Goal: Task Accomplishment & Management: Manage account settings

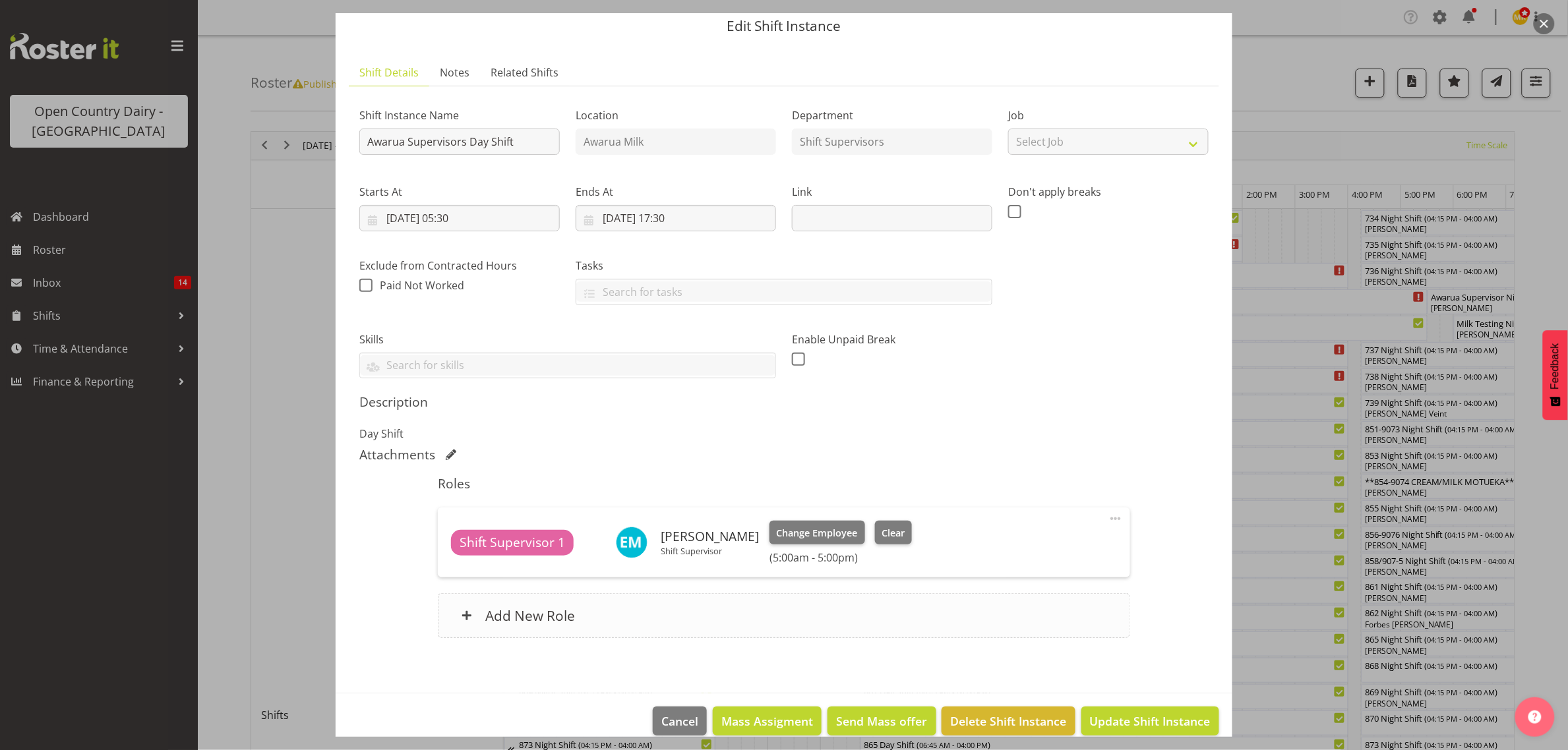
scroll to position [66, 0]
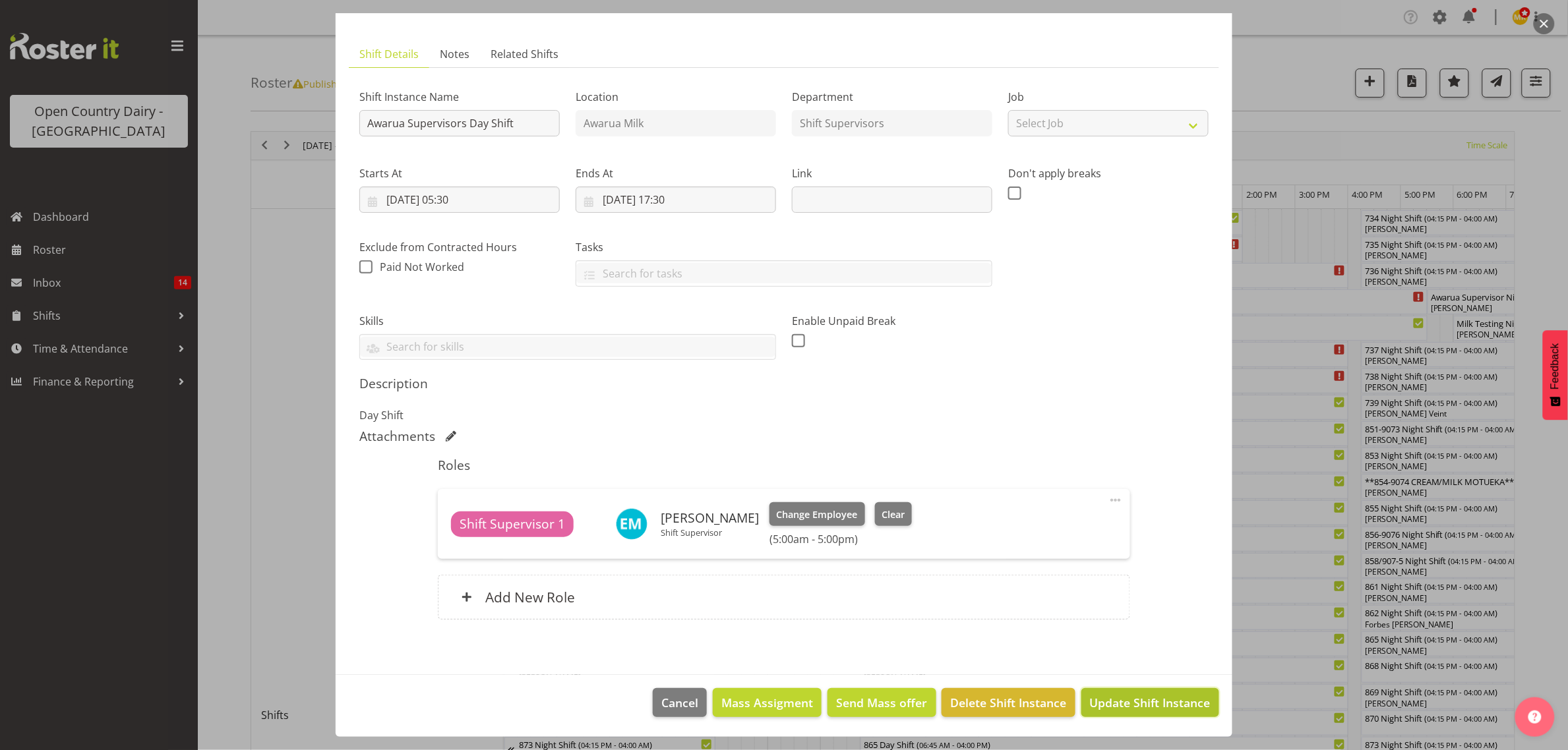
click at [1099, 711] on span "Update Shift Instance" at bounding box center [1150, 703] width 120 height 17
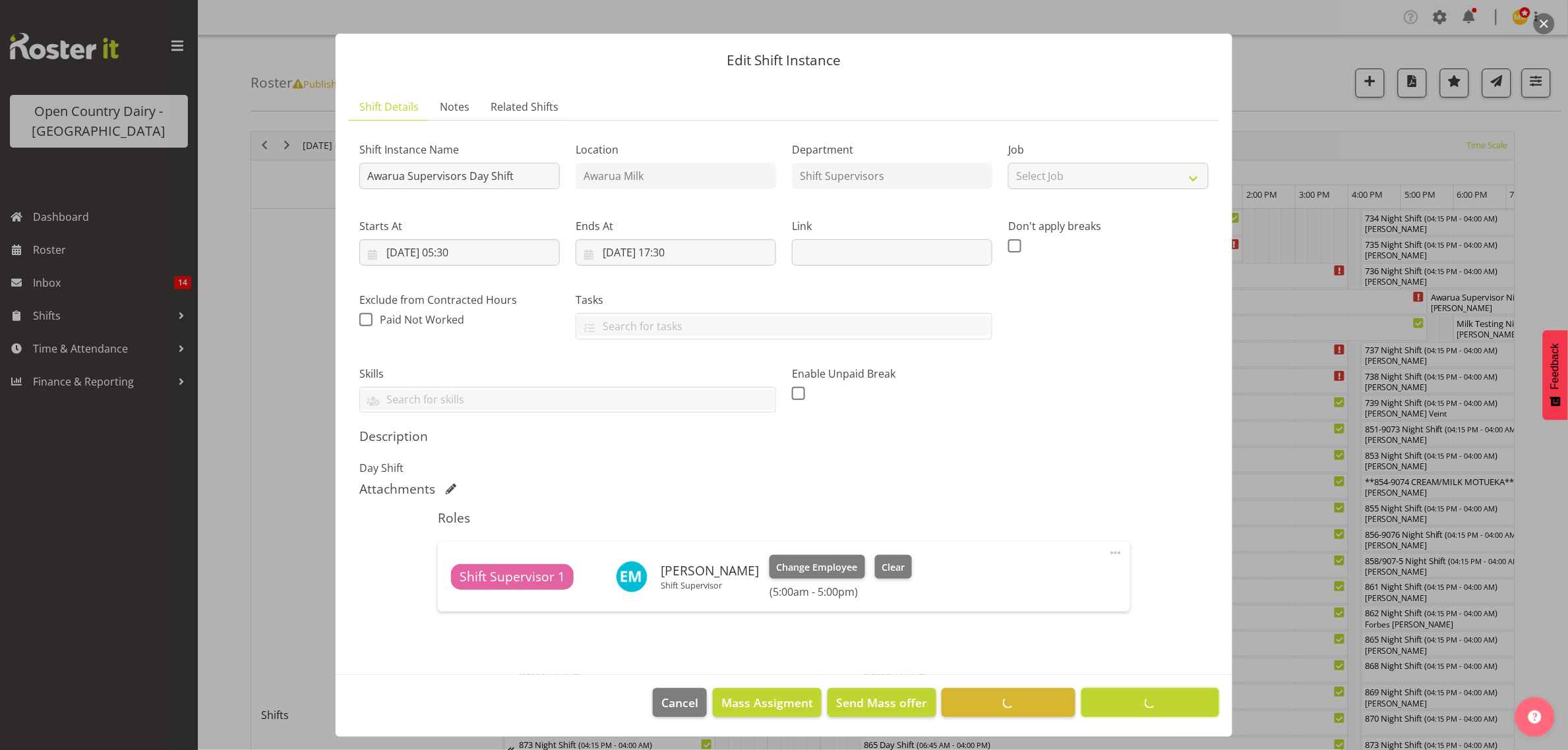
scroll to position [13, 0]
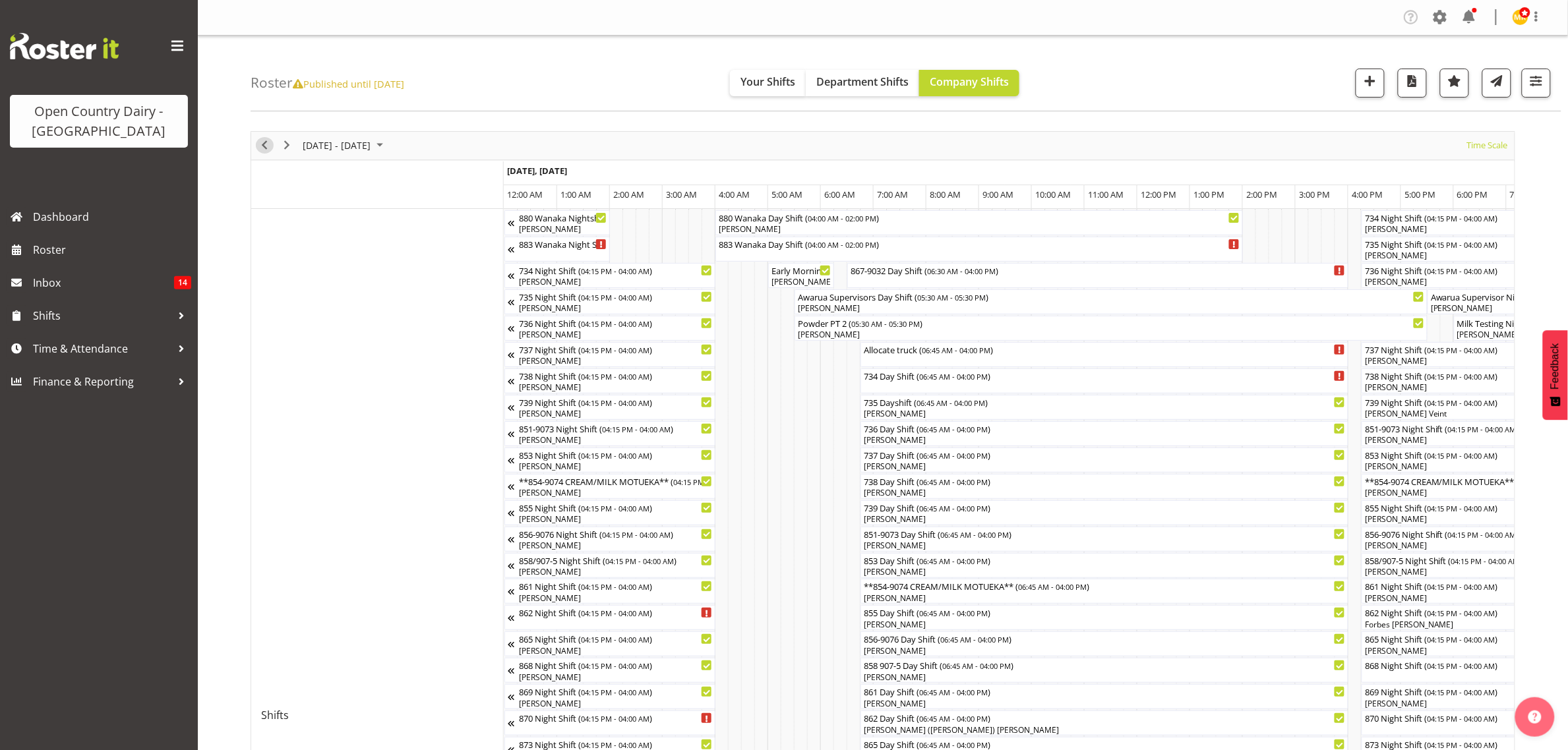
click at [259, 142] on span "Previous" at bounding box center [264, 145] width 16 height 17
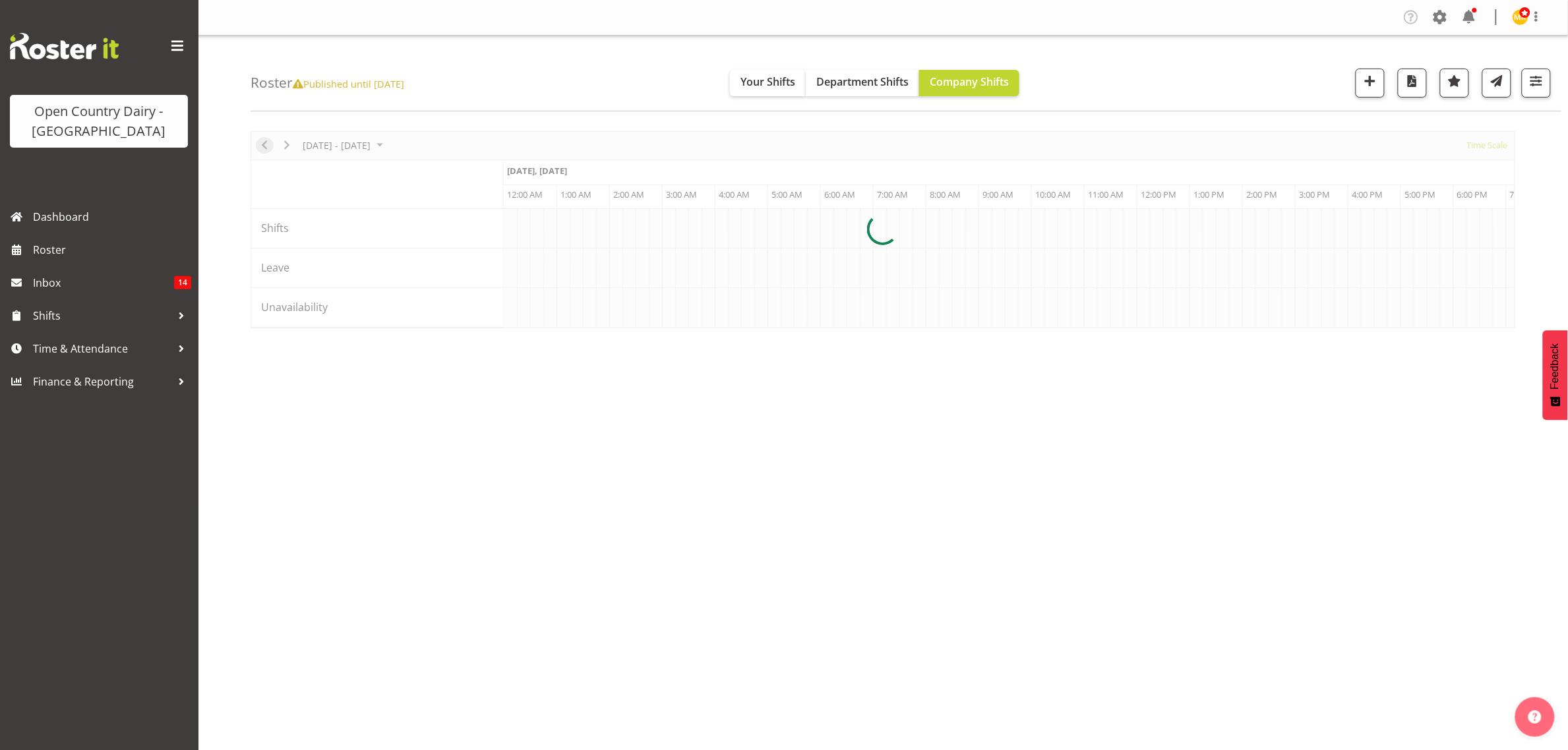
scroll to position [0, 3799]
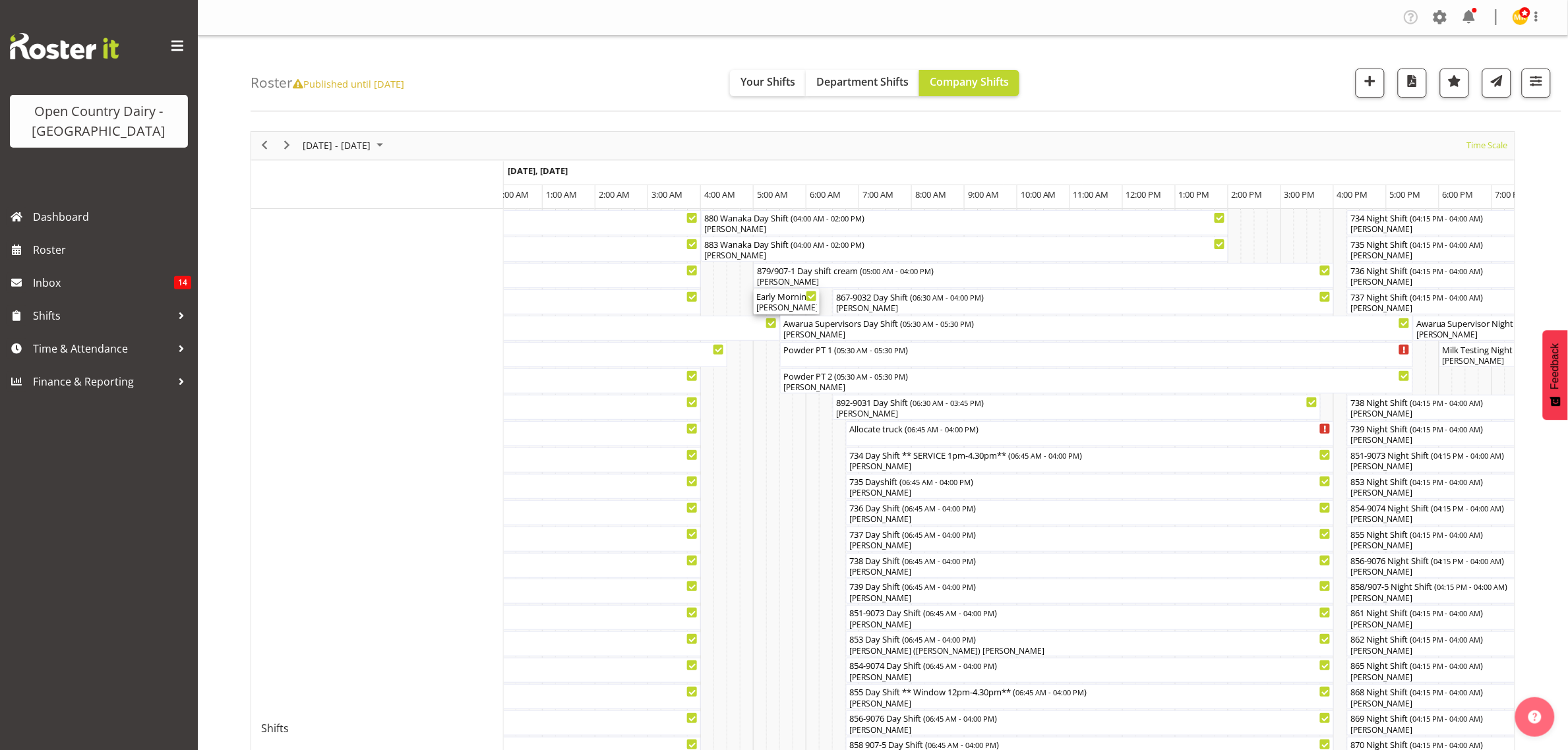
click at [783, 296] on div "Early Morning CIP ( 05:00 AM - 06:15 AM )" at bounding box center [786, 296] width 61 height 13
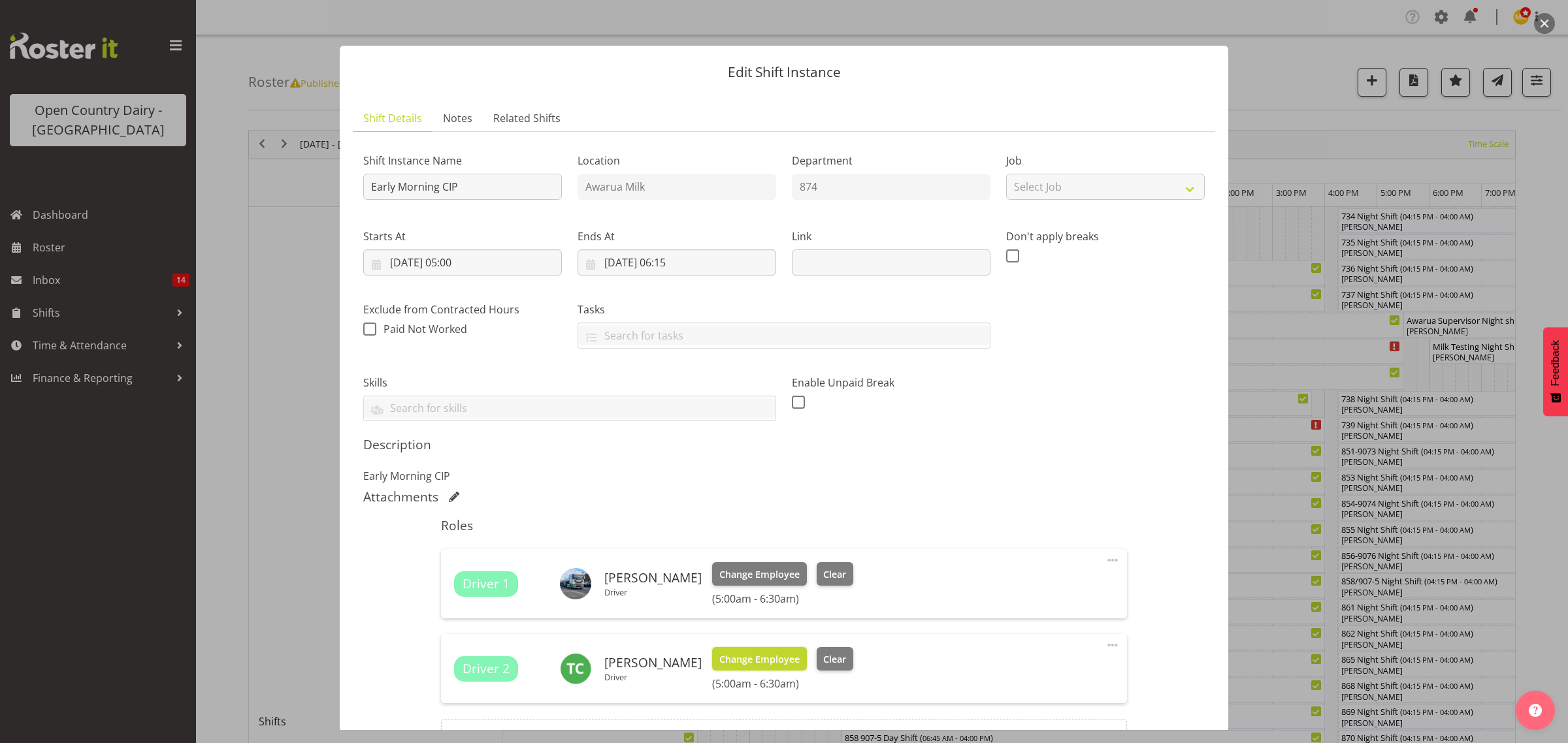
click at [756, 657] on span "Change Employee" at bounding box center [759, 660] width 80 height 14
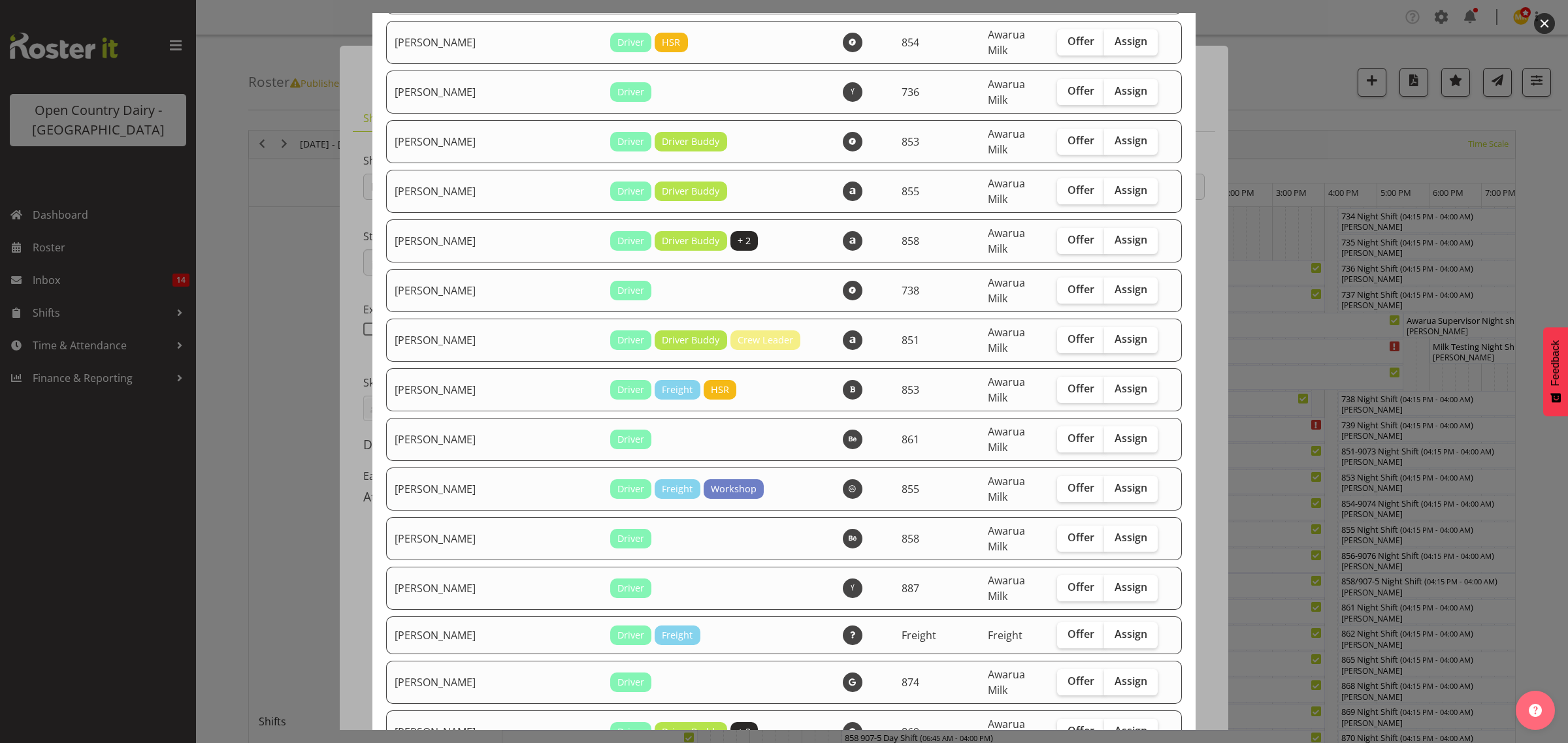
scroll to position [3347, 0]
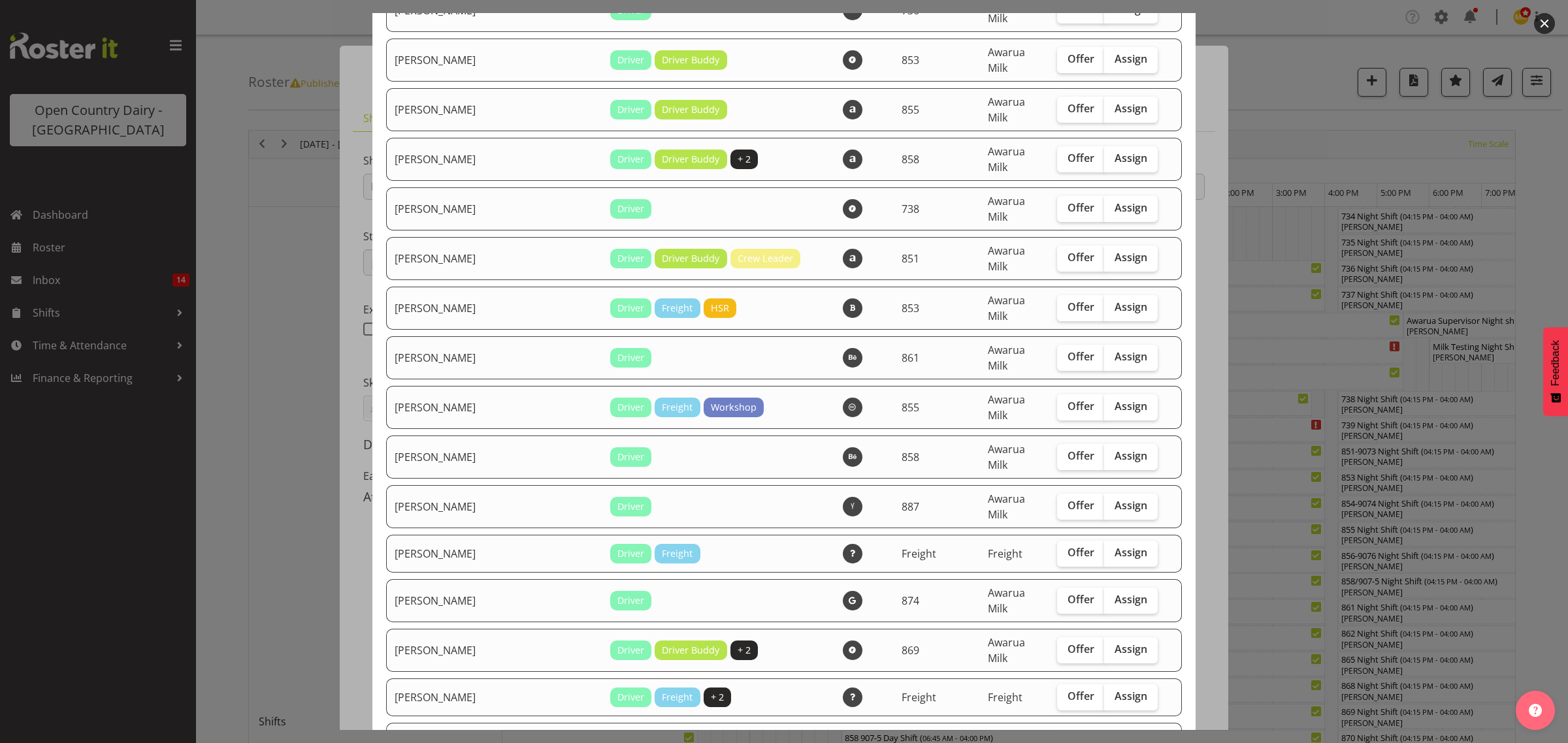
checkbox input "true"
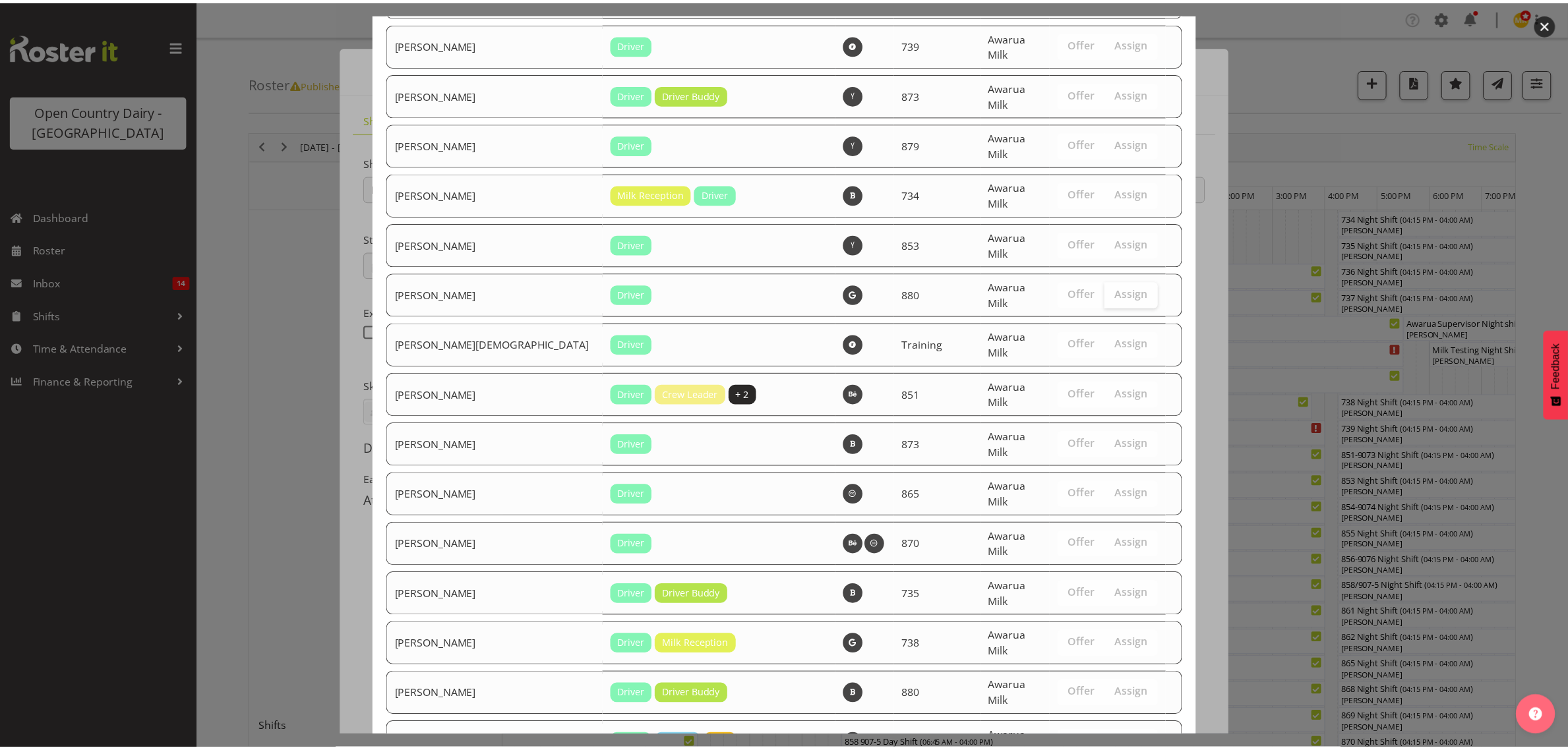
scroll to position [4633, 0]
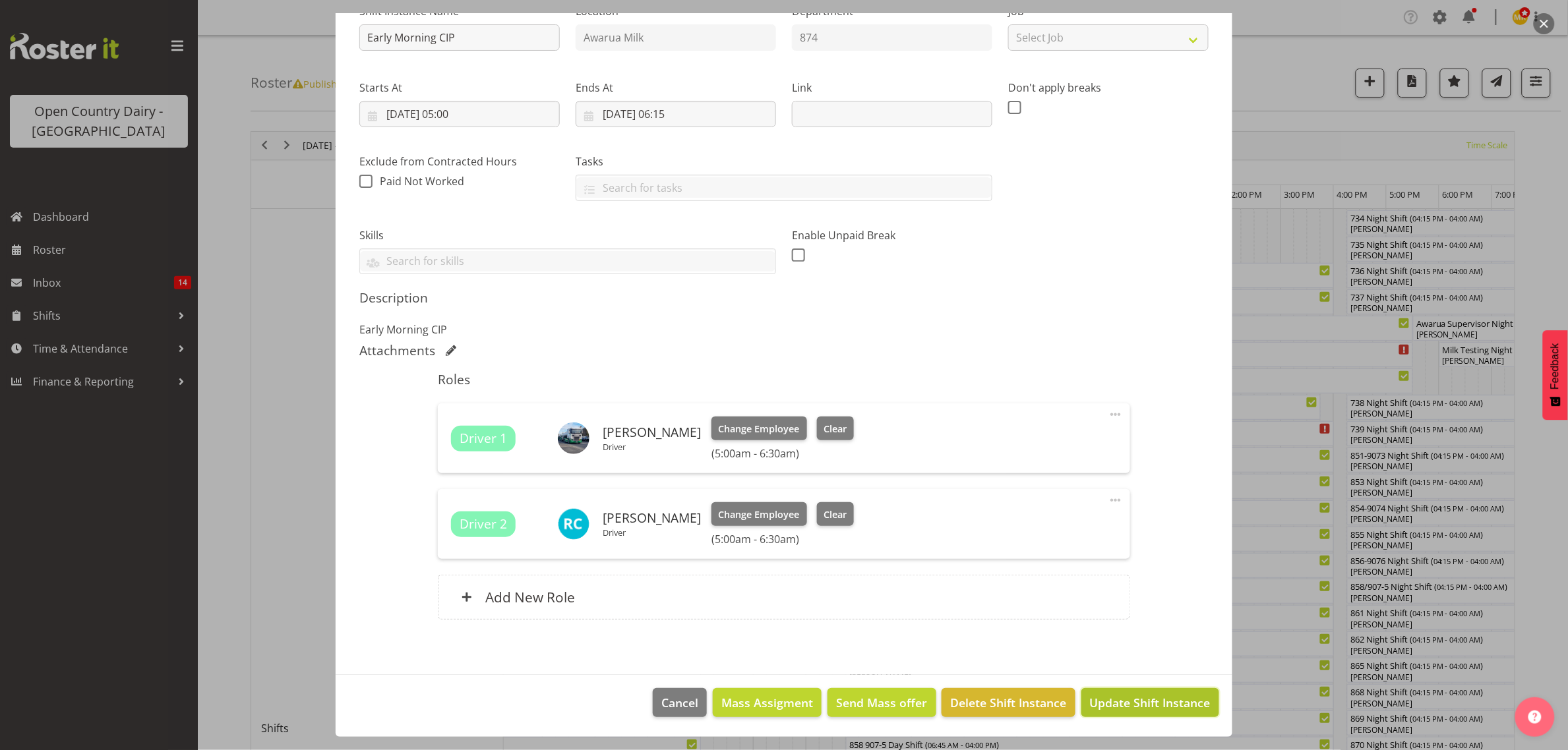
click at [1122, 696] on span "Update Shift Instance" at bounding box center [1150, 703] width 120 height 17
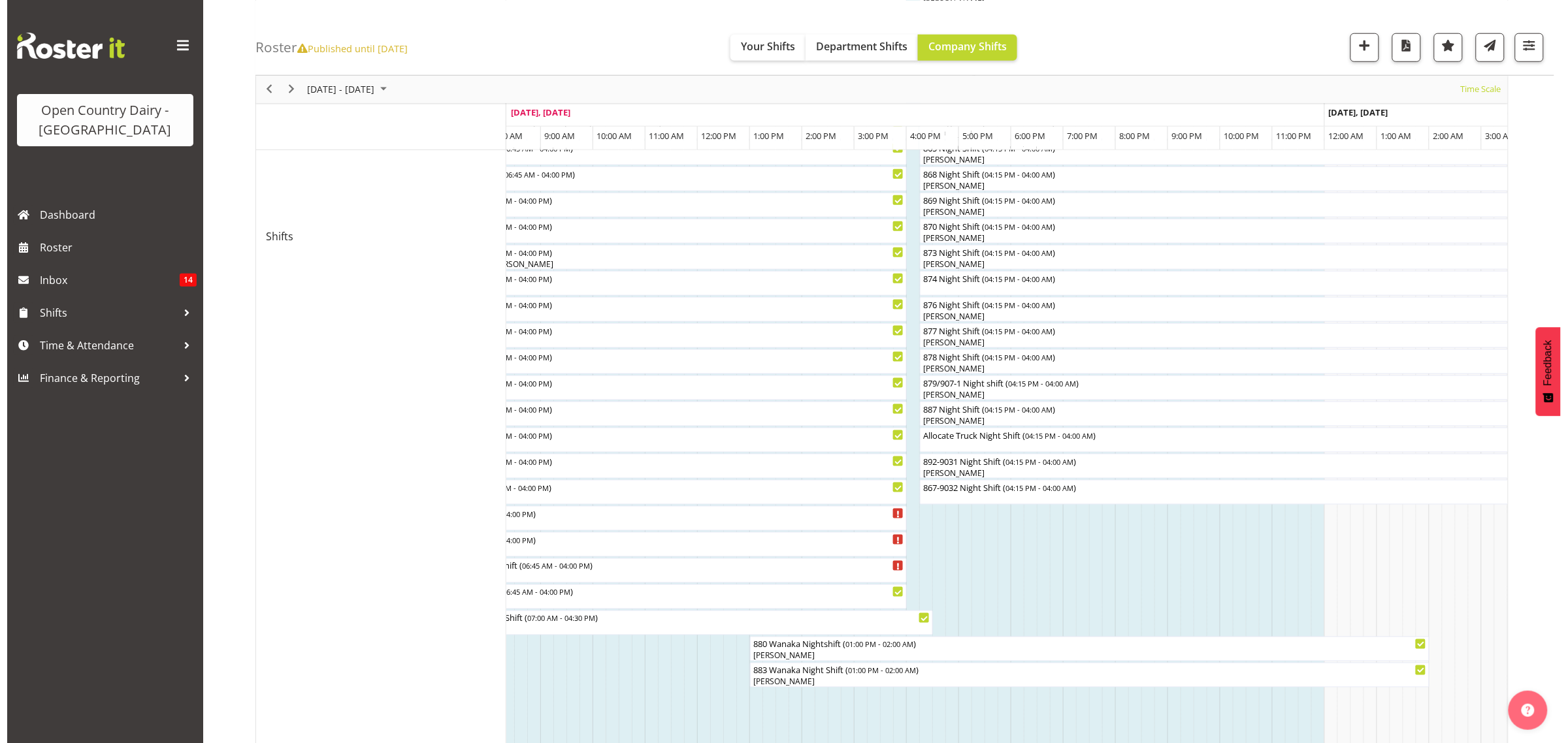
scroll to position [403, 0]
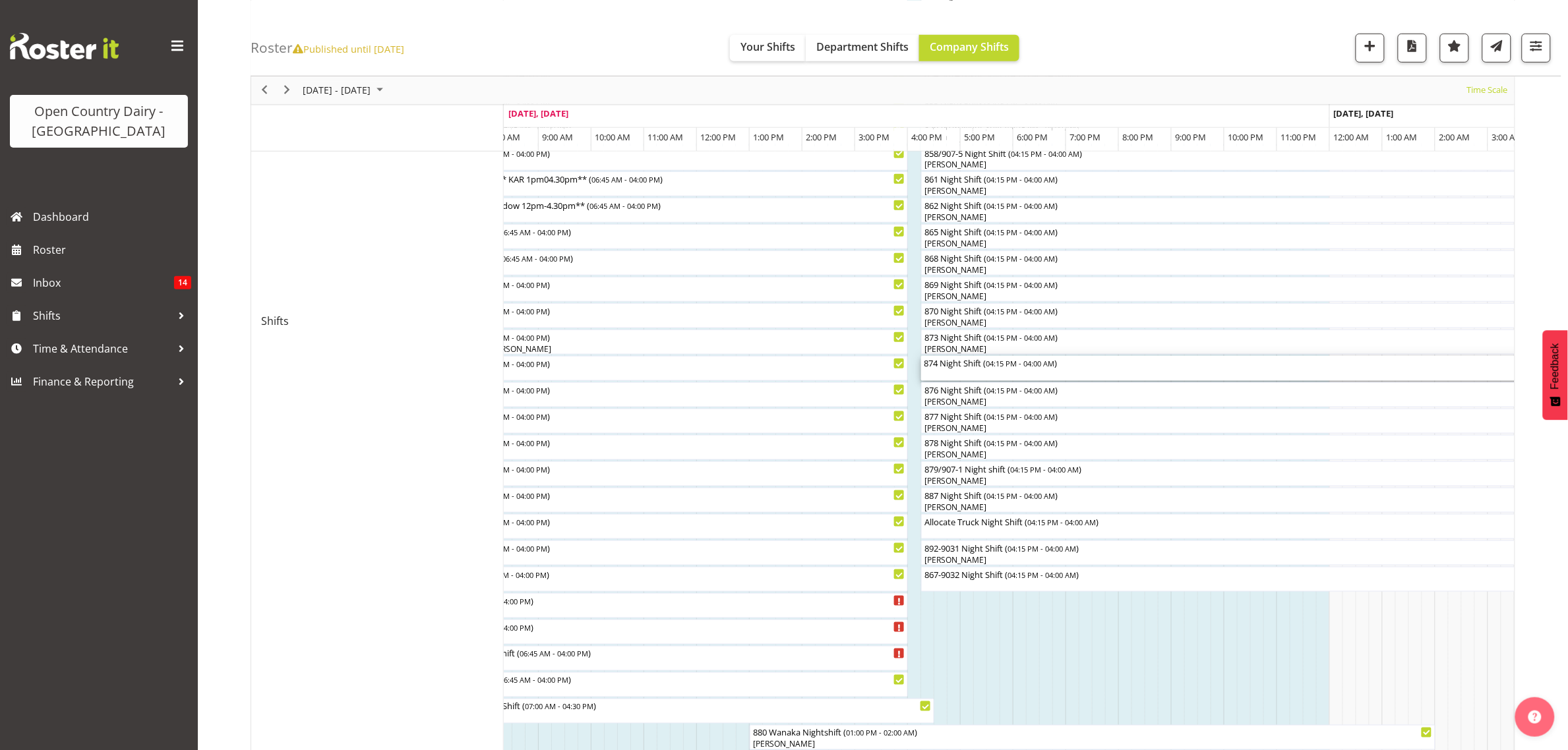
click at [942, 373] on div "874 Night Shift ( 04:15 PM - 04:00 AM )" at bounding box center [1231, 369] width 615 height 25
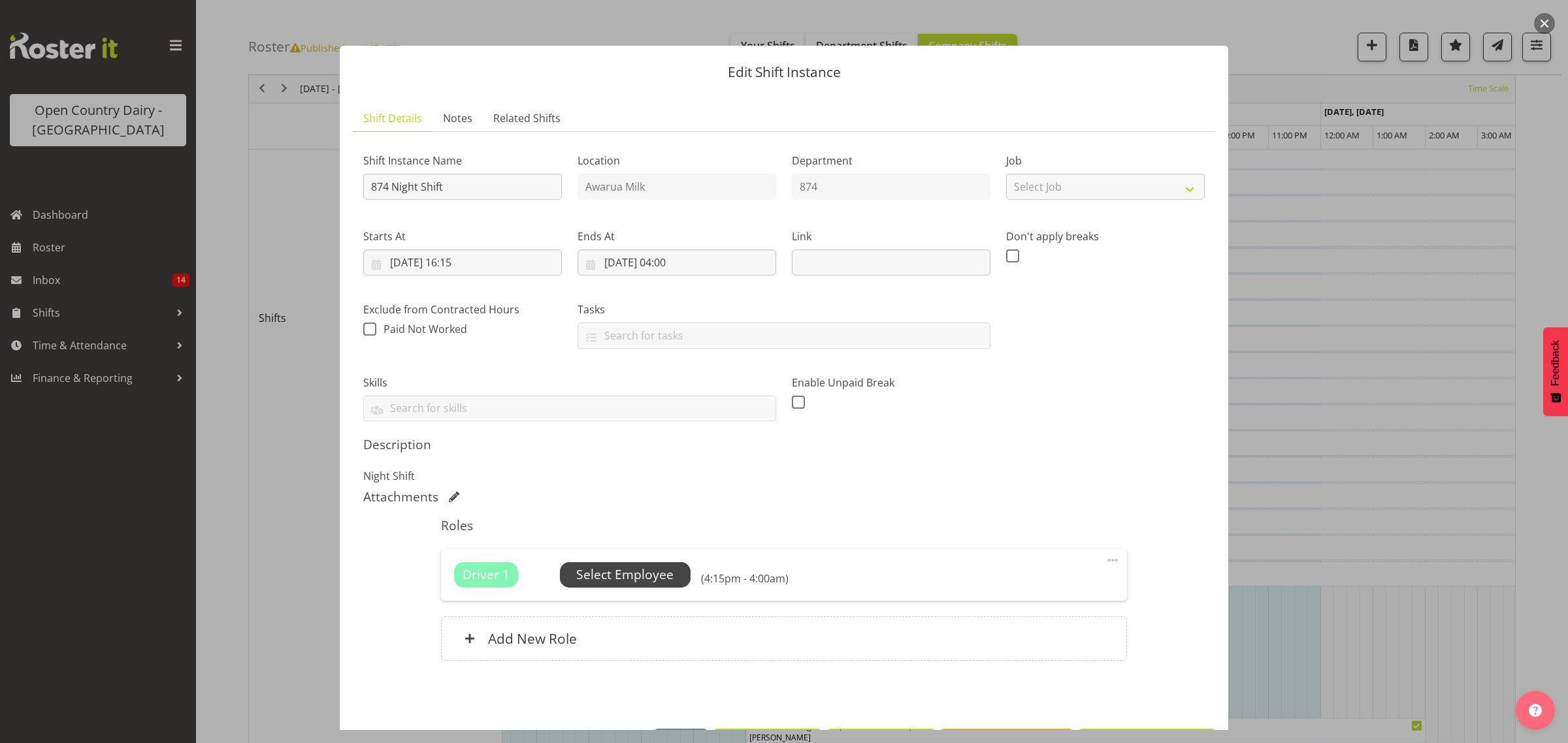
click at [625, 579] on span "Select Employee" at bounding box center [625, 575] width 97 height 19
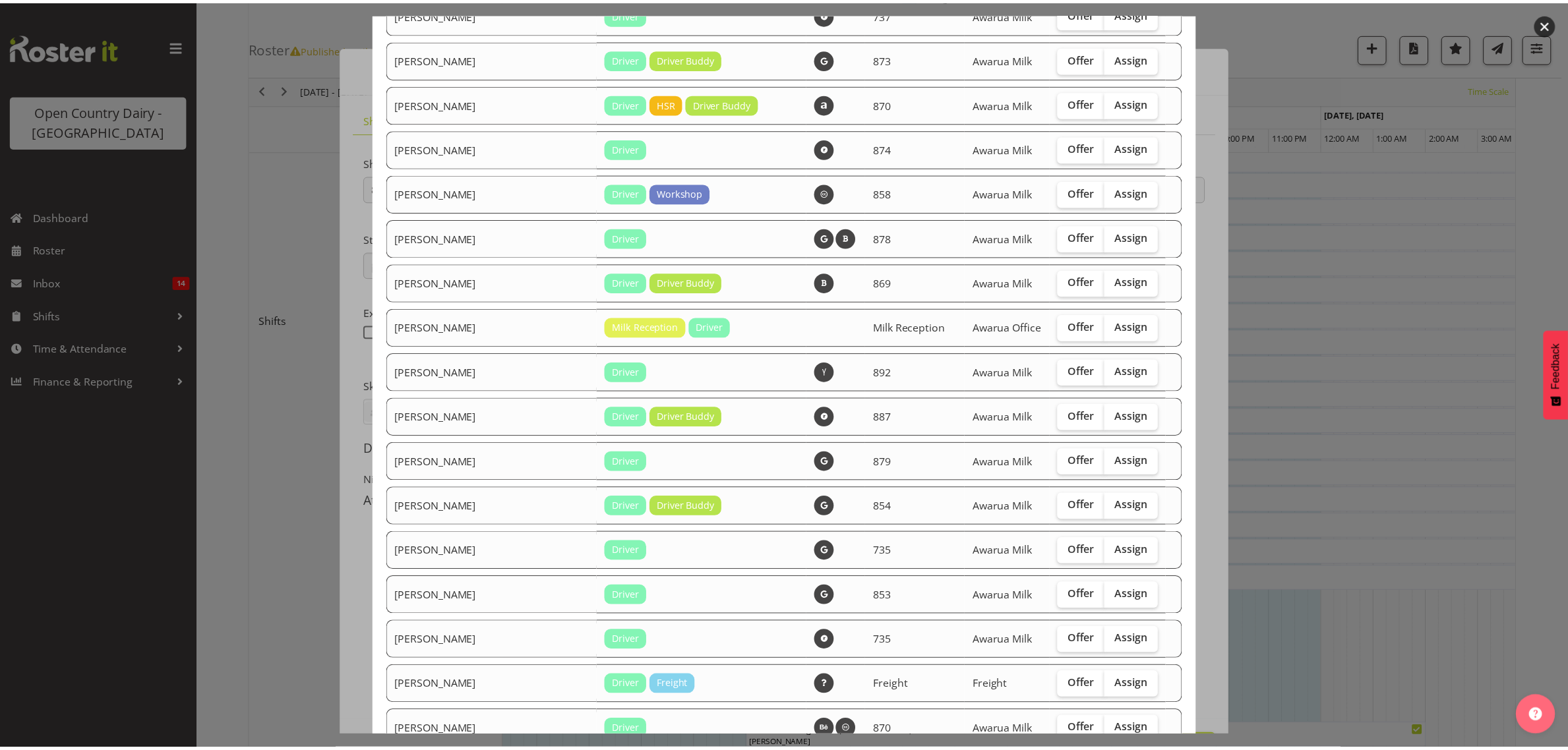
scroll to position [248, 0]
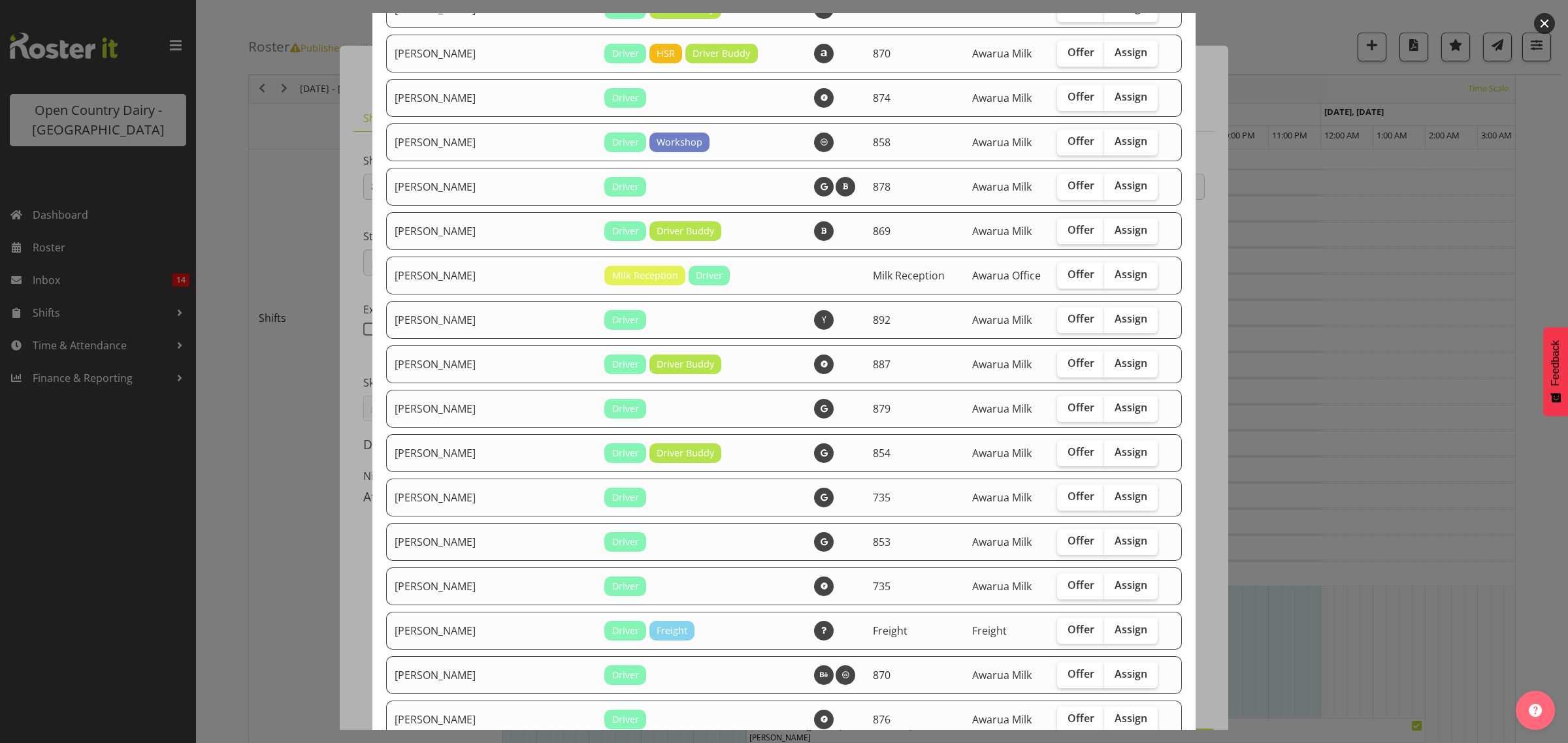
click at [1302, 461] on div at bounding box center [784, 372] width 1568 height 743
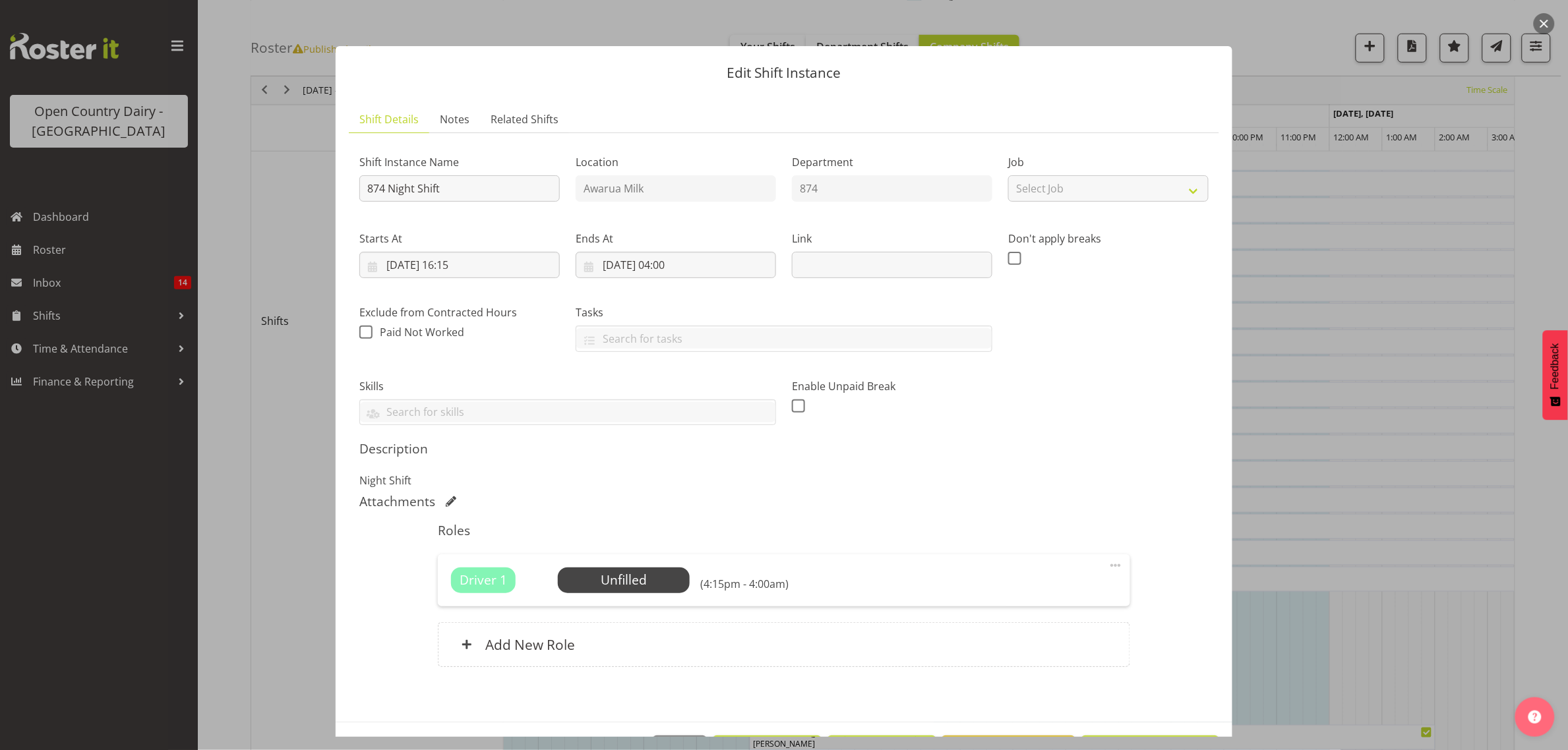
click at [1266, 412] on div at bounding box center [784, 375] width 1568 height 750
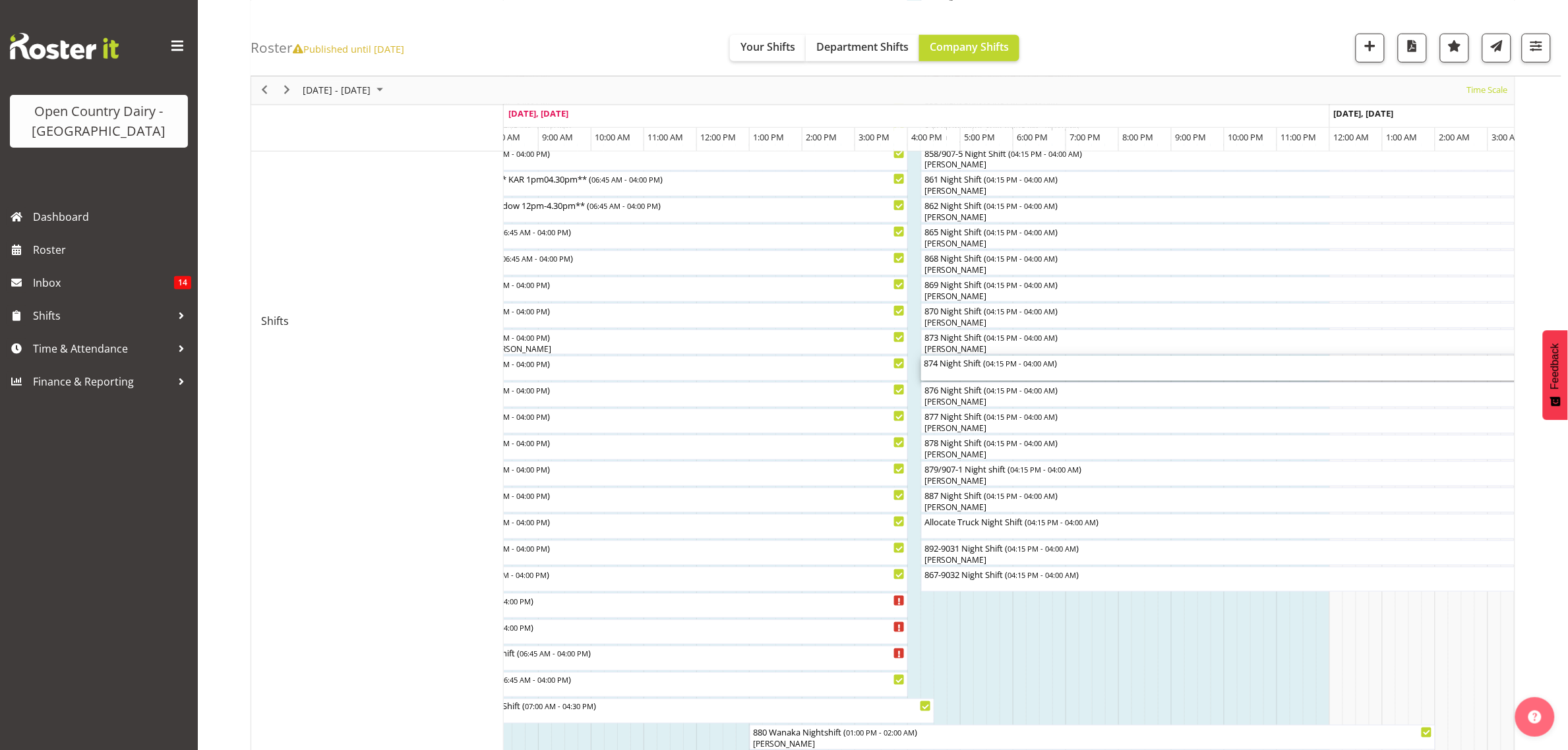
click at [945, 373] on div "874 Night Shift ( 04:15 PM - 04:00 AM )" at bounding box center [1231, 369] width 615 height 25
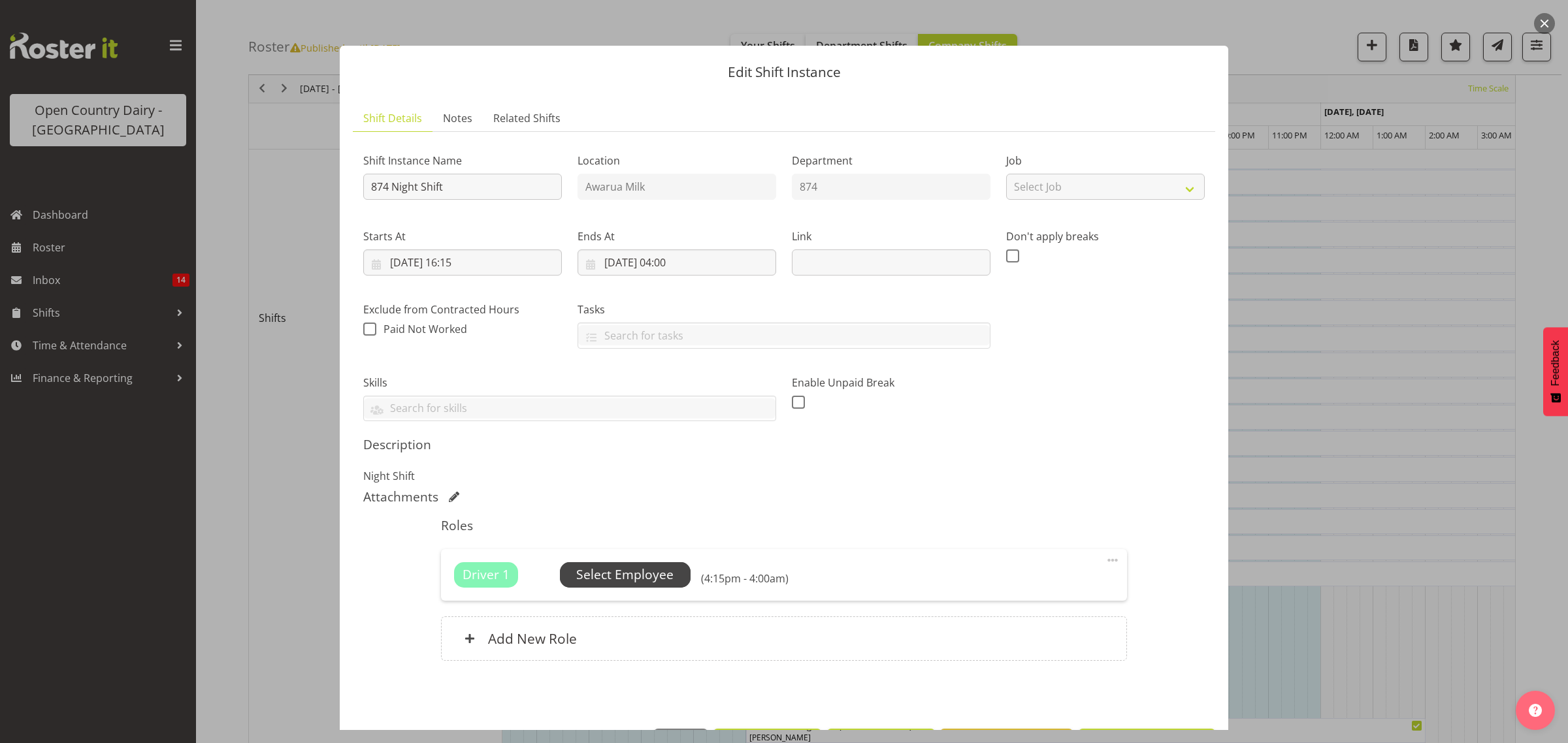
click at [642, 580] on span "Select Employee" at bounding box center [625, 575] width 97 height 19
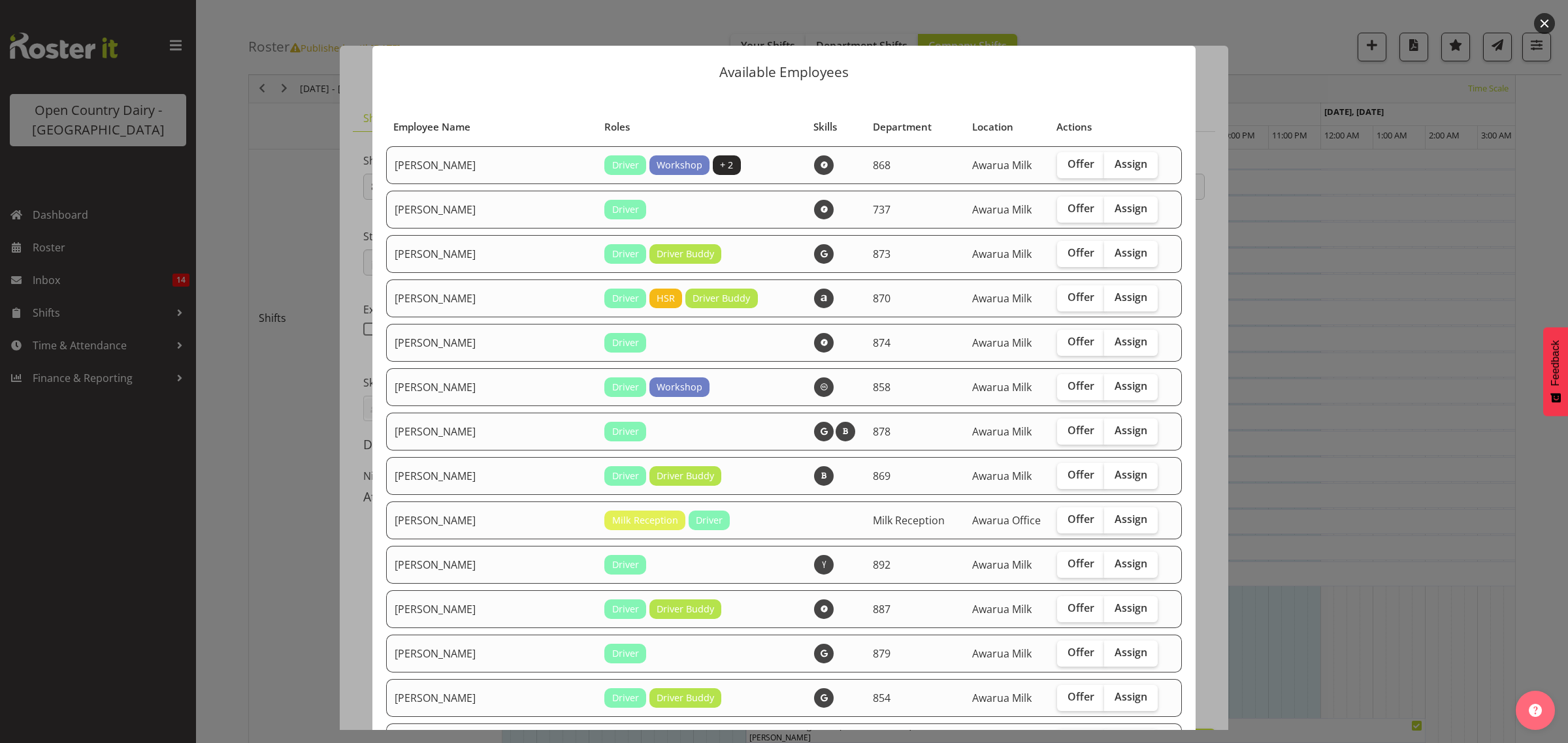
click at [1388, 435] on div at bounding box center [784, 372] width 1568 height 743
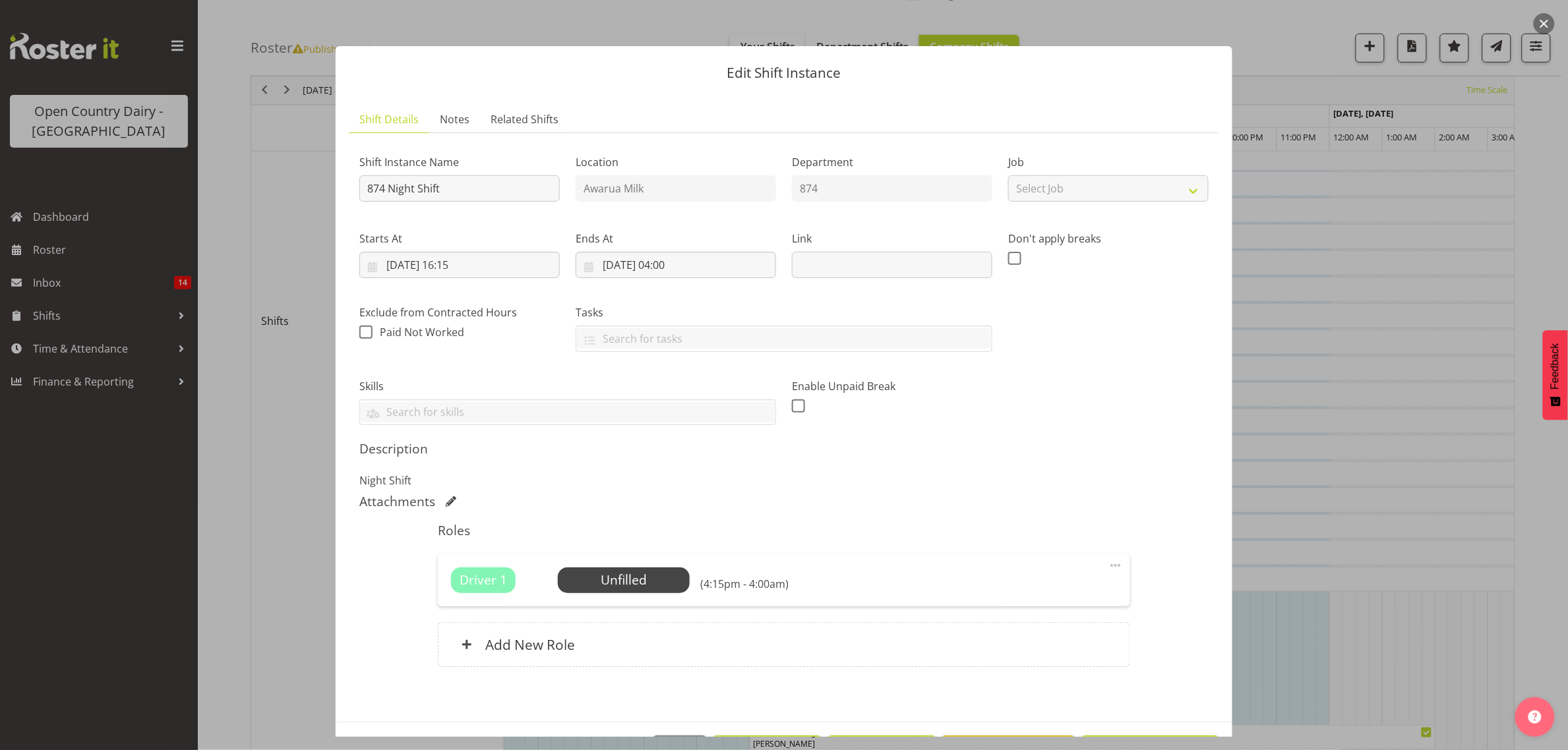
click at [1341, 467] on div at bounding box center [784, 375] width 1568 height 750
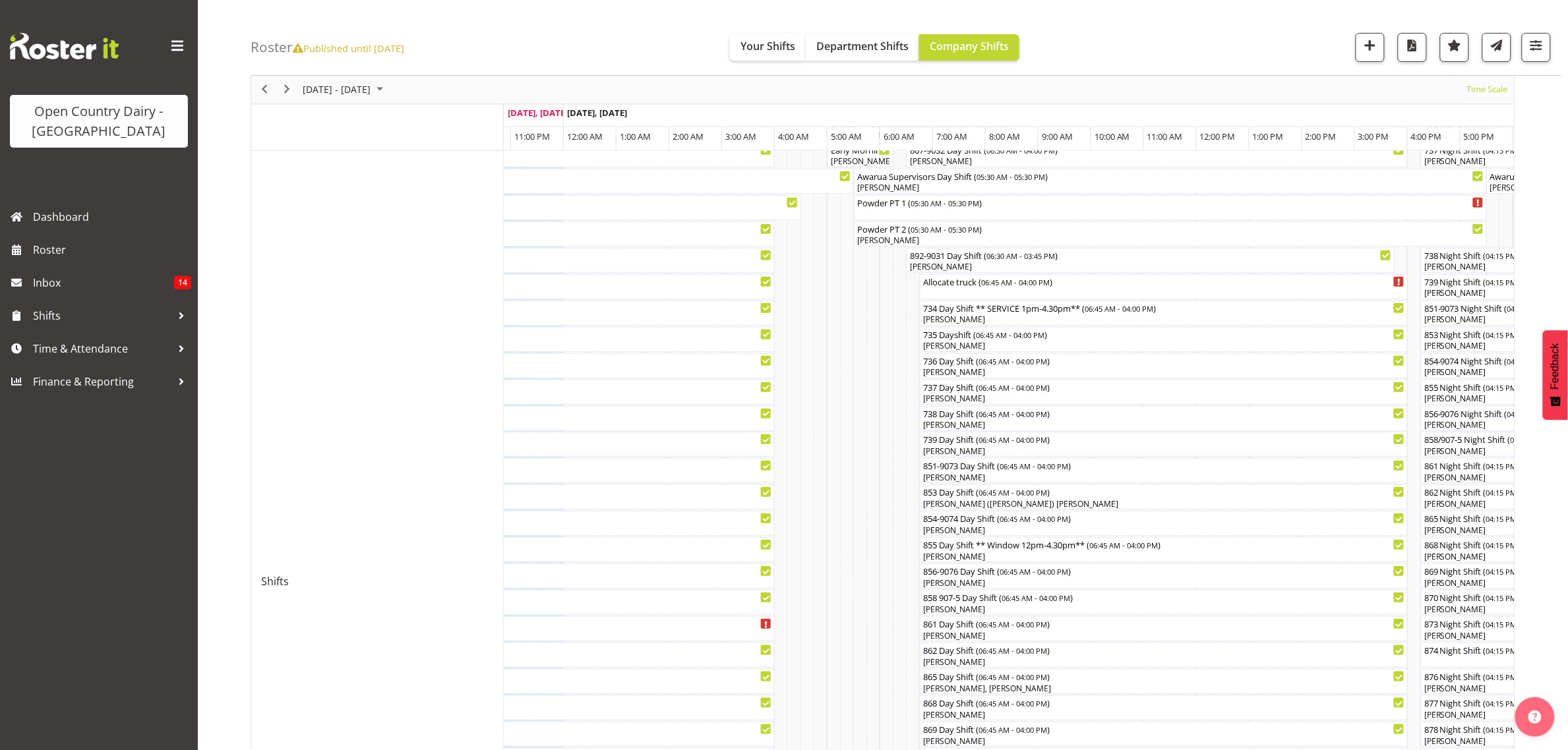
scroll to position [78, 0]
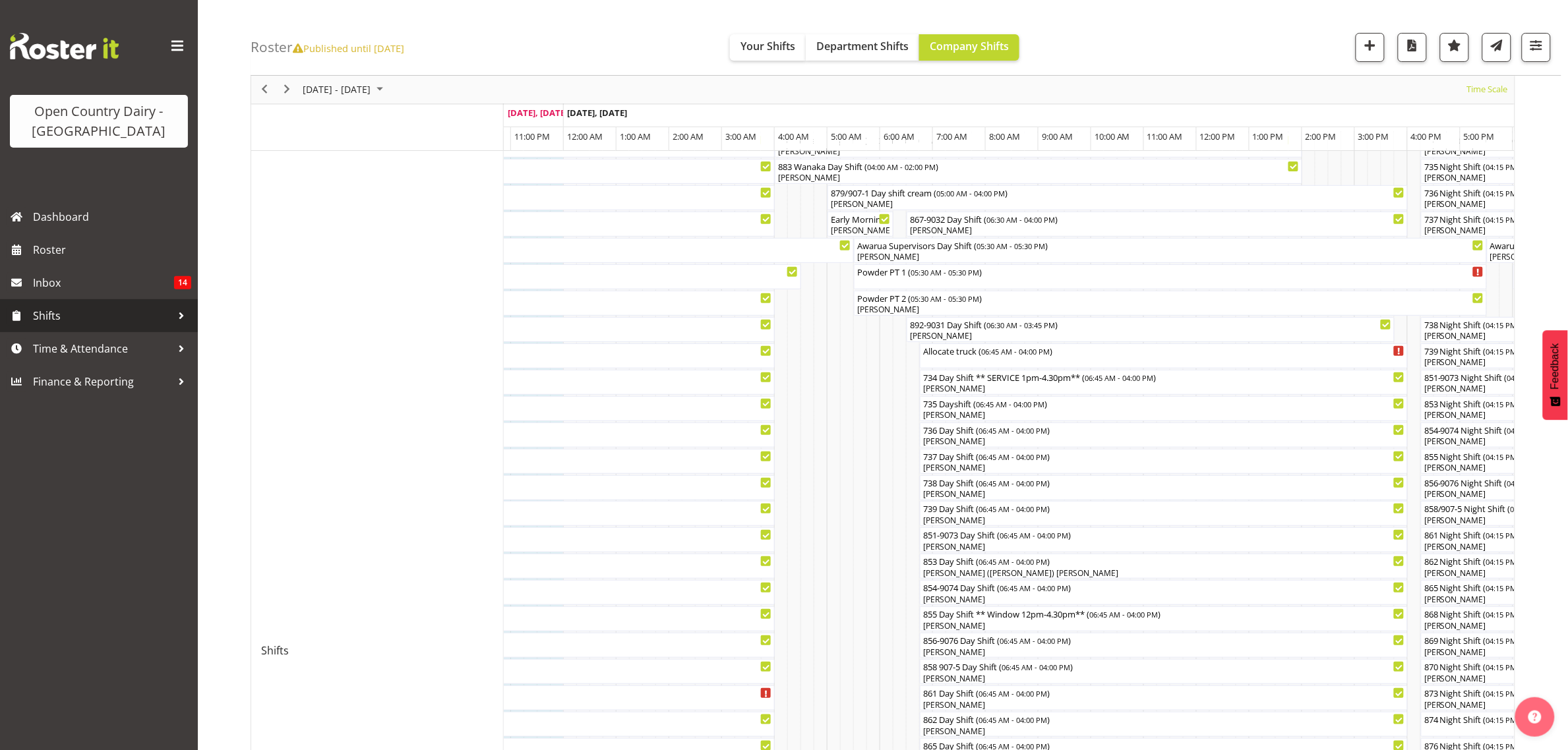
click at [55, 323] on span "Shifts" at bounding box center [102, 315] width 138 height 20
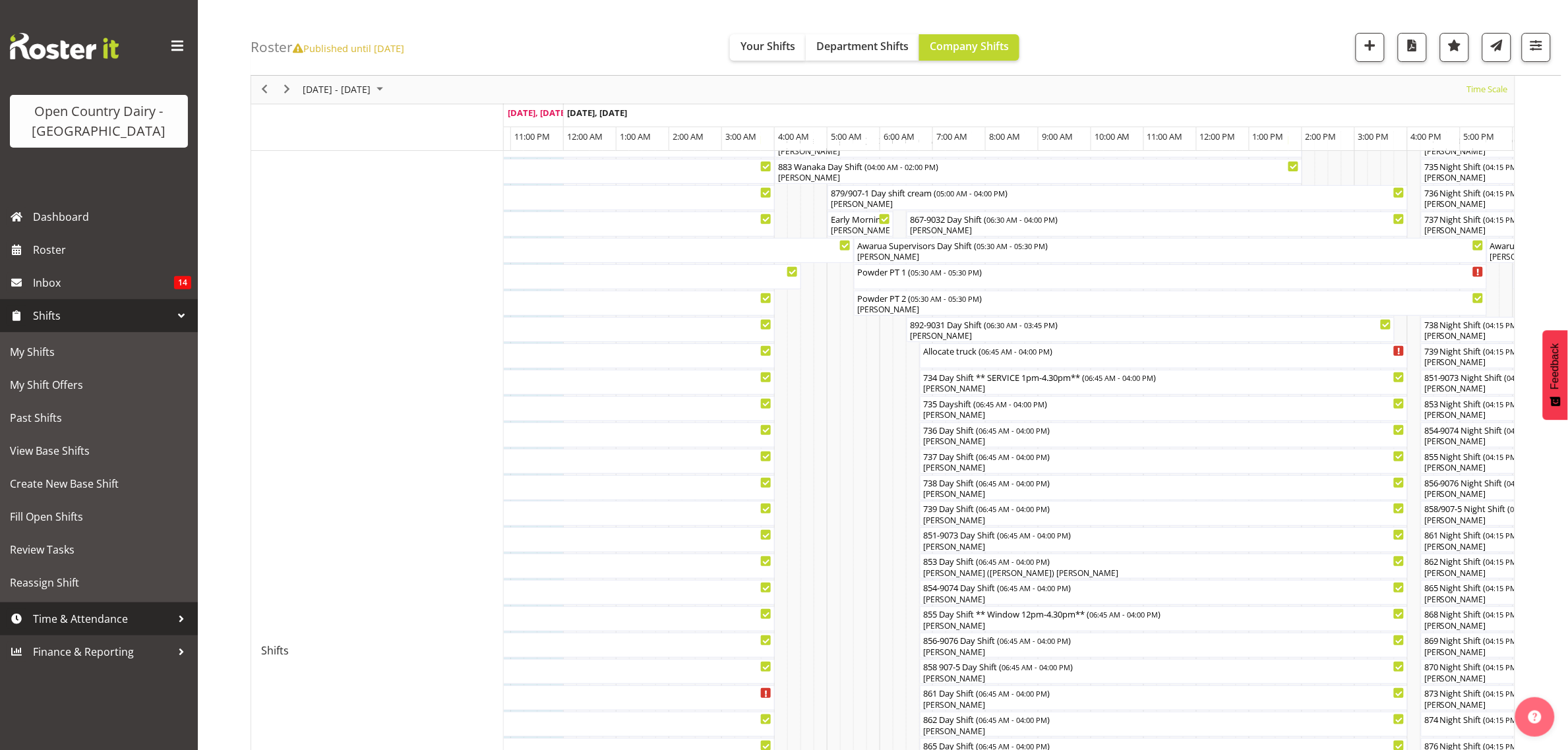
click at [83, 612] on span "Time & Attendance" at bounding box center [102, 619] width 138 height 20
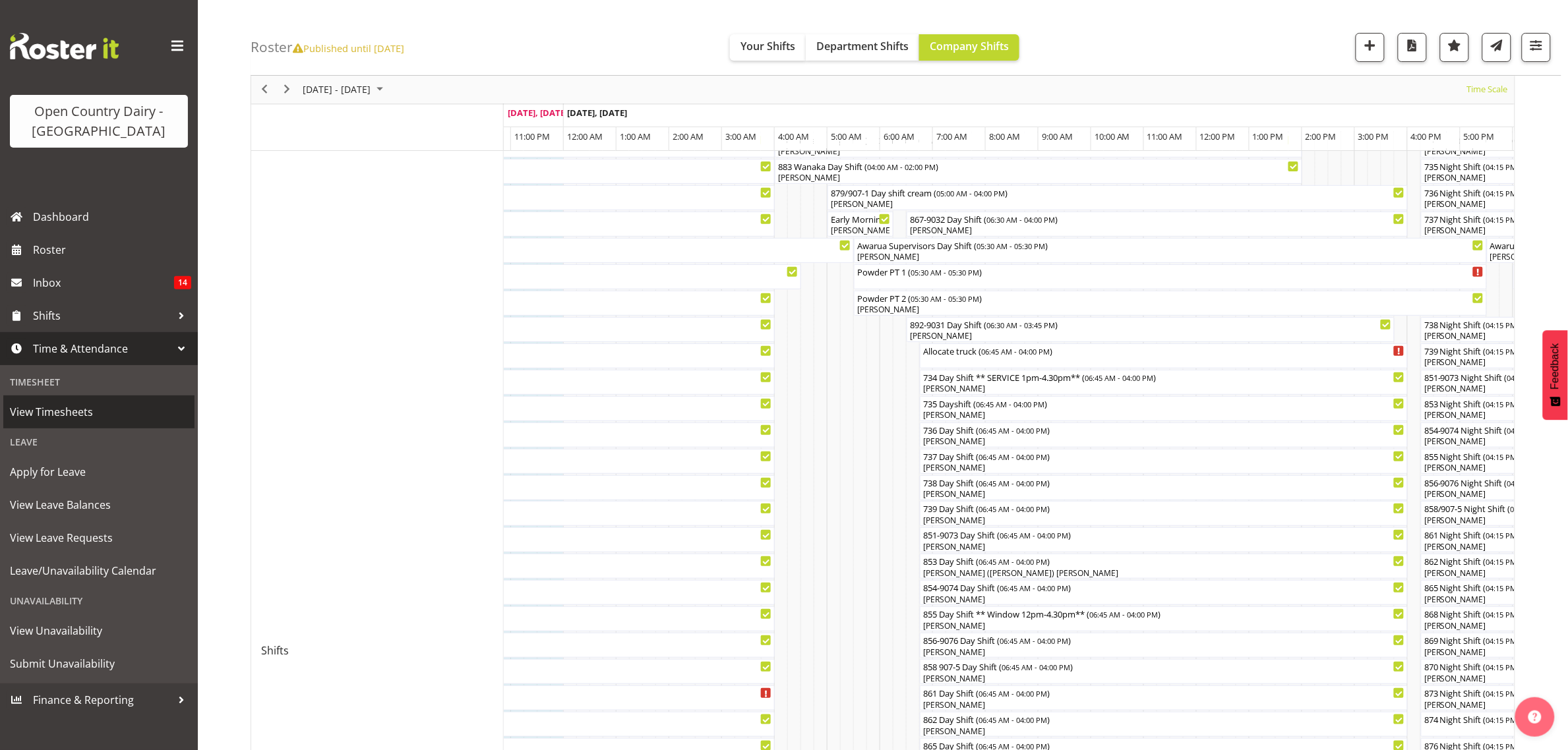
click at [48, 410] on span "View Timesheets" at bounding box center [99, 412] width 178 height 20
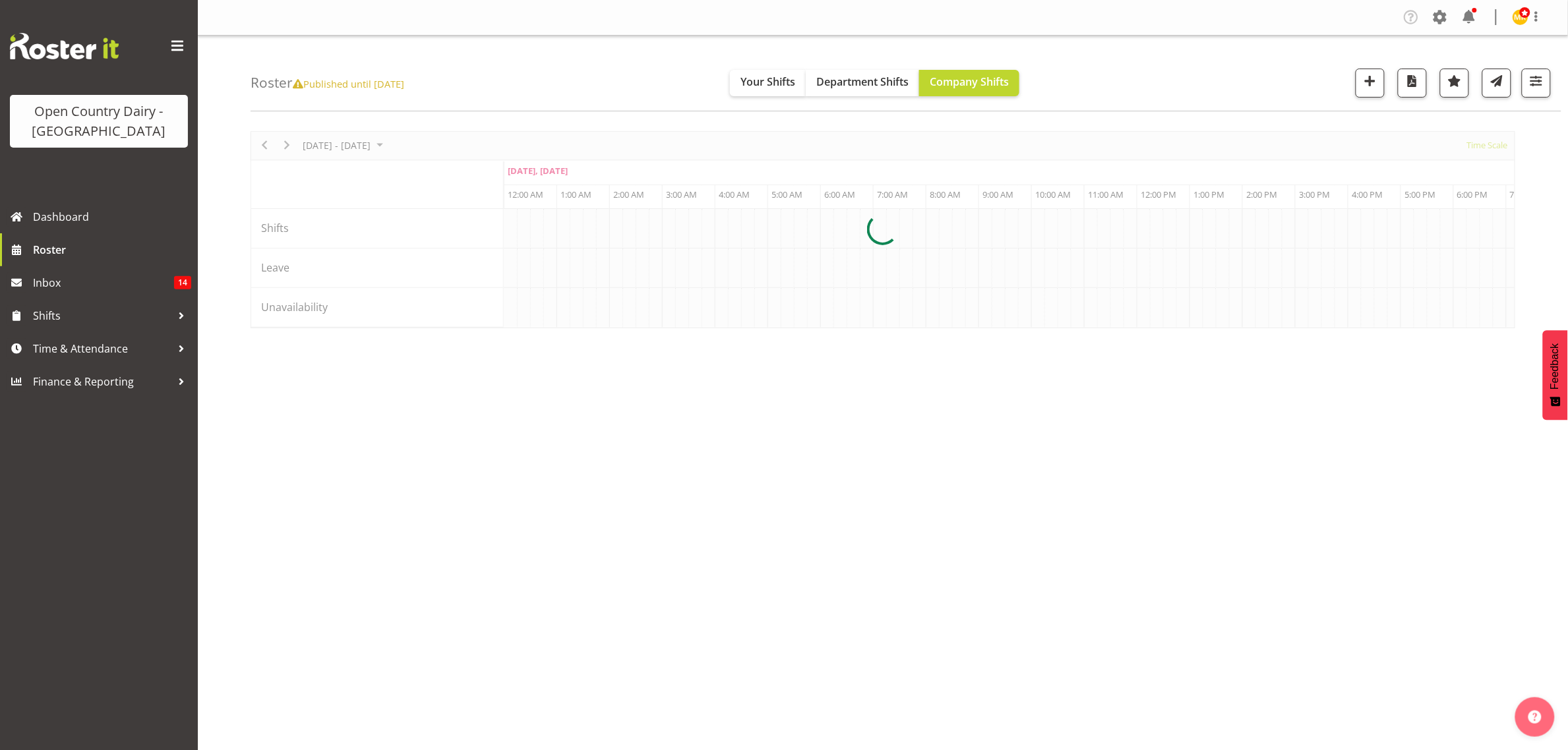
scroll to position [0, 3799]
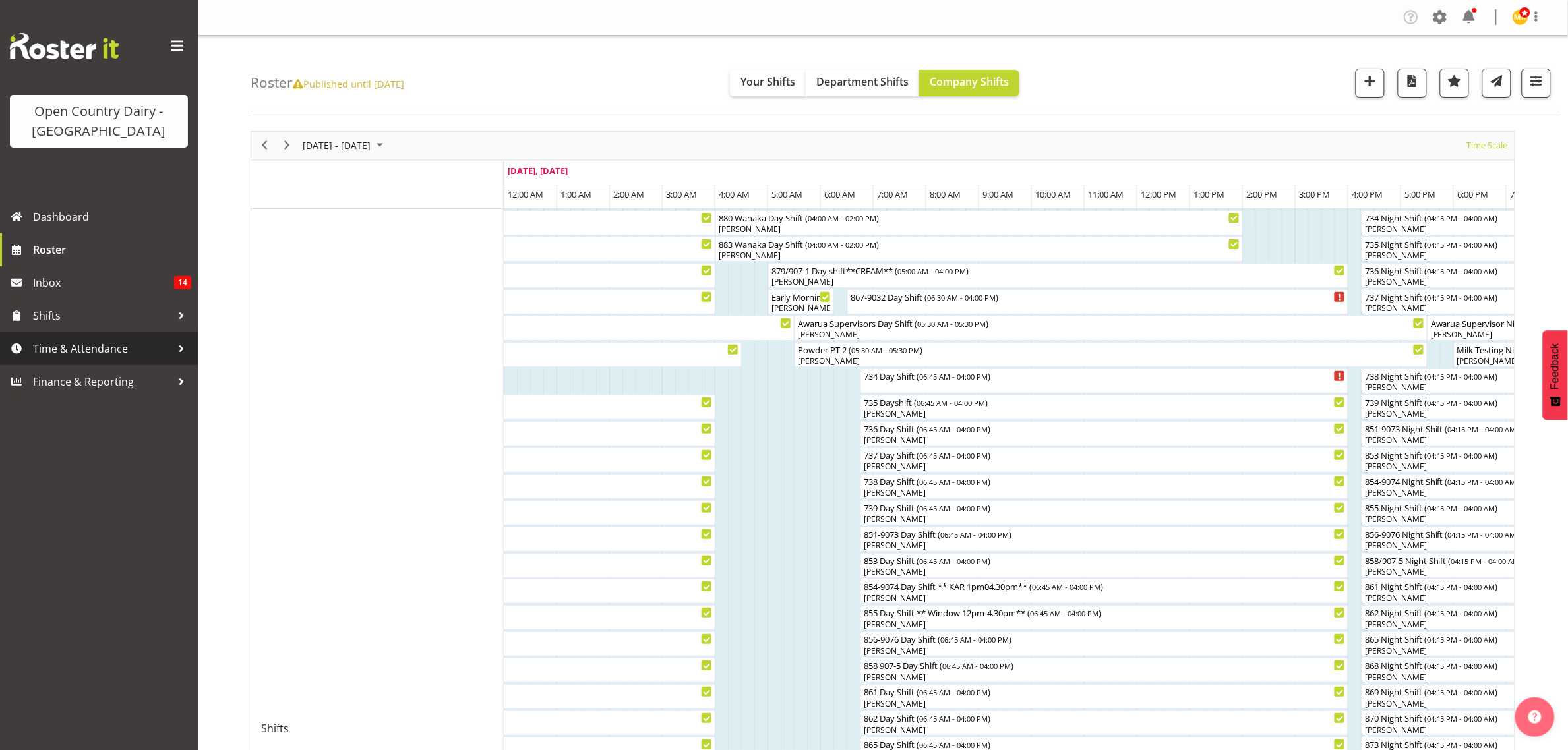
click at [72, 347] on span "Time & Attendance" at bounding box center [102, 348] width 138 height 20
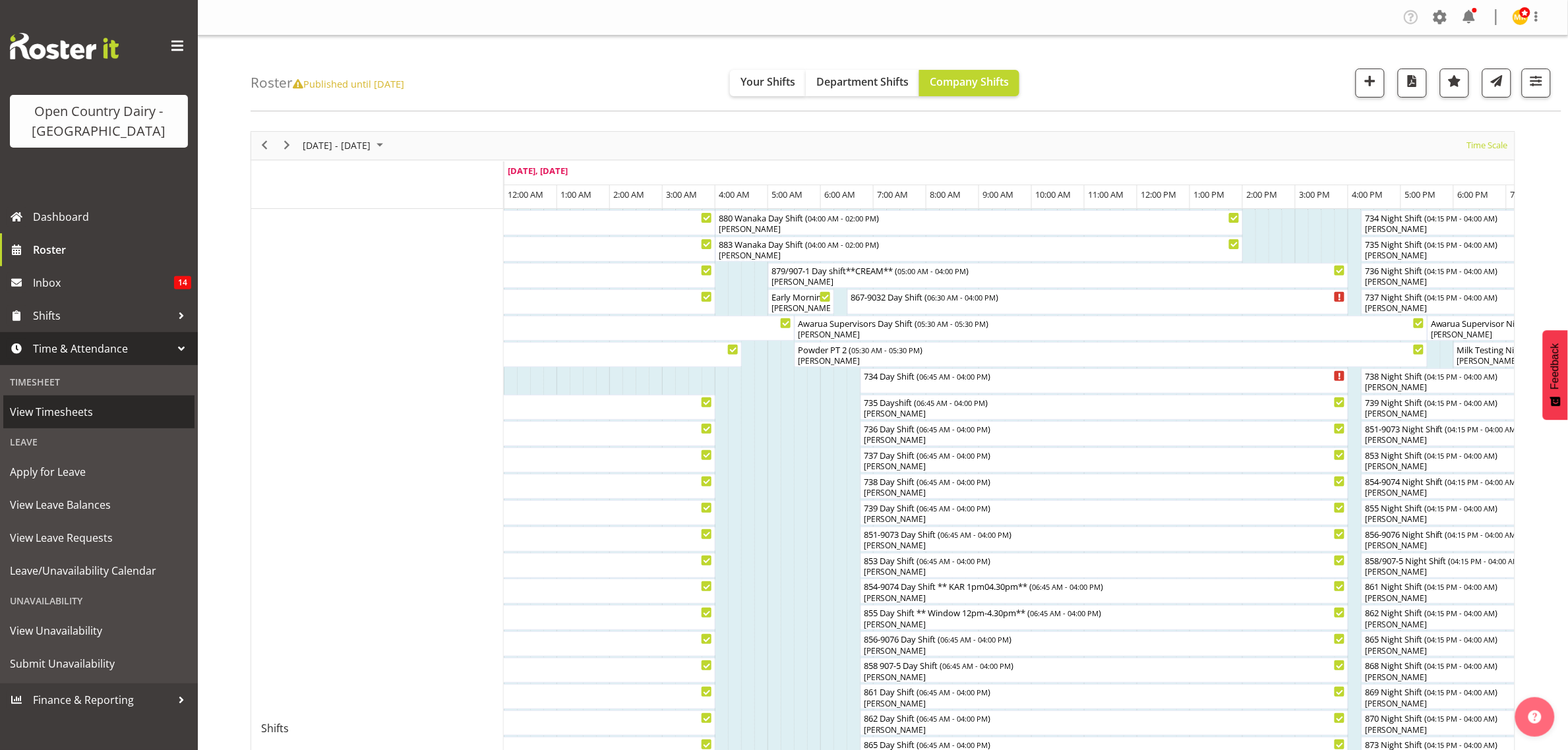
click at [46, 416] on span "View Timesheets" at bounding box center [99, 412] width 178 height 20
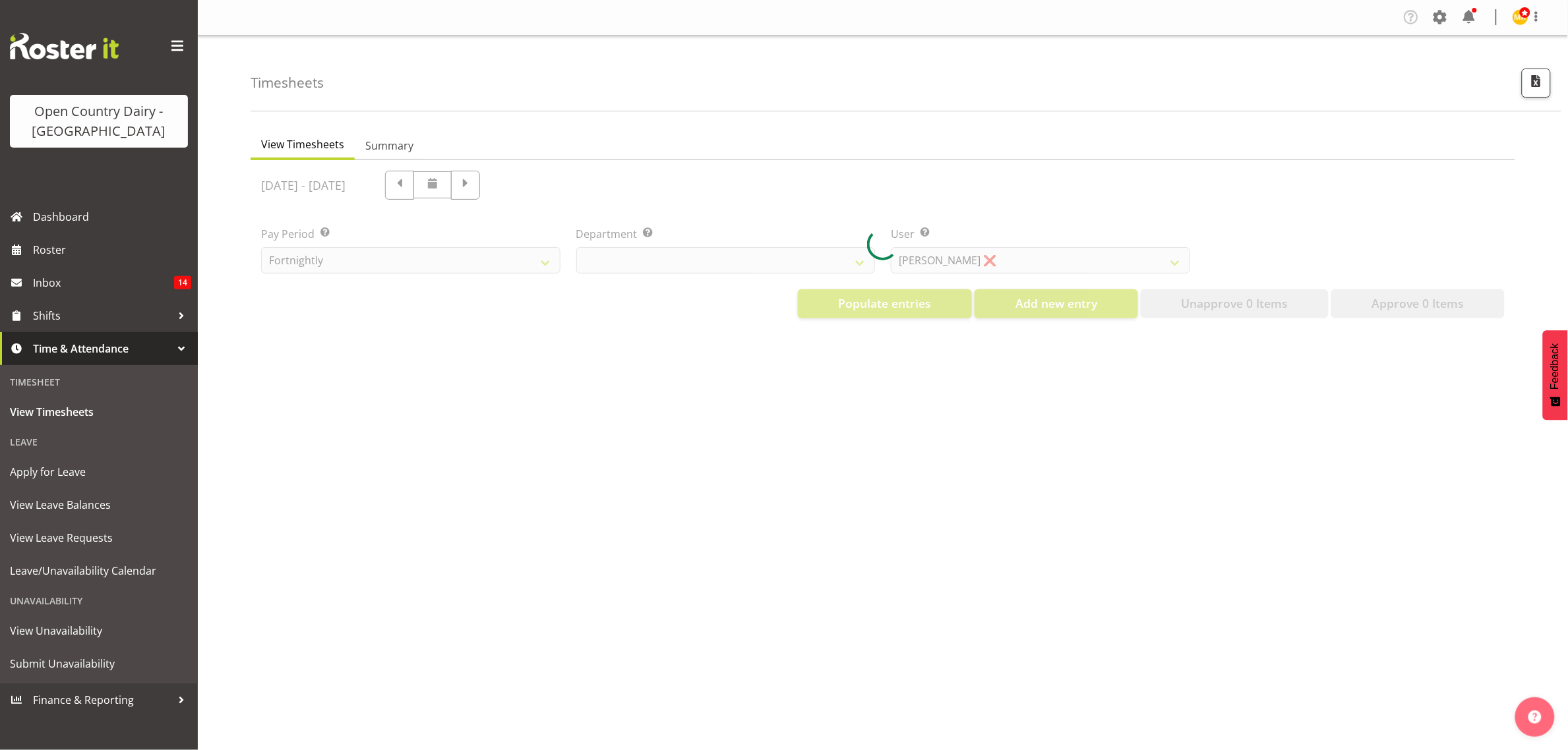
select select "699"
select select "8449"
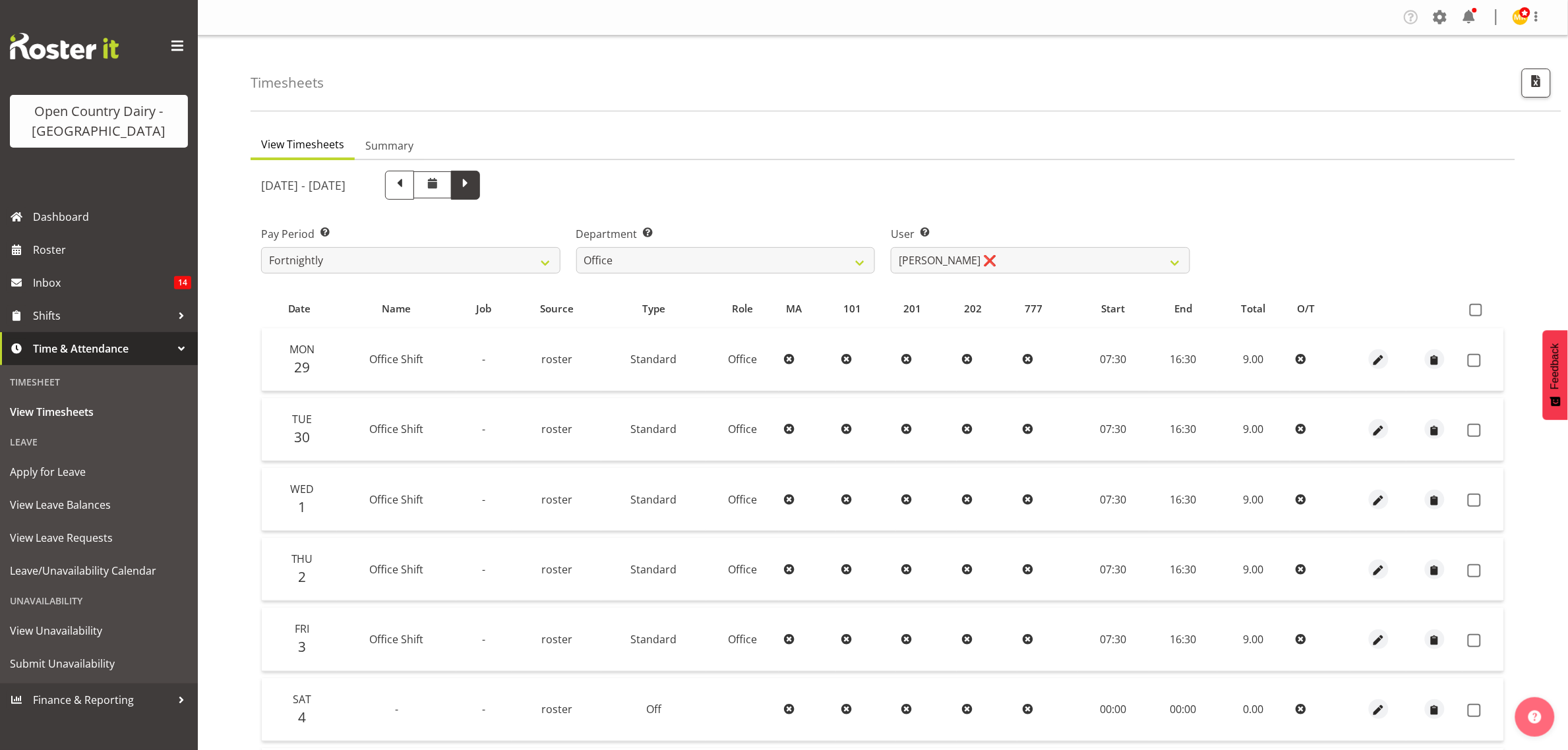
click at [480, 185] on span at bounding box center [466, 185] width 29 height 29
select select
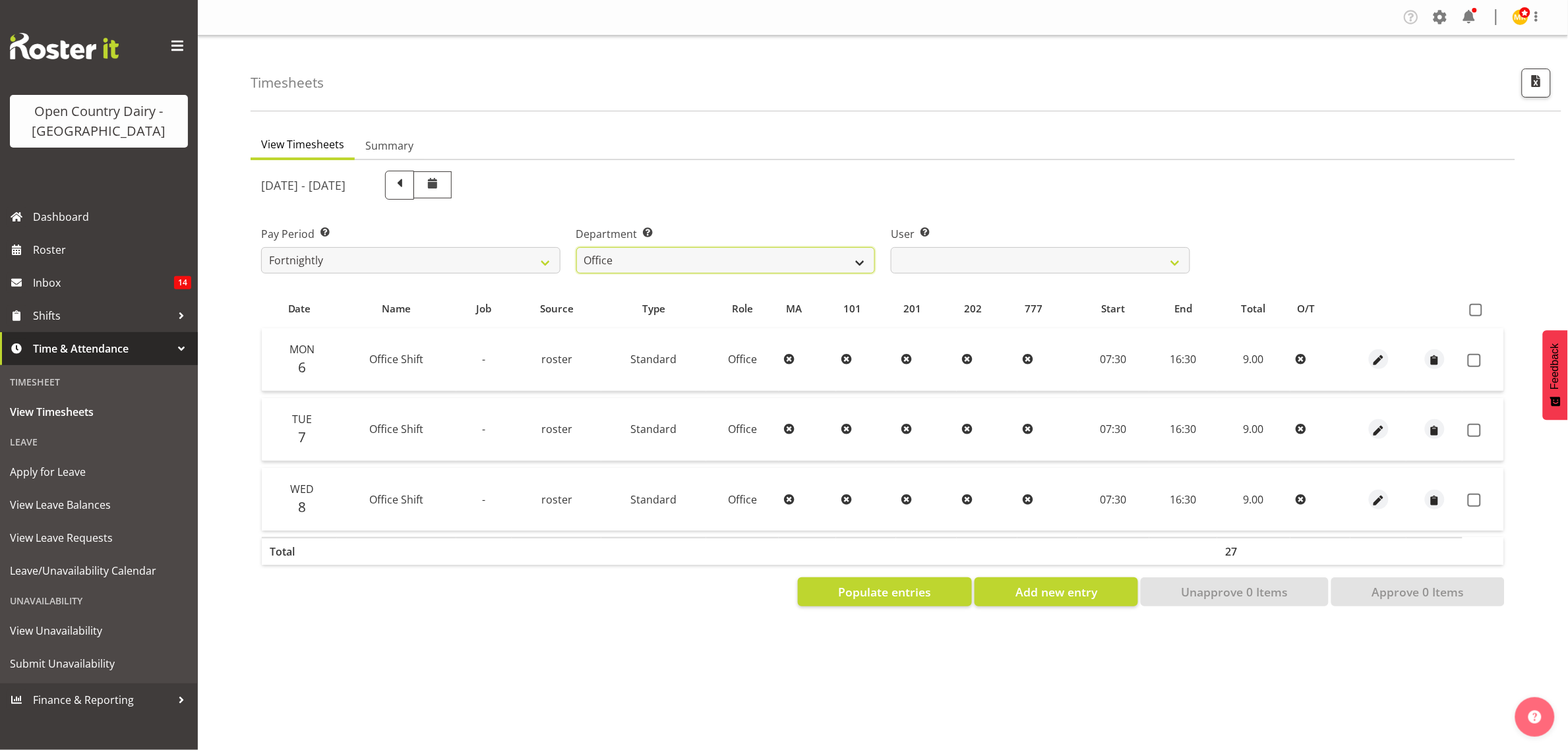
click at [865, 258] on select "734 735 736 737 738 739 851 853 854 855 856 858 861 862 865 867-9032 868 869 87…" at bounding box center [726, 261] width 300 height 27
select select "669"
click at [576, 248] on select "734 735 736 737 738 739 851 853 854 855 856 858 861 862 865 867-9032 868 869 87…" at bounding box center [726, 261] width 300 height 27
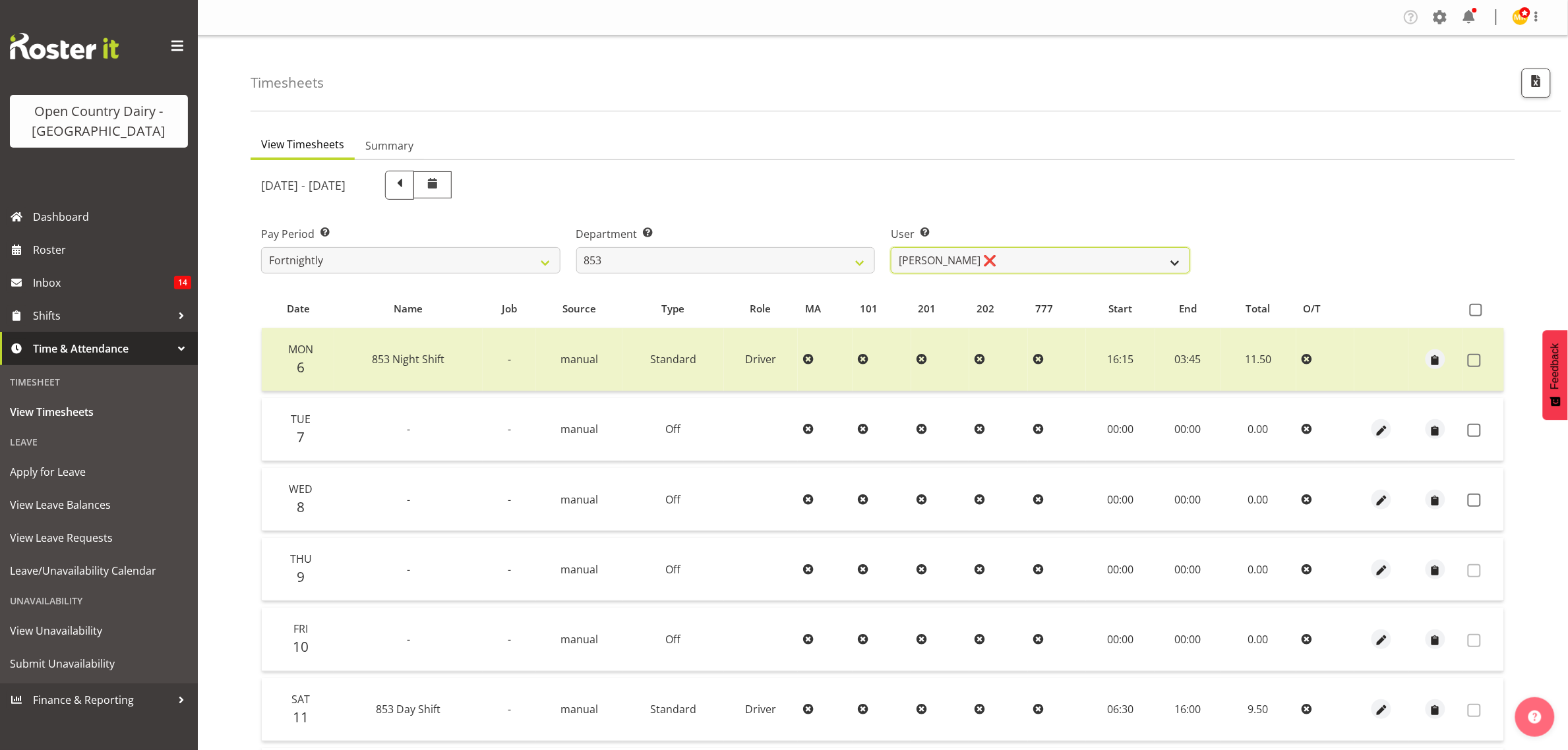
click at [1106, 265] on select "Christiaan Botha ❌ Kevin Stuck ❌ Marty Powell ❌ Sean O'Neill ❌" at bounding box center [1040, 261] width 300 height 27
select select "10131"
click at [891, 248] on select "Christiaan Botha ❌ Kevin Stuck ❌ Marty Powell ❌ Sean O'Neill ❌" at bounding box center [1040, 261] width 300 height 27
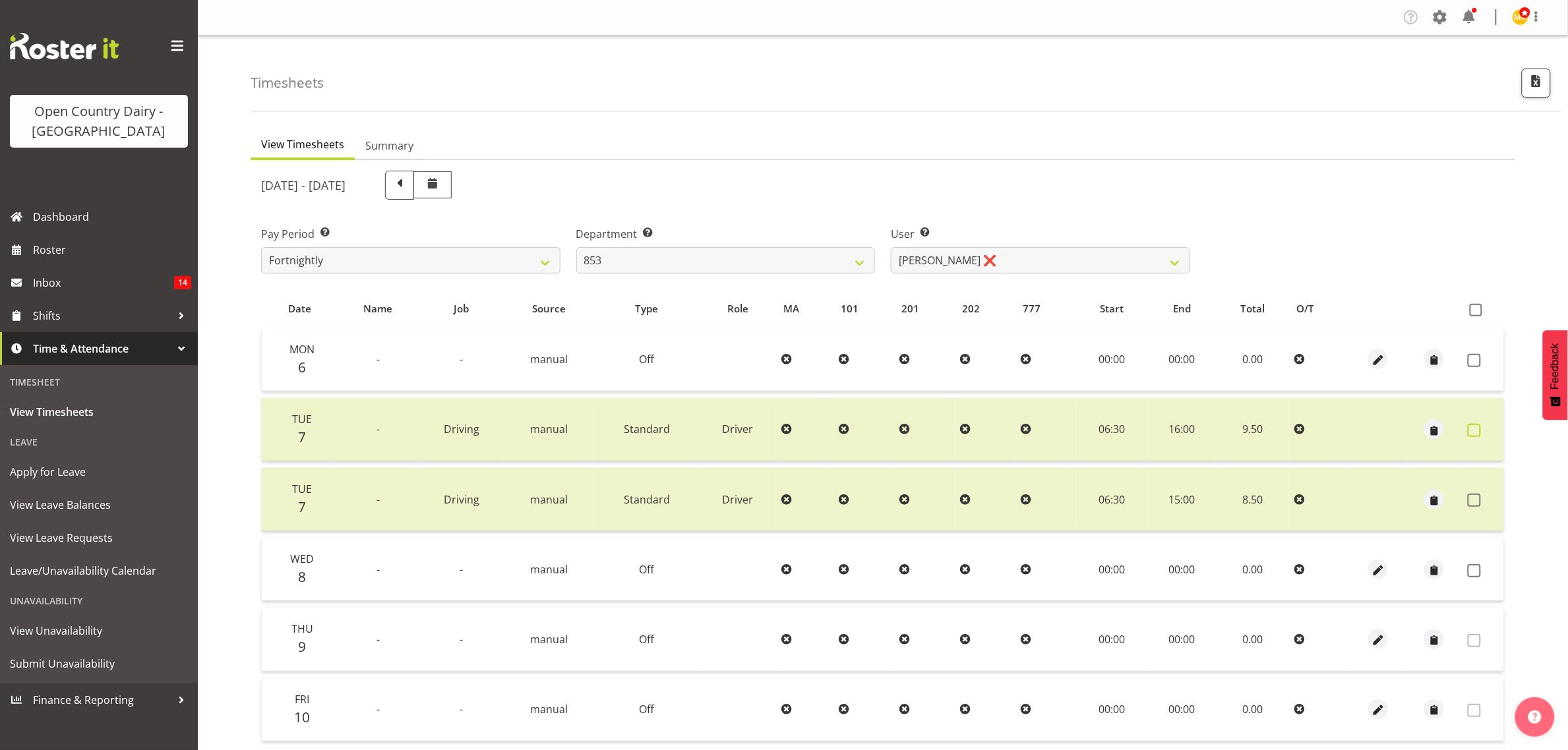
click at [1482, 427] on label at bounding box center [1478, 430] width 20 height 13
checkbox input "true"
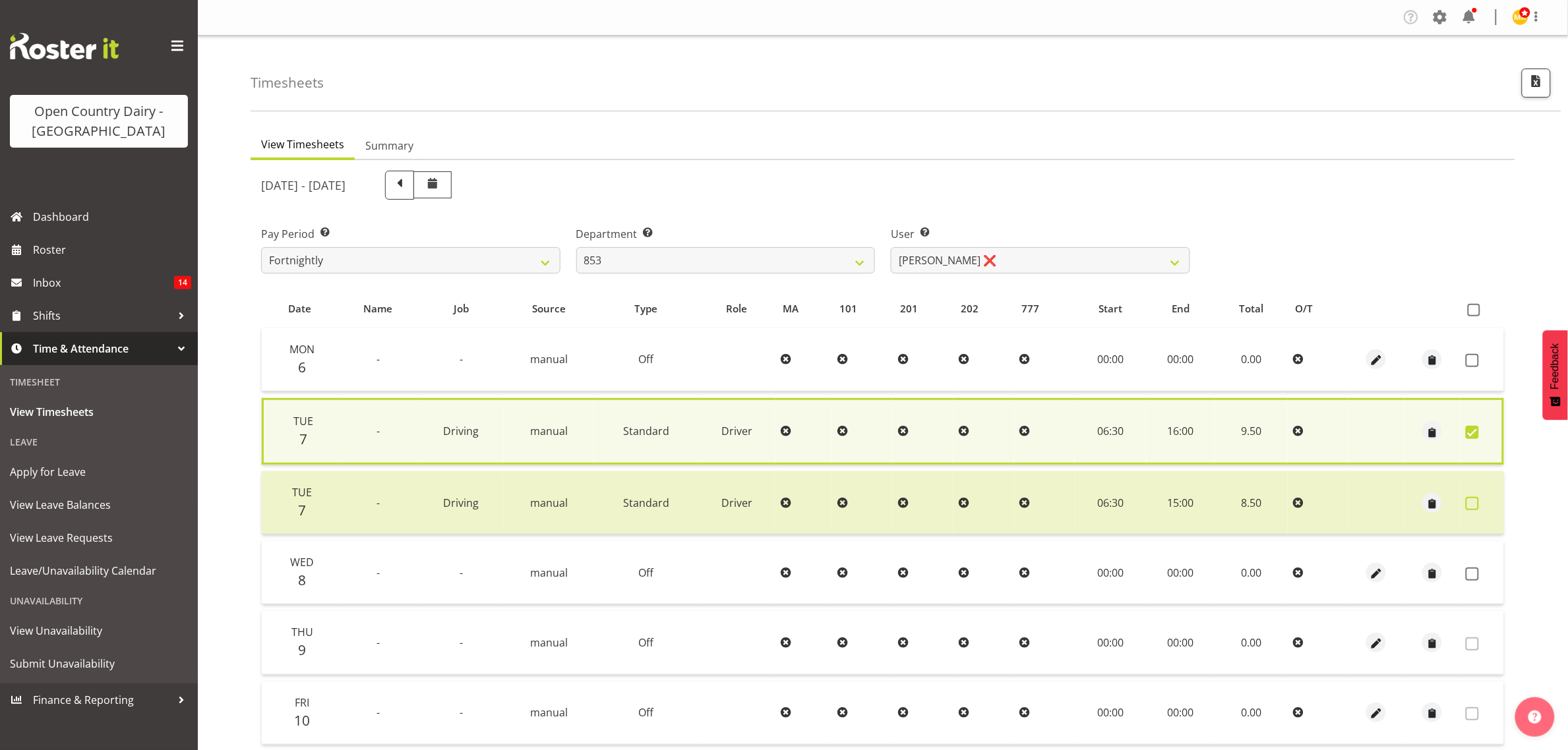
click at [1474, 505] on span at bounding box center [1472, 503] width 13 height 13
checkbox input "true"
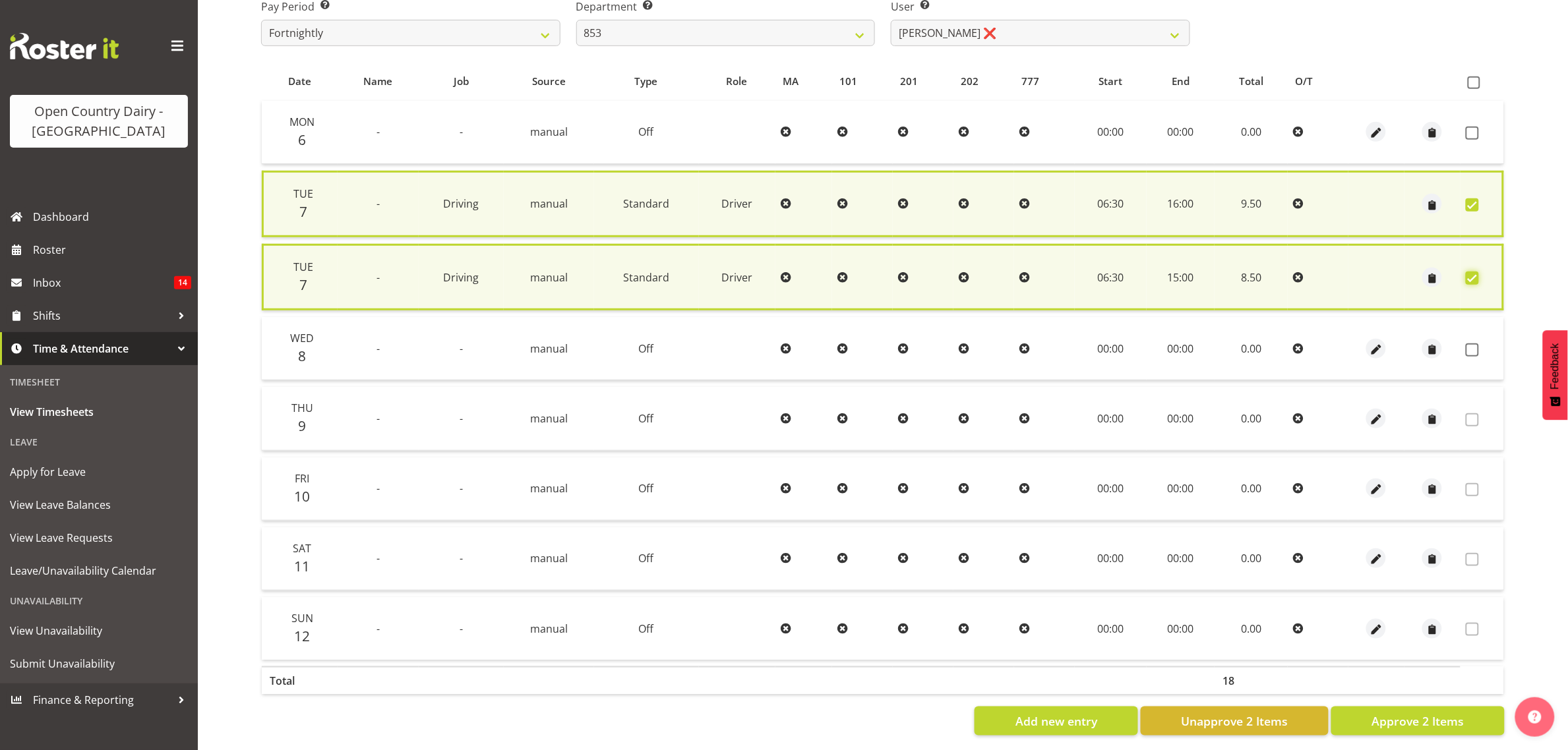
scroll to position [245, 0]
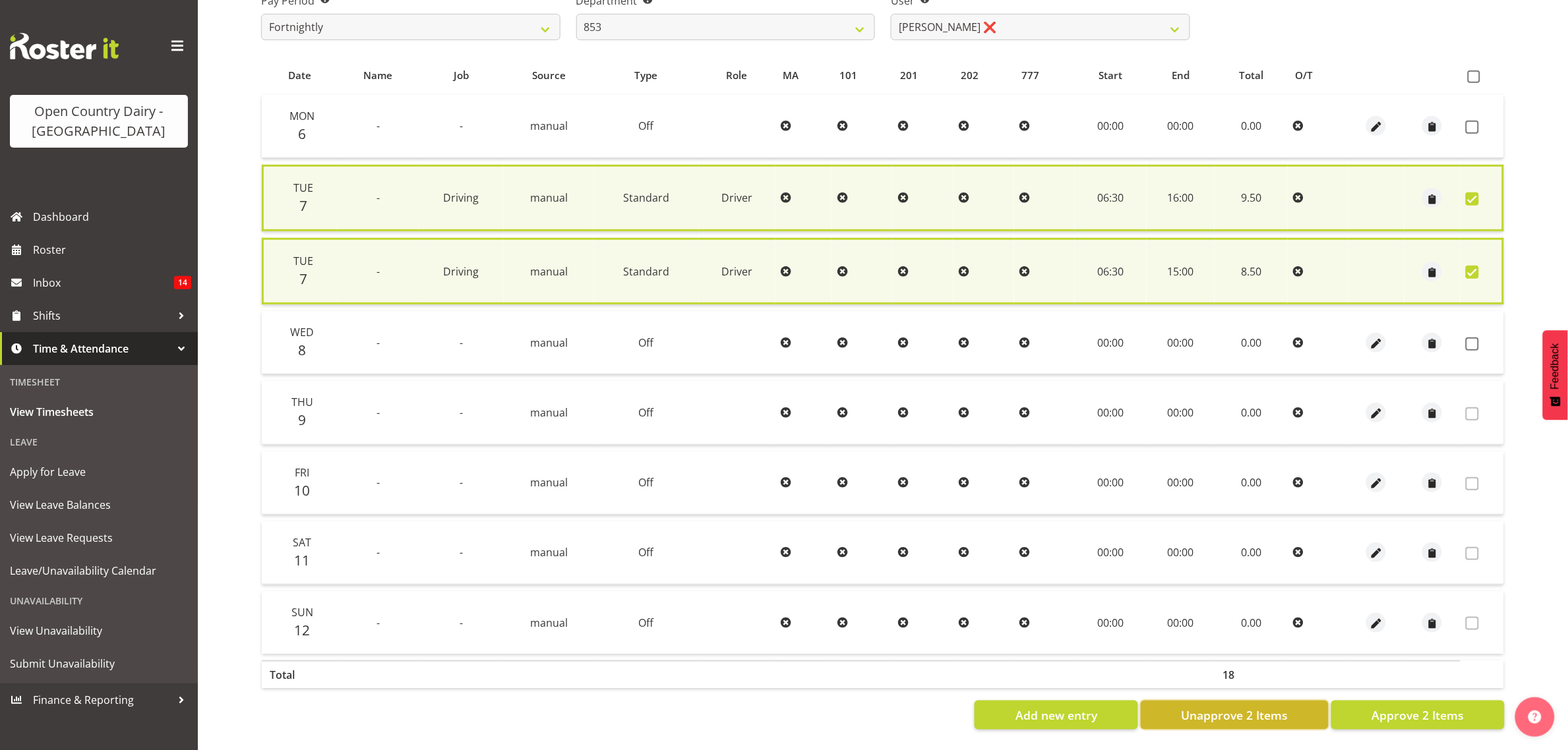
click at [1218, 707] on span "Unapprove 2 Items" at bounding box center [1235, 715] width 107 height 17
checkbox input "false"
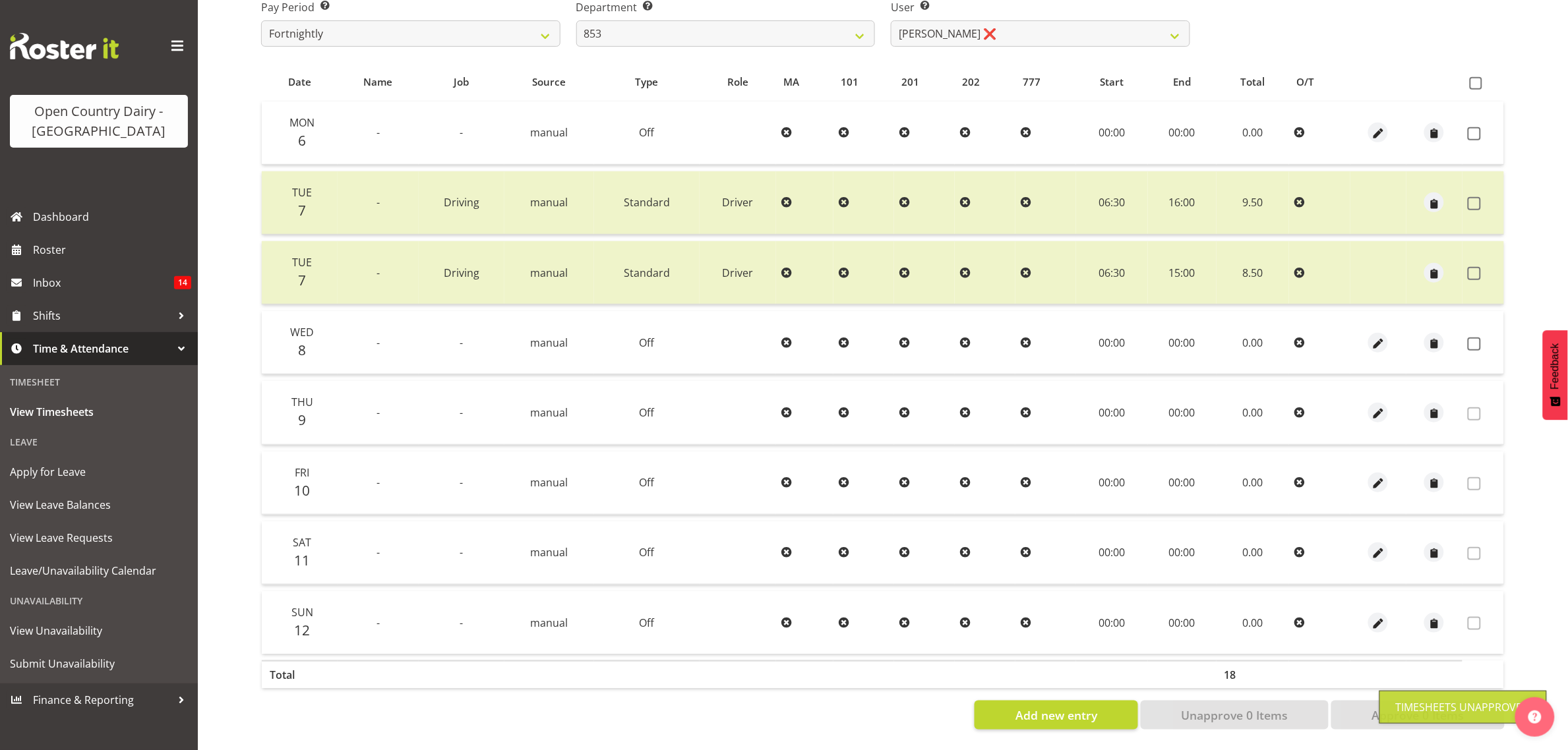
scroll to position [241, 0]
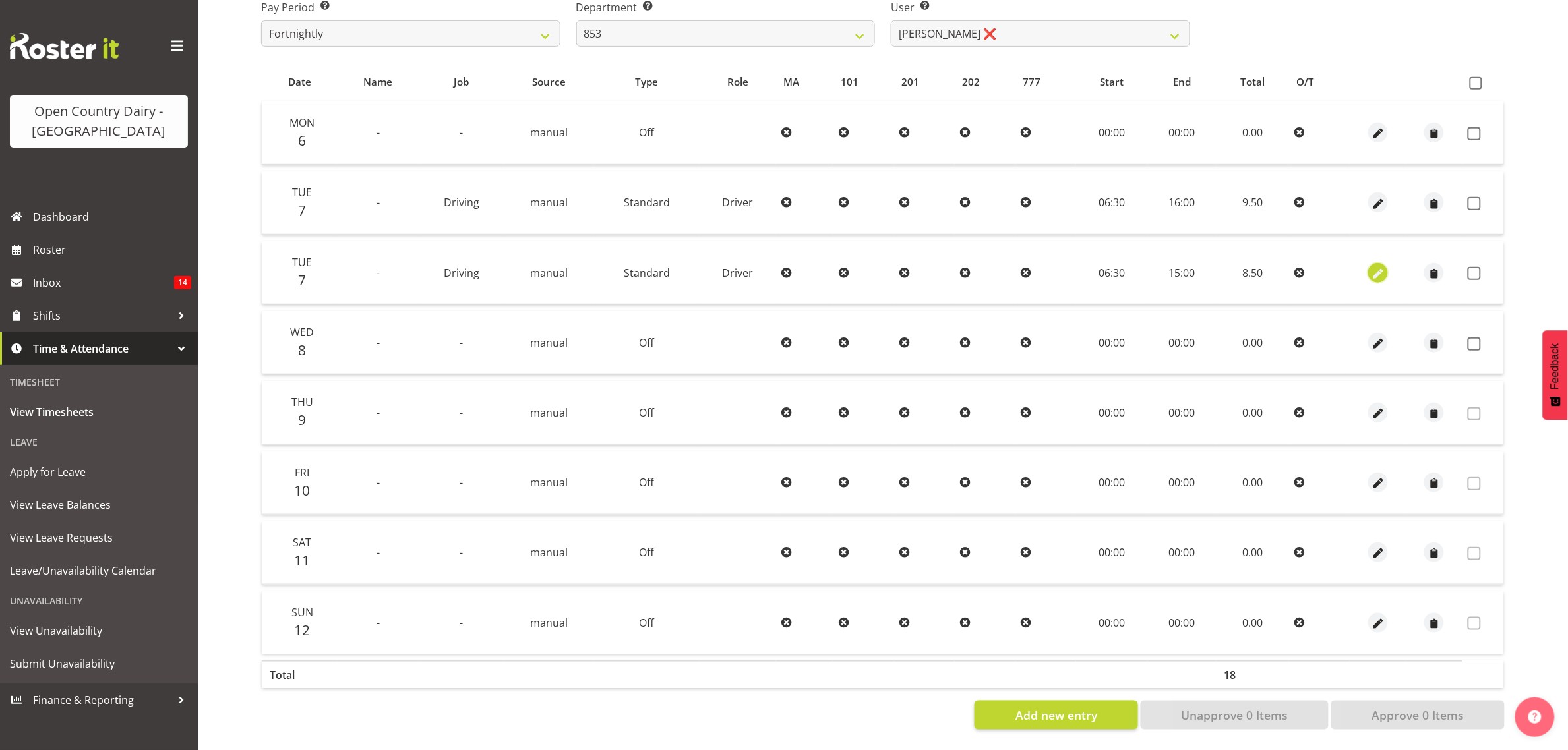
click at [1375, 267] on span "button" at bounding box center [1378, 274] width 15 height 15
select select "Standard"
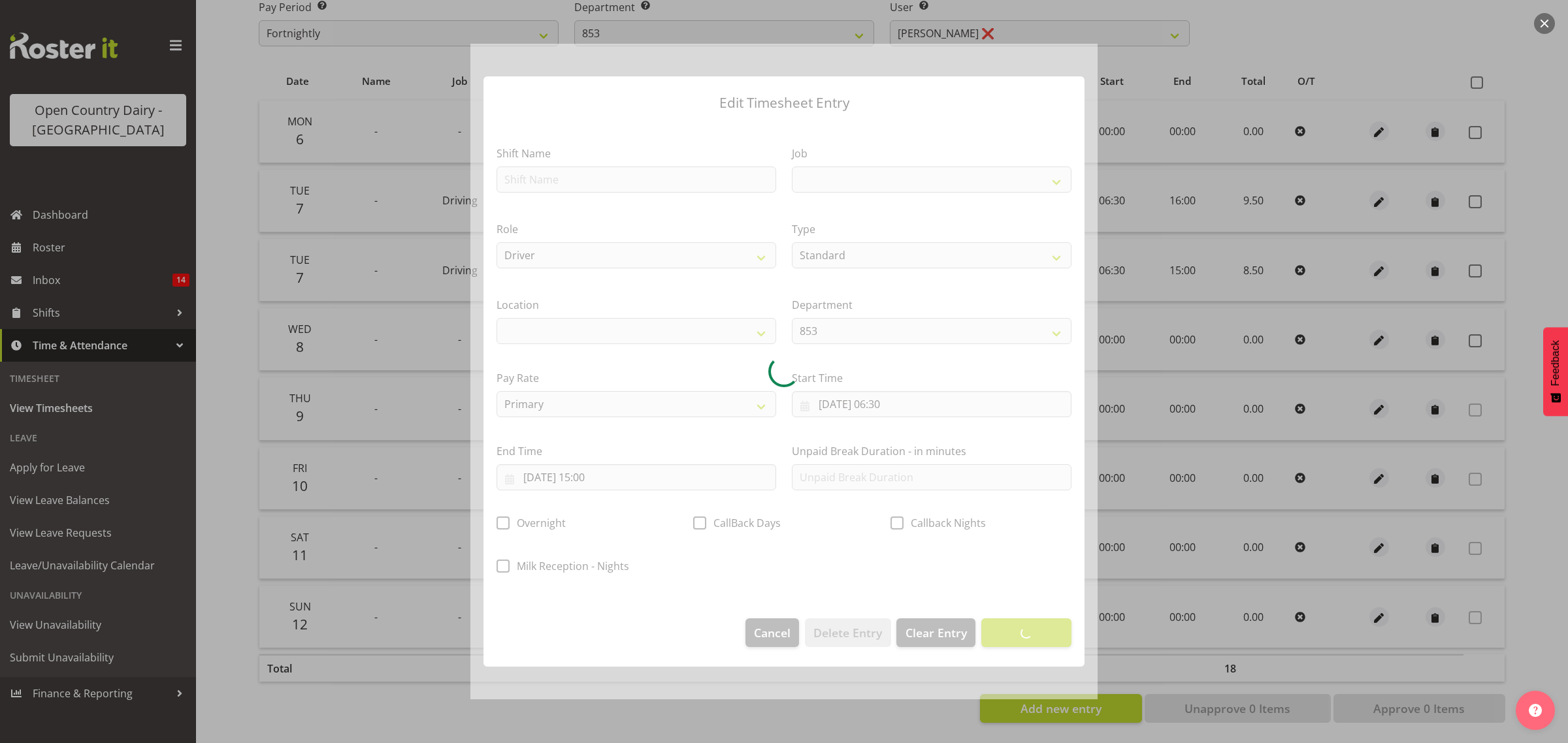
select select
select select "10670"
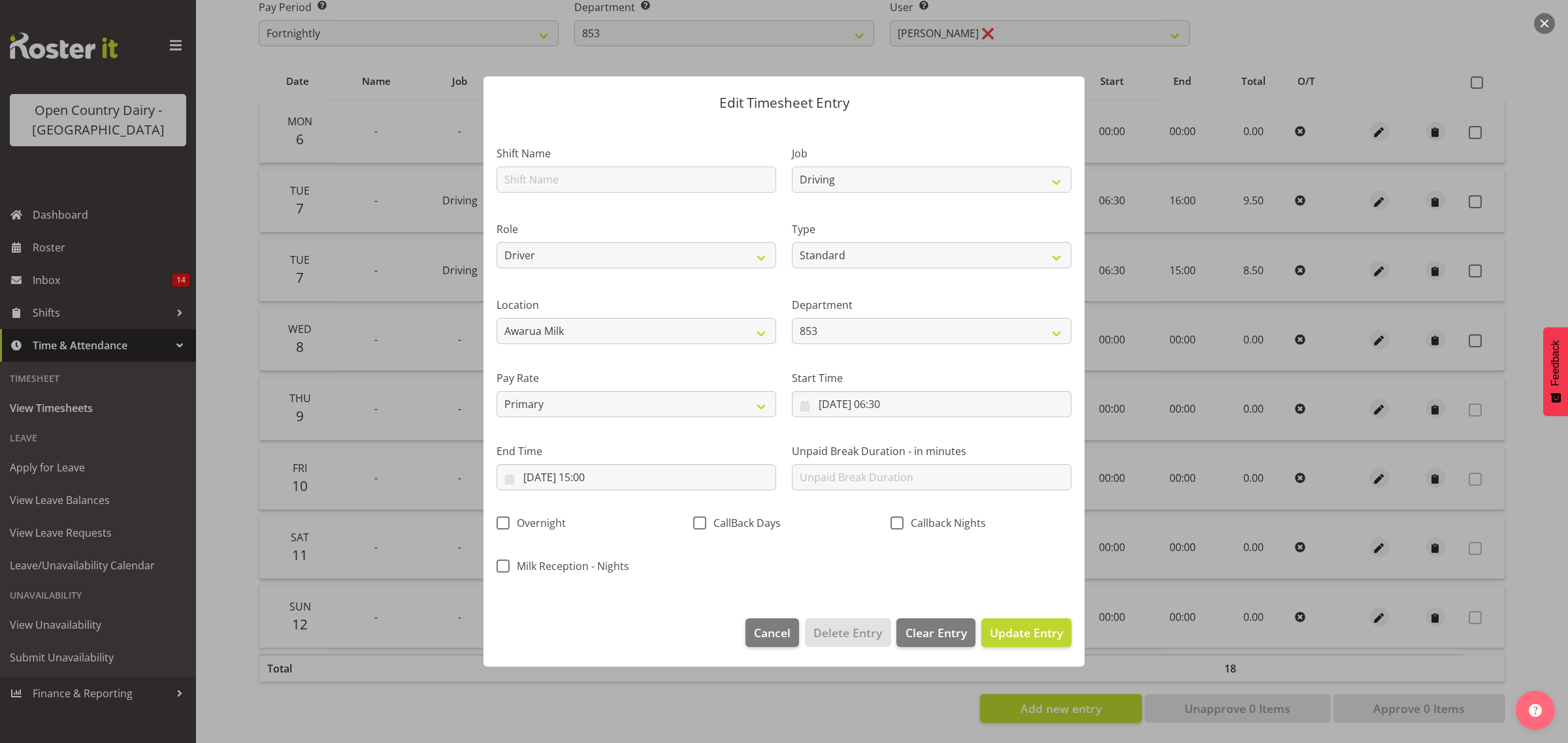
click at [1523, 396] on div at bounding box center [784, 372] width 1568 height 743
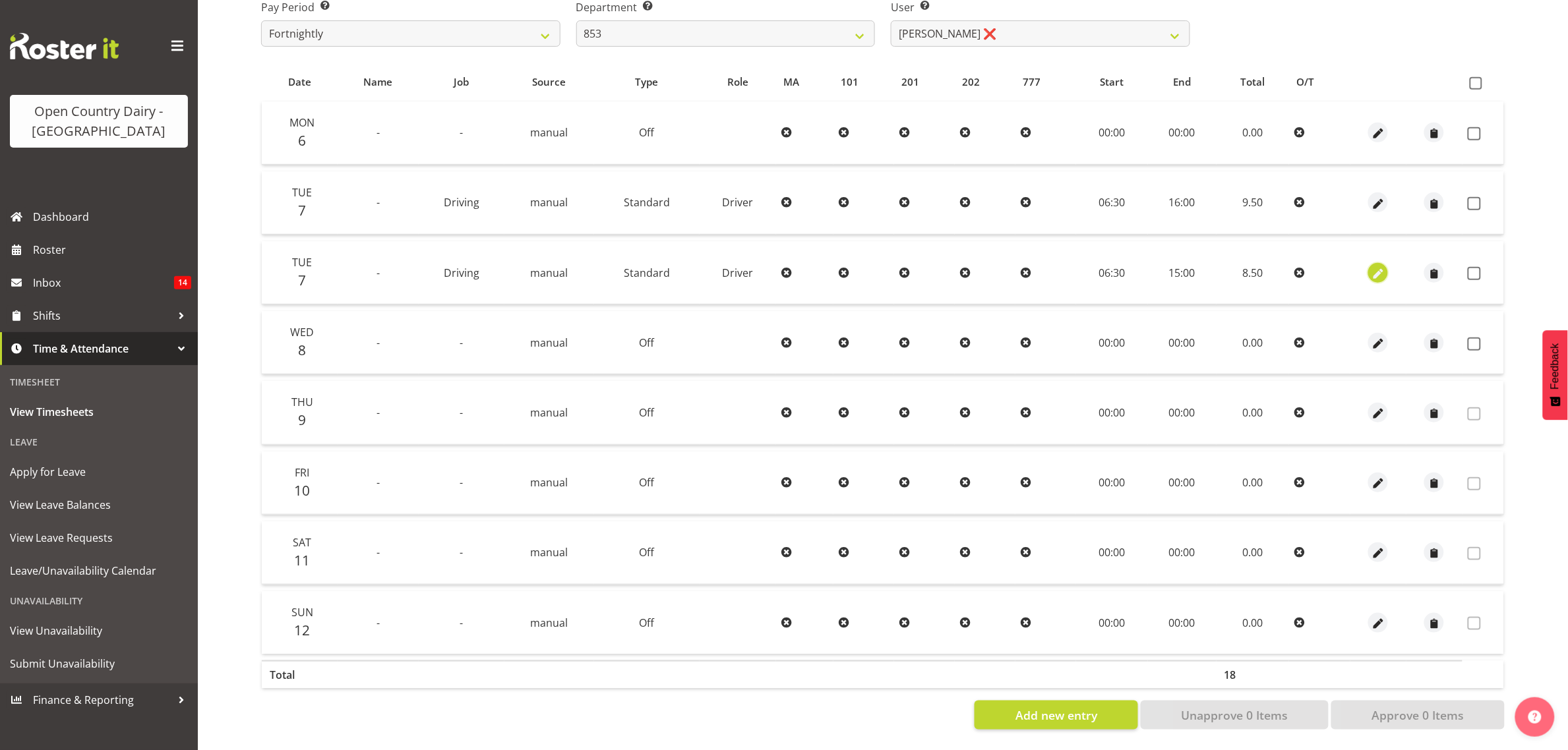
click at [1382, 267] on span "button" at bounding box center [1378, 274] width 15 height 15
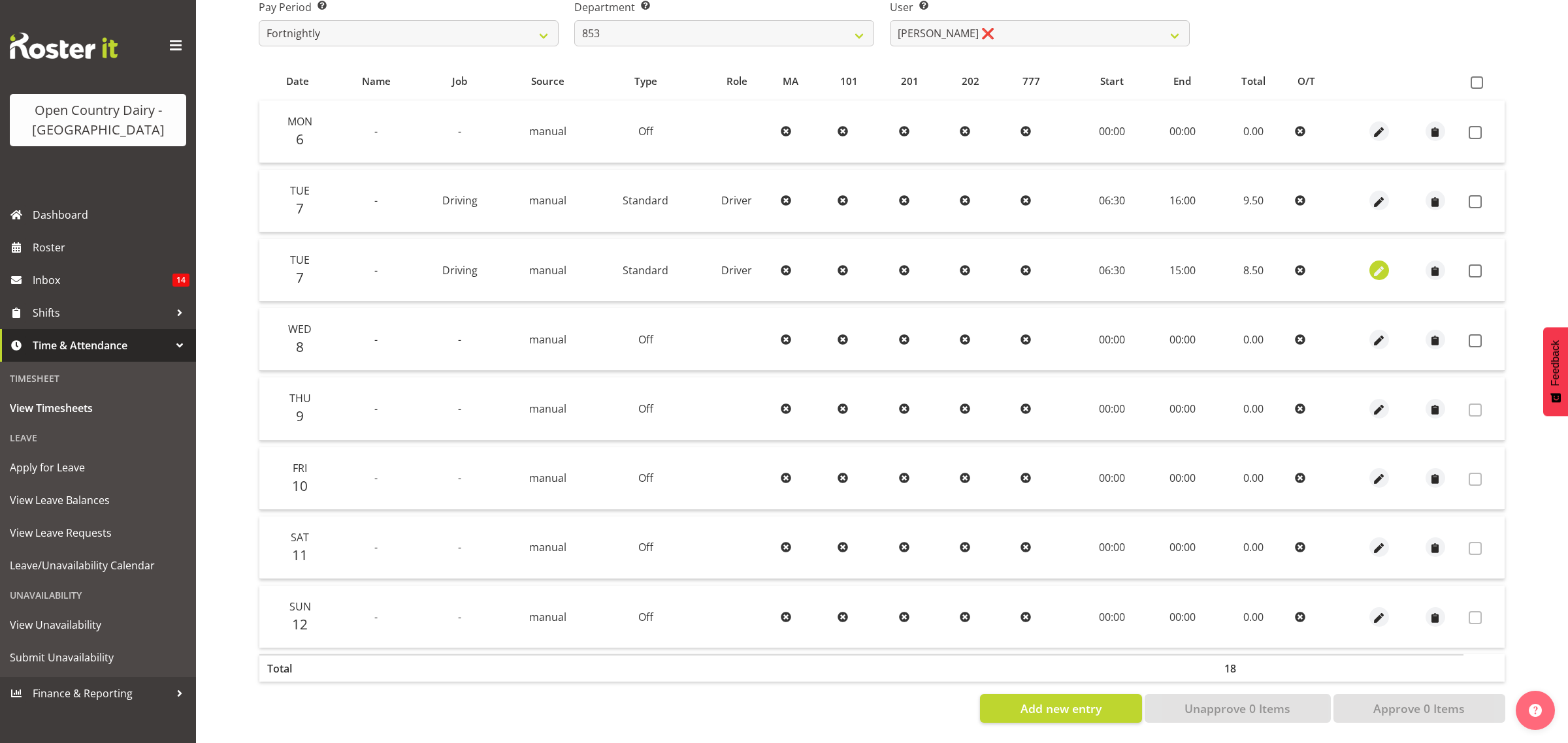
select select "Standard"
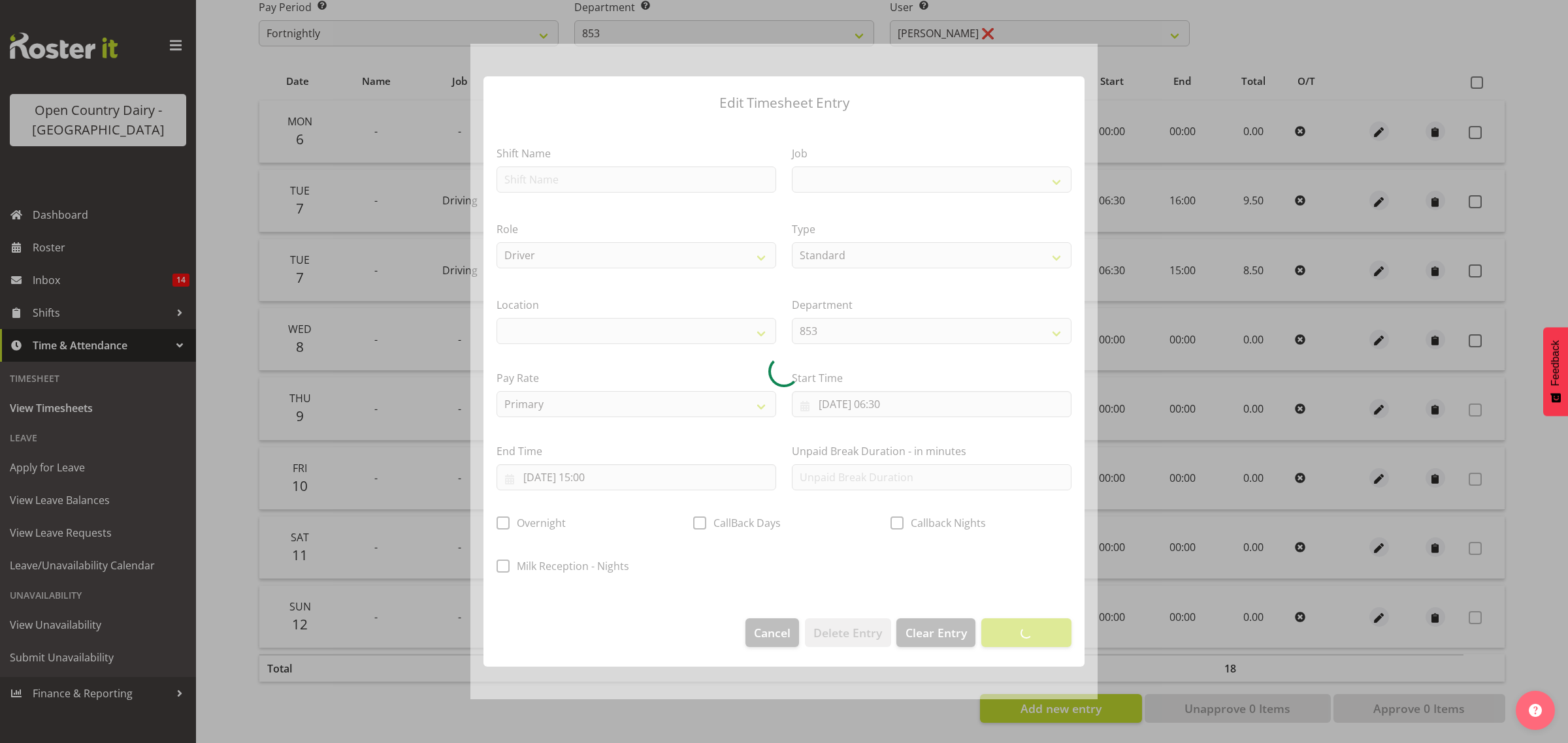
select select
select select "10670"
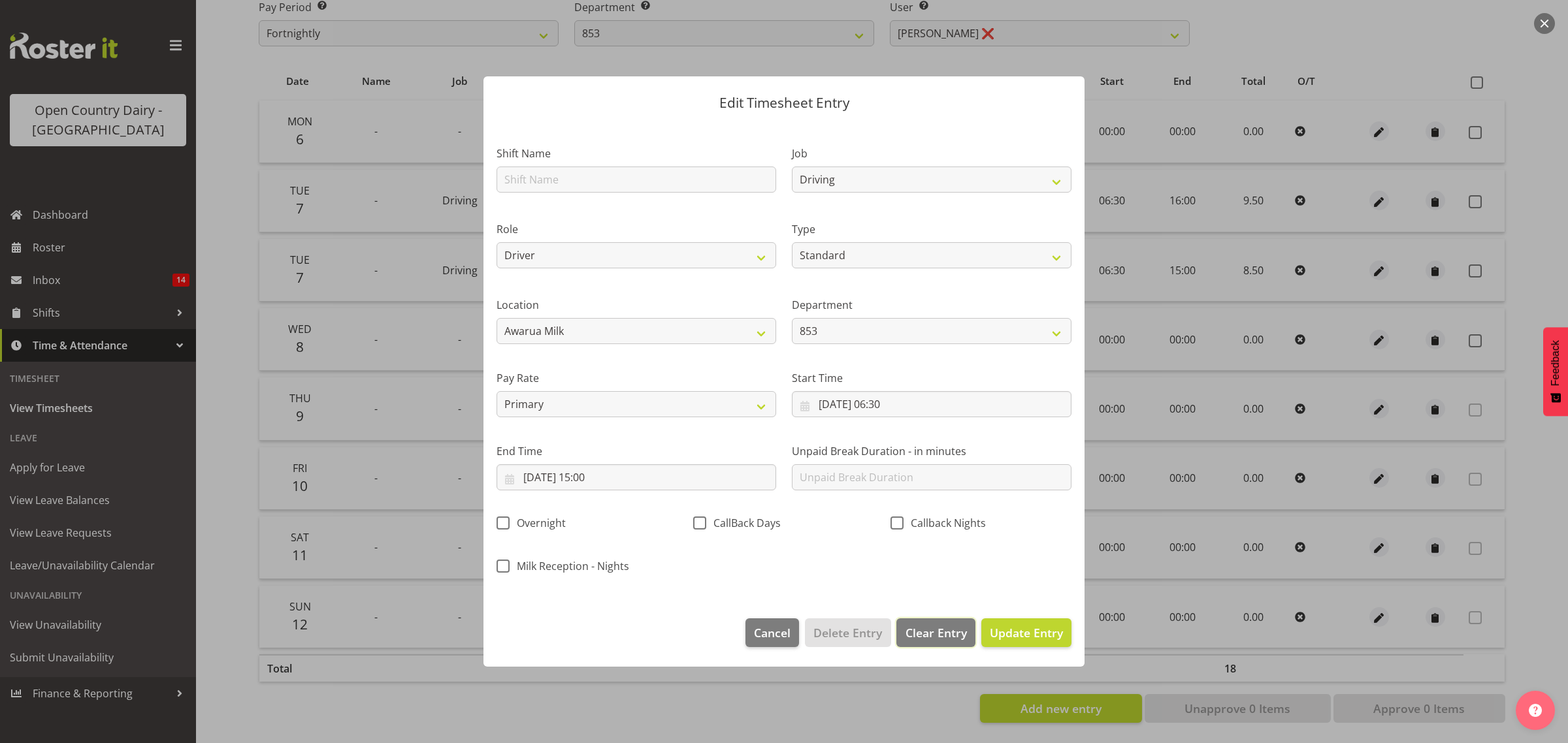
click at [936, 637] on span "Clear Entry" at bounding box center [936, 633] width 62 height 17
select select "Off"
type input "0"
select select
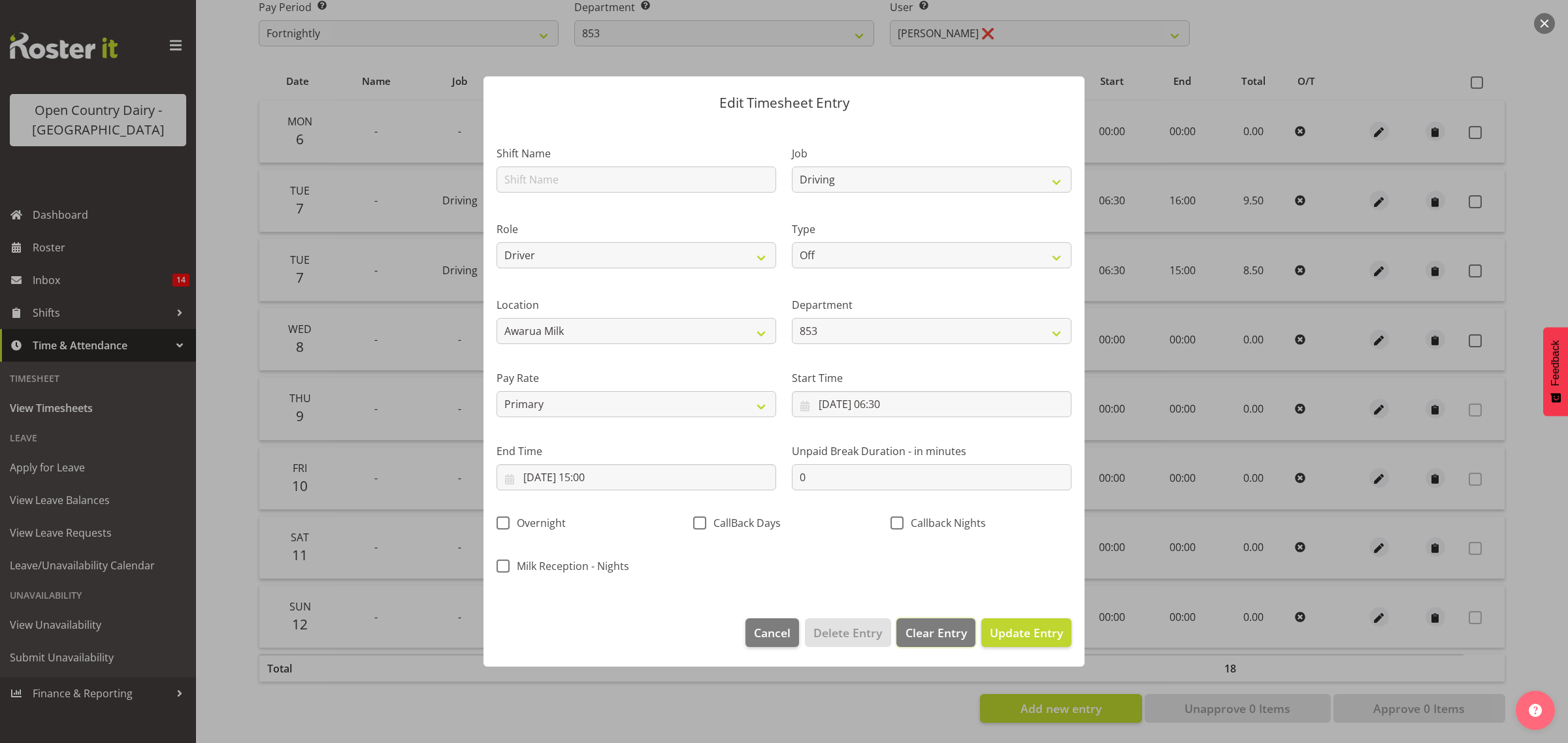
select select
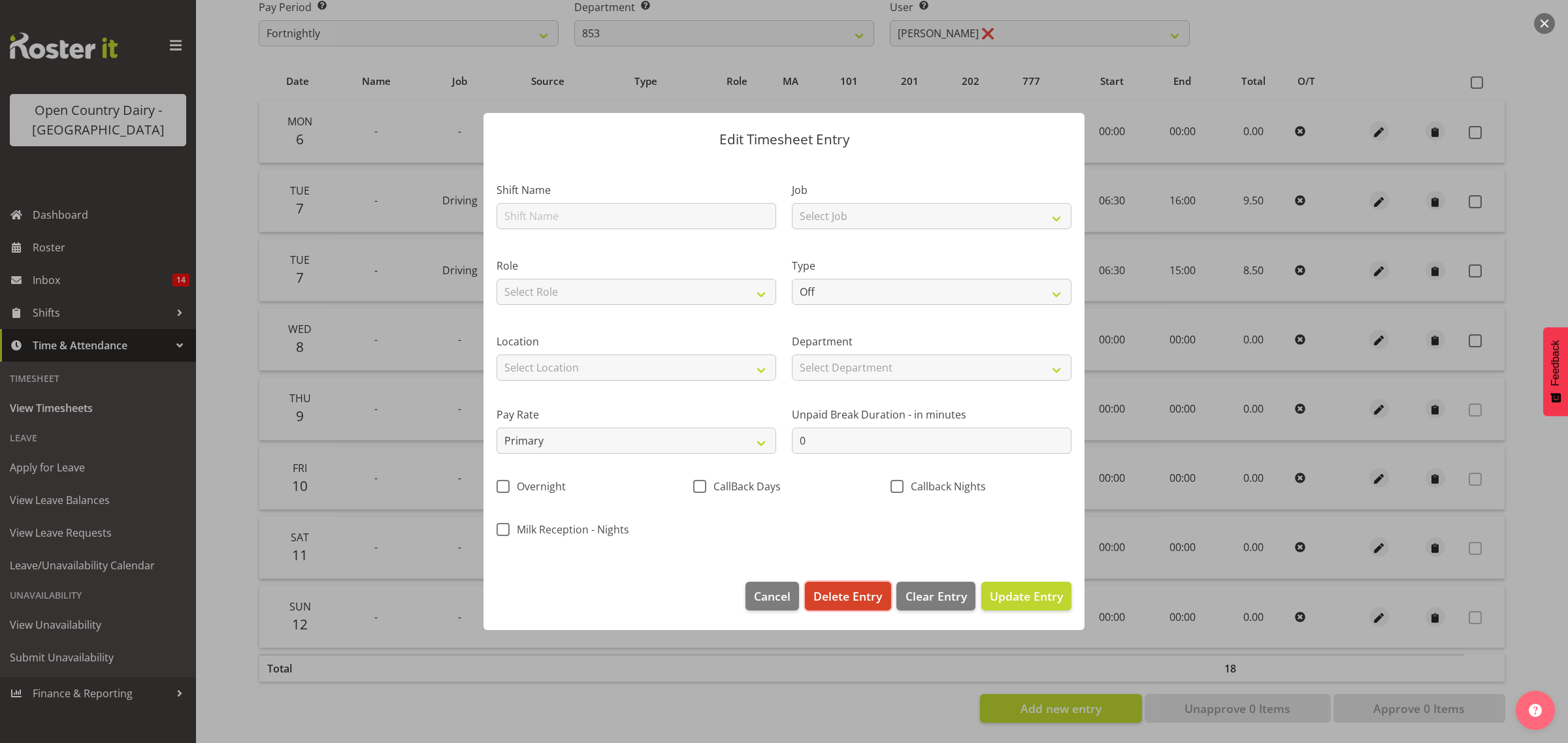
click at [857, 600] on span "Delete Entry" at bounding box center [847, 597] width 69 height 17
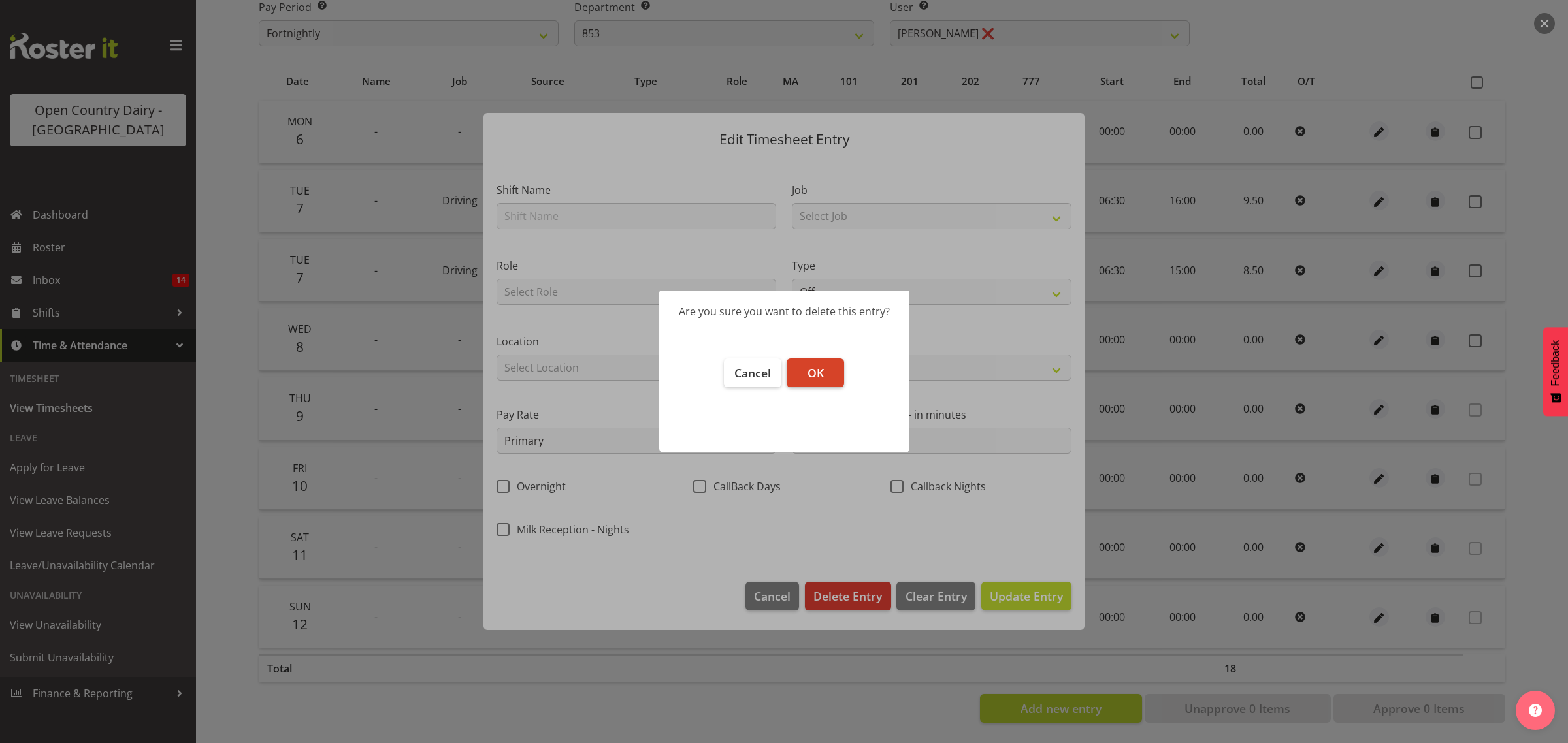
click at [812, 374] on span "OK" at bounding box center [816, 373] width 16 height 16
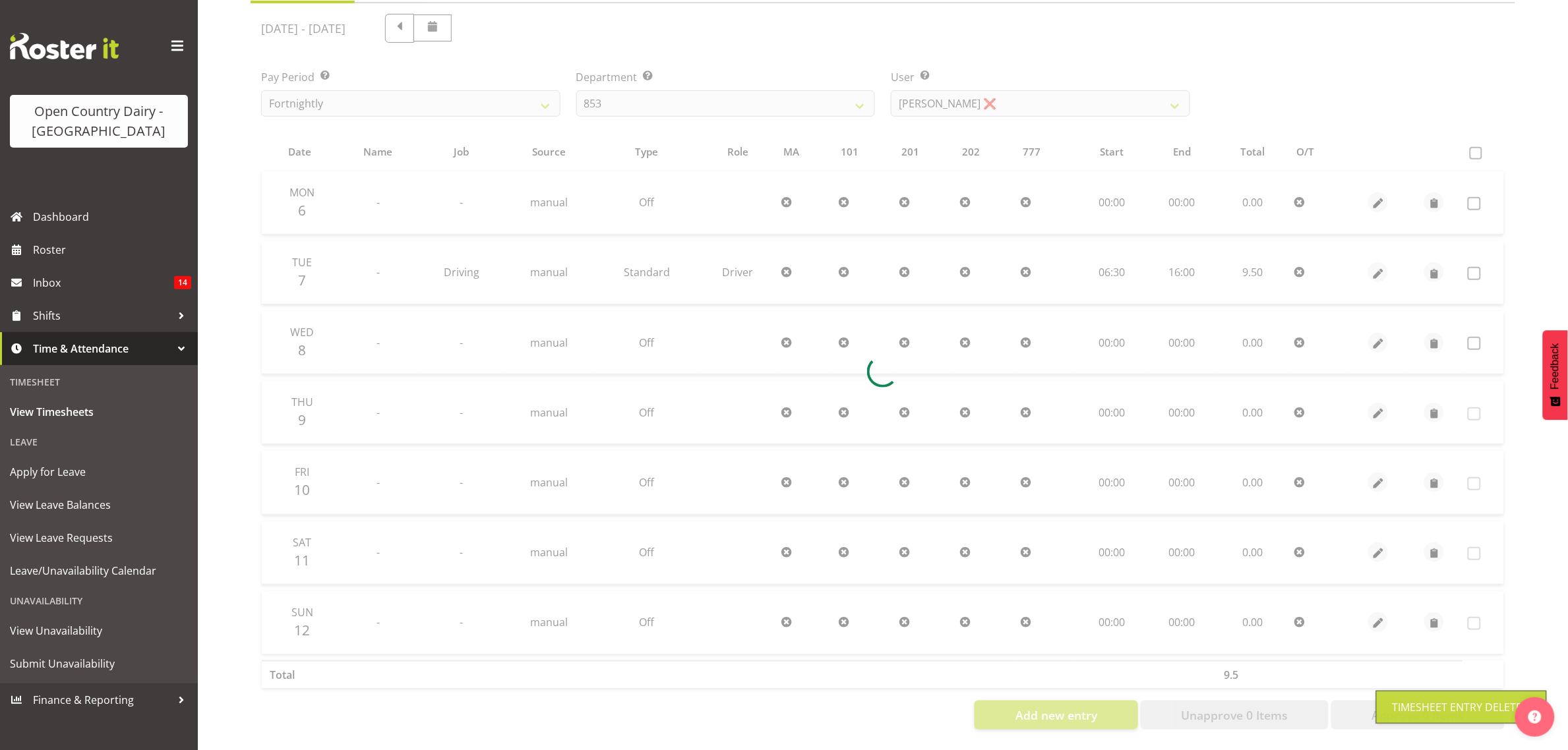
scroll to position [170, 0]
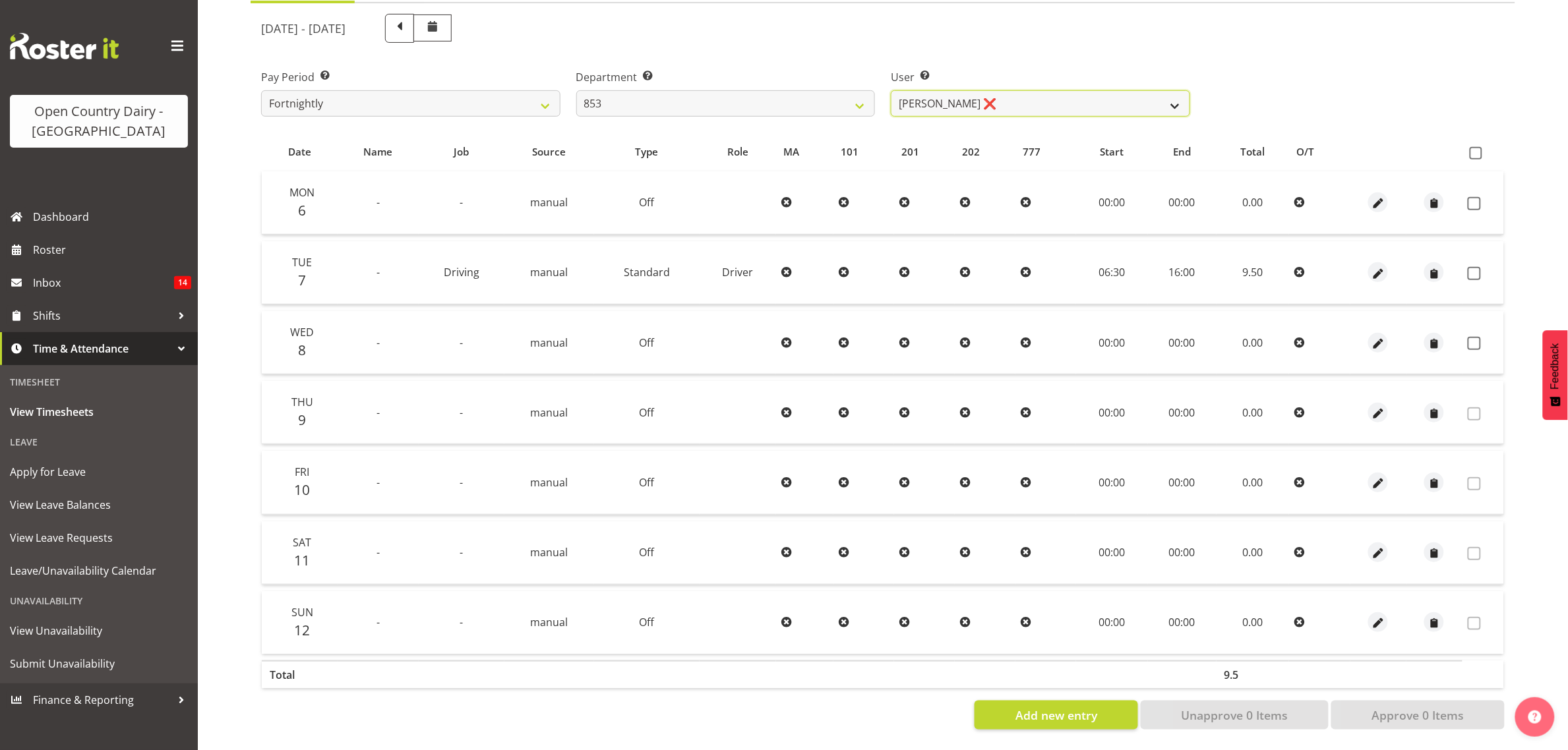
click at [1151, 97] on select "Christiaan Botha ❌ Kevin Stuck ❌ Marty Powell ❌ Sean O'Neill ❌" at bounding box center [1040, 104] width 300 height 27
click at [891, 90] on select "Christiaan Botha ❌ Kevin Stuck ❌ Marty Powell ❌ Sean O'Neill ❌" at bounding box center [1040, 104] width 300 height 27
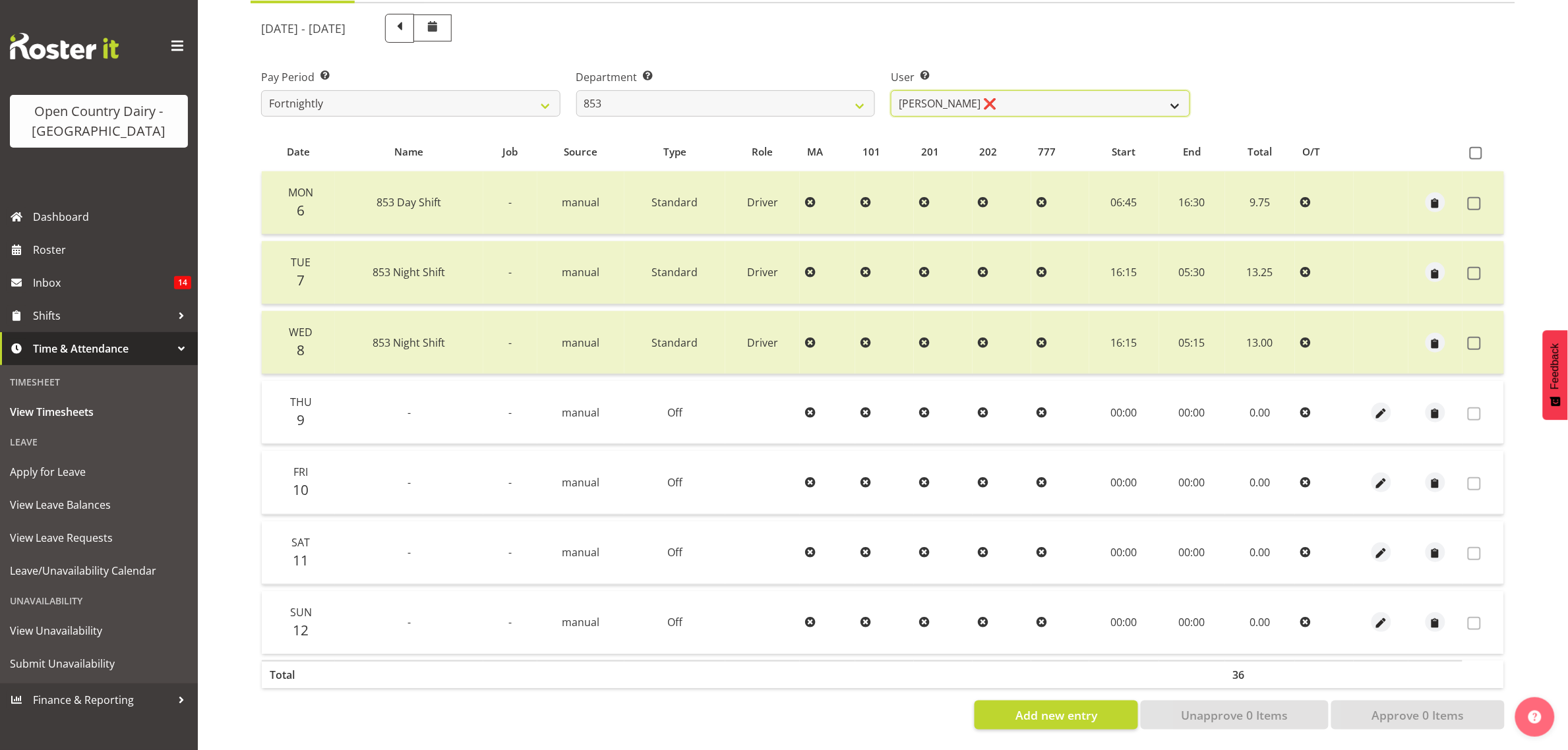
click at [1169, 91] on select "Christiaan Botha ❌ Kevin Stuck ❌ Marty Powell ❌ Sean O'Neill ❌" at bounding box center [1040, 104] width 300 height 27
select select "10131"
click at [891, 90] on select "Christiaan Botha ❌ Kevin Stuck ❌ Marty Powell ❌ Sean O'Neill ❌" at bounding box center [1040, 104] width 300 height 27
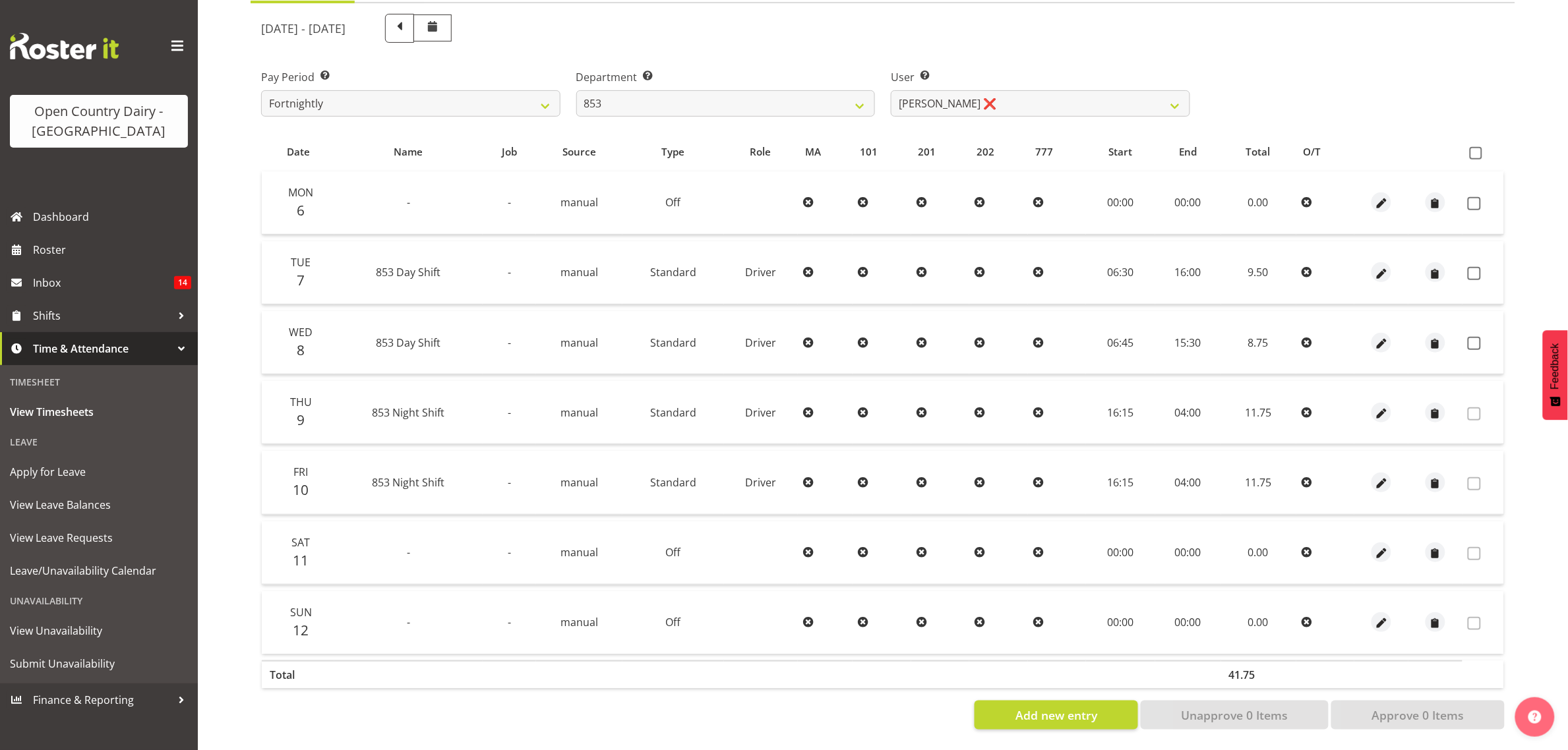
click at [1467, 188] on td at bounding box center [1483, 203] width 42 height 64
click at [1478, 197] on span at bounding box center [1474, 204] width 13 height 13
checkbox input "true"
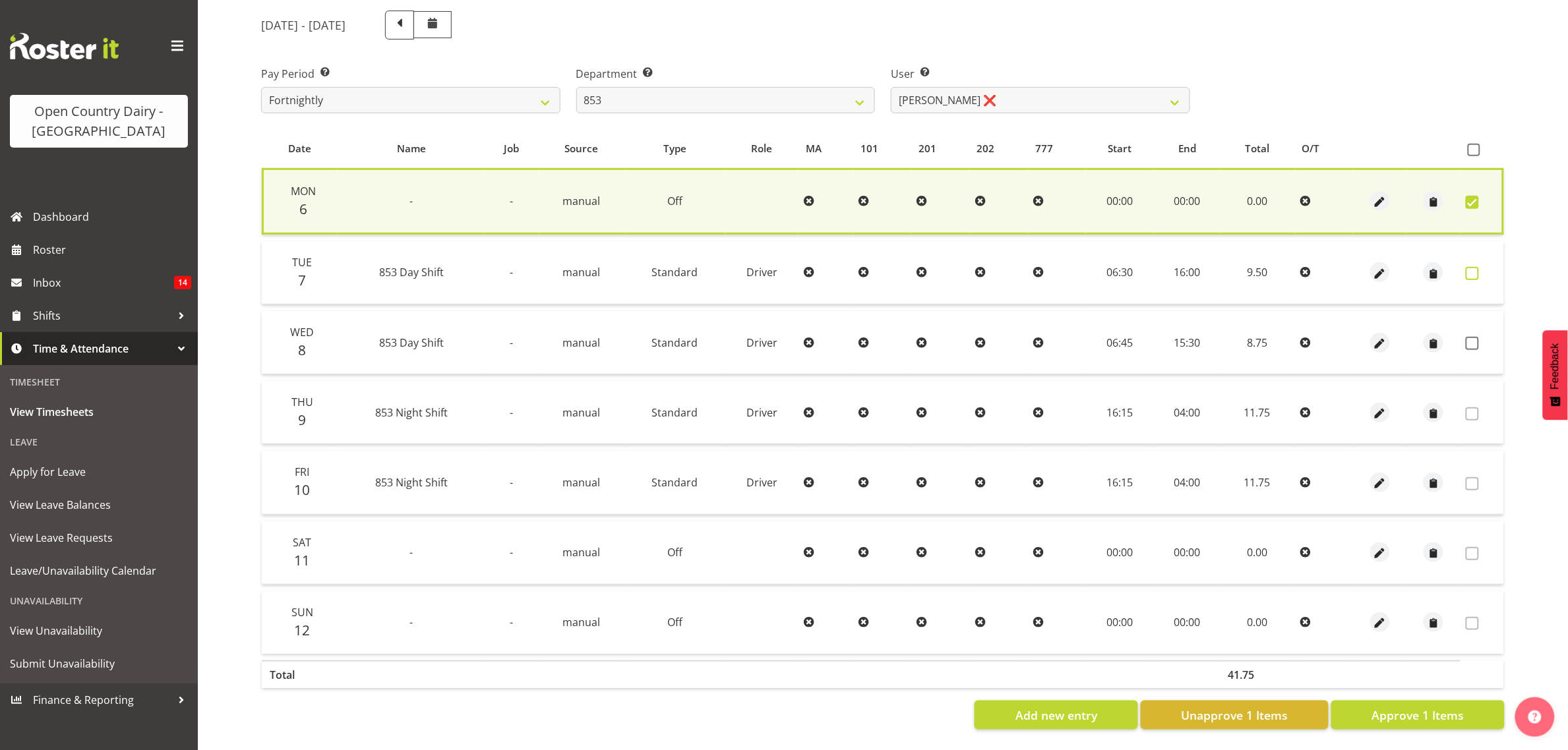
click at [1470, 267] on span at bounding box center [1472, 274] width 13 height 13
checkbox input "true"
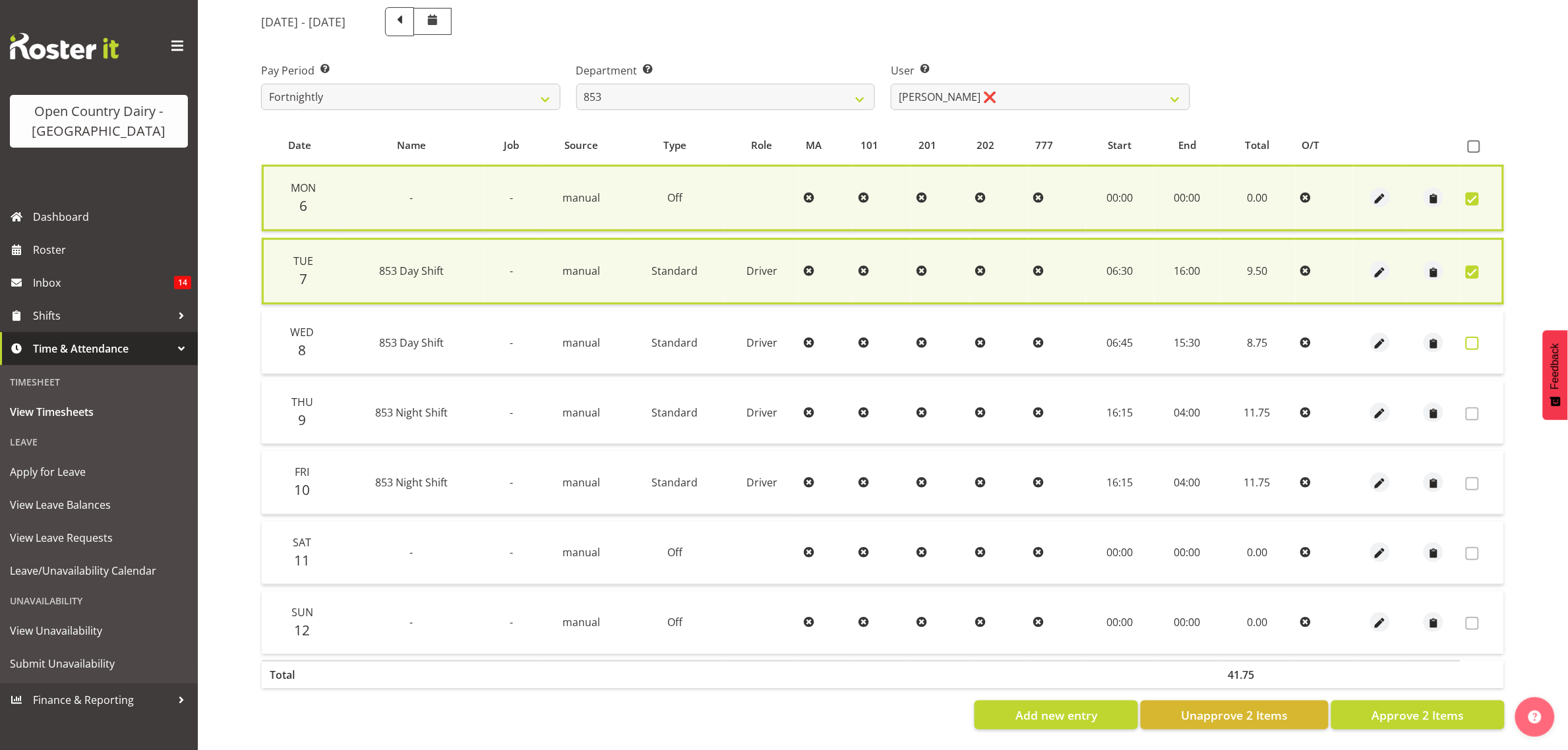
click at [1471, 337] on span at bounding box center [1472, 344] width 13 height 13
checkbox input "true"
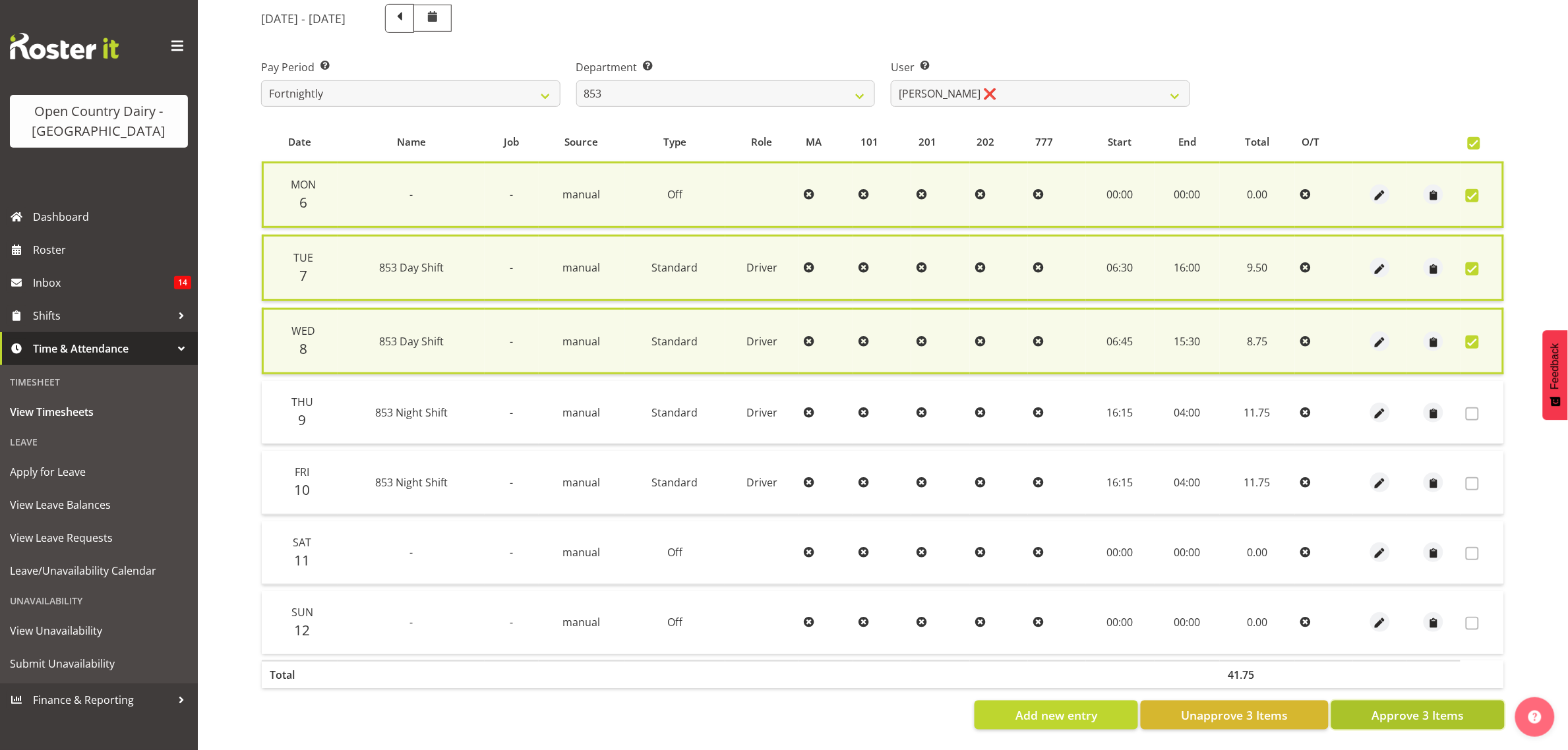
click at [1397, 716] on span "Approve 3 Items" at bounding box center [1417, 715] width 92 height 17
checkbox input "false"
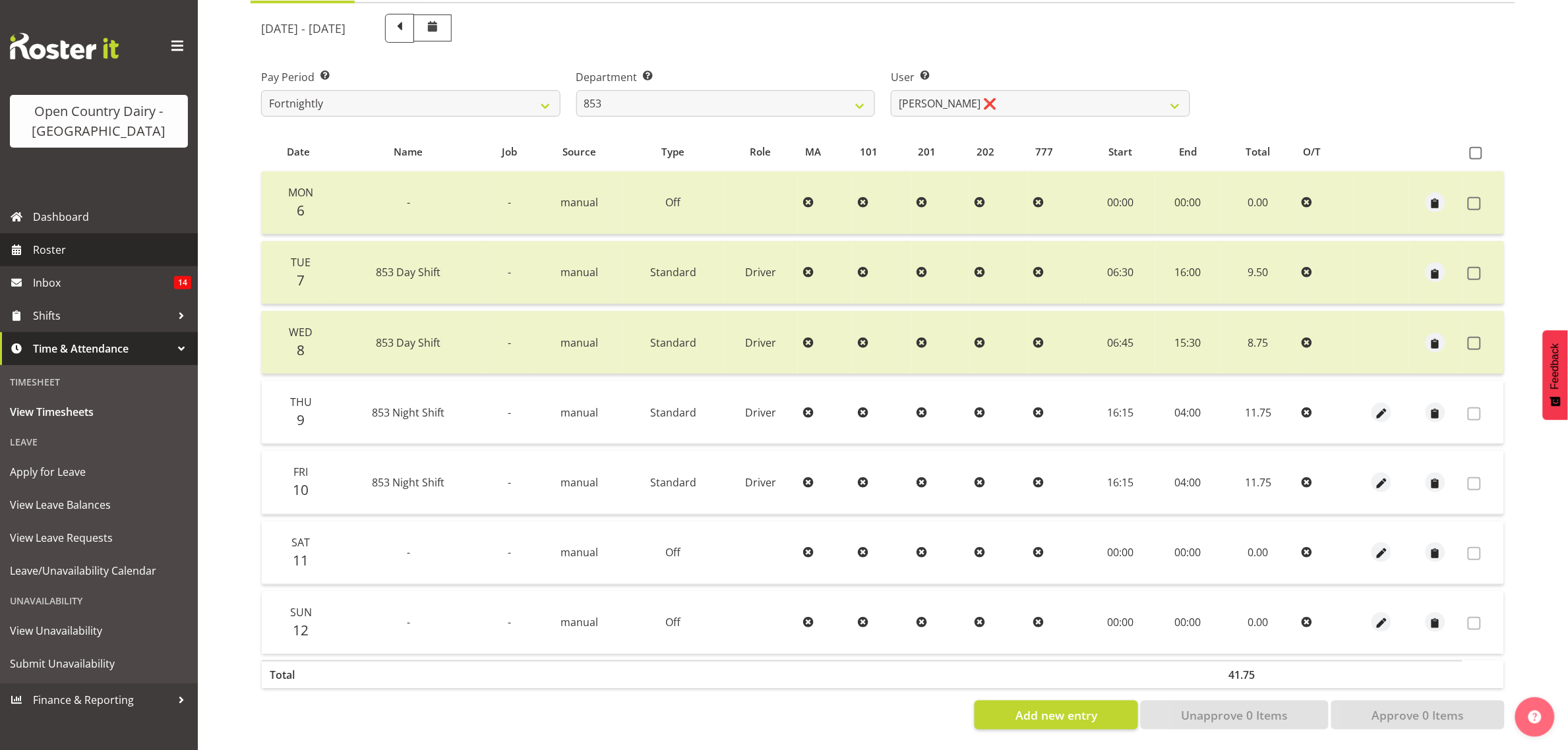
click at [56, 244] on span "Roster" at bounding box center [112, 249] width 158 height 20
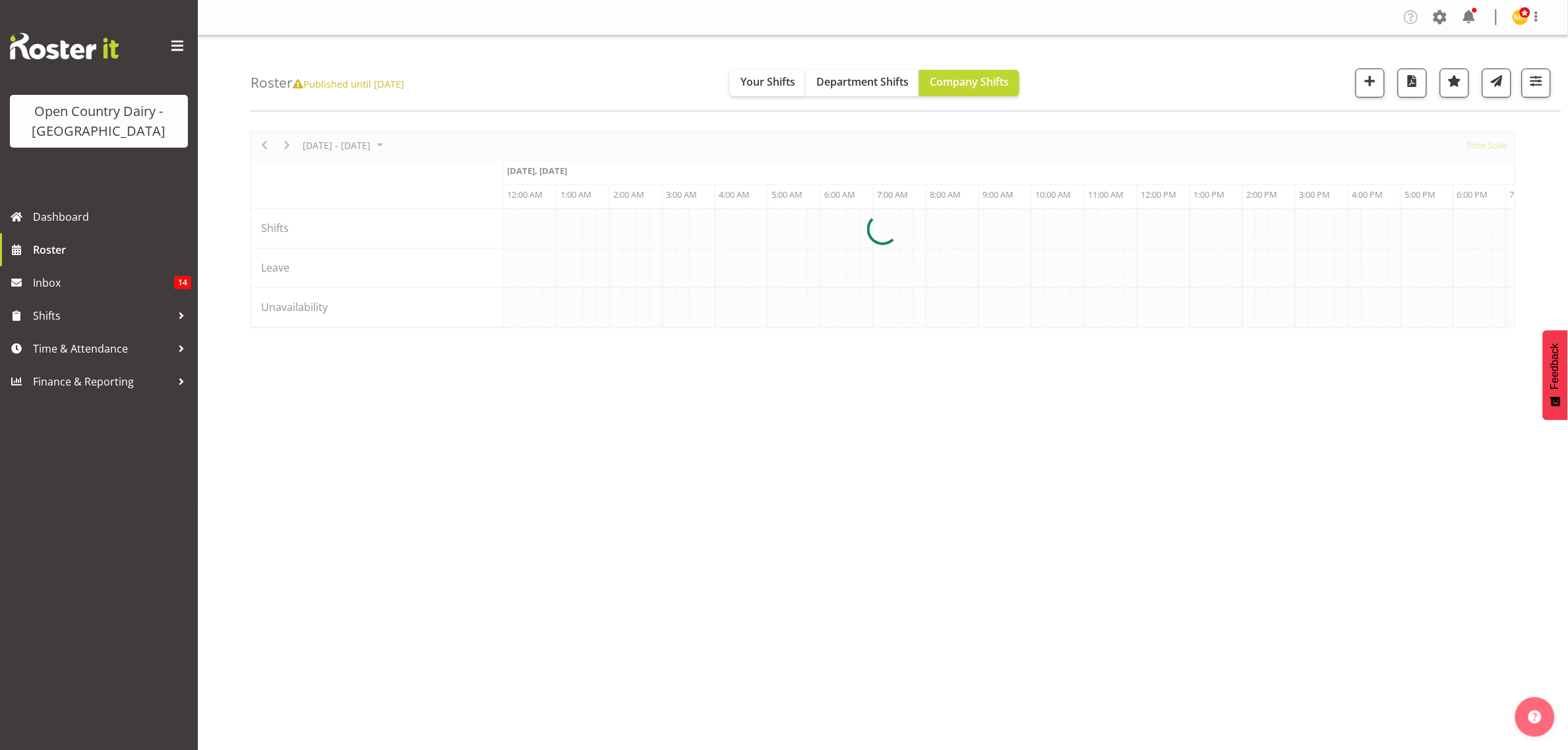
scroll to position [0, 3799]
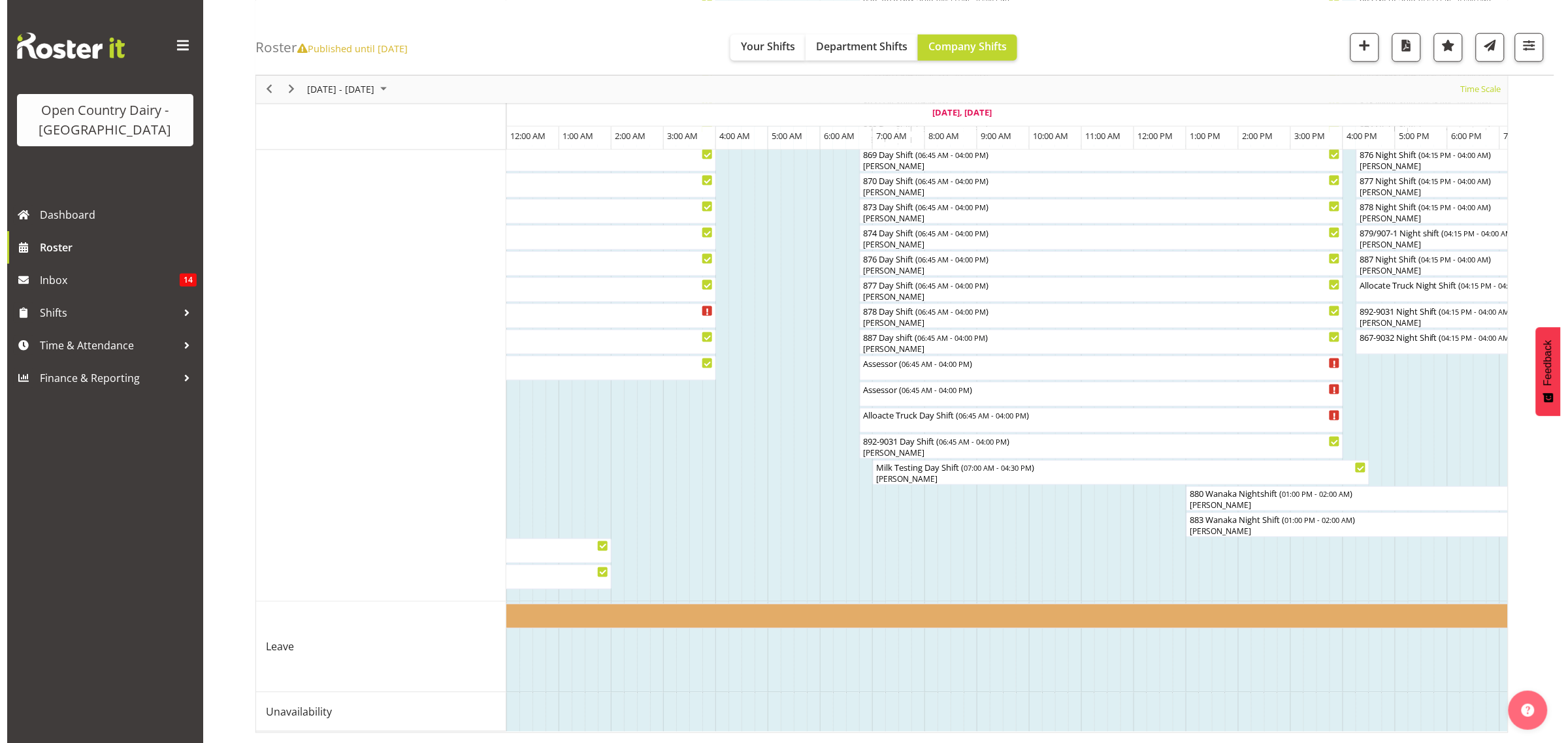
scroll to position [0, 4185]
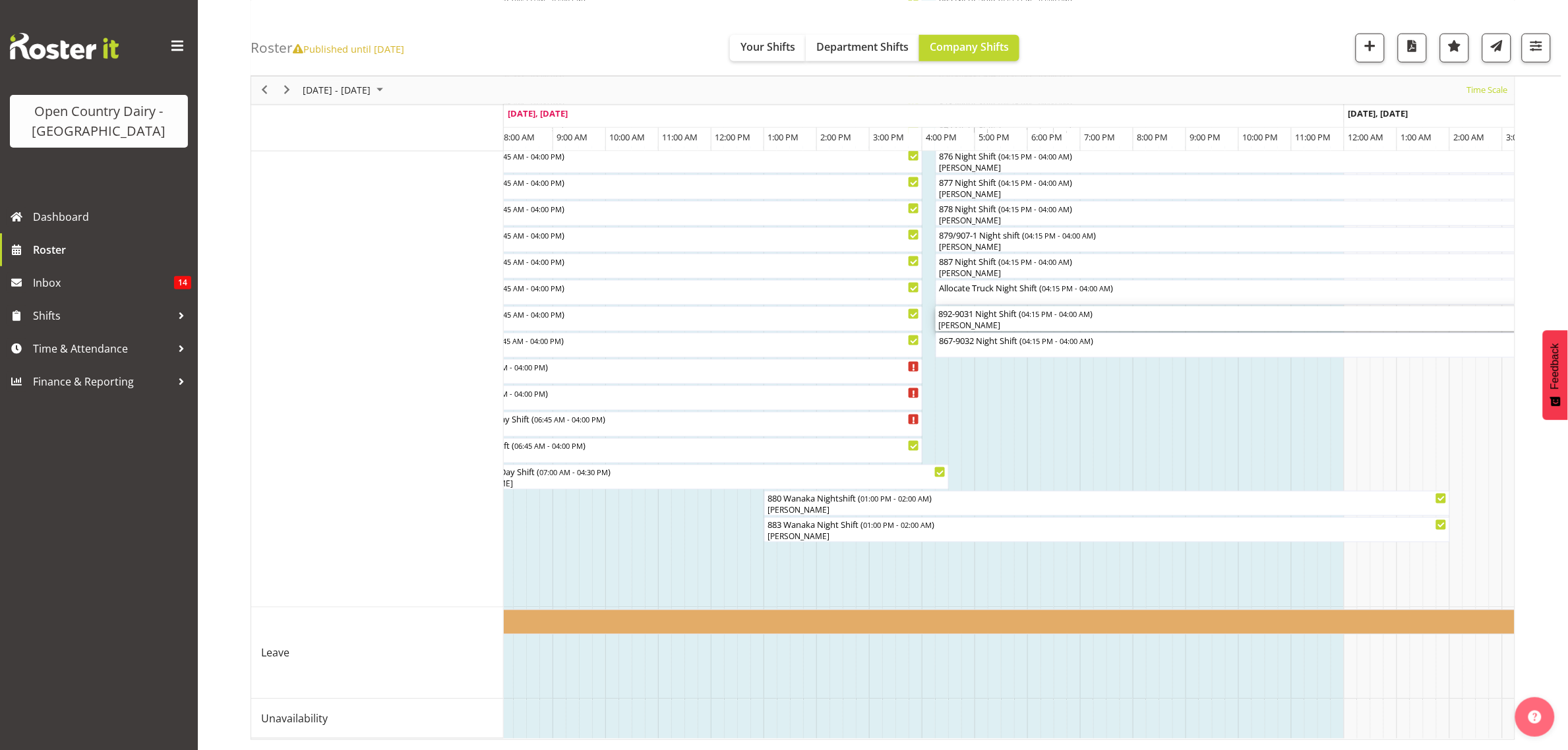
click at [974, 320] on div "[PERSON_NAME]" at bounding box center [1246, 325] width 615 height 12
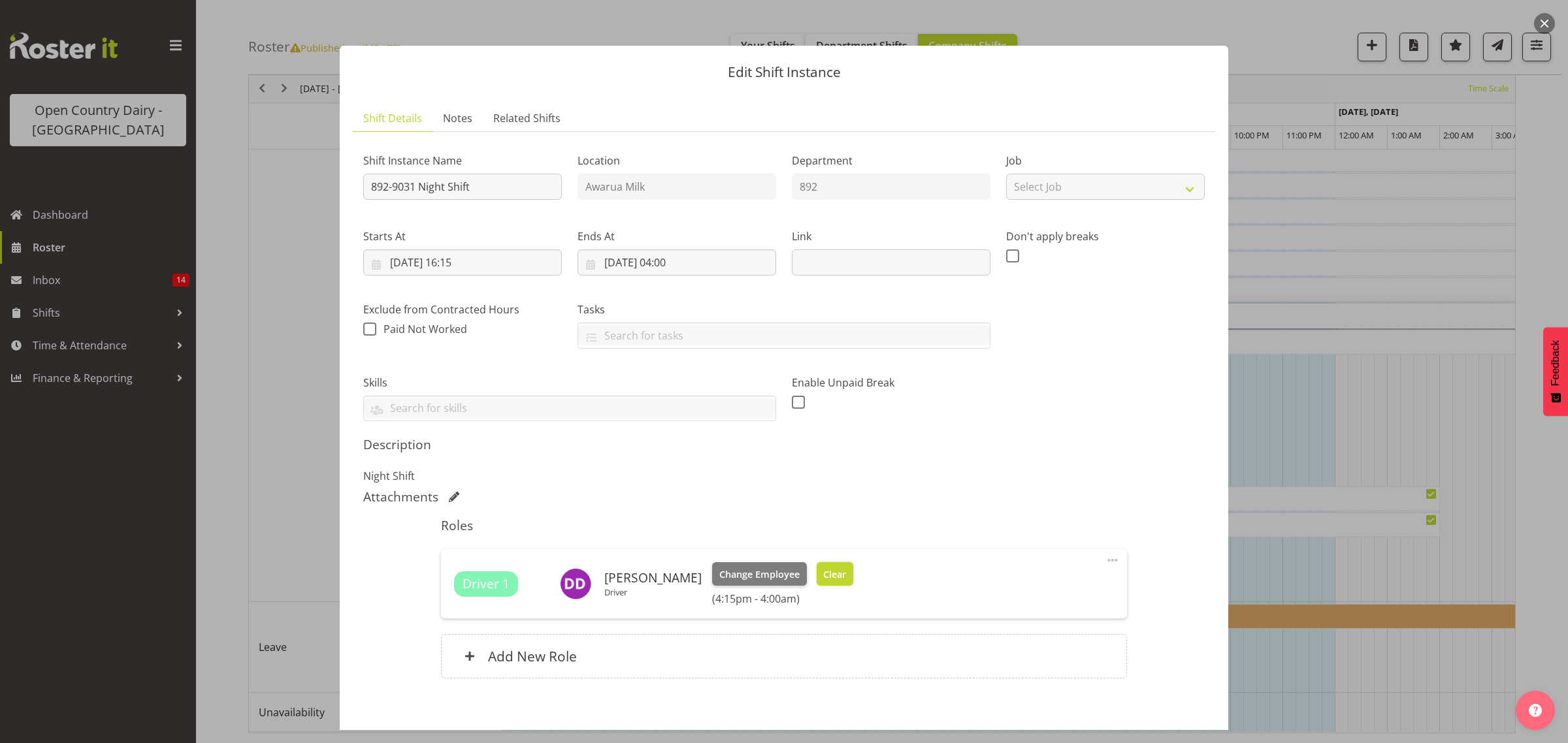
click at [834, 575] on button "Clear" at bounding box center [835, 574] width 37 height 23
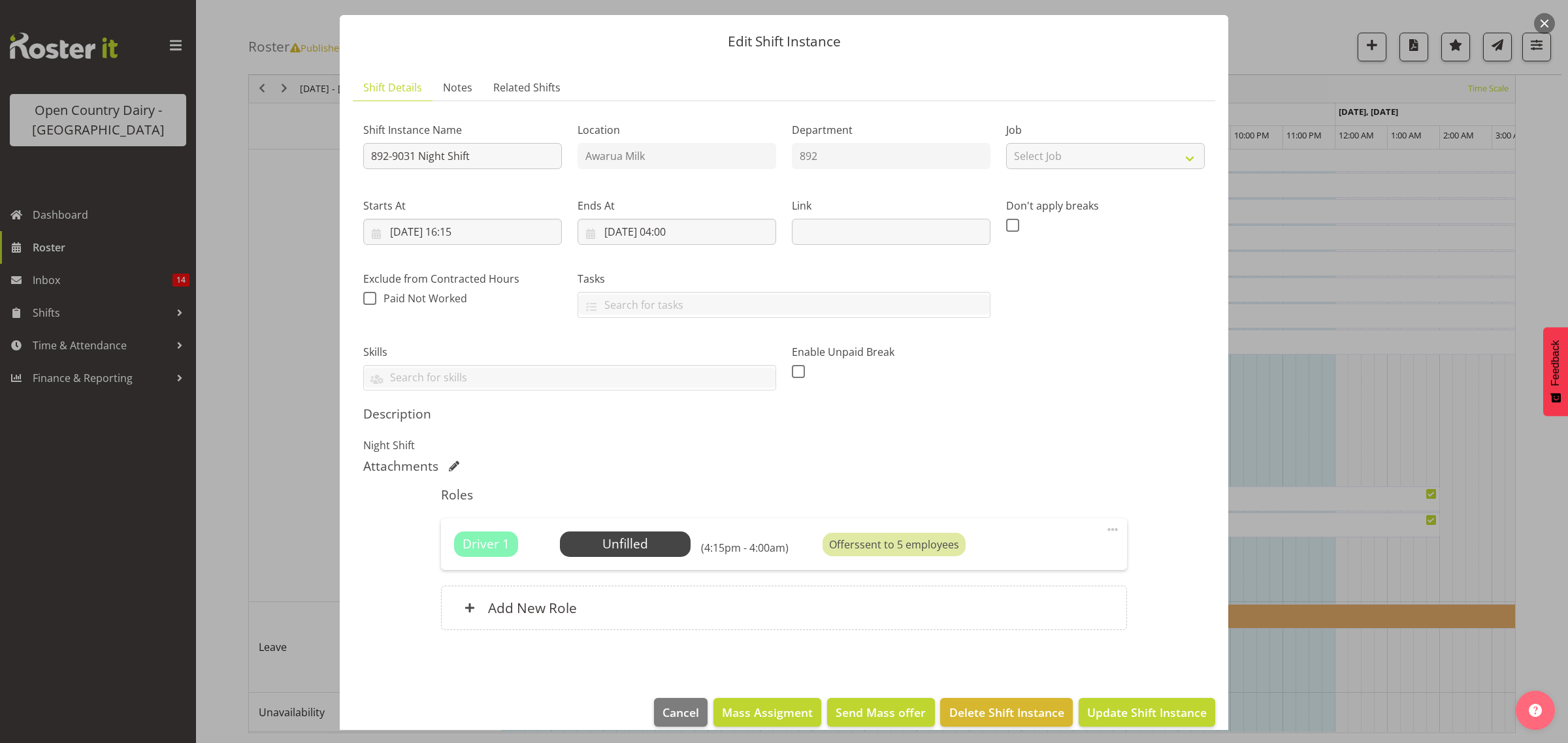
scroll to position [47, 0]
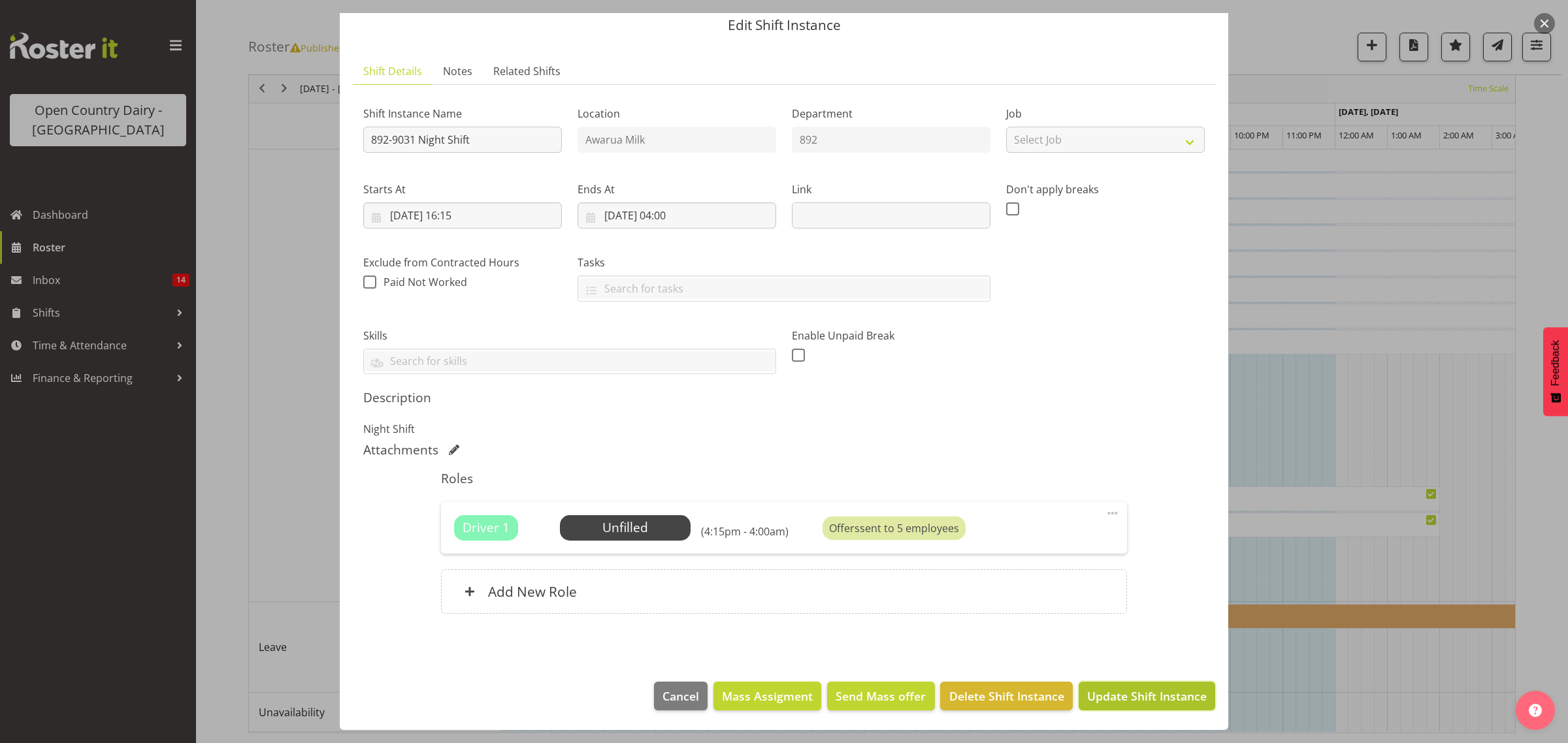
click at [1145, 696] on span "Update Shift Instance" at bounding box center [1147, 696] width 119 height 17
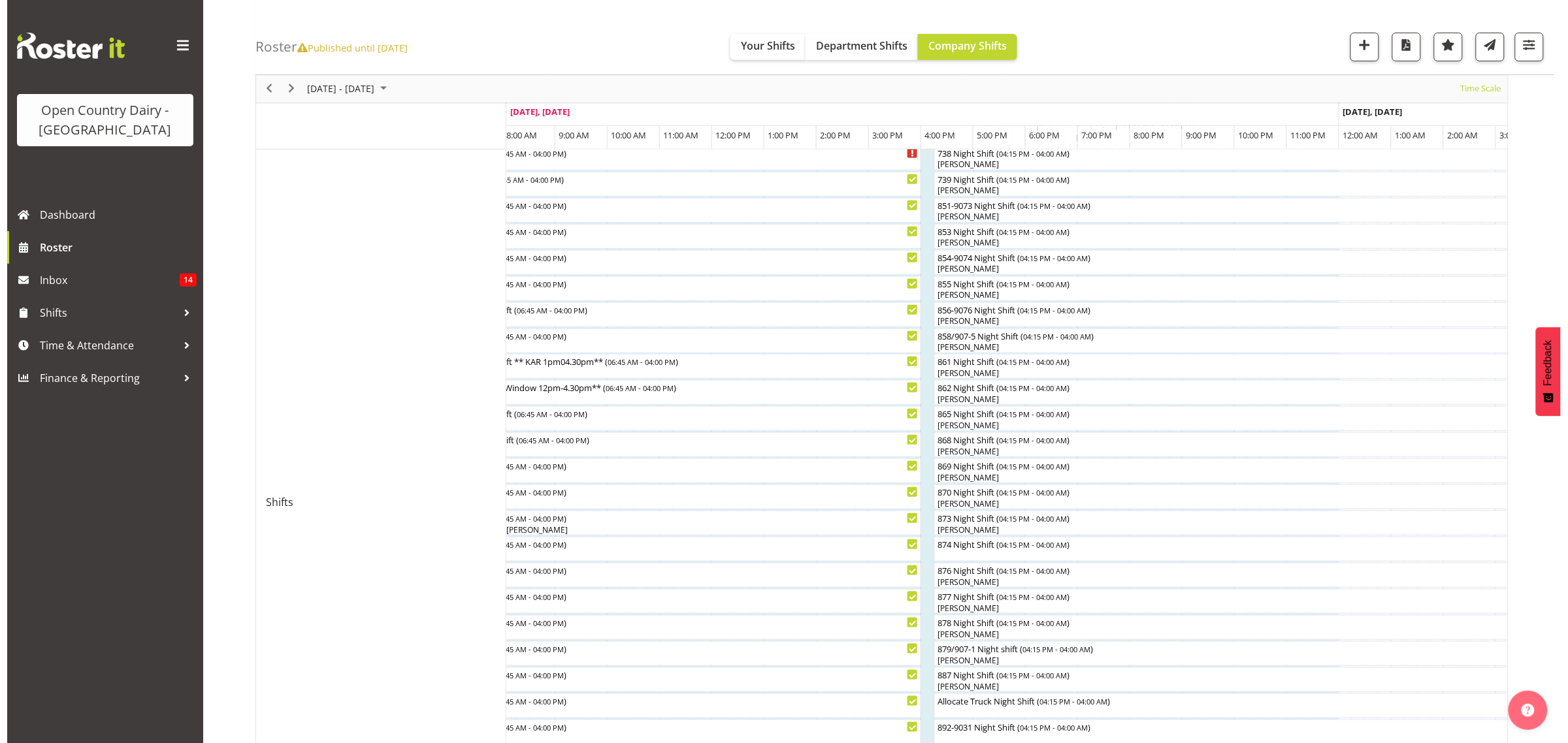
scroll to position [245, 0]
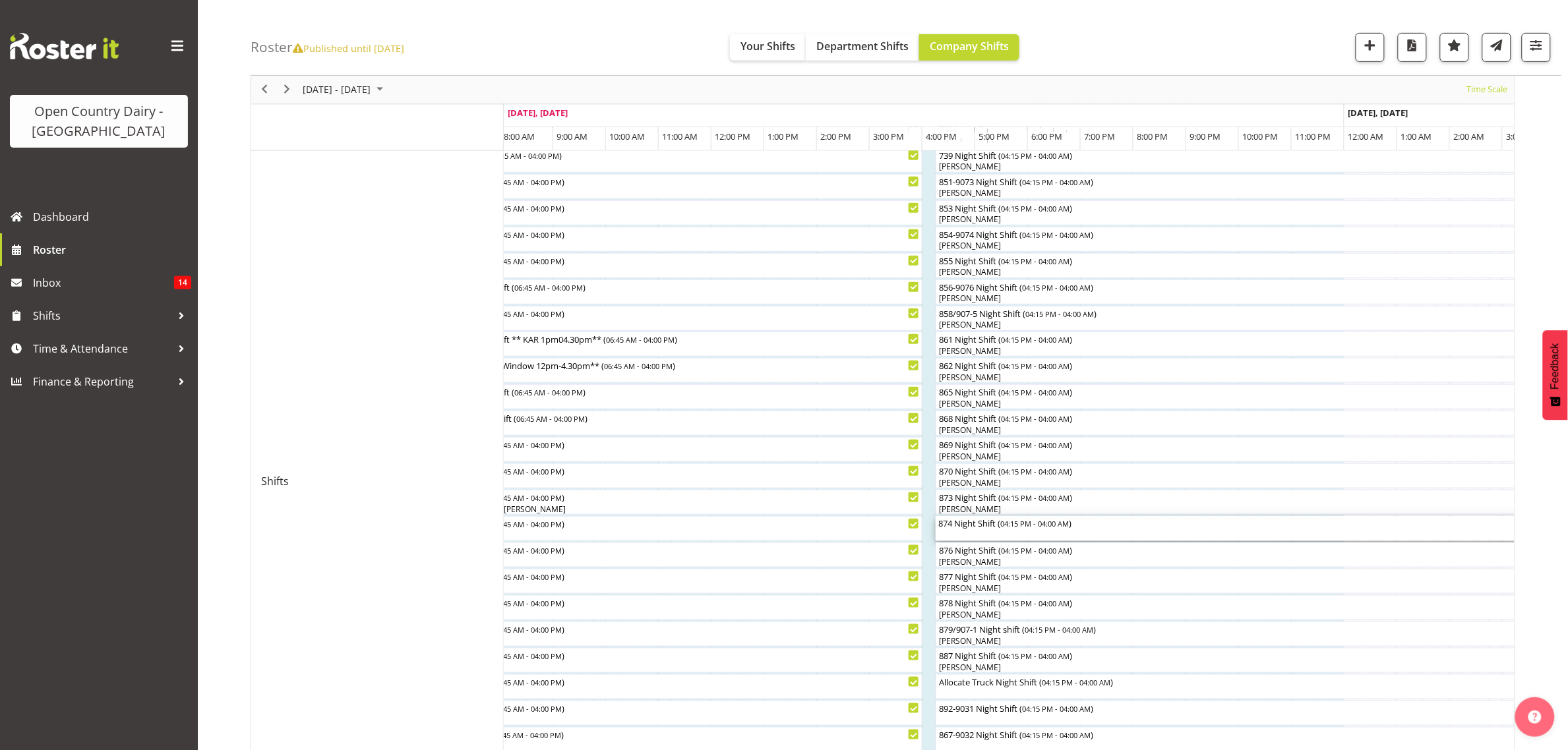
click at [960, 525] on div "874 Night Shift ( 04:15 PM - 04:00 AM )" at bounding box center [1246, 523] width 615 height 13
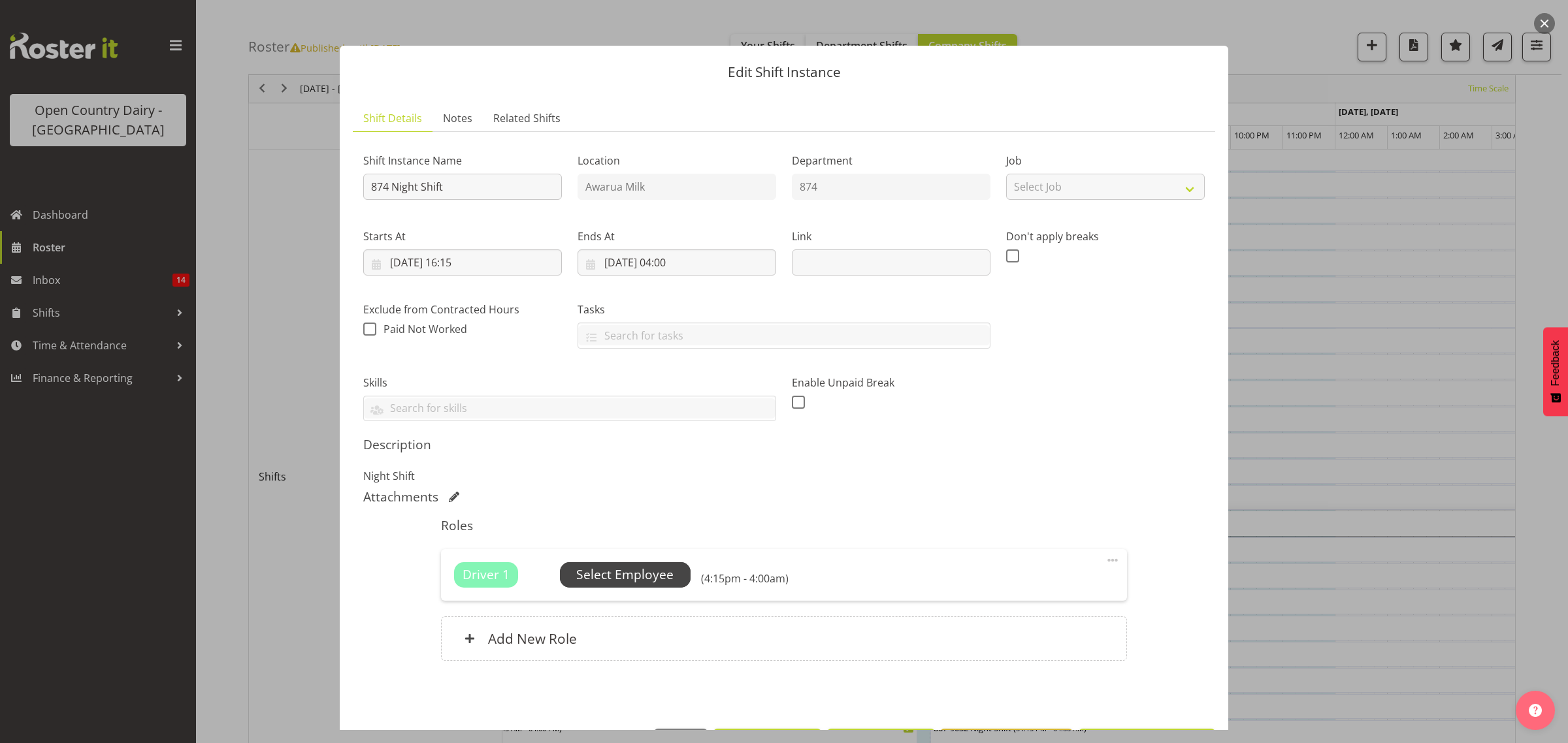
click at [602, 581] on span "Select Employee" at bounding box center [625, 575] width 97 height 19
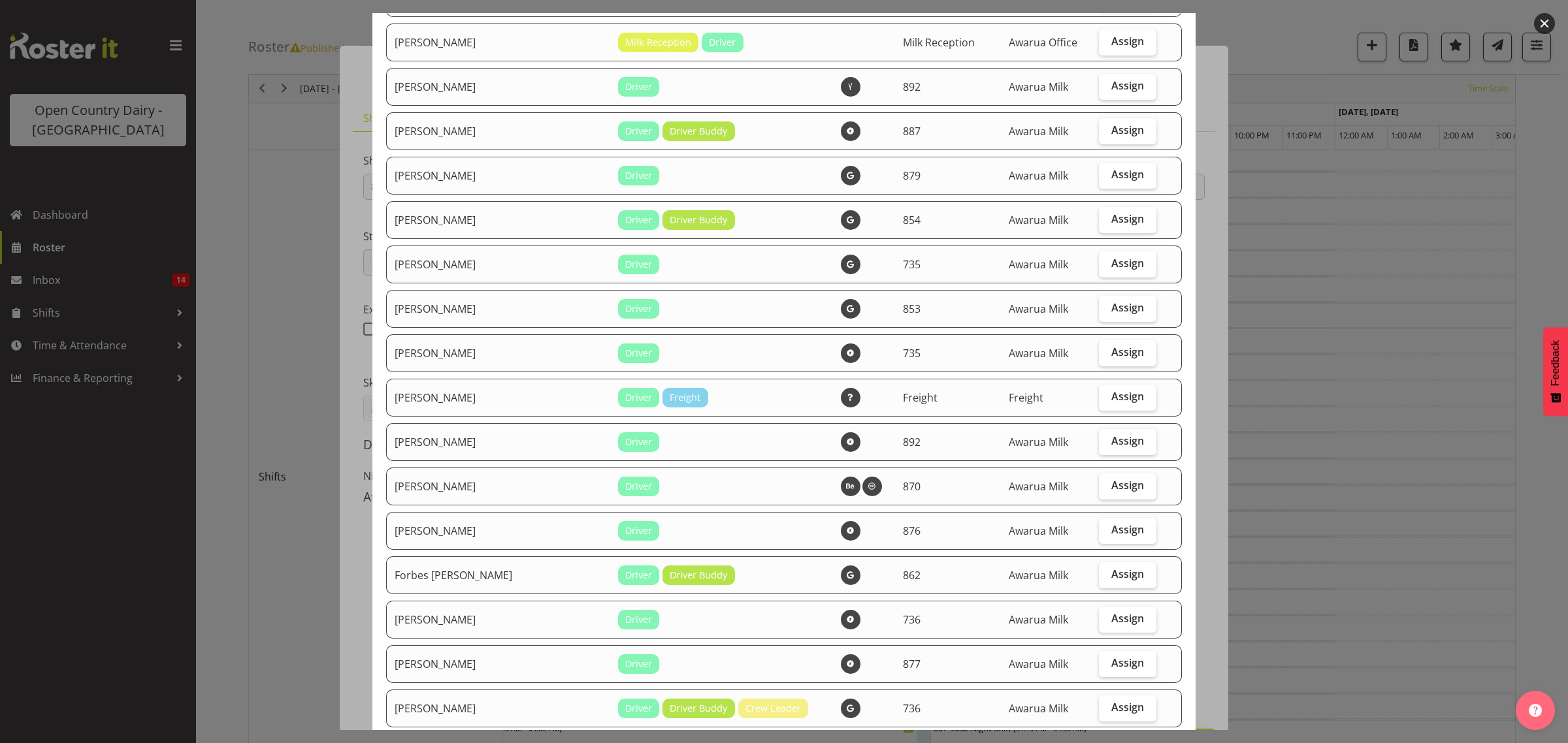
scroll to position [572, 0]
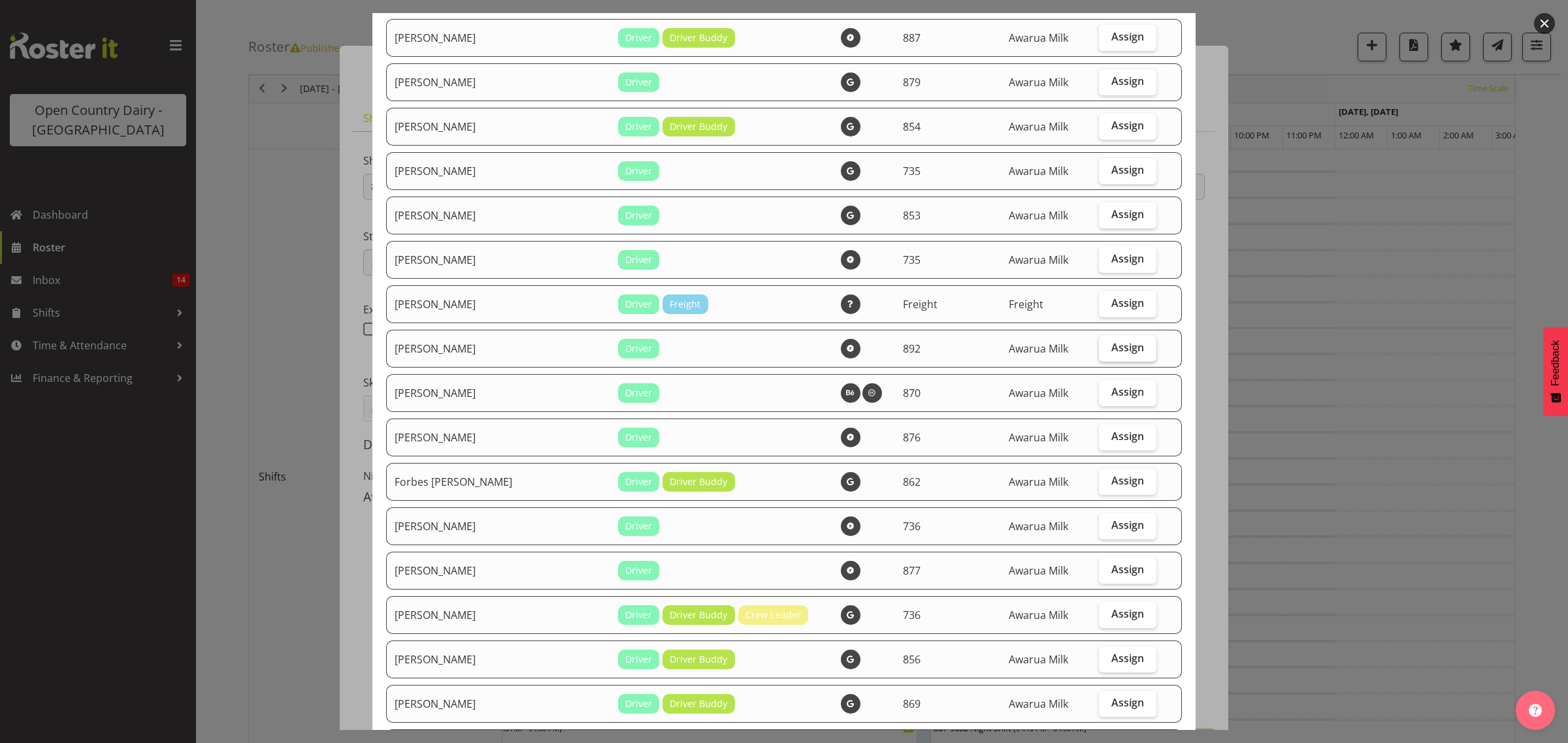
click at [1112, 353] on span "Assign" at bounding box center [1128, 347] width 33 height 13
click at [1108, 352] on input "Assign" at bounding box center [1103, 347] width 9 height 9
checkbox input "true"
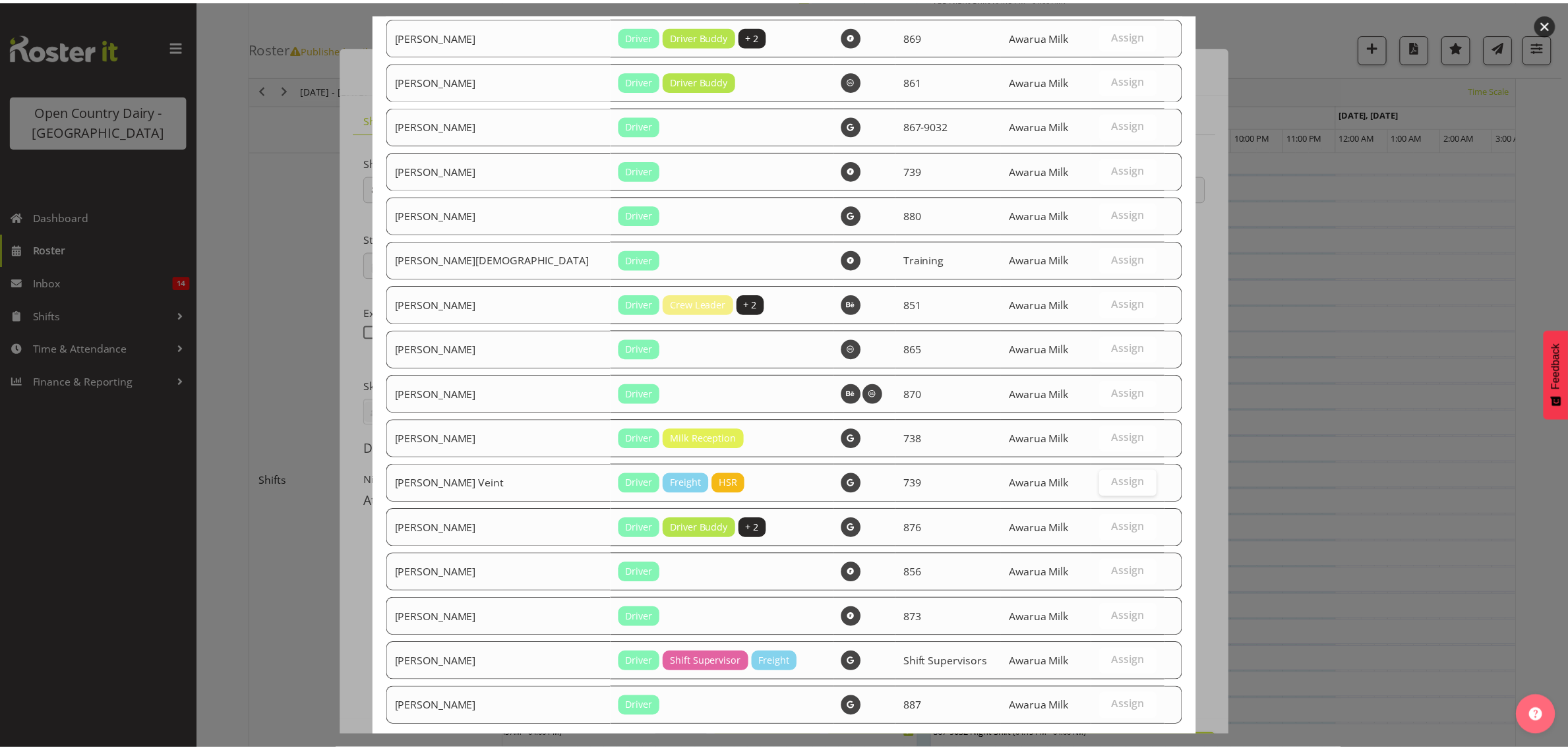
scroll to position [1743, 0]
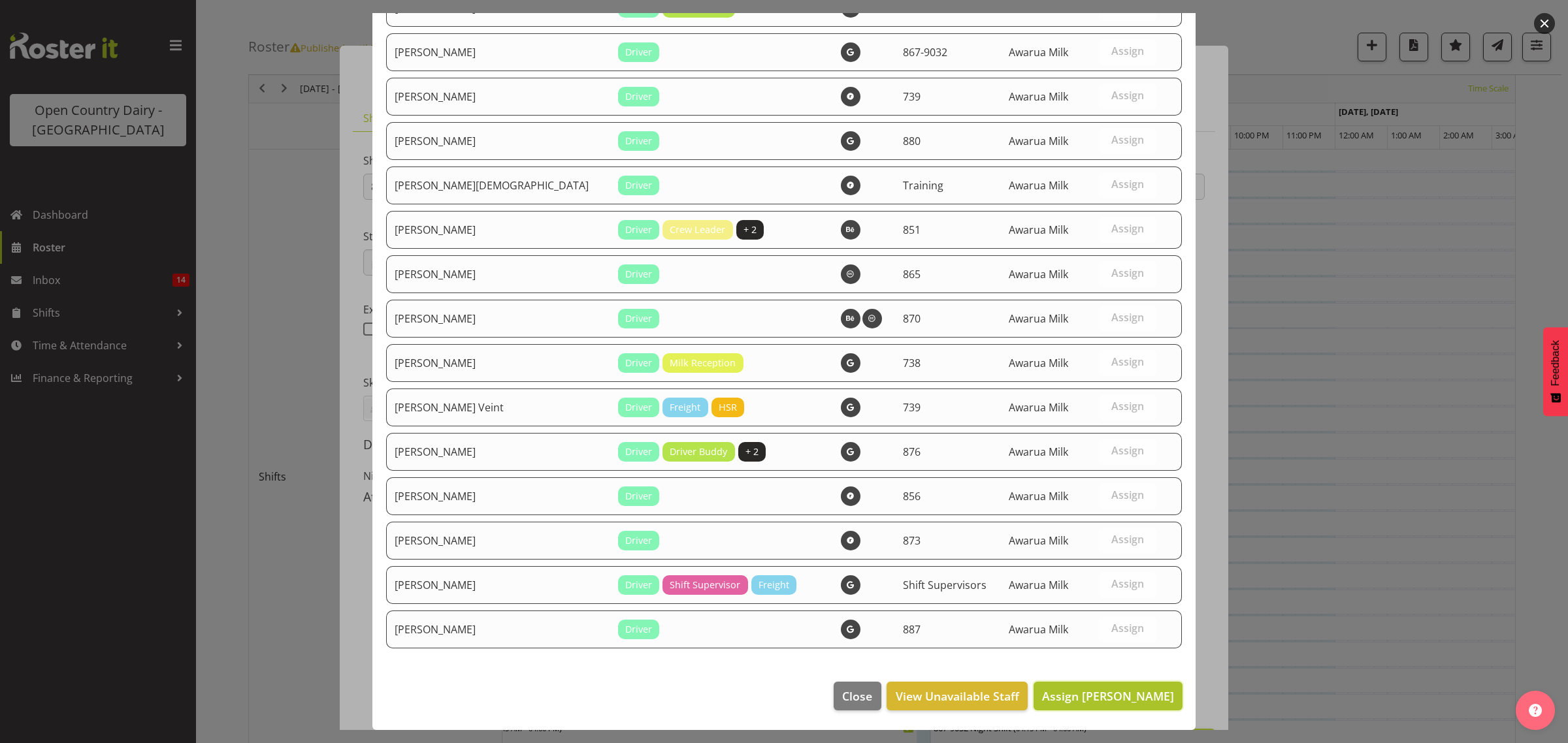
click at [1108, 692] on span "Assign Danny Davies" at bounding box center [1108, 696] width 132 height 16
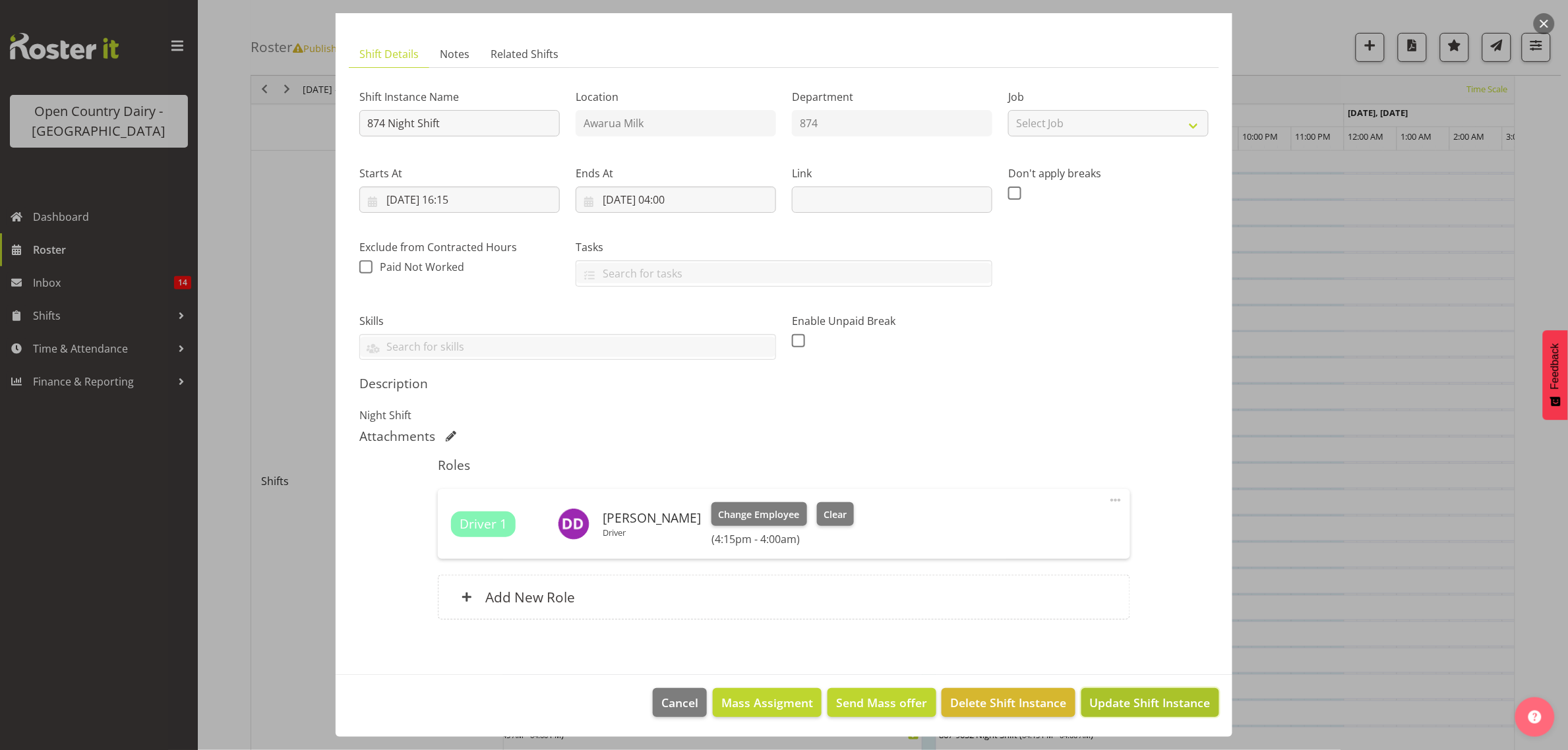
click at [1143, 706] on span "Update Shift Instance" at bounding box center [1150, 703] width 120 height 17
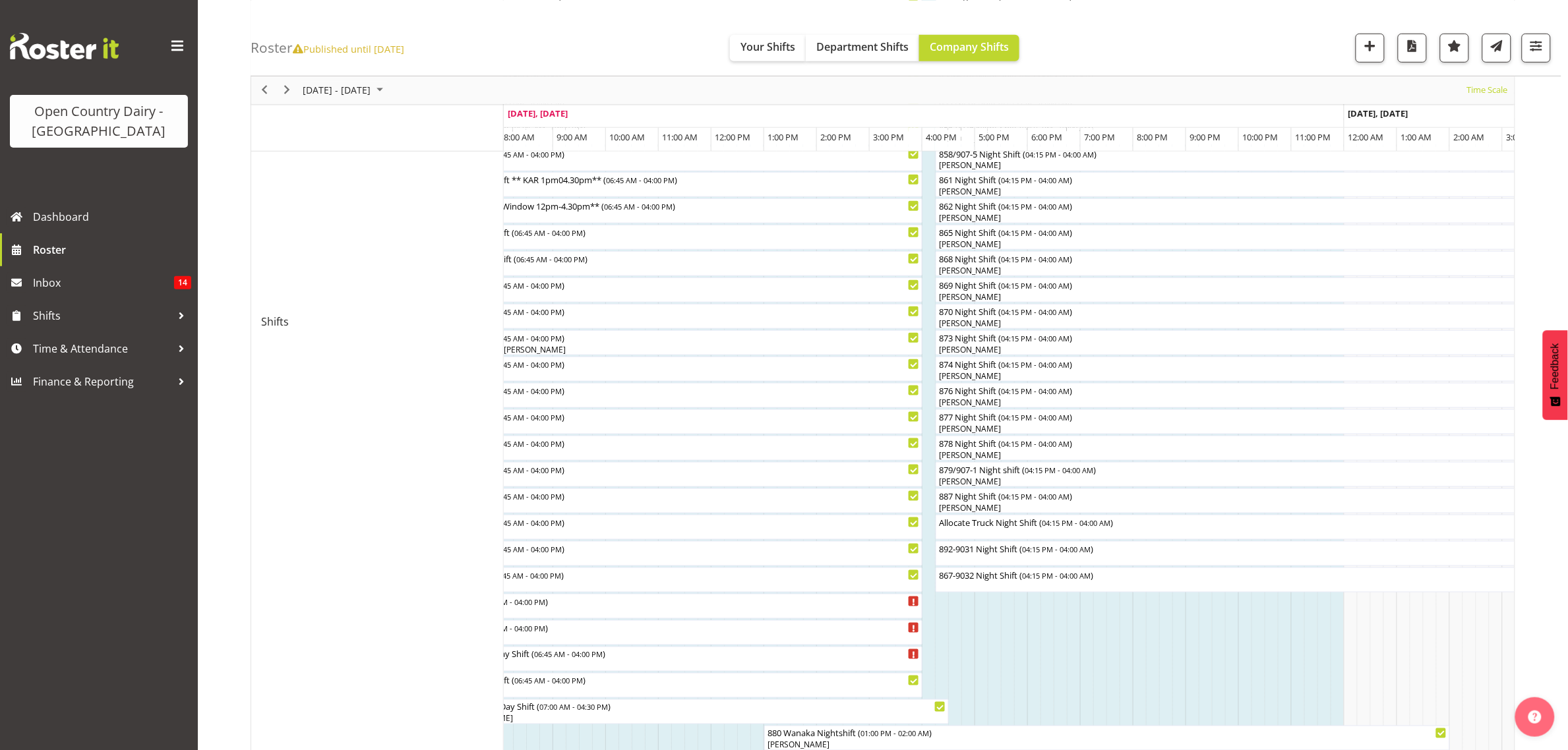
scroll to position [494, 0]
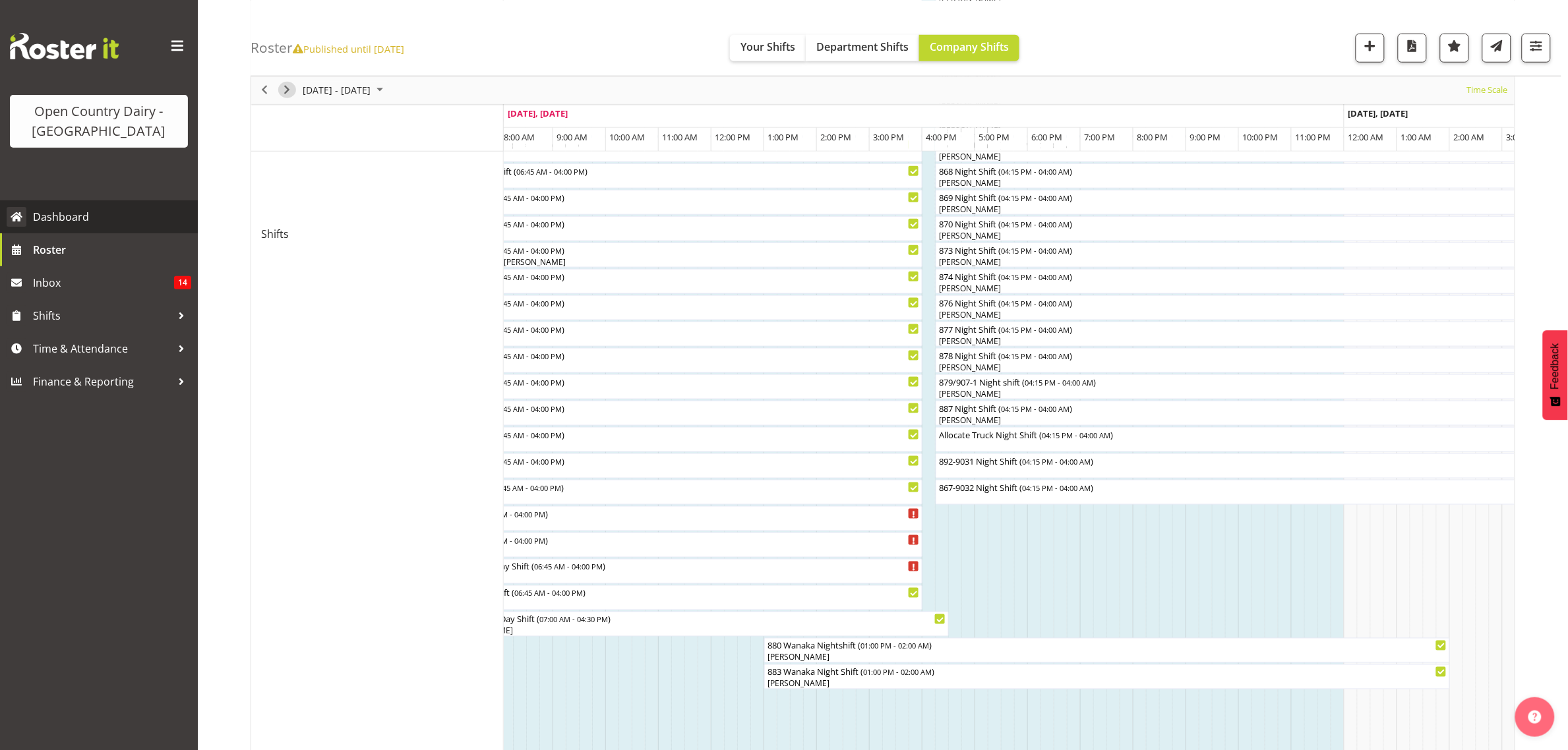
click at [293, 89] on span "Next" at bounding box center [287, 90] width 16 height 17
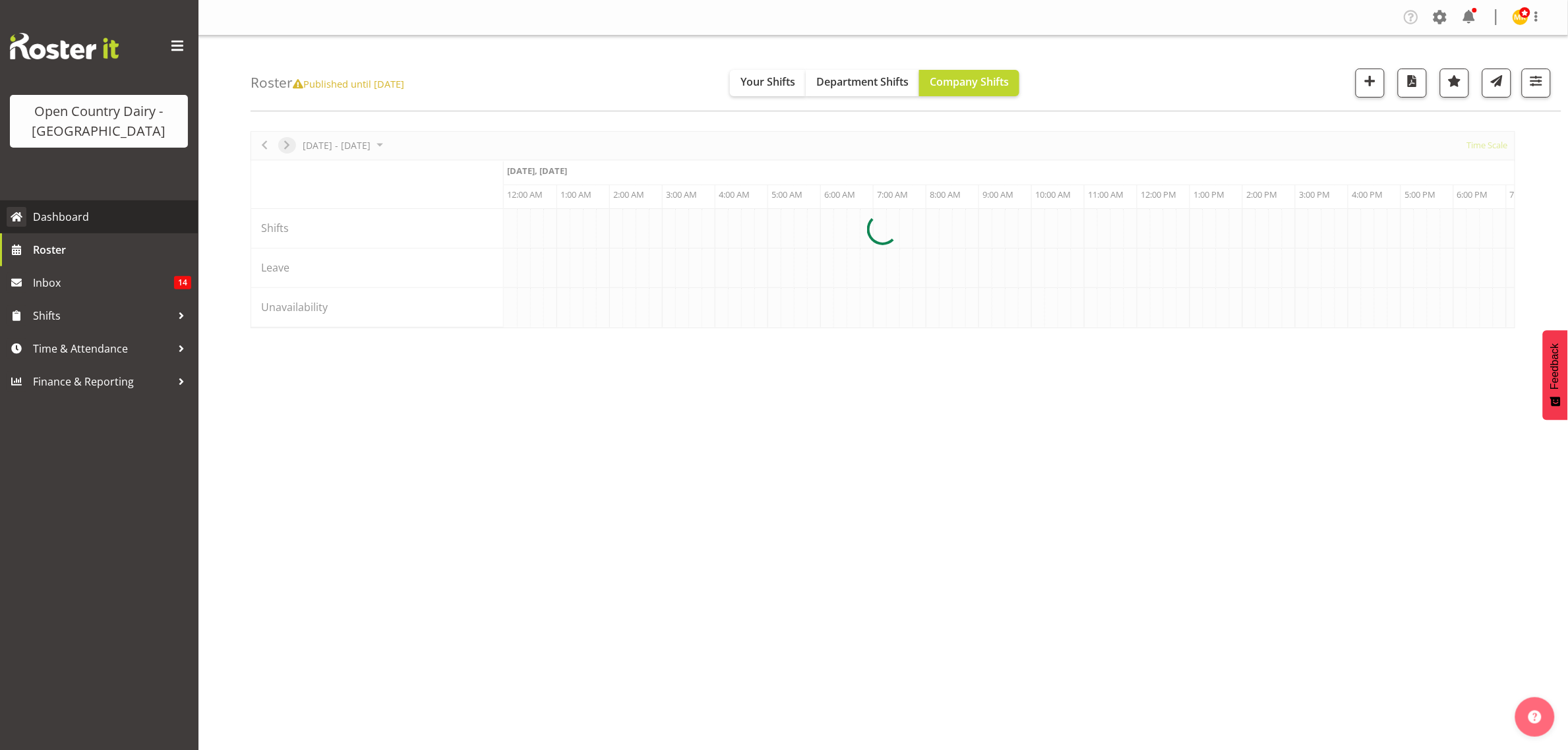
scroll to position [0, 0]
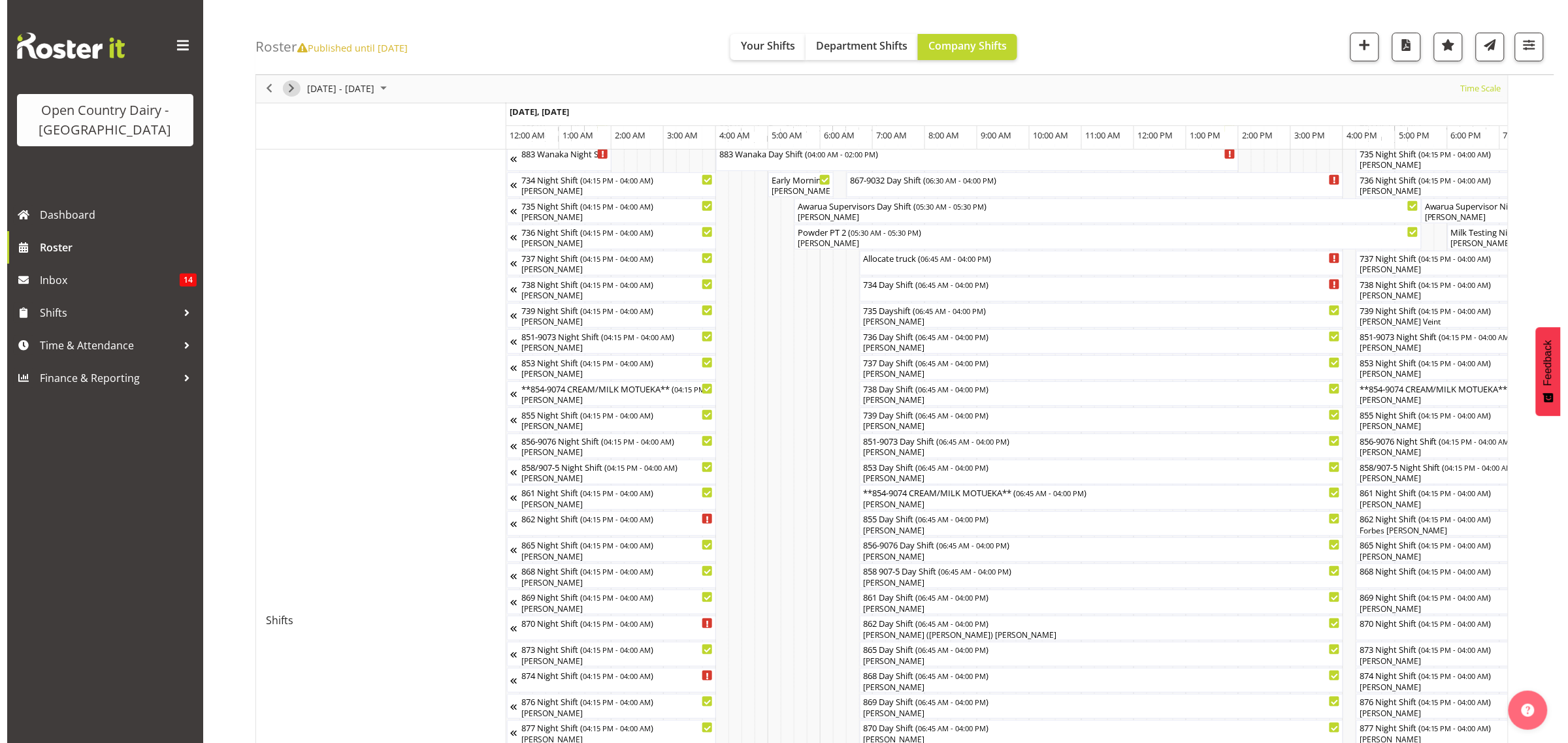
scroll to position [82, 0]
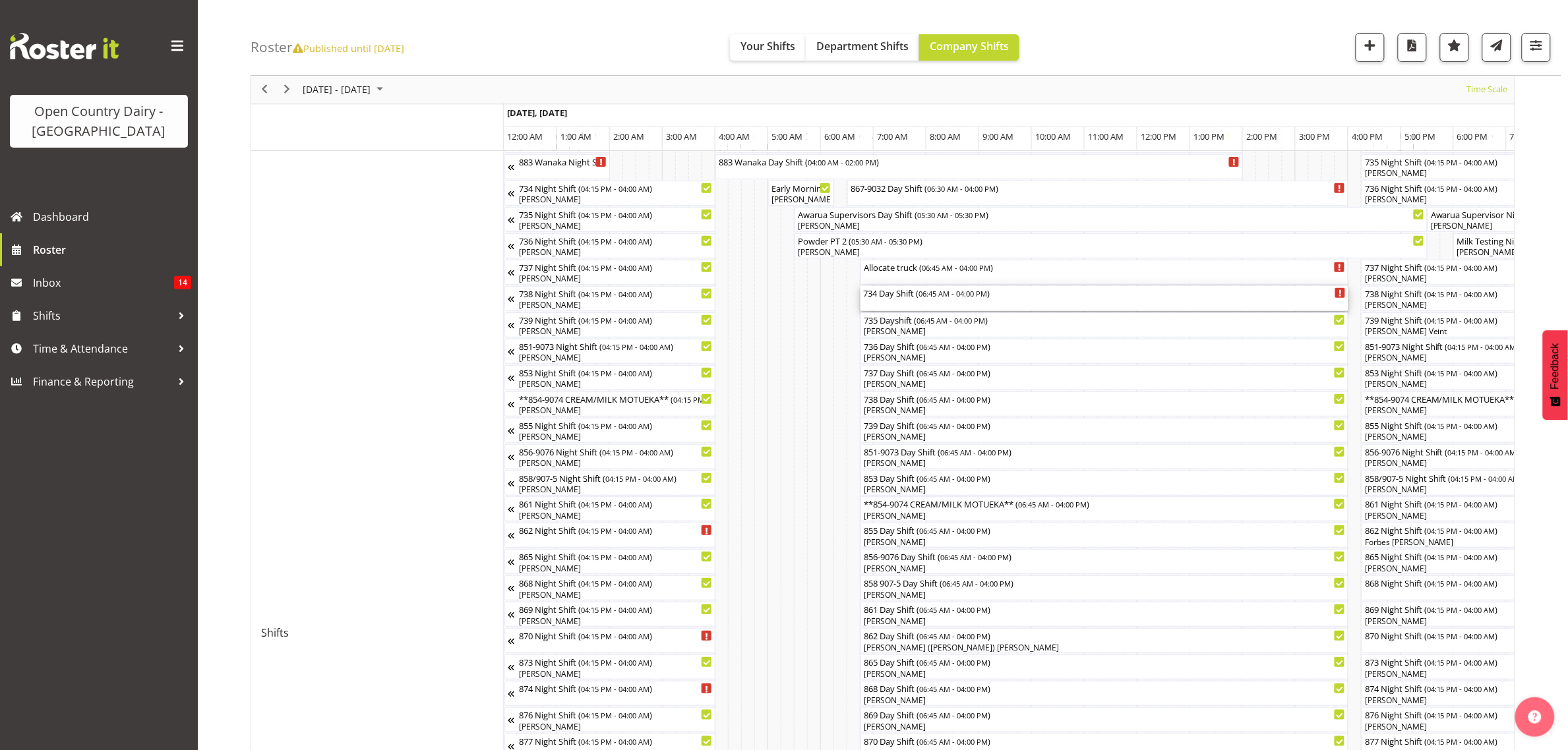
click at [877, 295] on div "734 Day Shift ( 06:45 AM - 04:00 PM )" at bounding box center [1105, 292] width 483 height 13
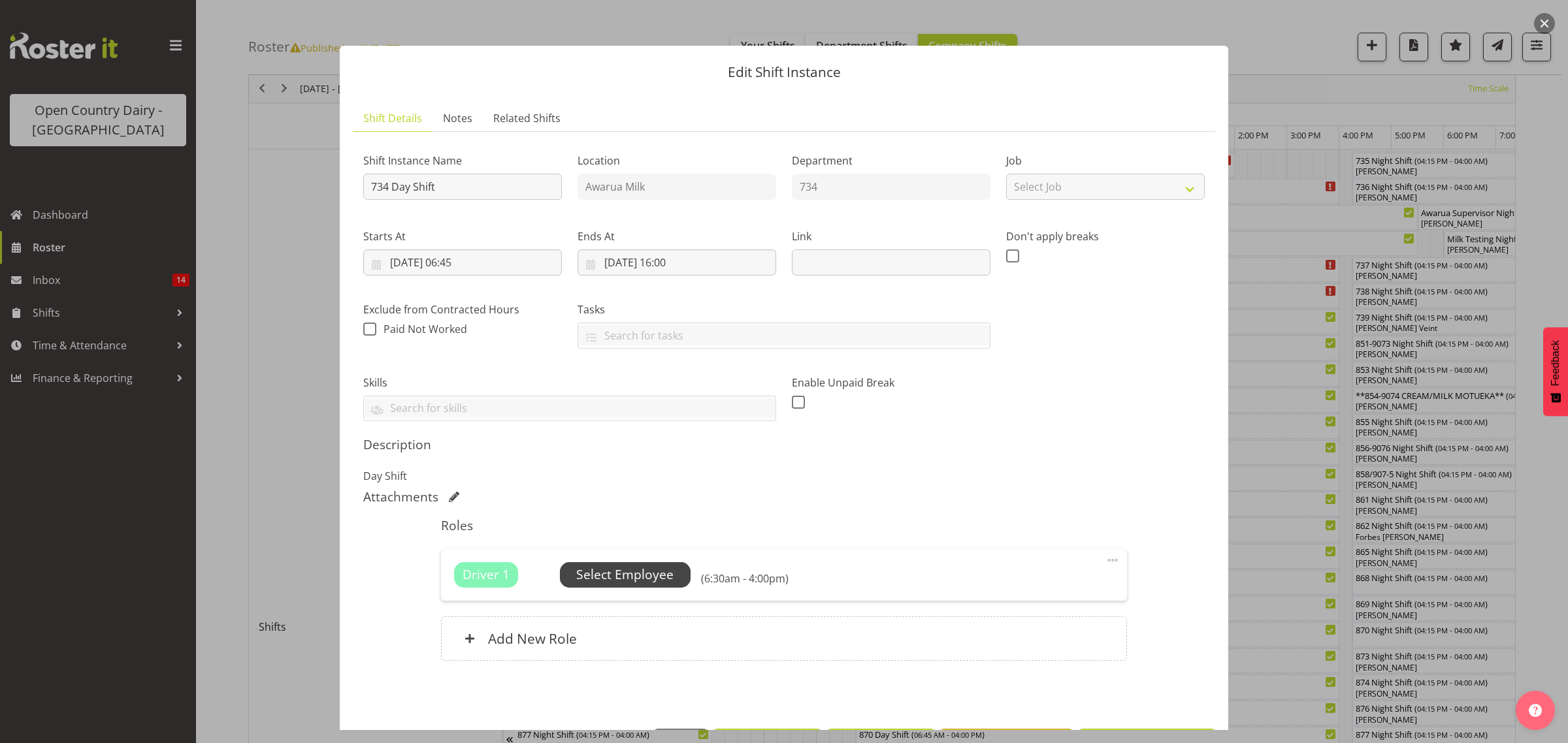
click at [599, 569] on span "Select Employee" at bounding box center [625, 575] width 97 height 19
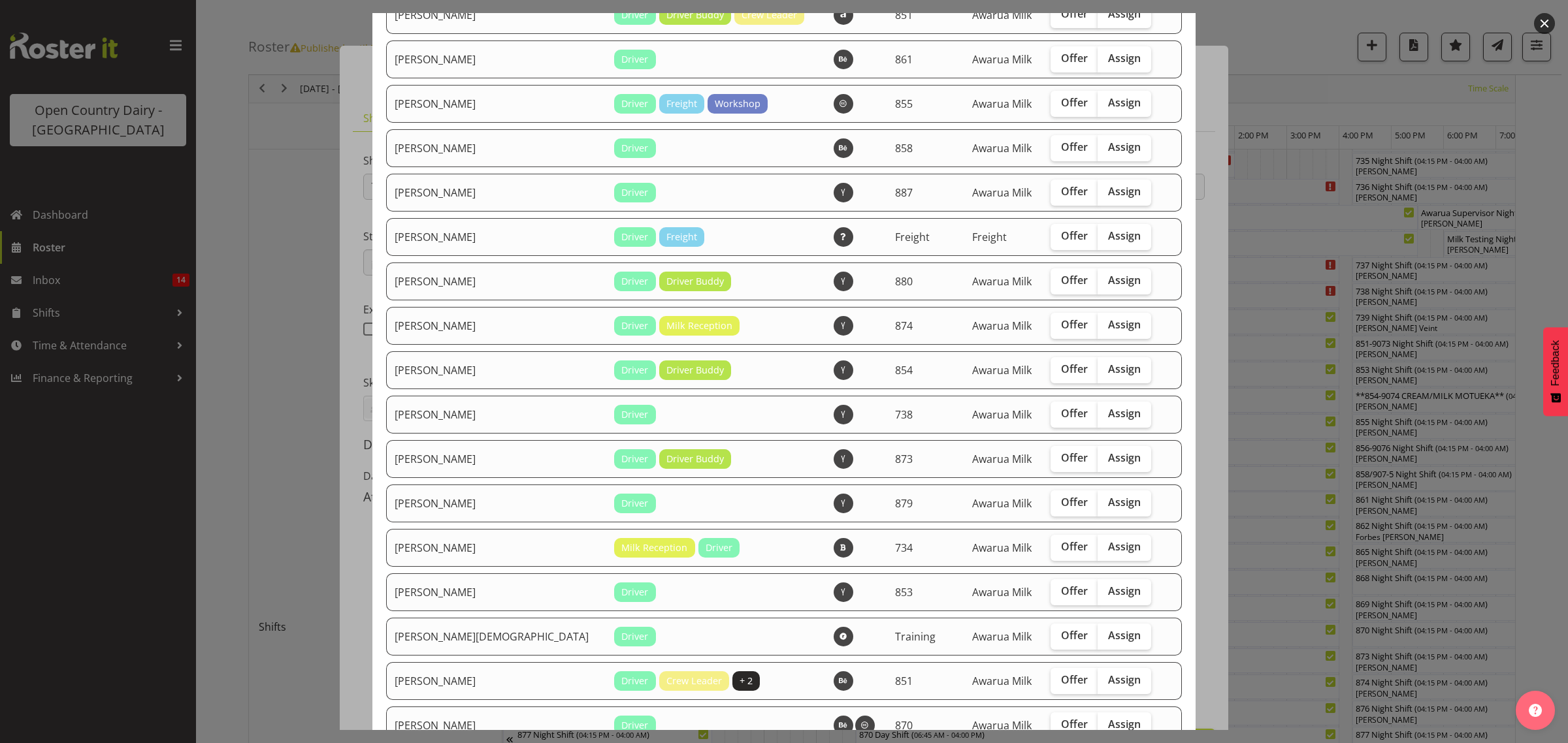
scroll to position [898, 0]
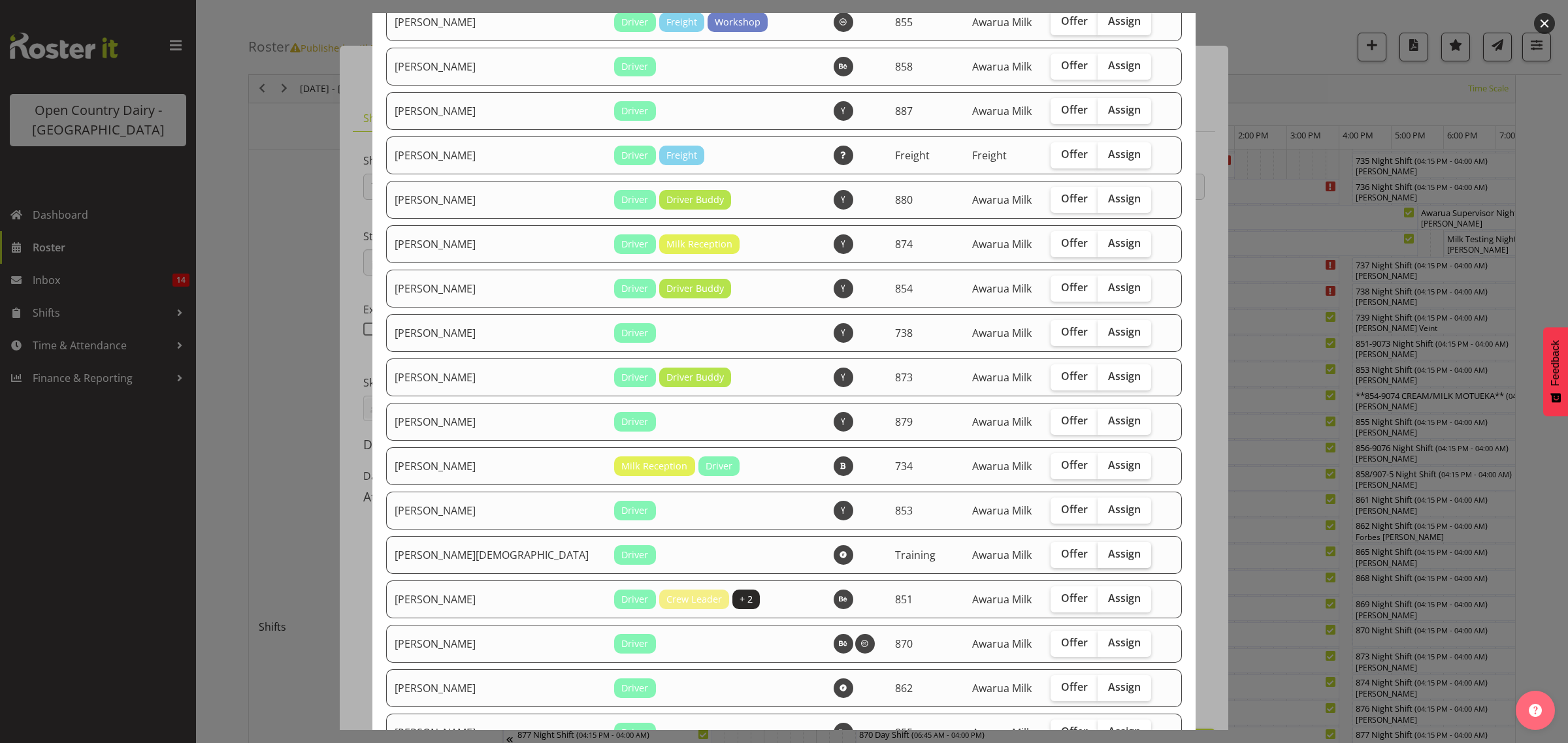
click at [1108, 561] on span "Assign" at bounding box center [1124, 554] width 33 height 13
click at [1098, 558] on input "Assign" at bounding box center [1101, 554] width 9 height 9
checkbox input "true"
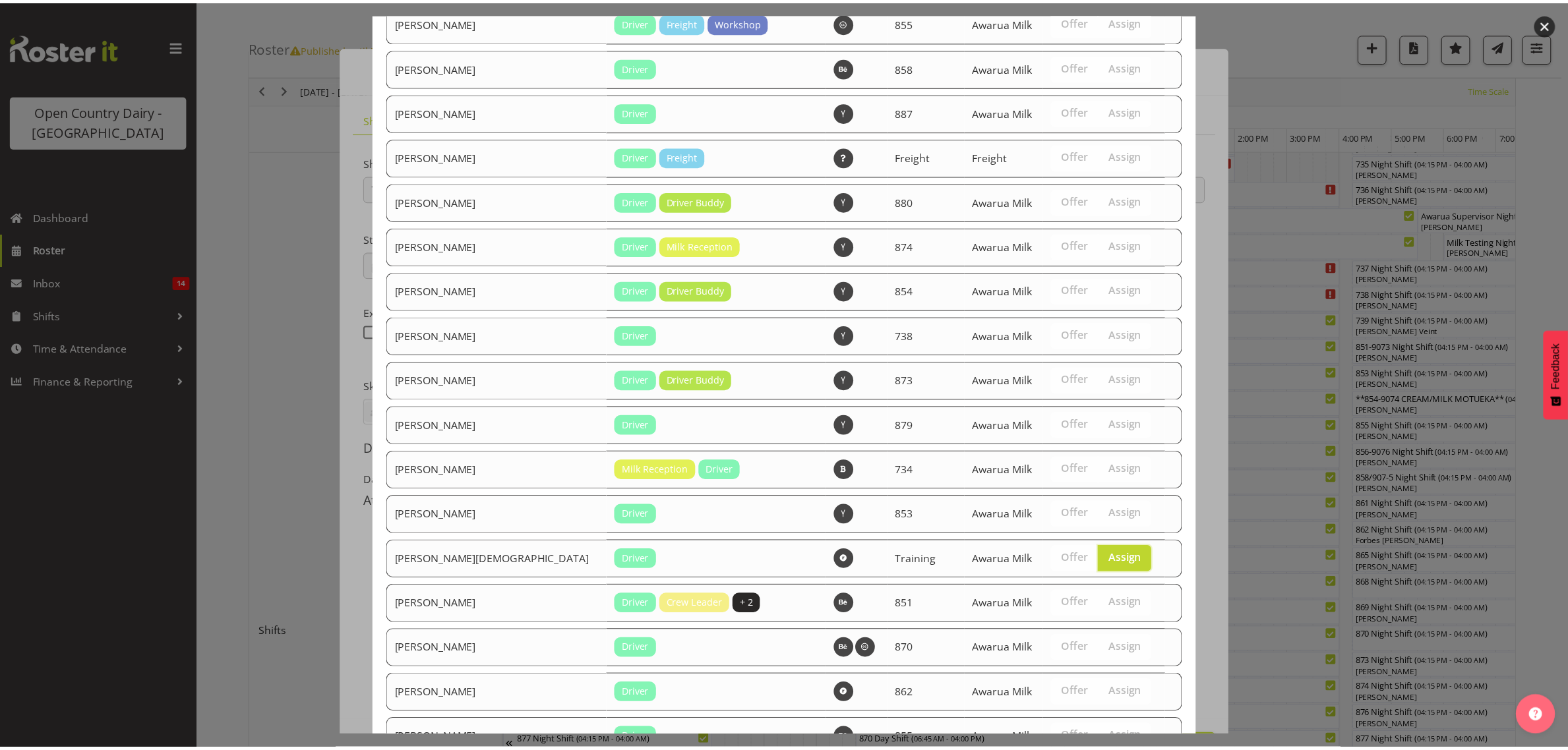
scroll to position [1020, 0]
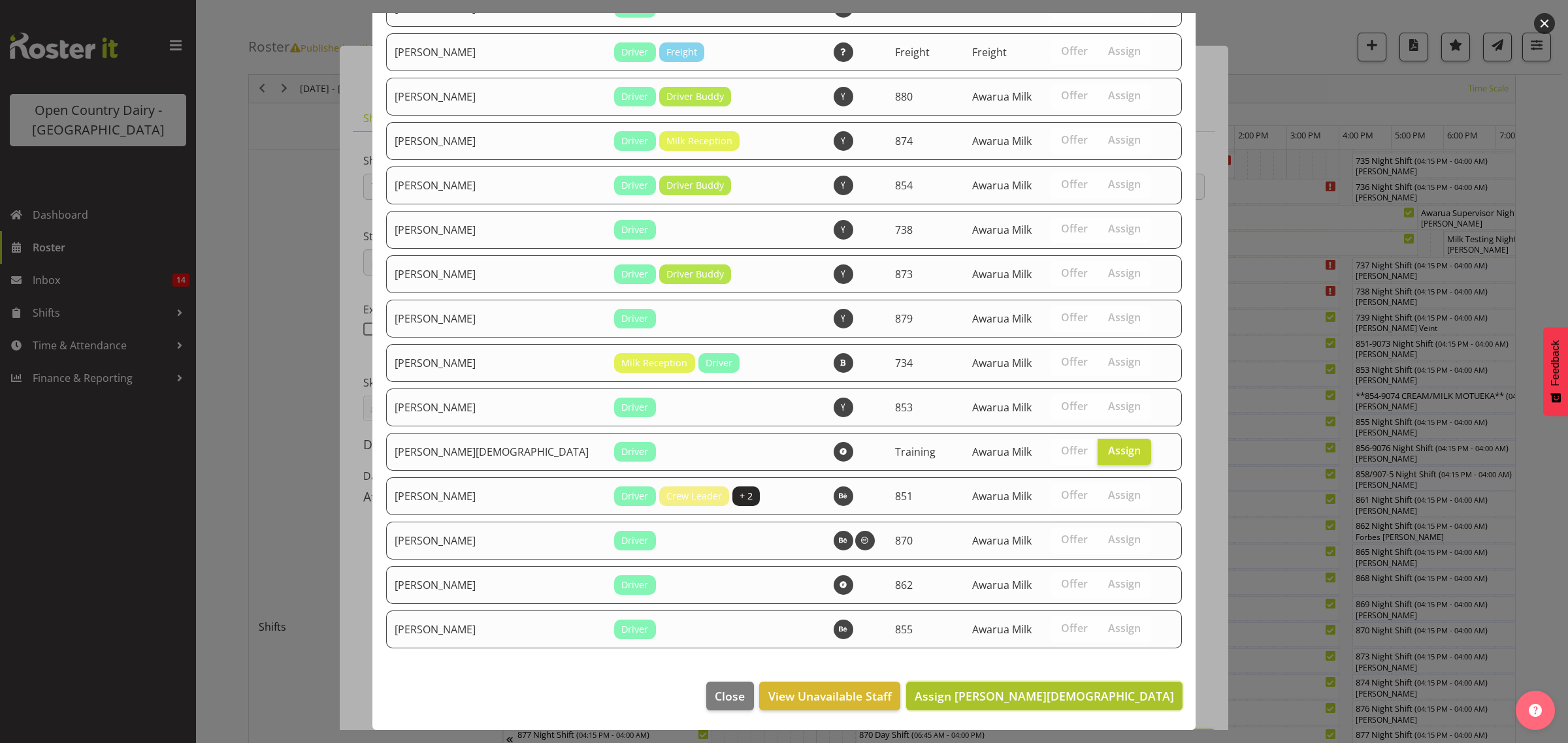
click at [1081, 690] on span "Assign [PERSON_NAME][DEMOGRAPHIC_DATA]" at bounding box center [1044, 696] width 259 height 16
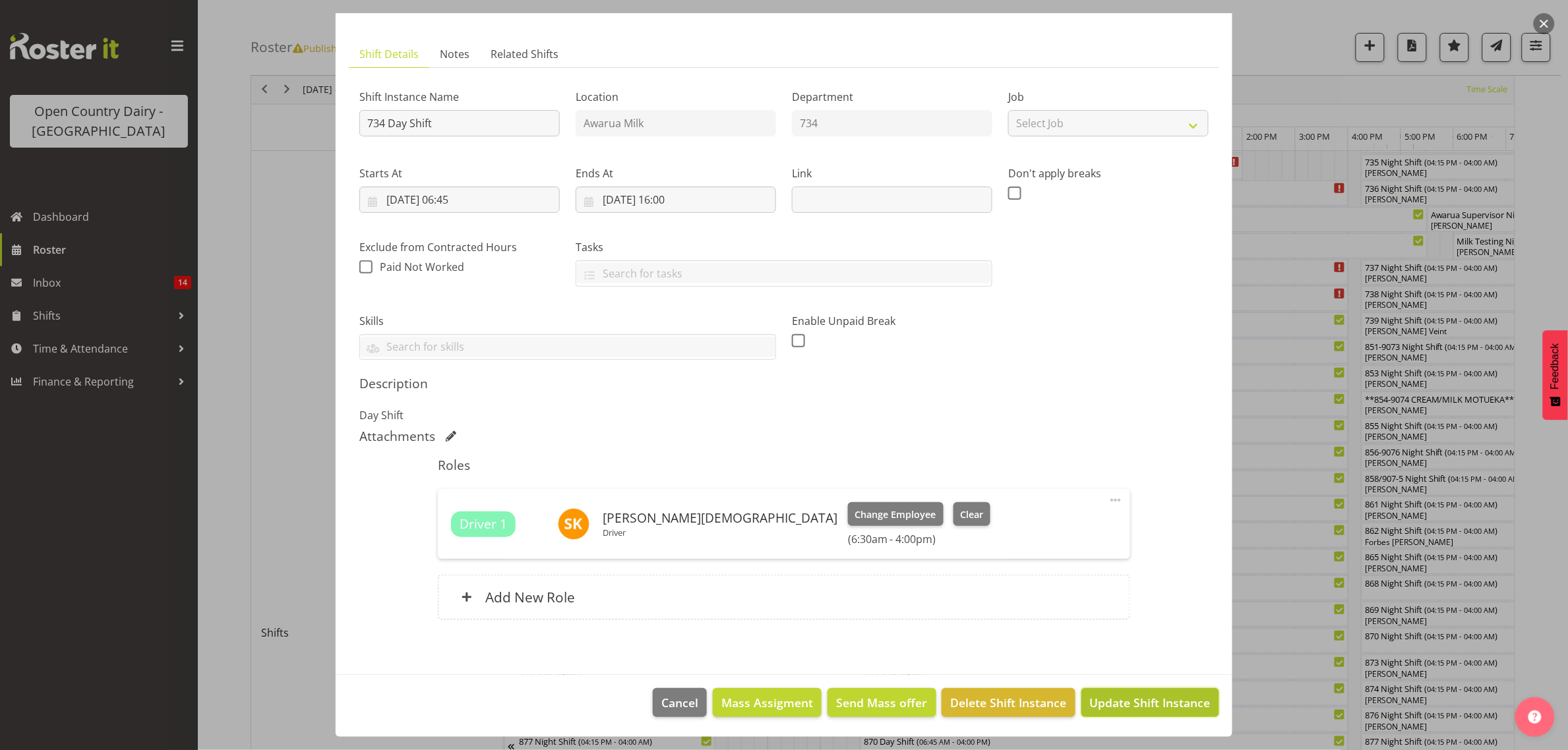
click at [1133, 704] on span "Update Shift Instance" at bounding box center [1150, 703] width 120 height 17
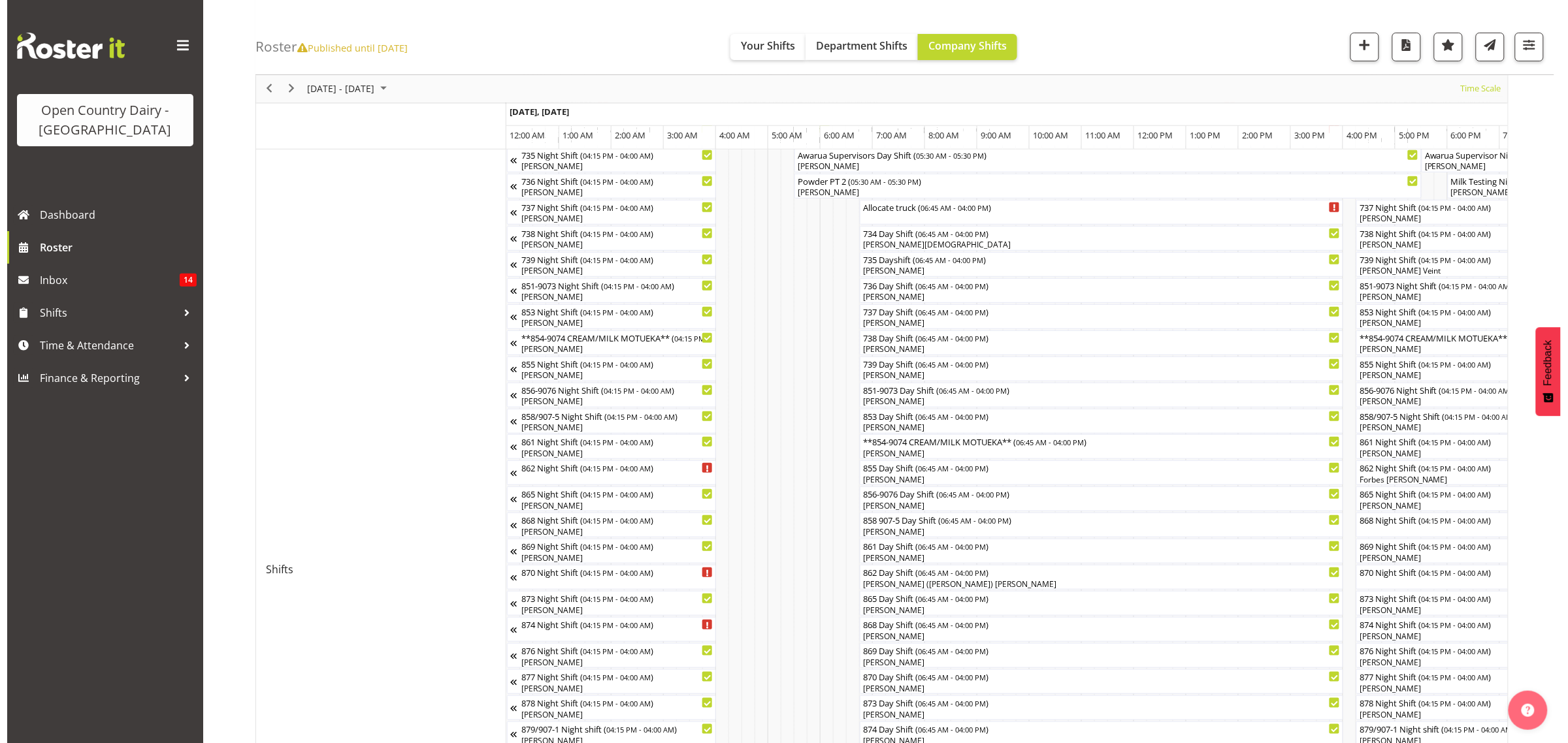
scroll to position [164, 0]
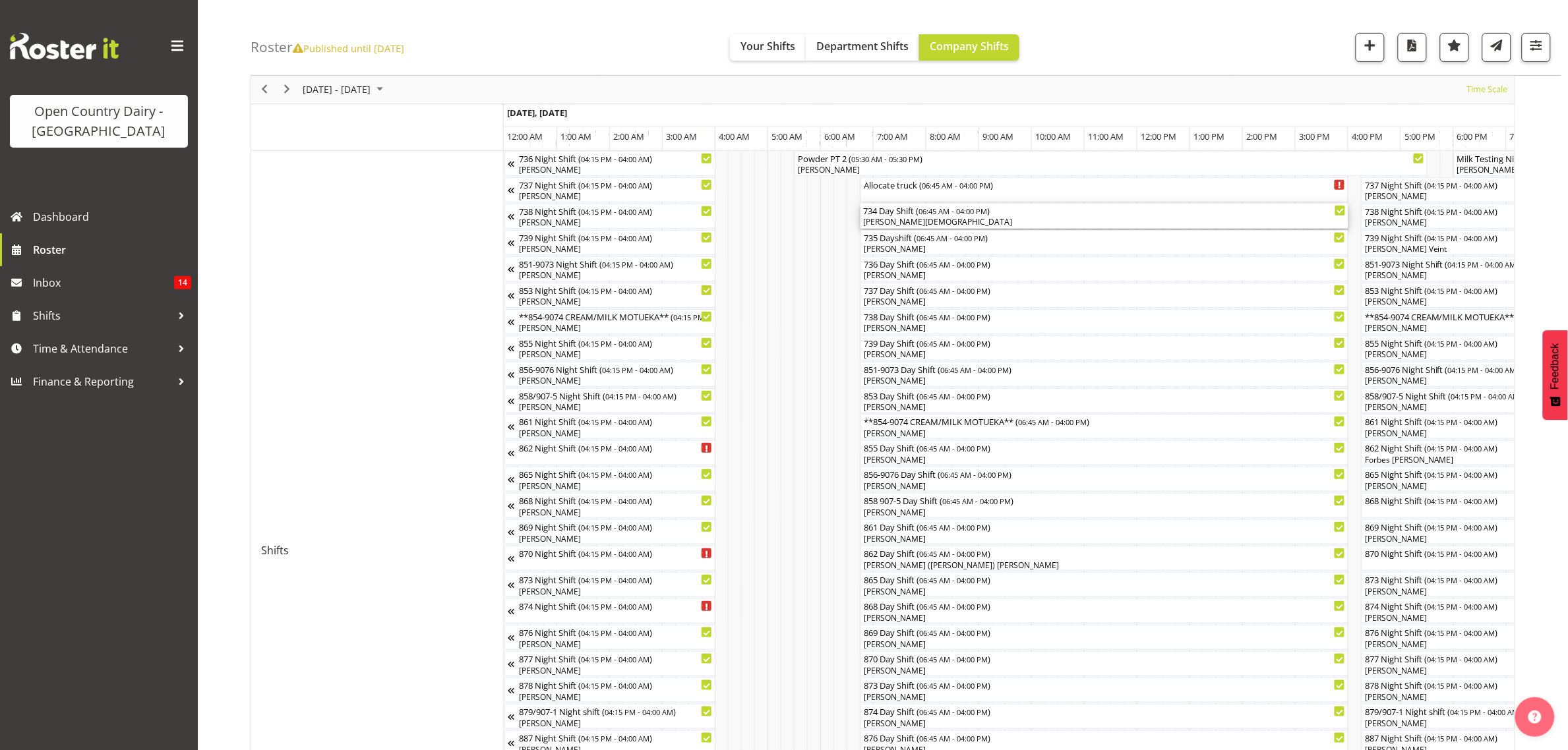
click at [889, 219] on div "[PERSON_NAME][DEMOGRAPHIC_DATA]" at bounding box center [1105, 222] width 483 height 12
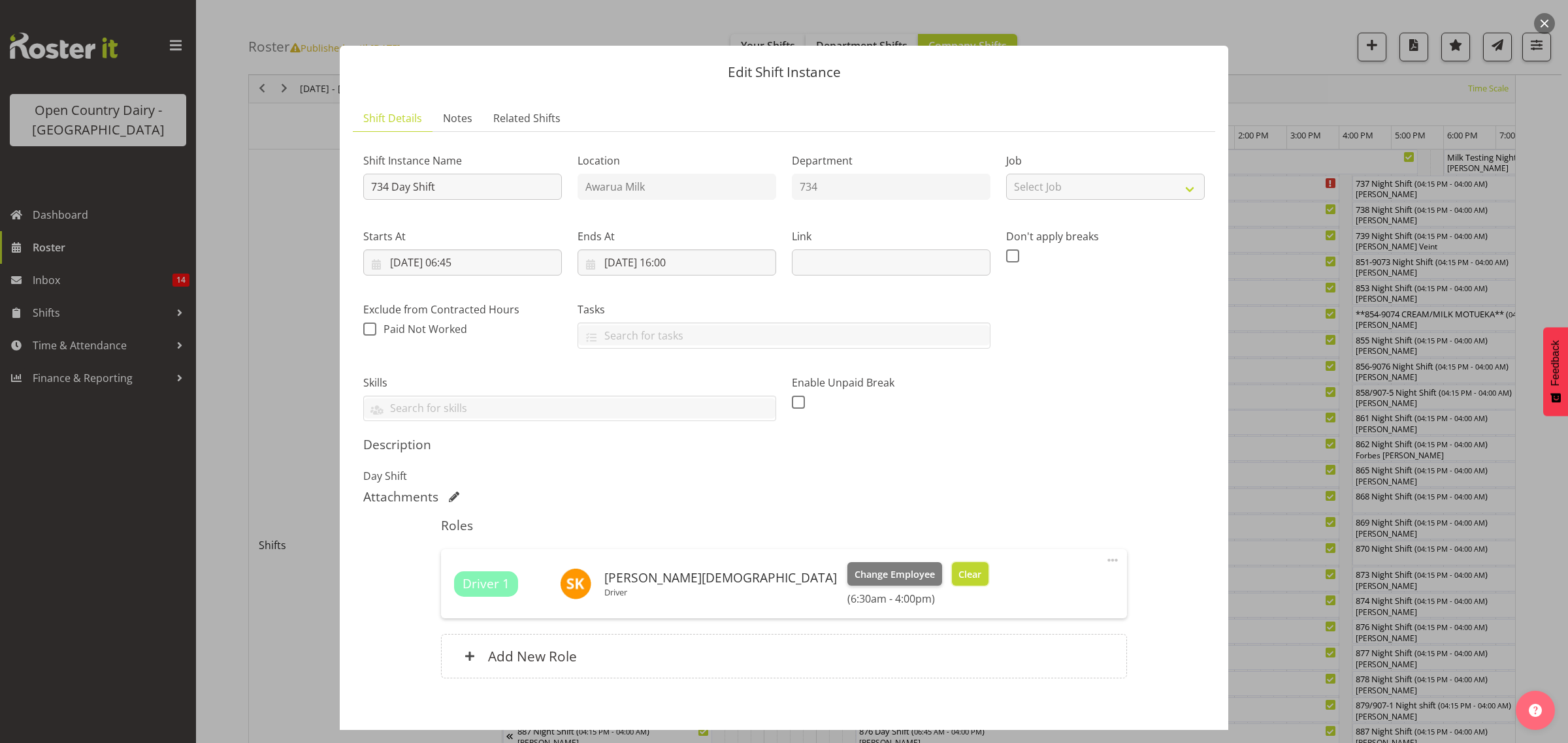
click at [958, 570] on span "Clear" at bounding box center [969, 575] width 23 height 14
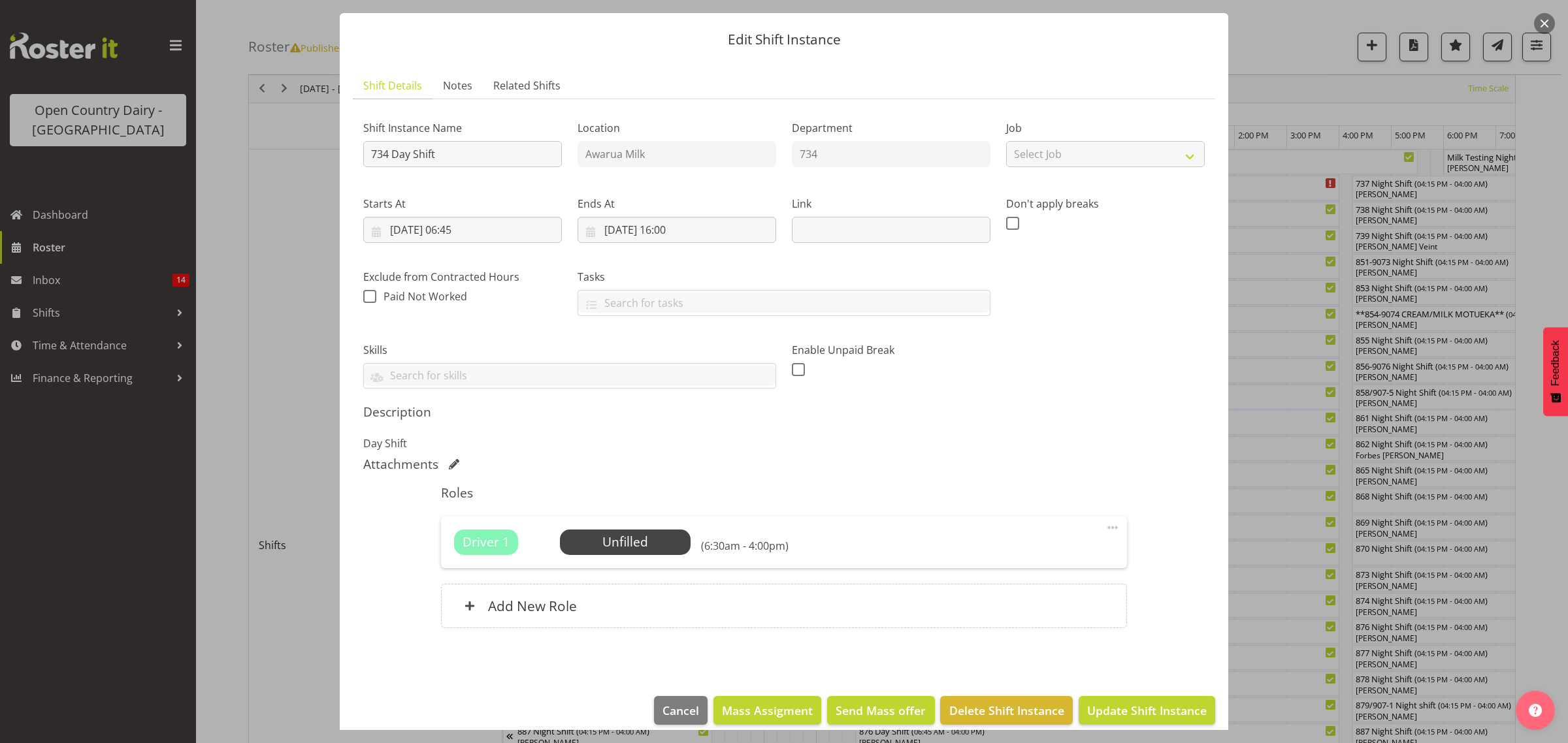
scroll to position [47, 0]
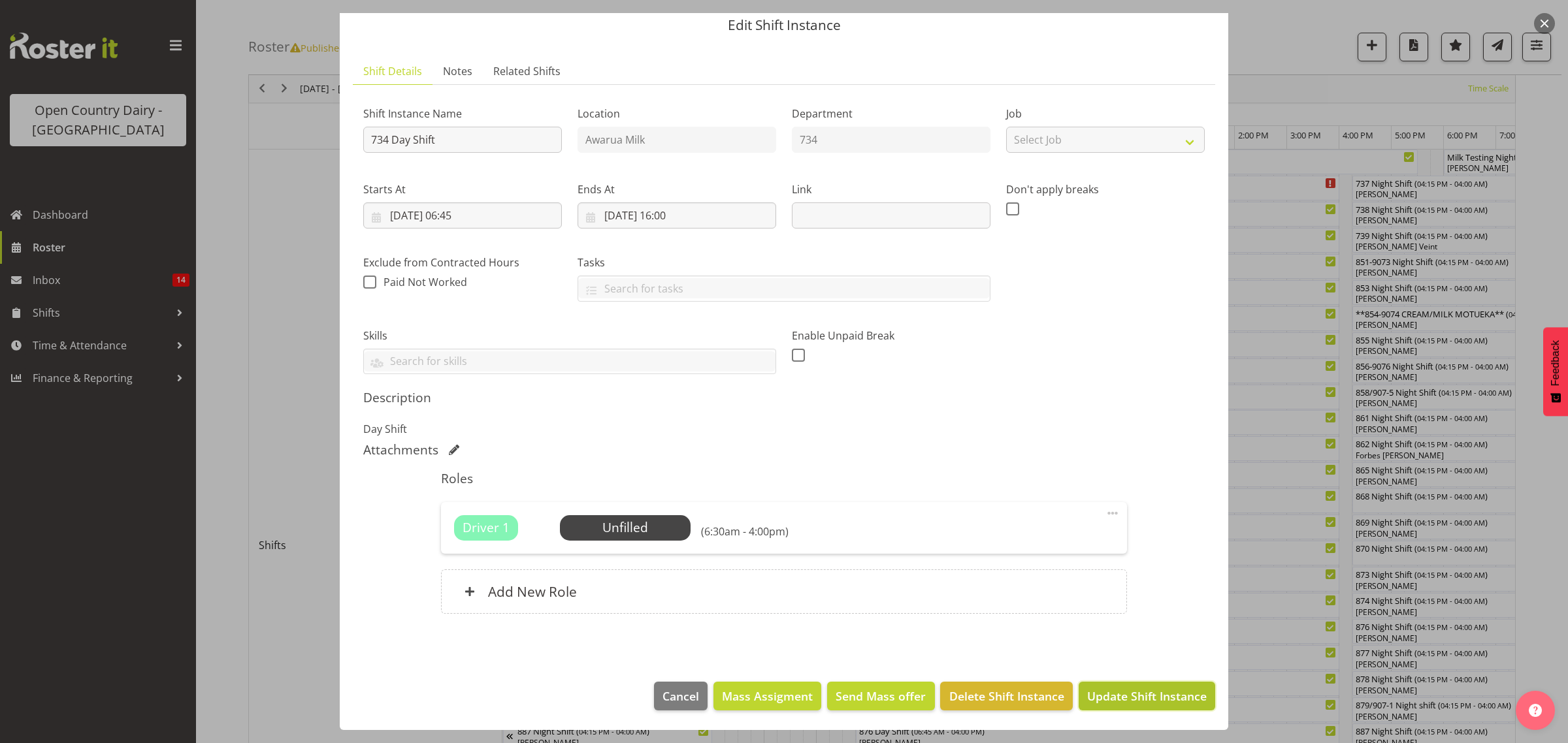
click at [1134, 703] on span "Update Shift Instance" at bounding box center [1147, 696] width 119 height 17
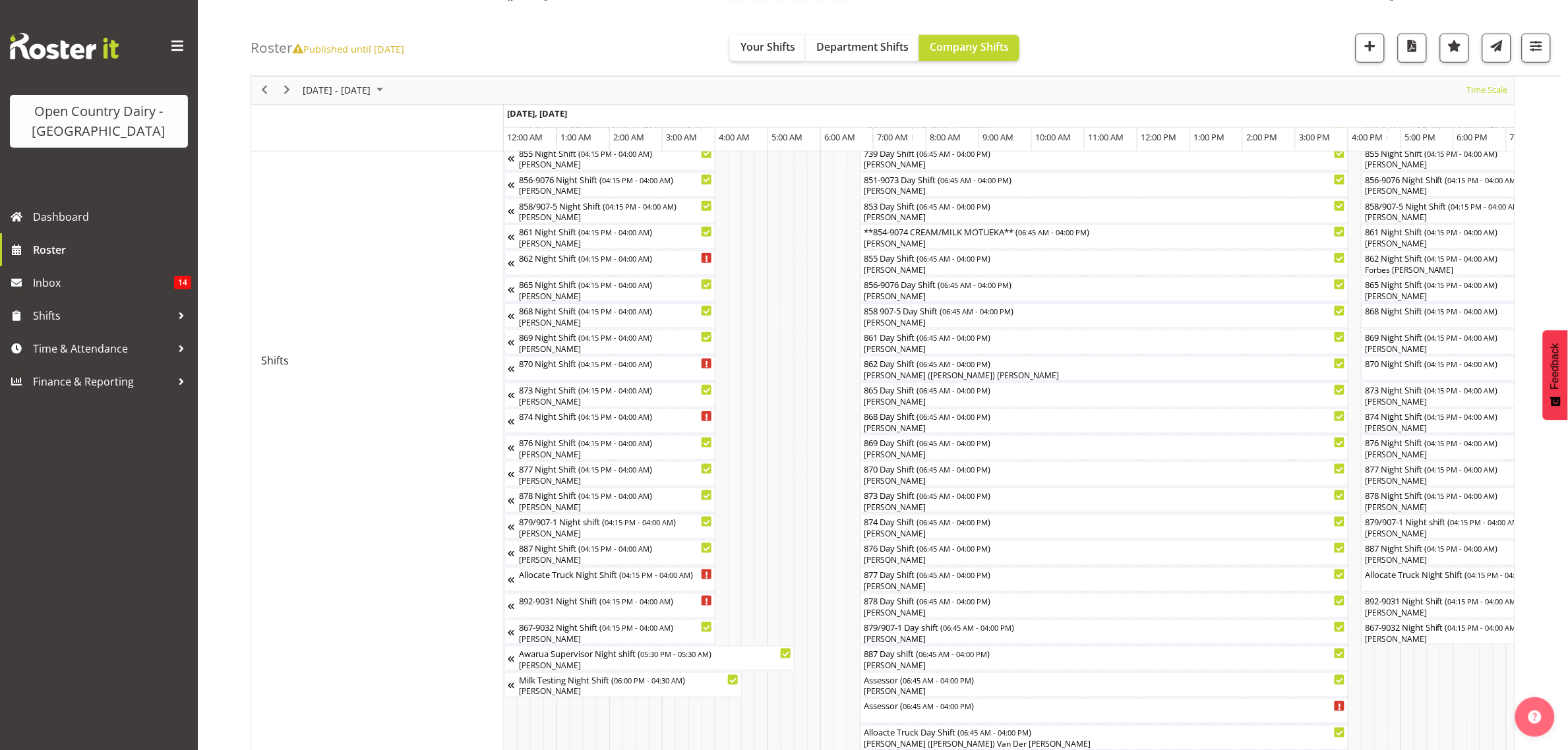
scroll to position [329, 0]
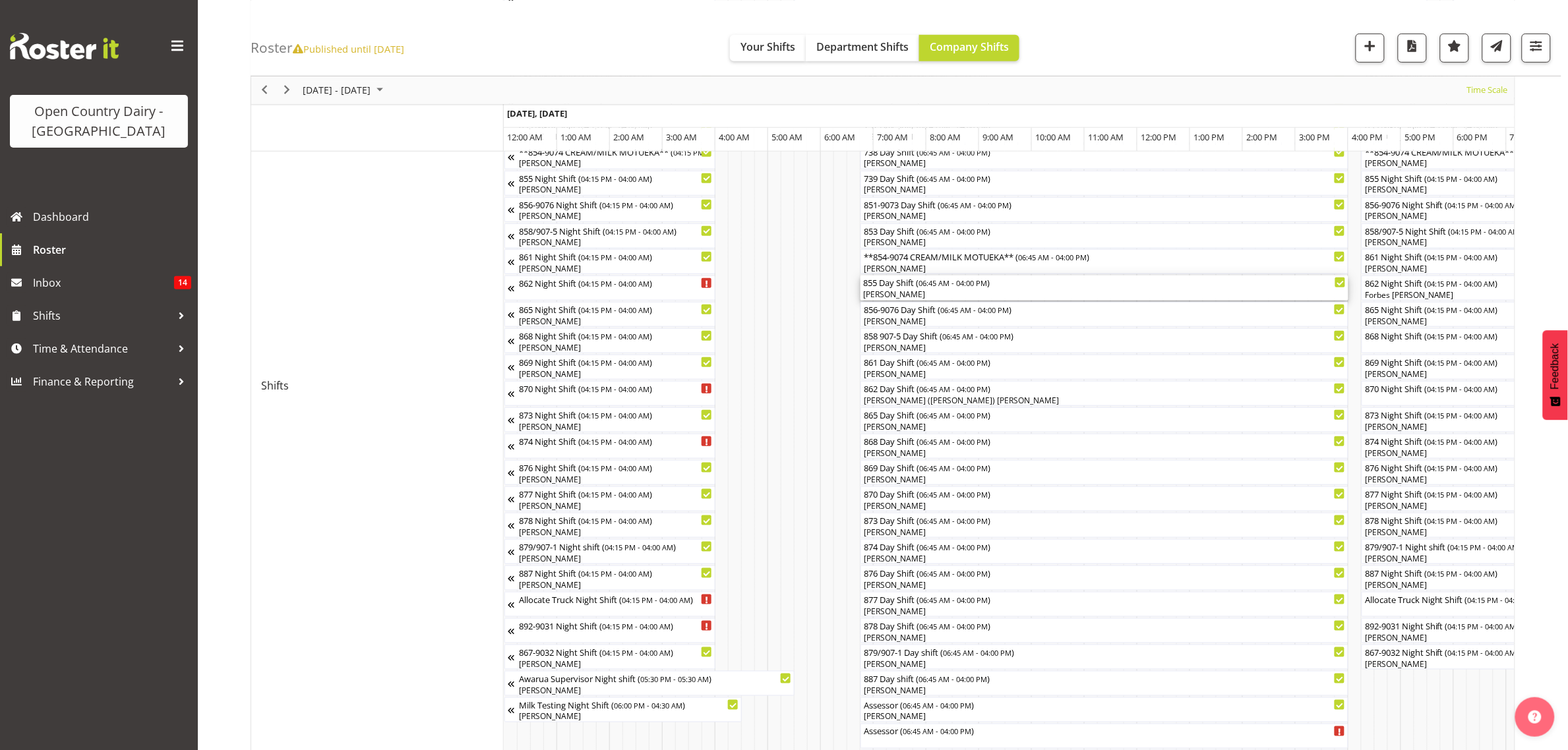
click at [887, 292] on div "[PERSON_NAME]" at bounding box center [1105, 294] width 483 height 12
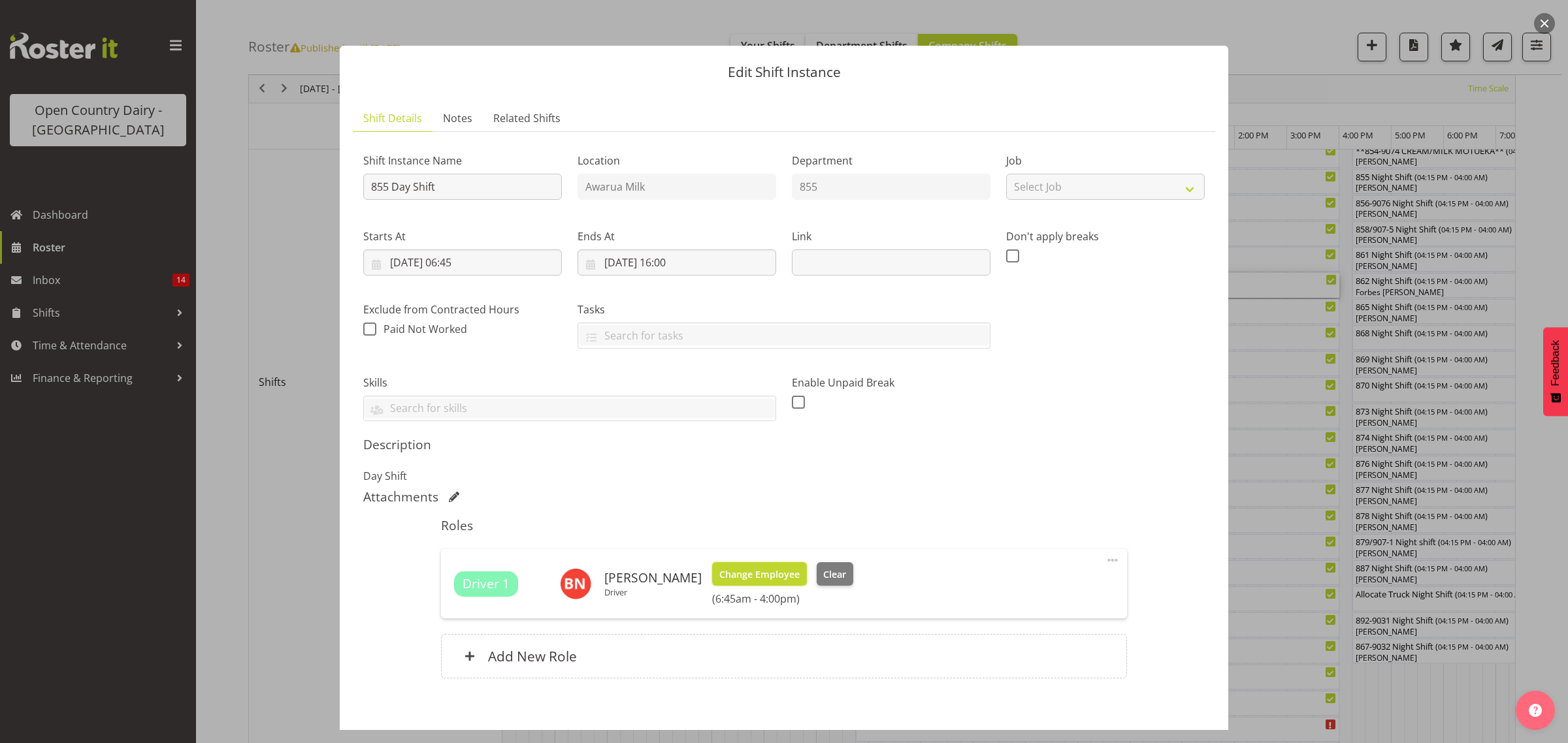
click at [756, 582] on span "Change Employee" at bounding box center [759, 575] width 80 height 14
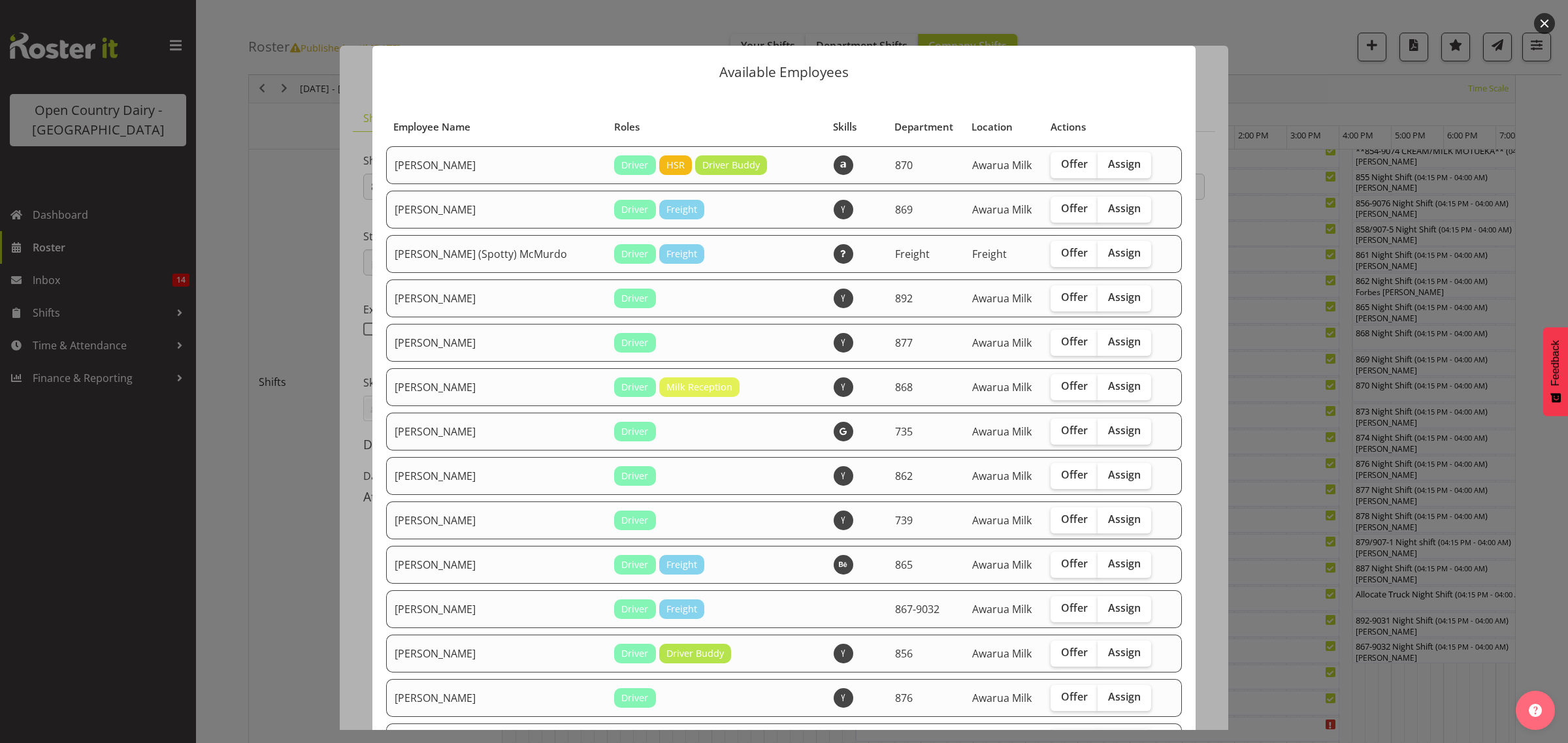
click at [1277, 438] on div at bounding box center [784, 372] width 1568 height 743
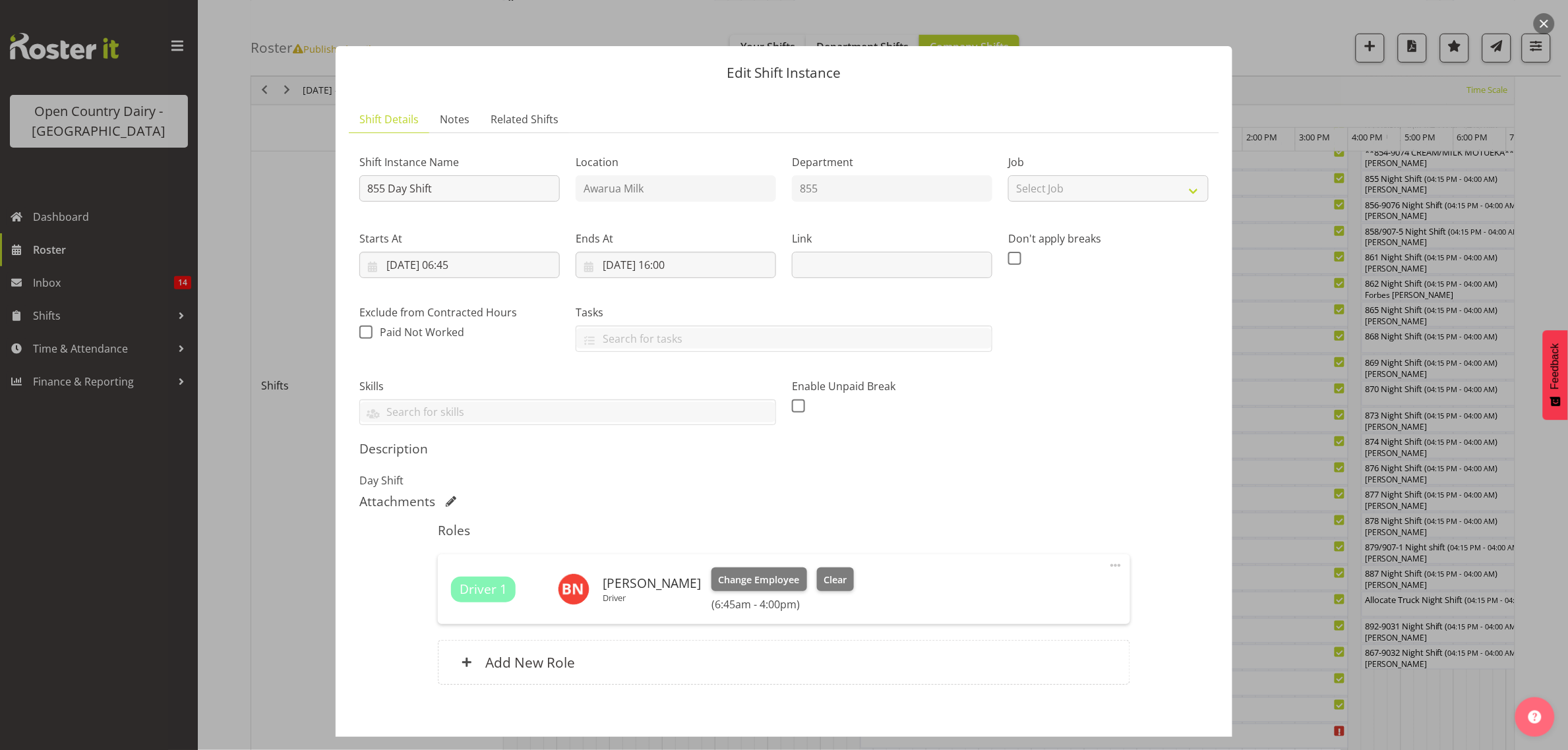
click at [1283, 472] on div at bounding box center [784, 375] width 1568 height 750
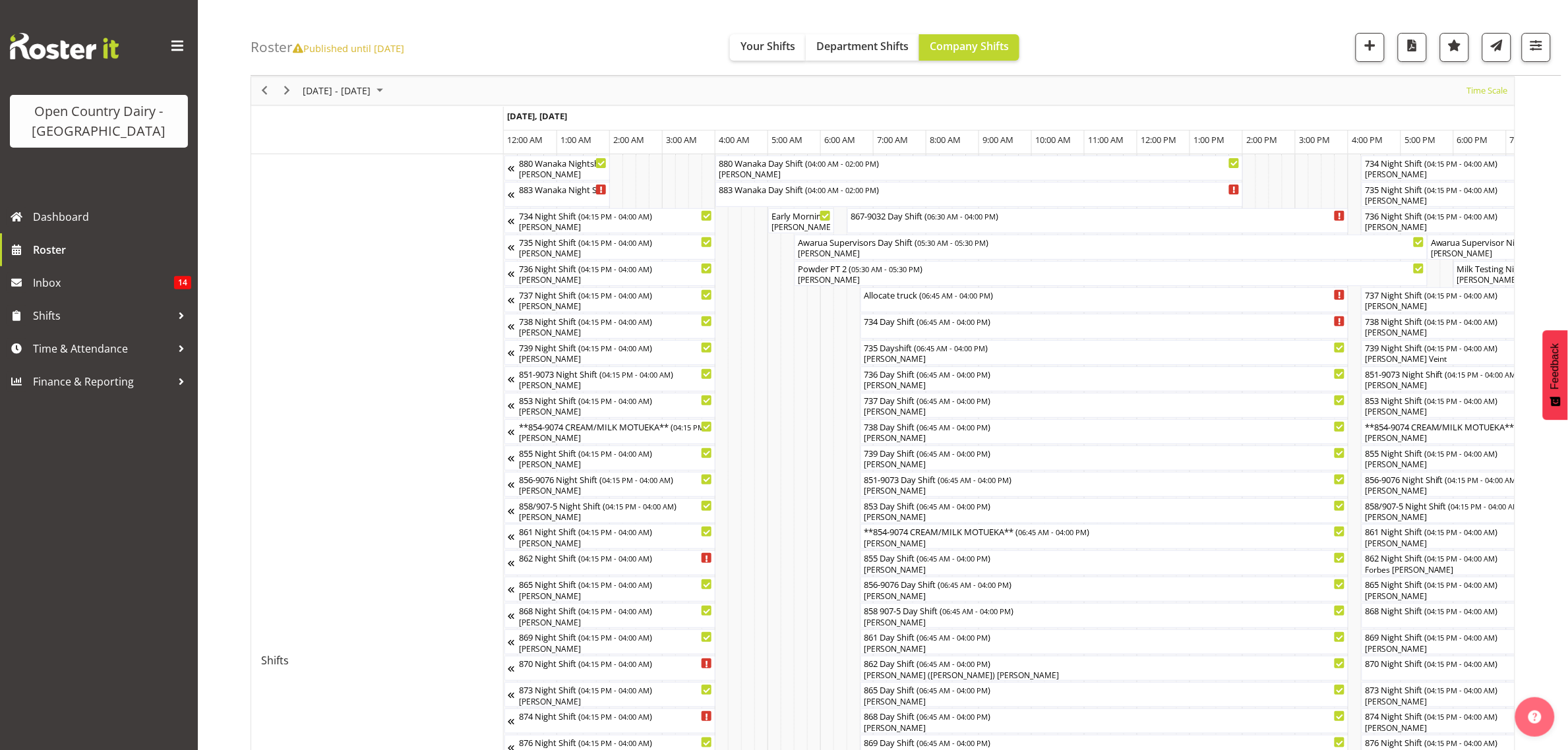
scroll to position [83, 0]
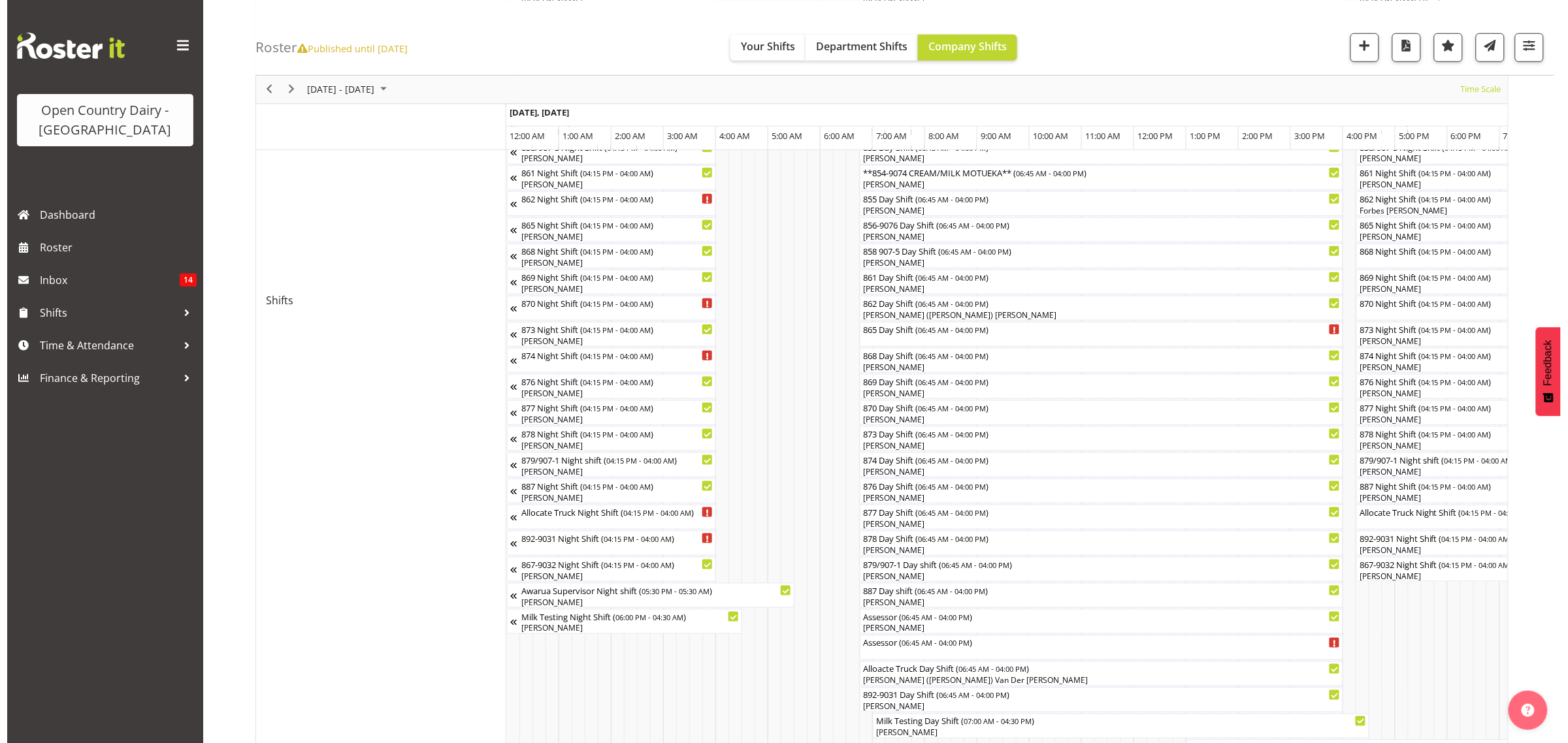
scroll to position [490, 0]
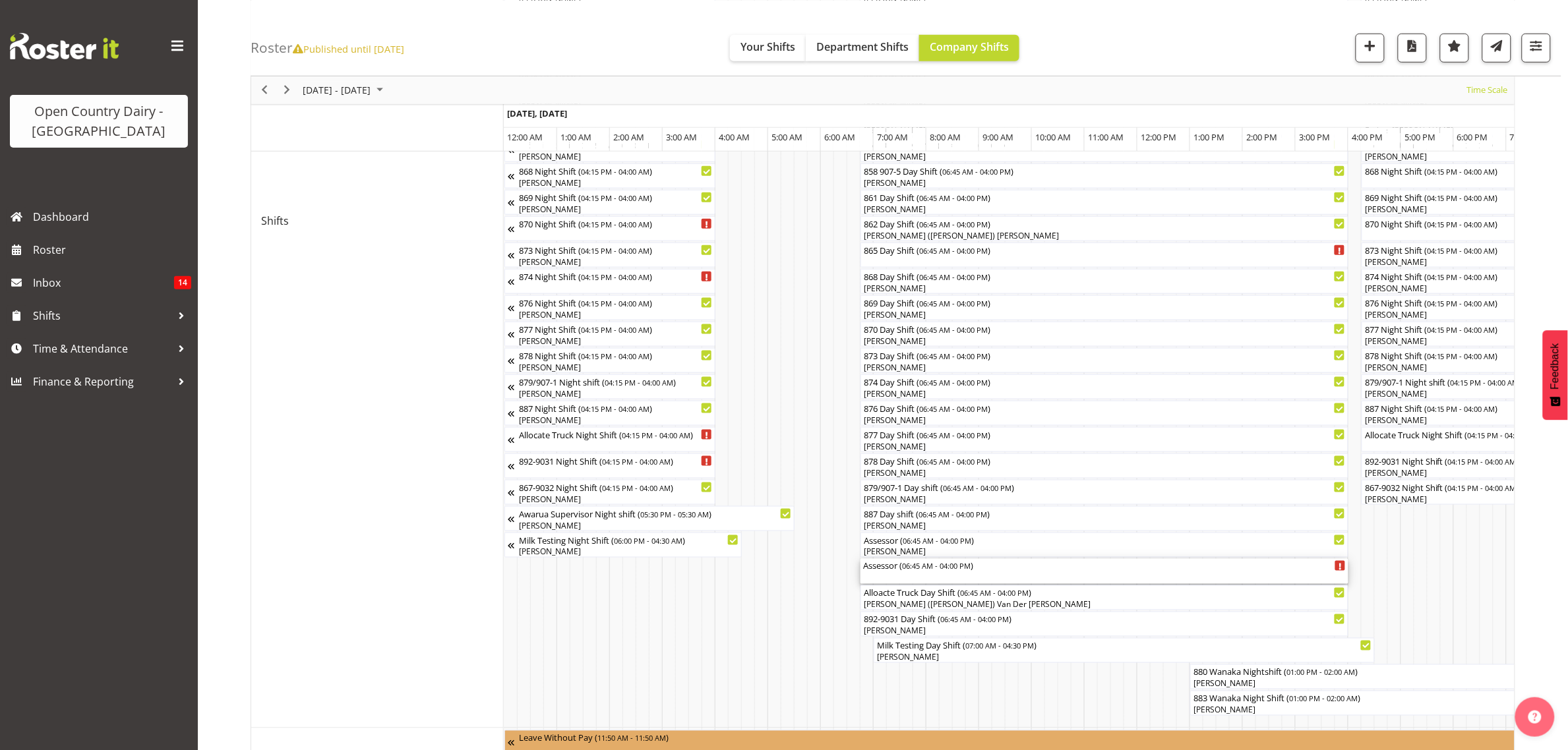
click at [889, 568] on div "Assessor ( 06:45 AM - 04:00 PM )" at bounding box center [1105, 565] width 483 height 13
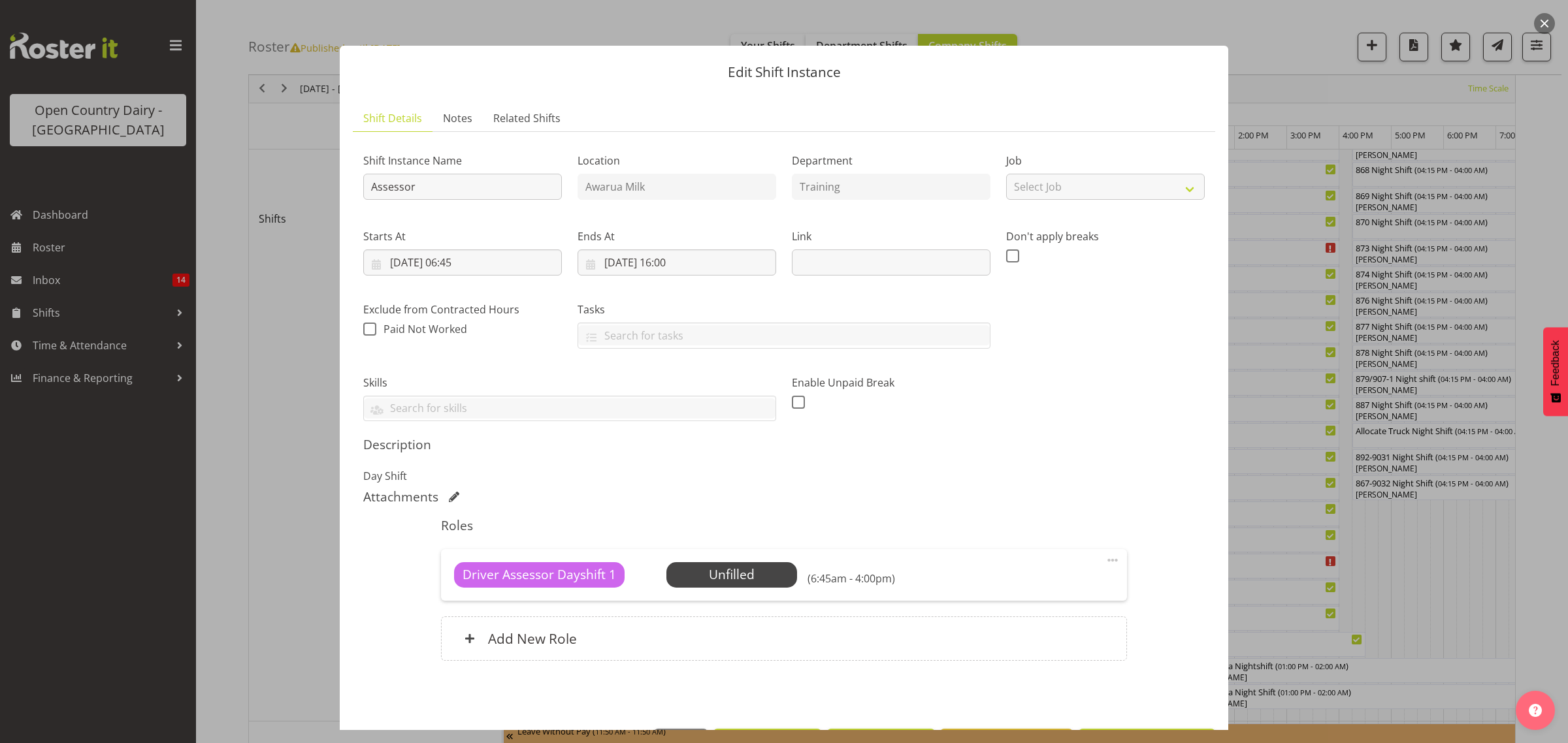
click at [1425, 541] on div at bounding box center [784, 372] width 1568 height 743
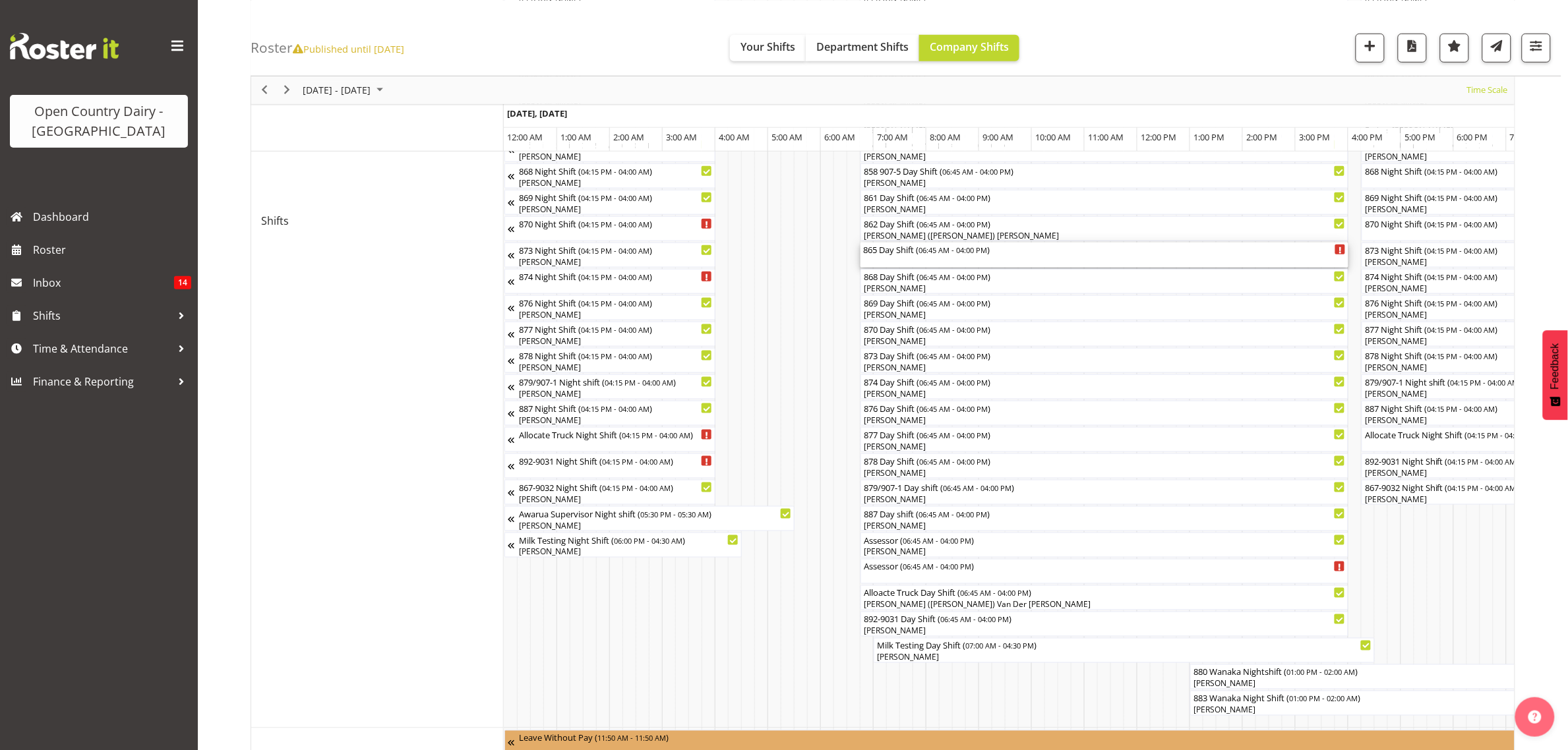
click at [878, 254] on div "865 Day Shift ( 06:45 AM - 04:00 PM )" at bounding box center [1105, 249] width 483 height 13
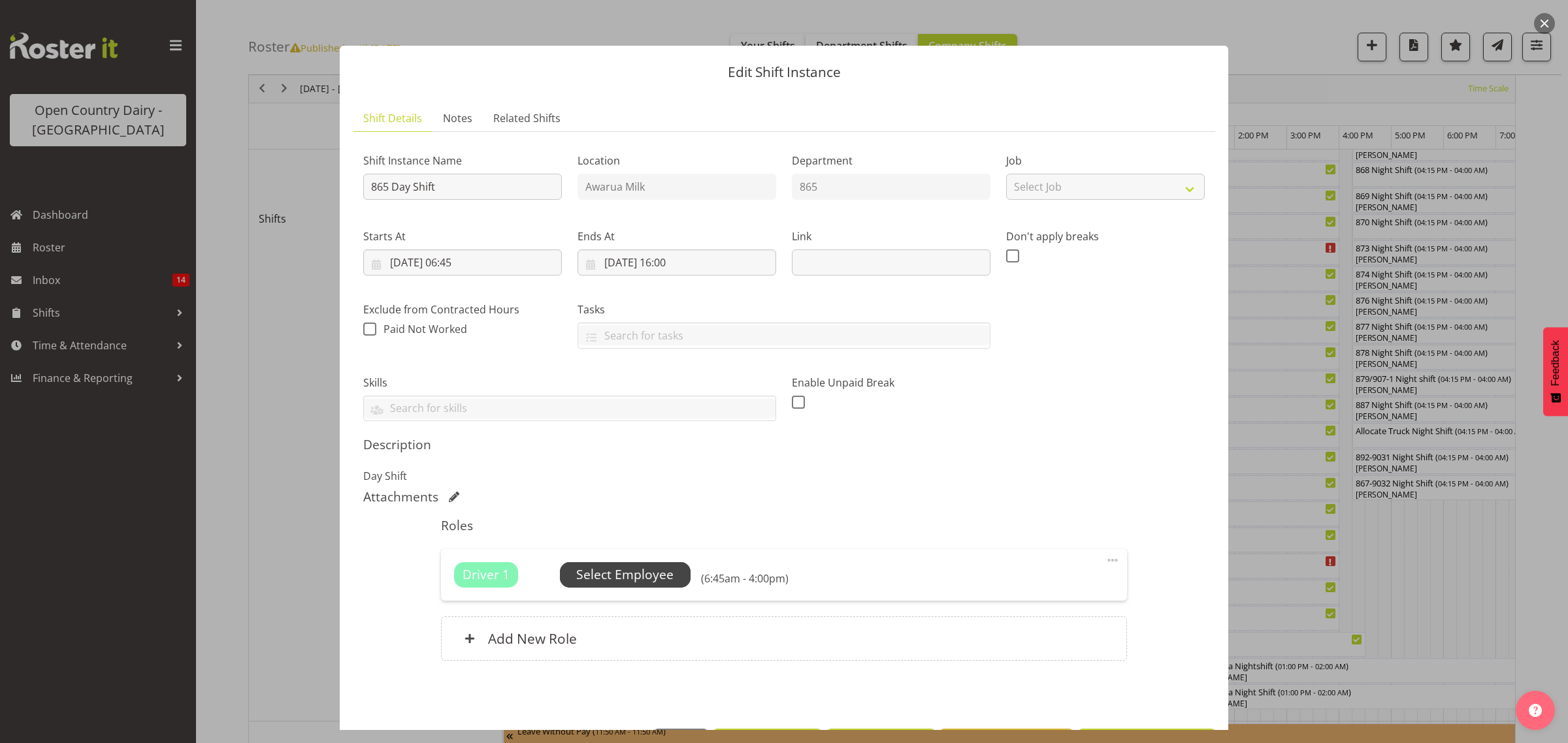
click at [618, 576] on span "Select Employee" at bounding box center [625, 575] width 97 height 19
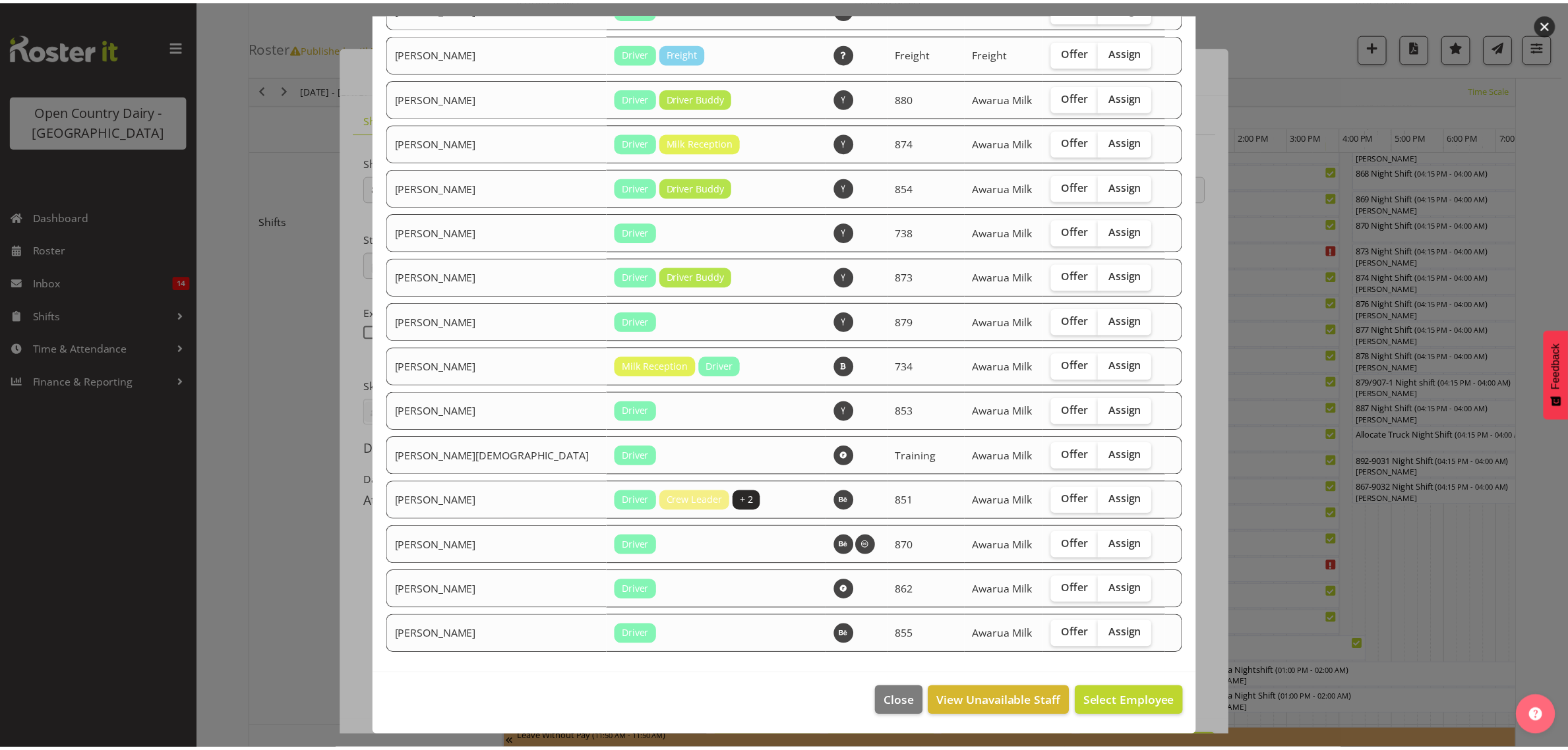
scroll to position [1156, 0]
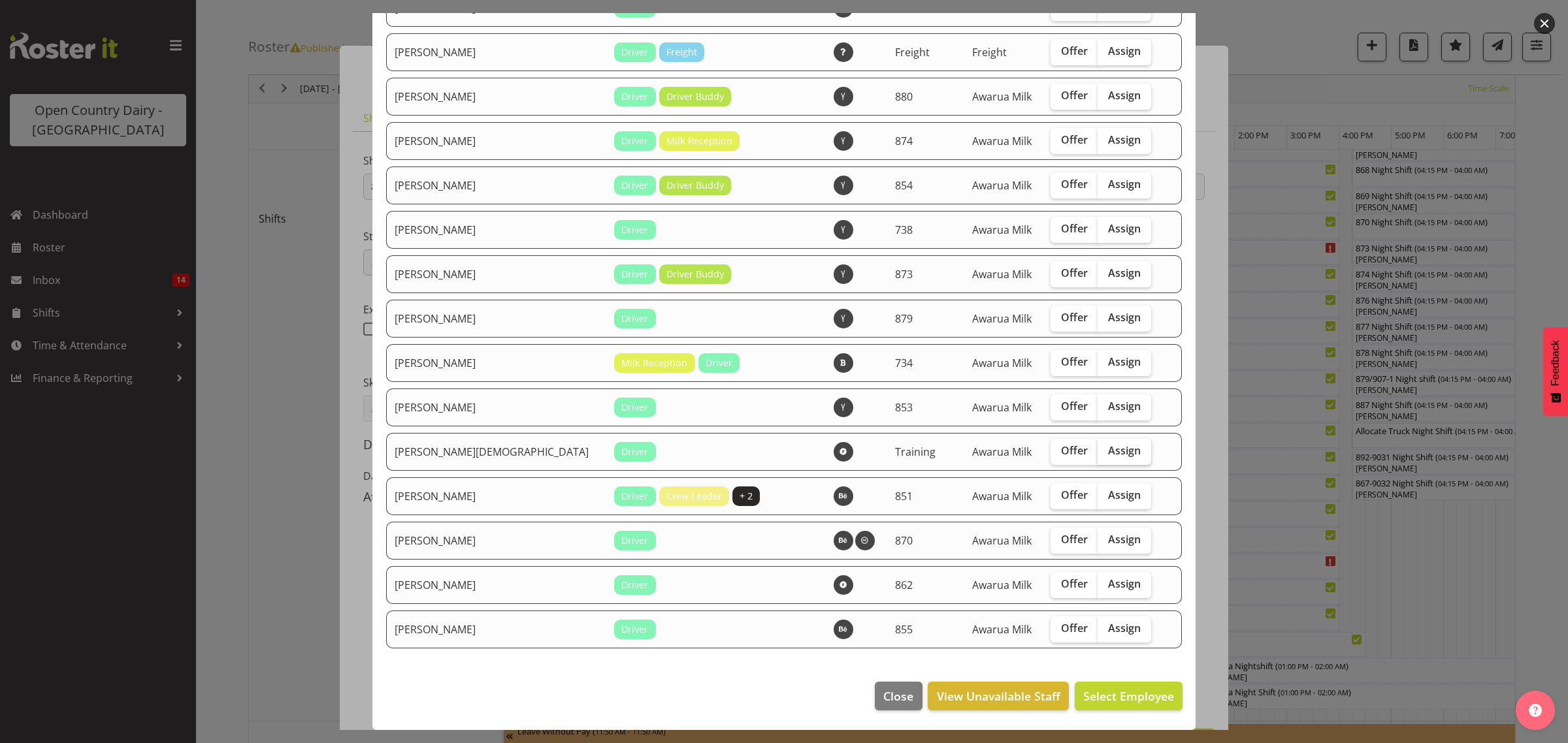
click at [1108, 448] on span "Assign" at bounding box center [1124, 450] width 33 height 13
click at [1098, 448] on input "Assign" at bounding box center [1101, 451] width 9 height 9
checkbox input "true"
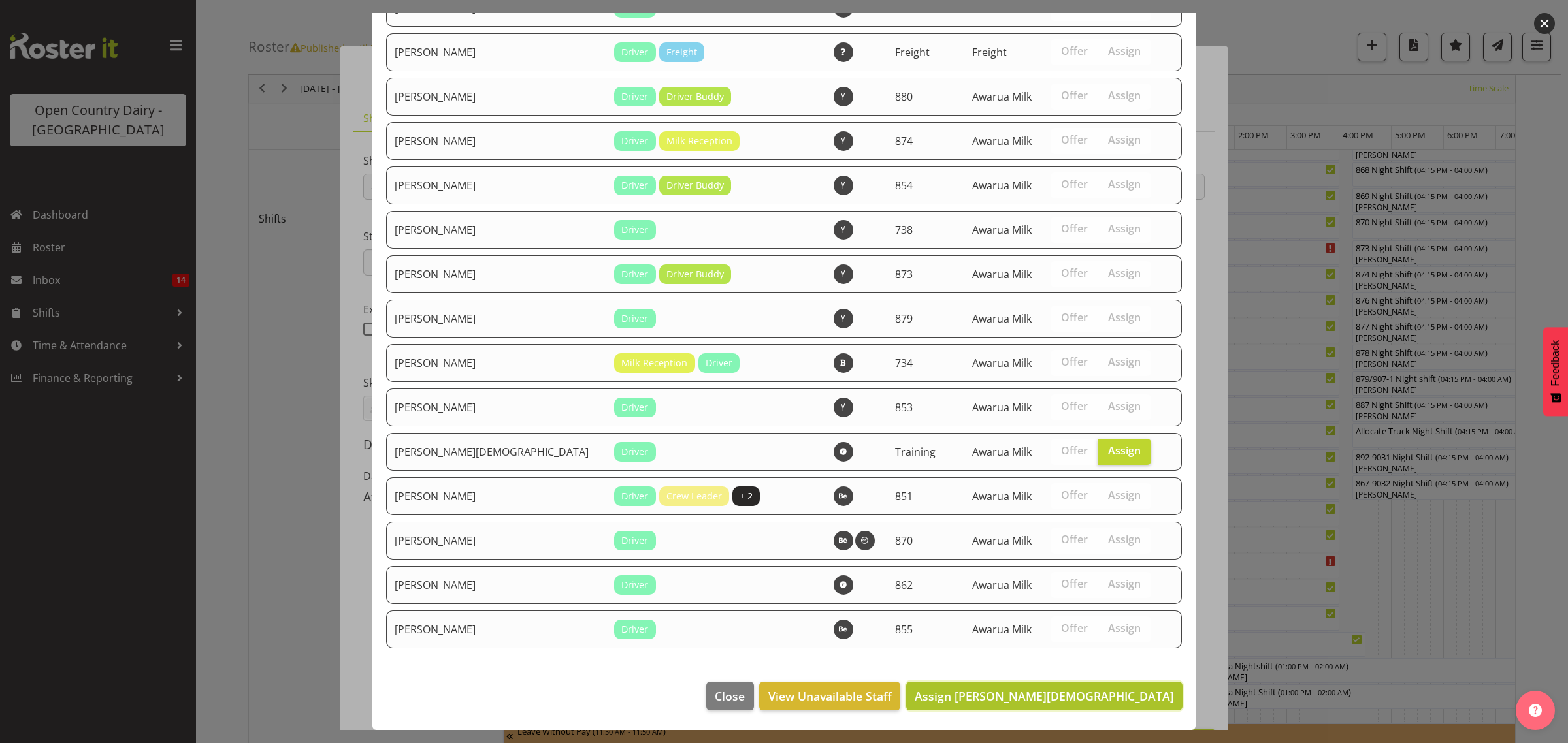
click at [1085, 691] on span "Assign [PERSON_NAME][DEMOGRAPHIC_DATA]" at bounding box center [1044, 696] width 259 height 16
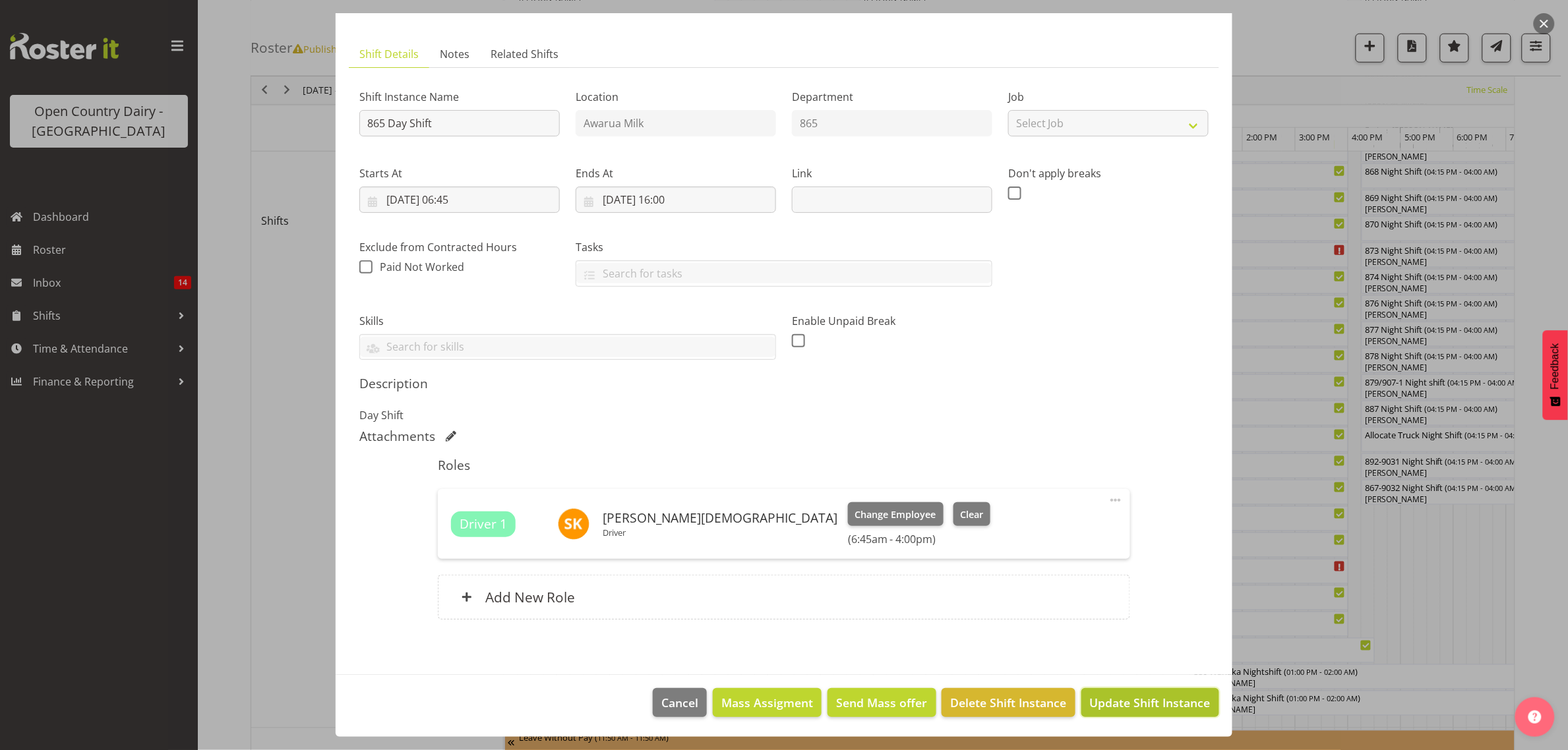
click at [1148, 697] on span "Update Shift Instance" at bounding box center [1150, 703] width 120 height 17
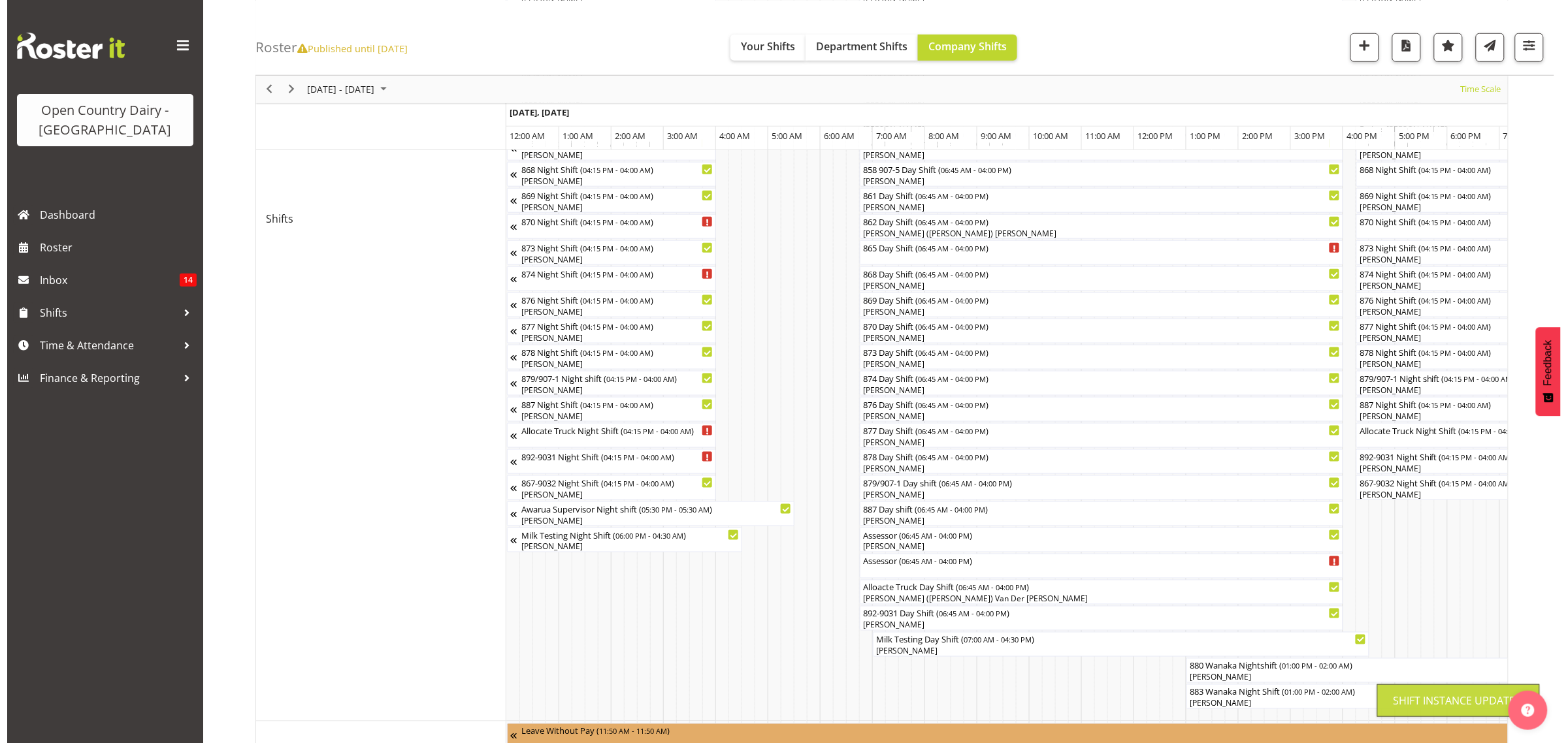
scroll to position [0, 0]
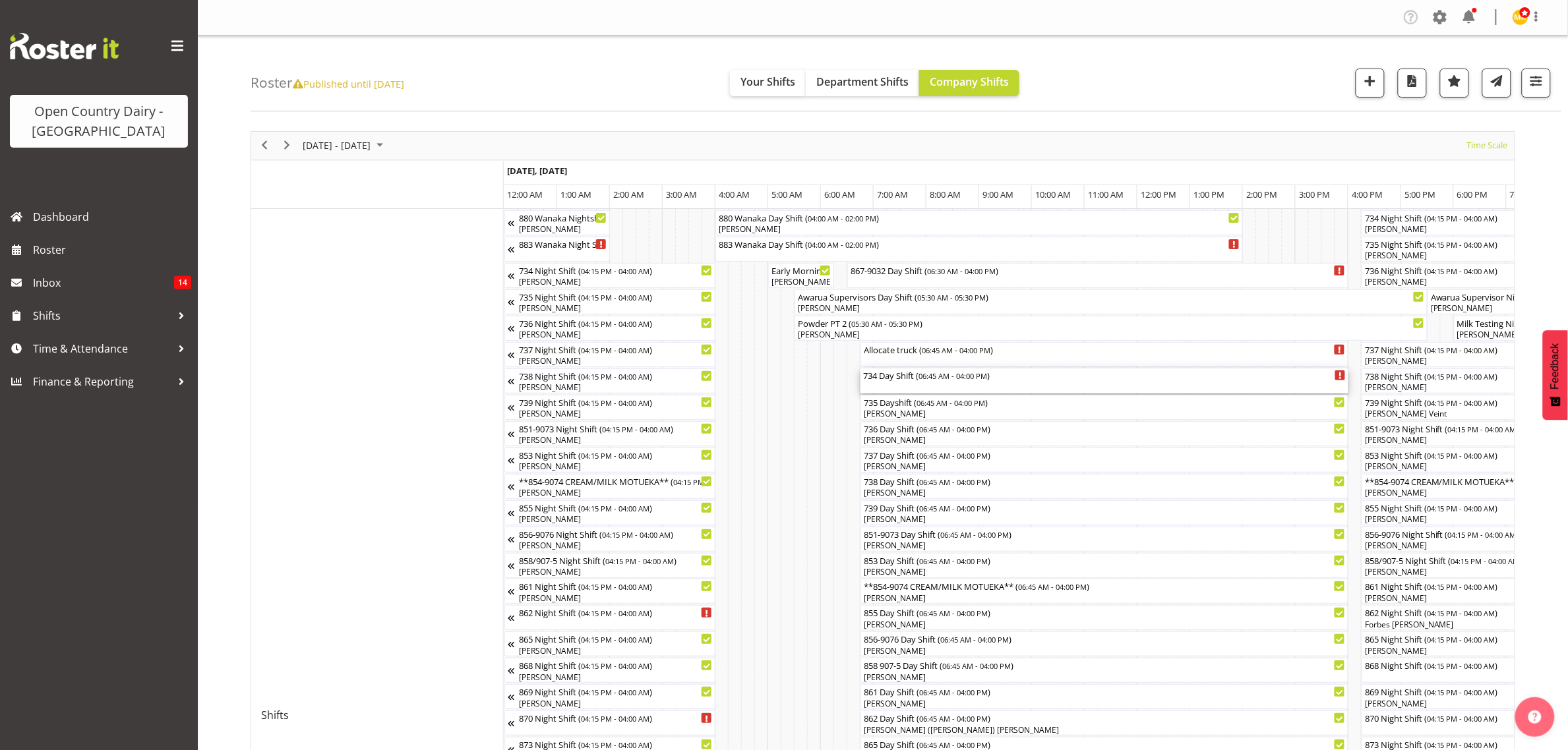
click at [906, 379] on div "734 Day Shift ( 06:45 AM - 04:00 PM )" at bounding box center [1105, 375] width 483 height 13
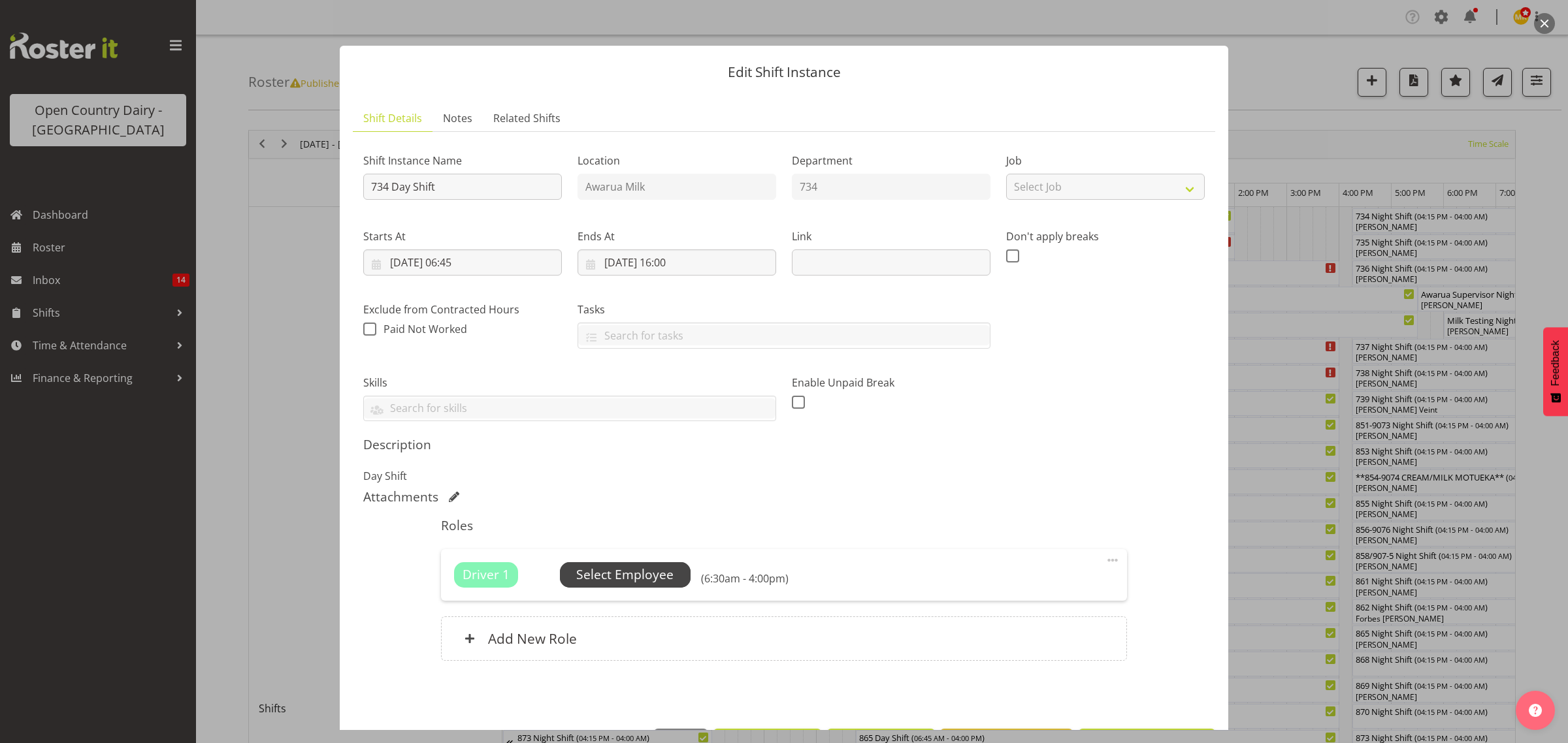
click at [601, 573] on span "Select Employee" at bounding box center [625, 575] width 97 height 19
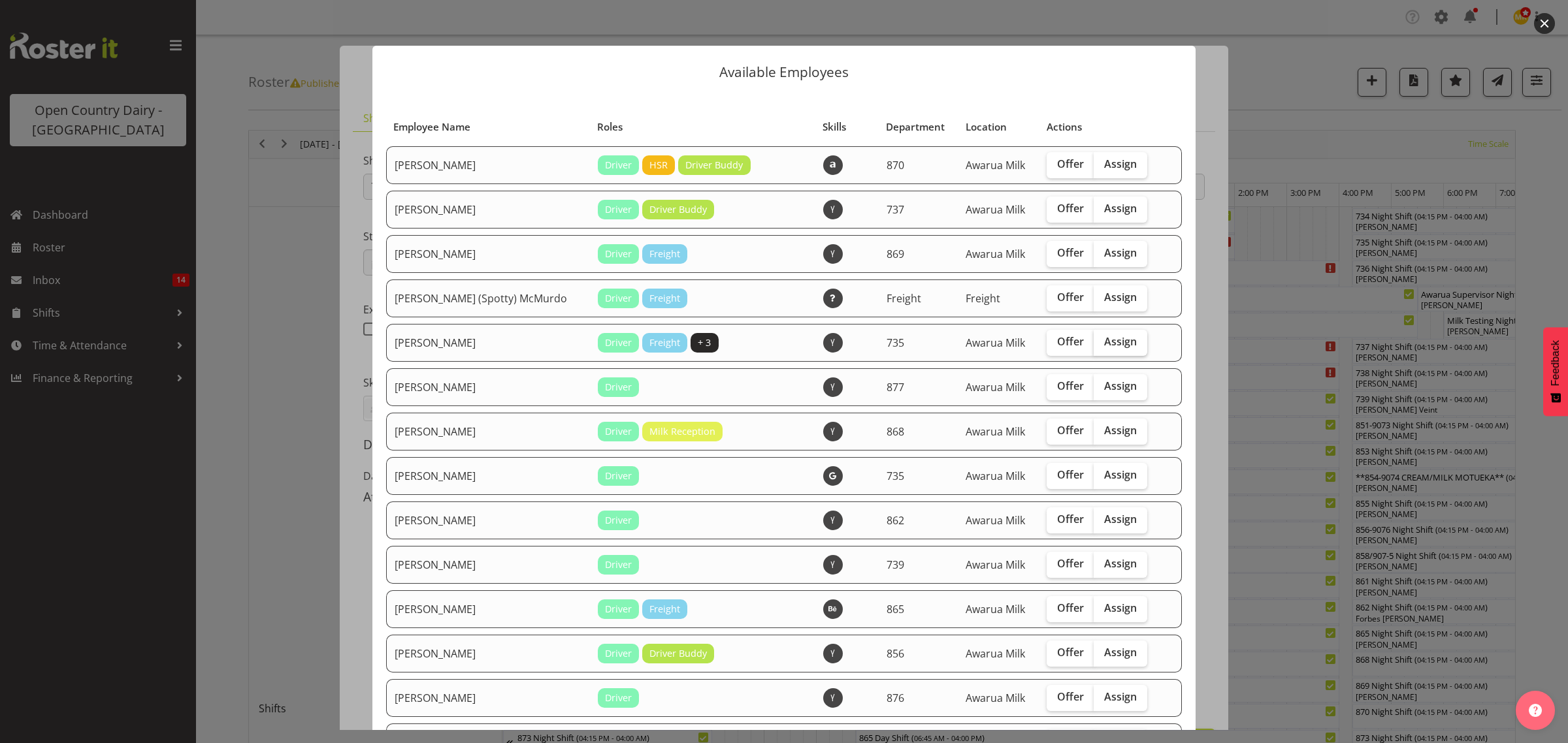
click at [1111, 344] on span "Assign" at bounding box center [1120, 341] width 33 height 13
click at [1102, 344] on input "Assign" at bounding box center [1098, 342] width 9 height 9
checkbox input "true"
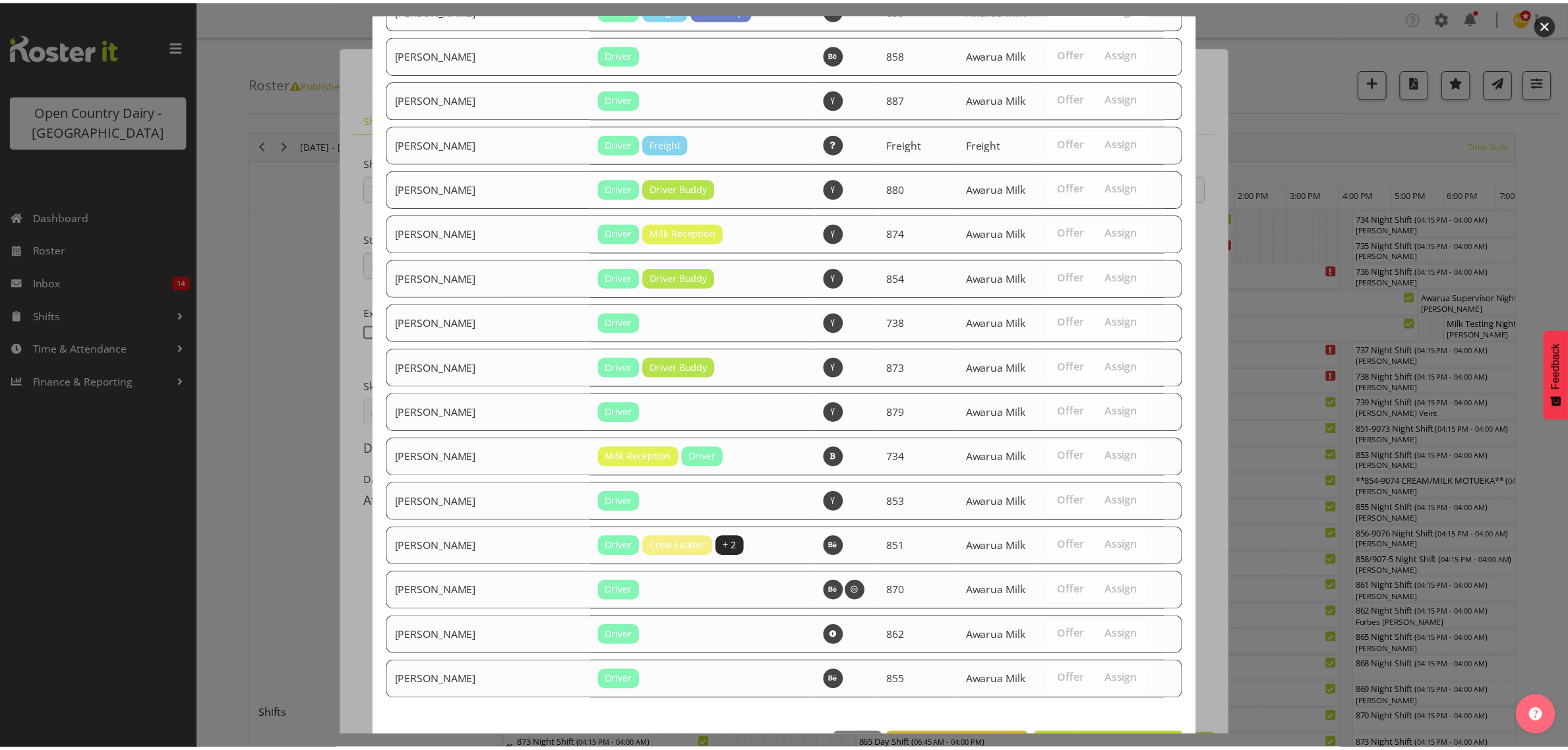
scroll to position [1020, 0]
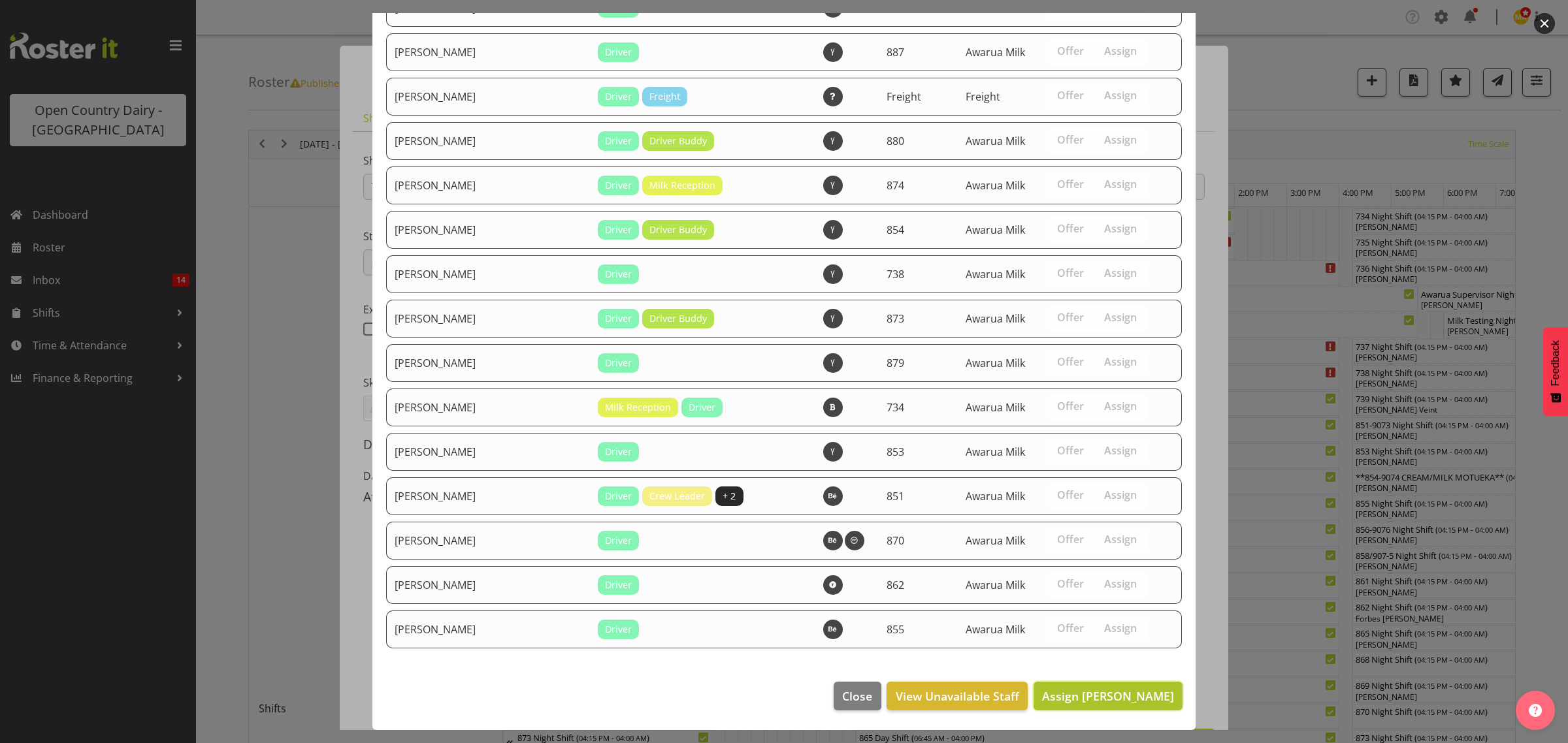
click at [1083, 695] on span "Assign [PERSON_NAME]" at bounding box center [1108, 696] width 132 height 16
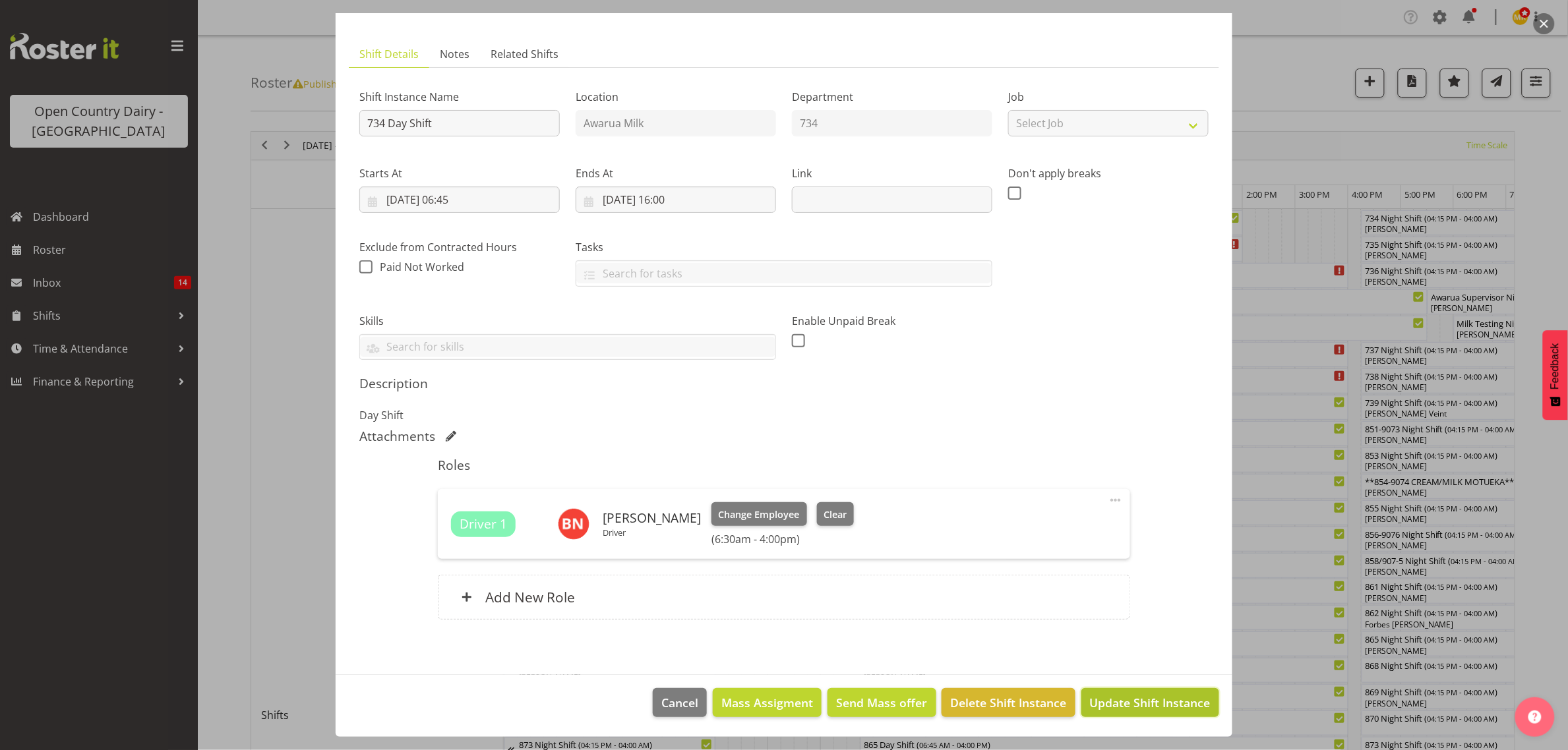
click at [1132, 693] on button "Update Shift Instance" at bounding box center [1150, 703] width 138 height 29
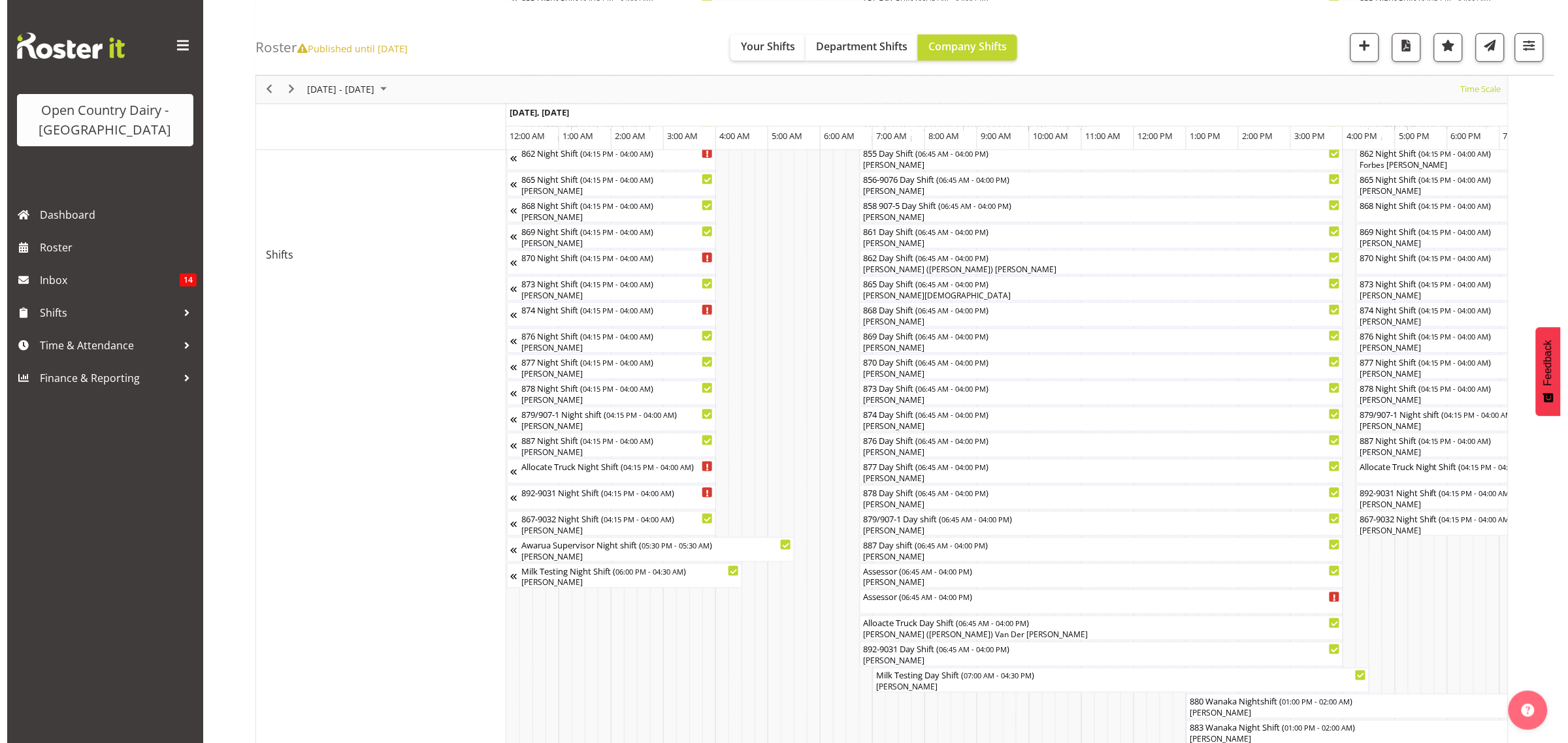
scroll to position [490, 0]
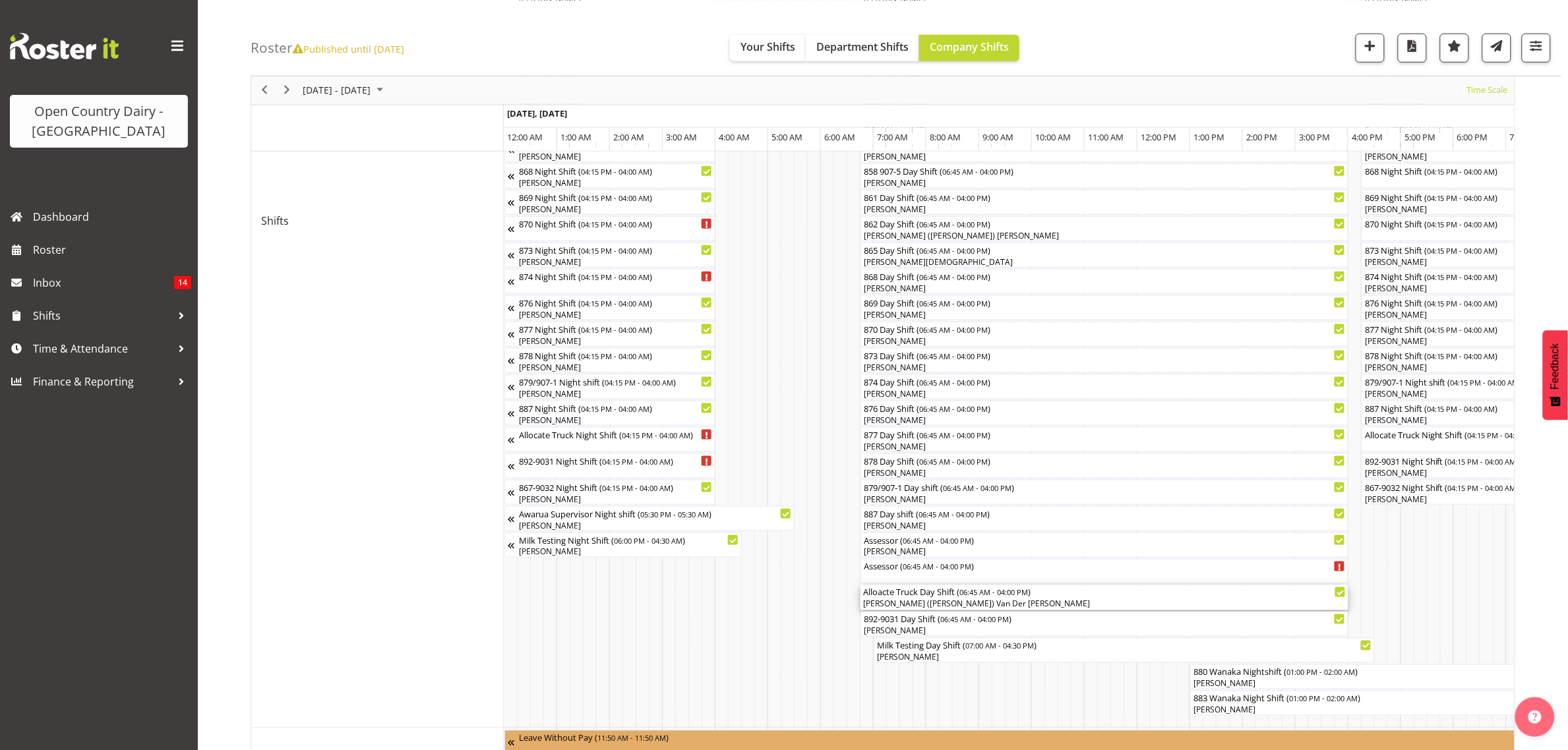
click at [907, 598] on div "Alloacte Truck Day Shift ( 06:45 AM - 04:00 PM )" at bounding box center [1105, 592] width 483 height 13
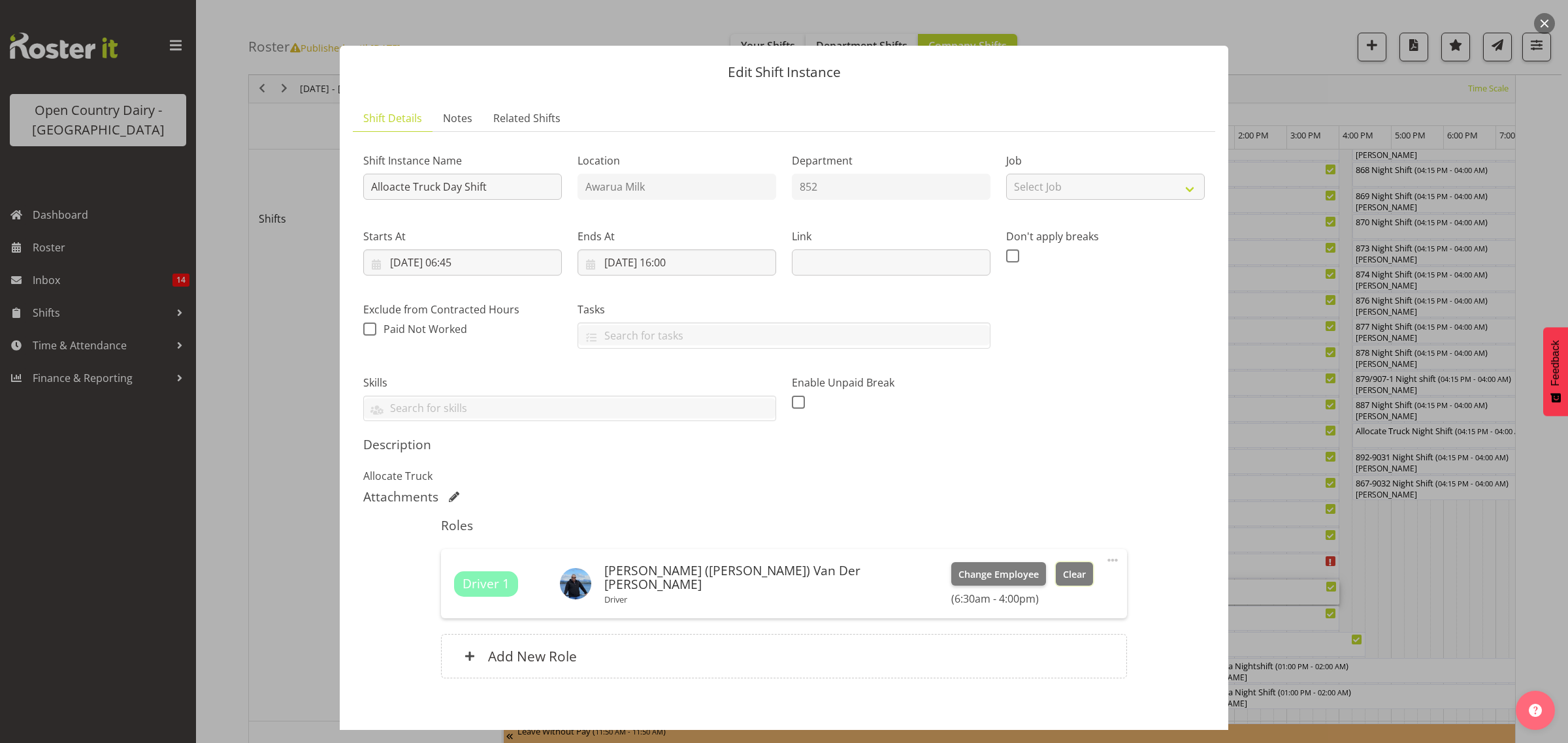
click at [1063, 575] on span "Clear" at bounding box center [1074, 575] width 23 height 14
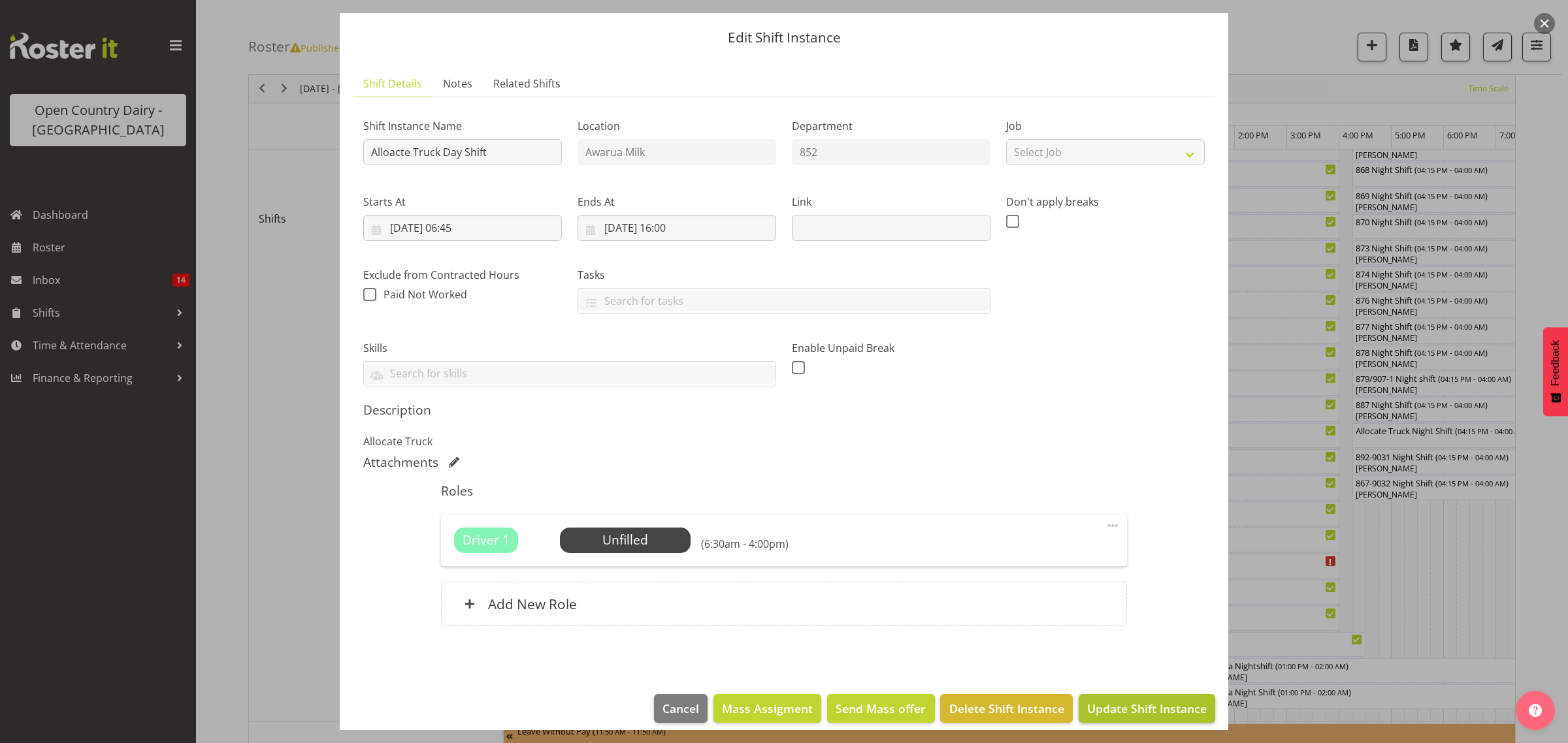
scroll to position [47, 0]
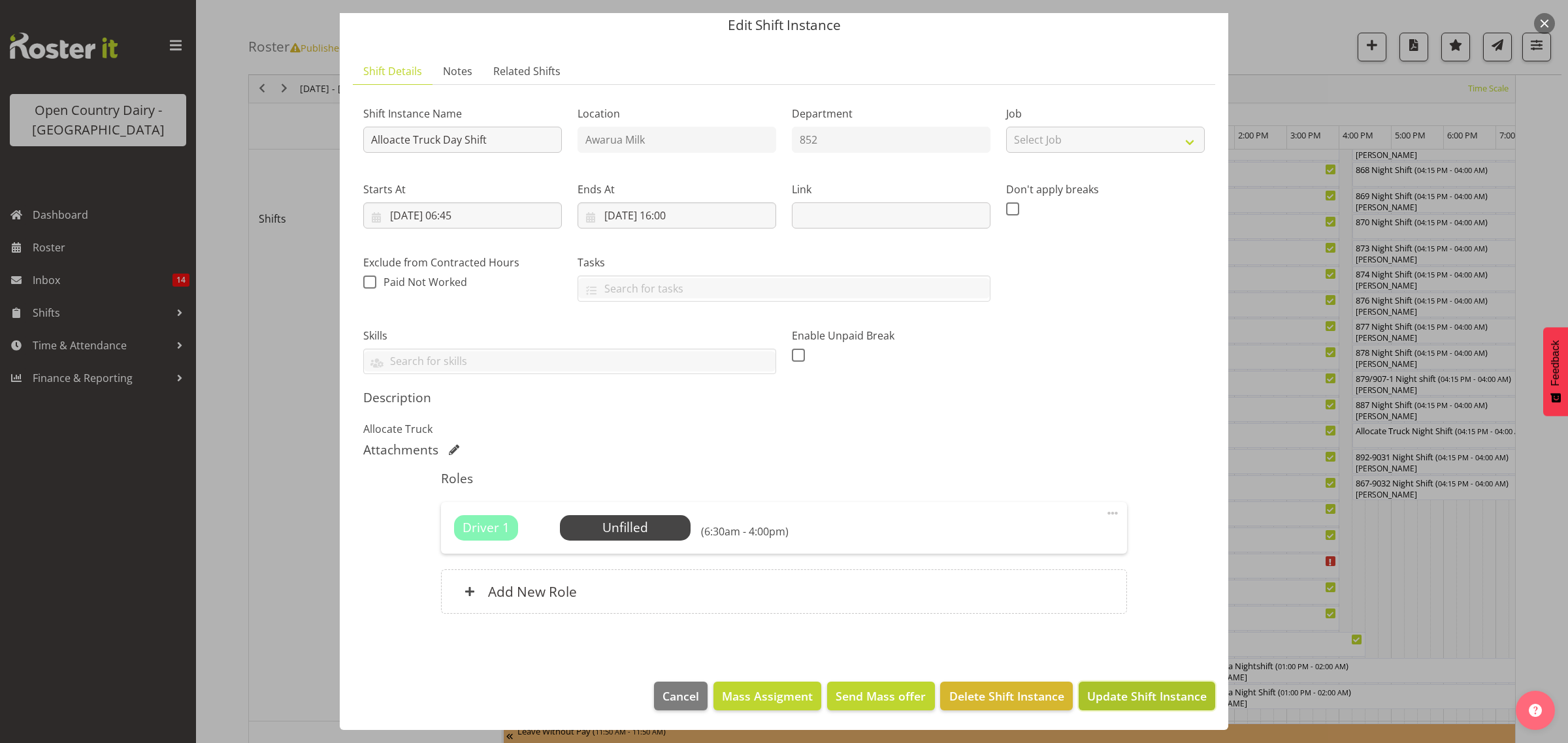
click at [1155, 695] on span "Update Shift Instance" at bounding box center [1147, 696] width 119 height 17
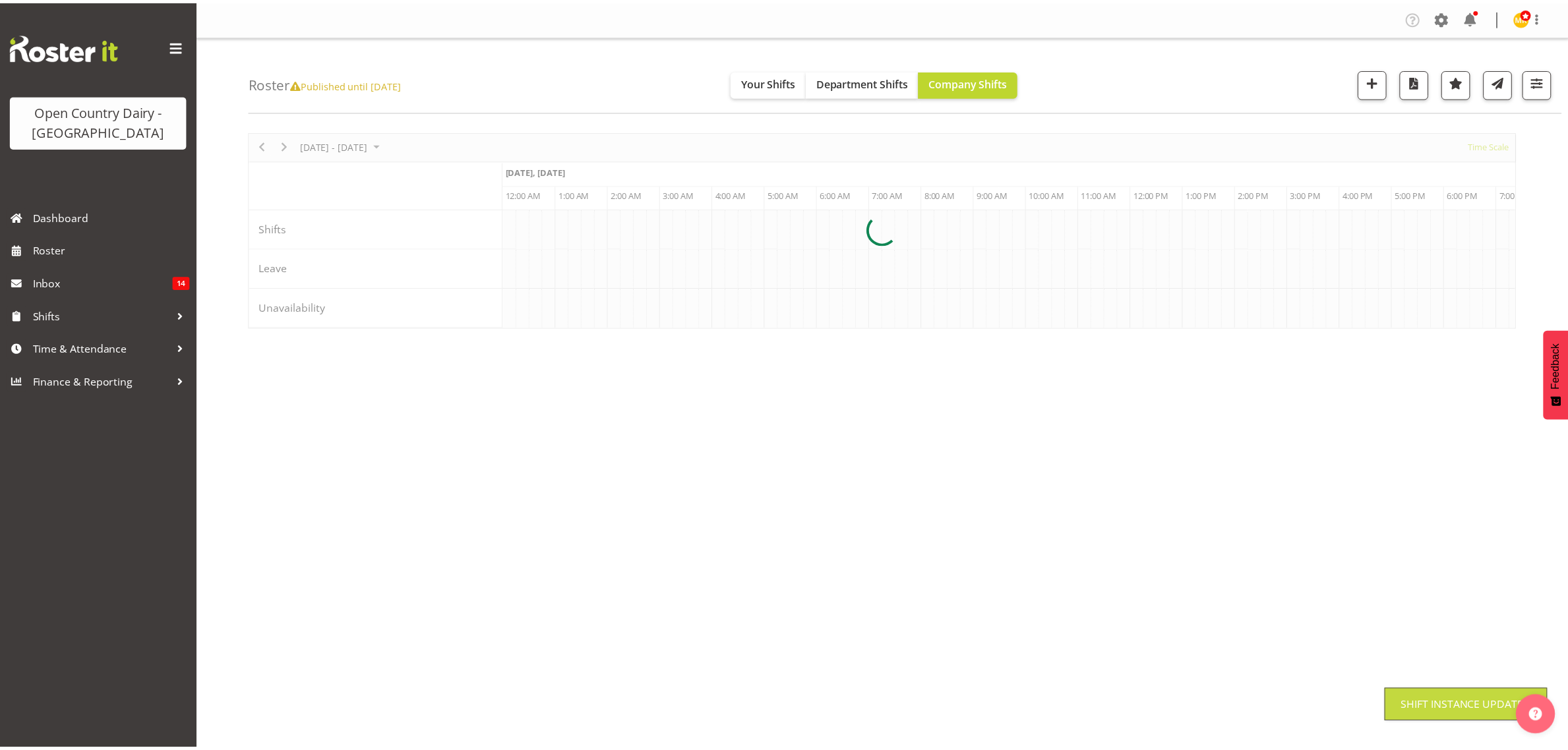
scroll to position [0, 0]
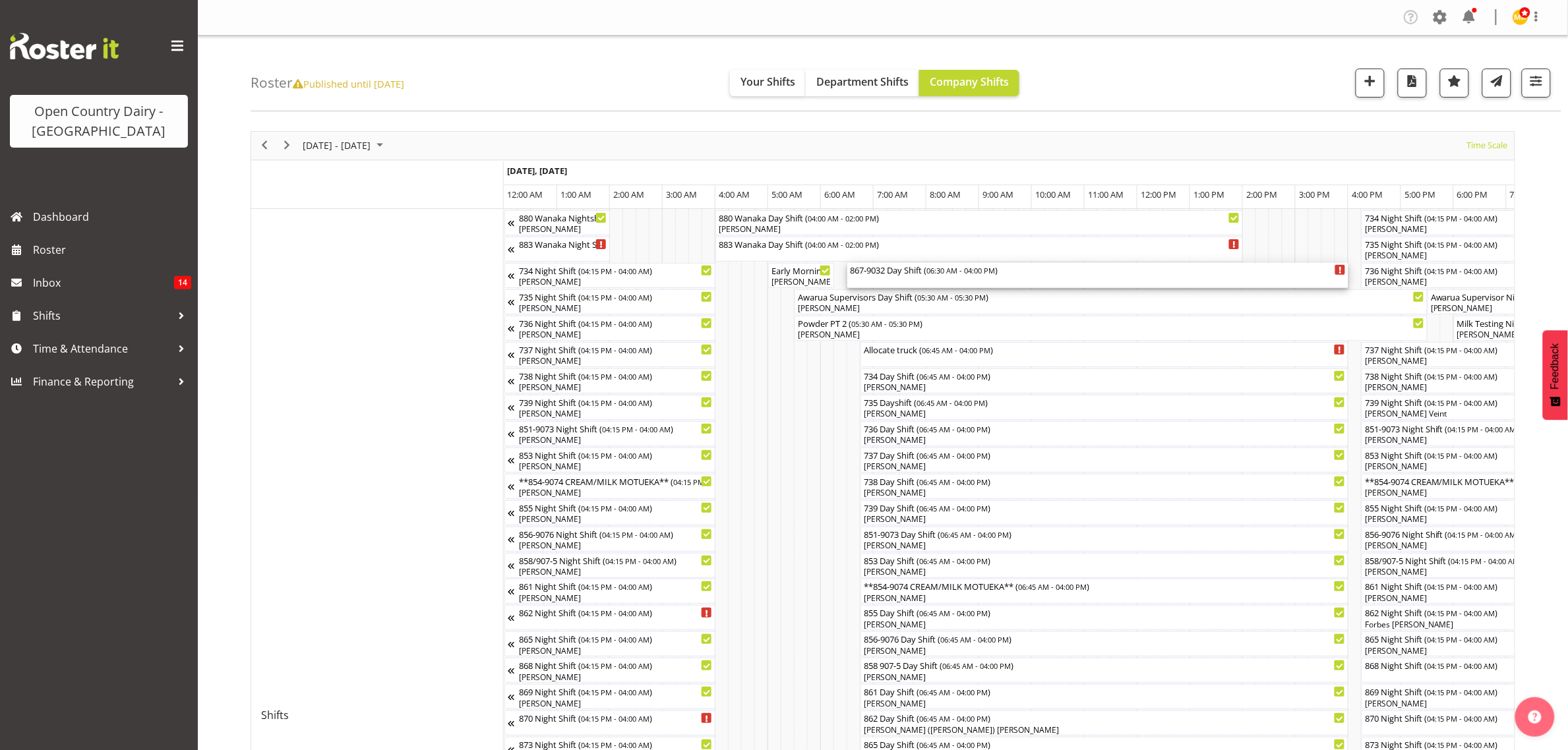
click at [878, 274] on div "867-9032 Day Shift ( 06:30 AM - 04:00 PM )" at bounding box center [1098, 270] width 496 height 13
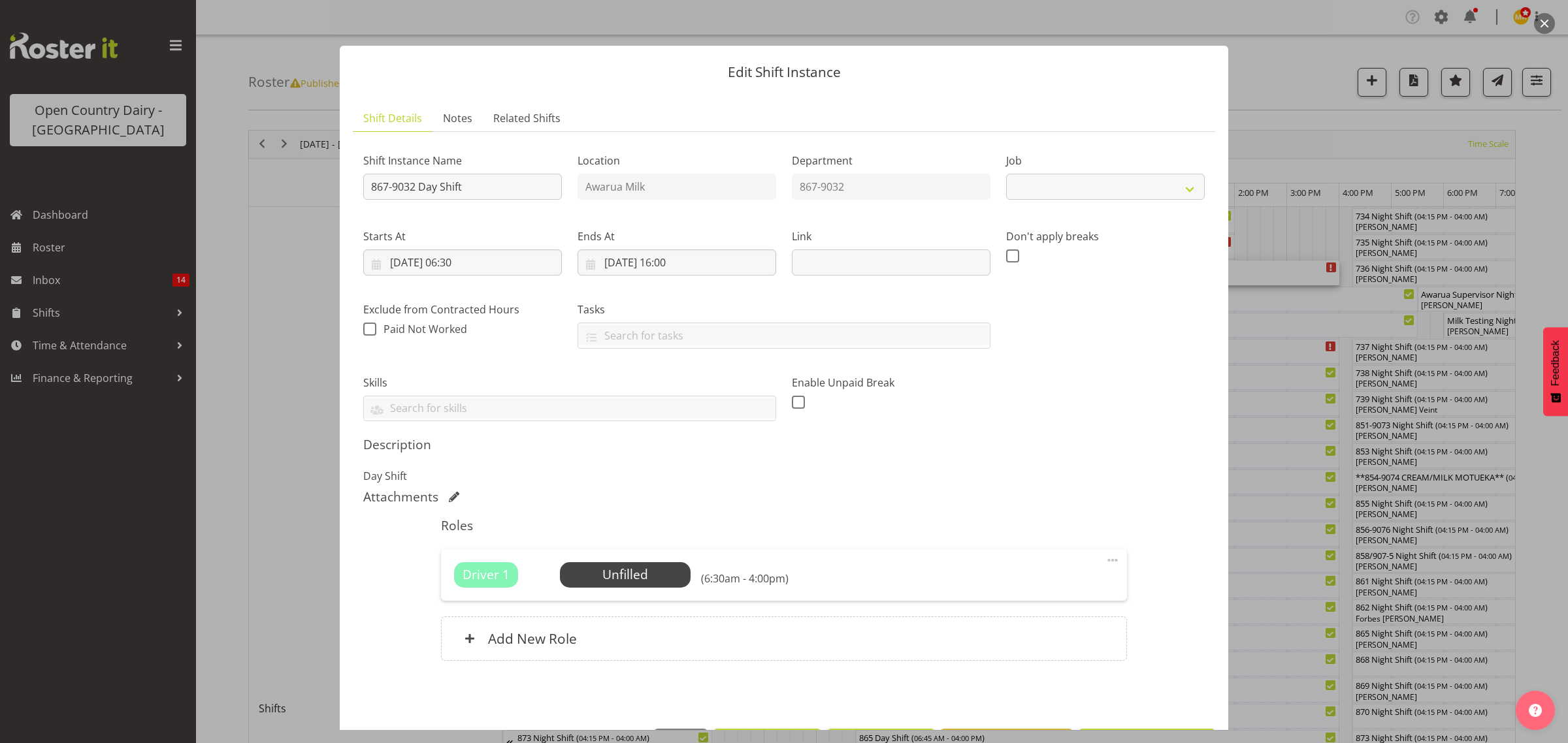
select select "10670"
click at [632, 579] on span "Select Employee" at bounding box center [625, 575] width 97 height 19
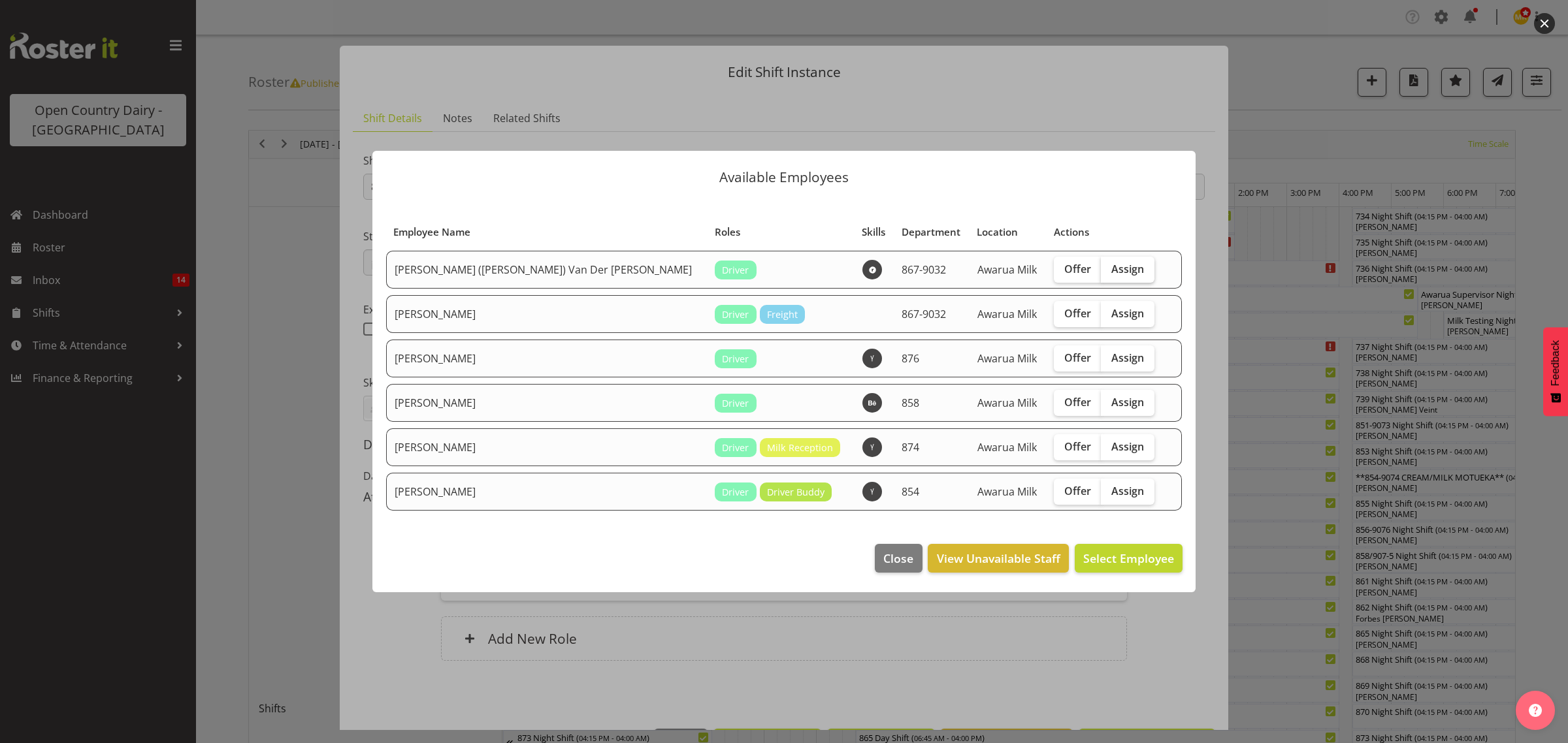
click at [1112, 273] on span "Assign" at bounding box center [1128, 269] width 33 height 13
click at [1101, 273] on input "Assign" at bounding box center [1105, 269] width 9 height 9
checkbox input "true"
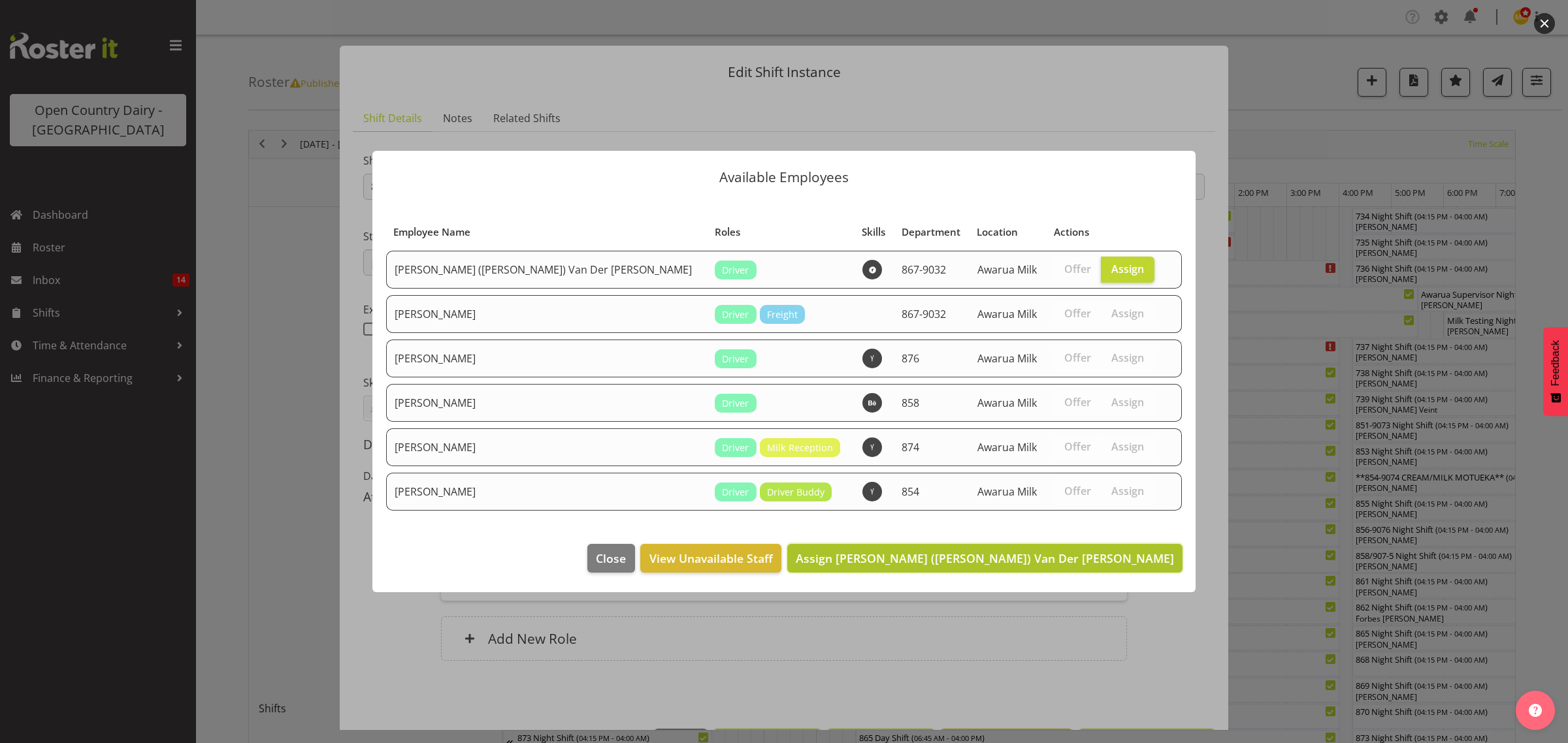
click at [1080, 562] on span "Assign [PERSON_NAME] ([PERSON_NAME]) Van Der [PERSON_NAME]" at bounding box center [985, 558] width 379 height 16
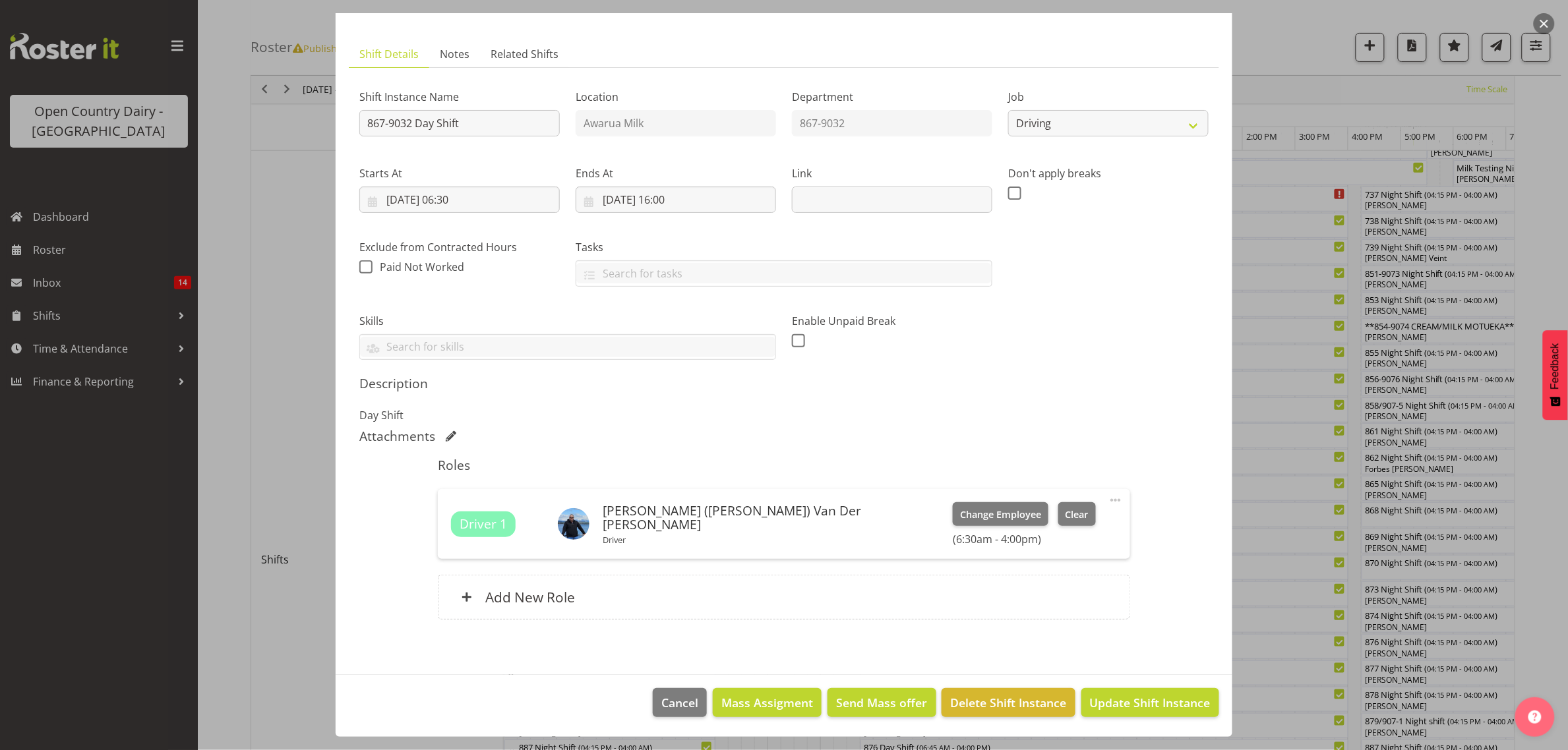
scroll to position [329, 0]
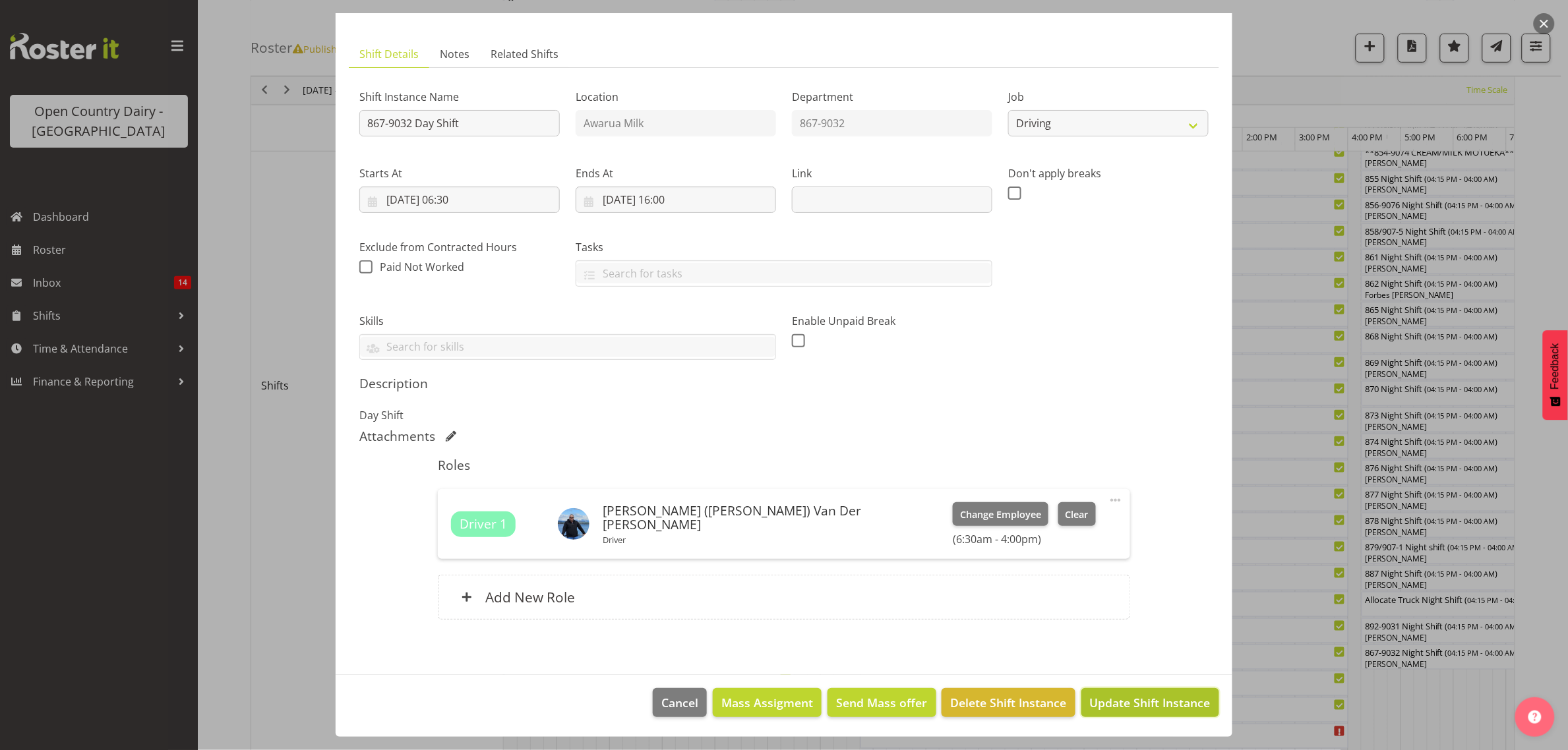
click at [1112, 702] on span "Update Shift Instance" at bounding box center [1150, 703] width 120 height 17
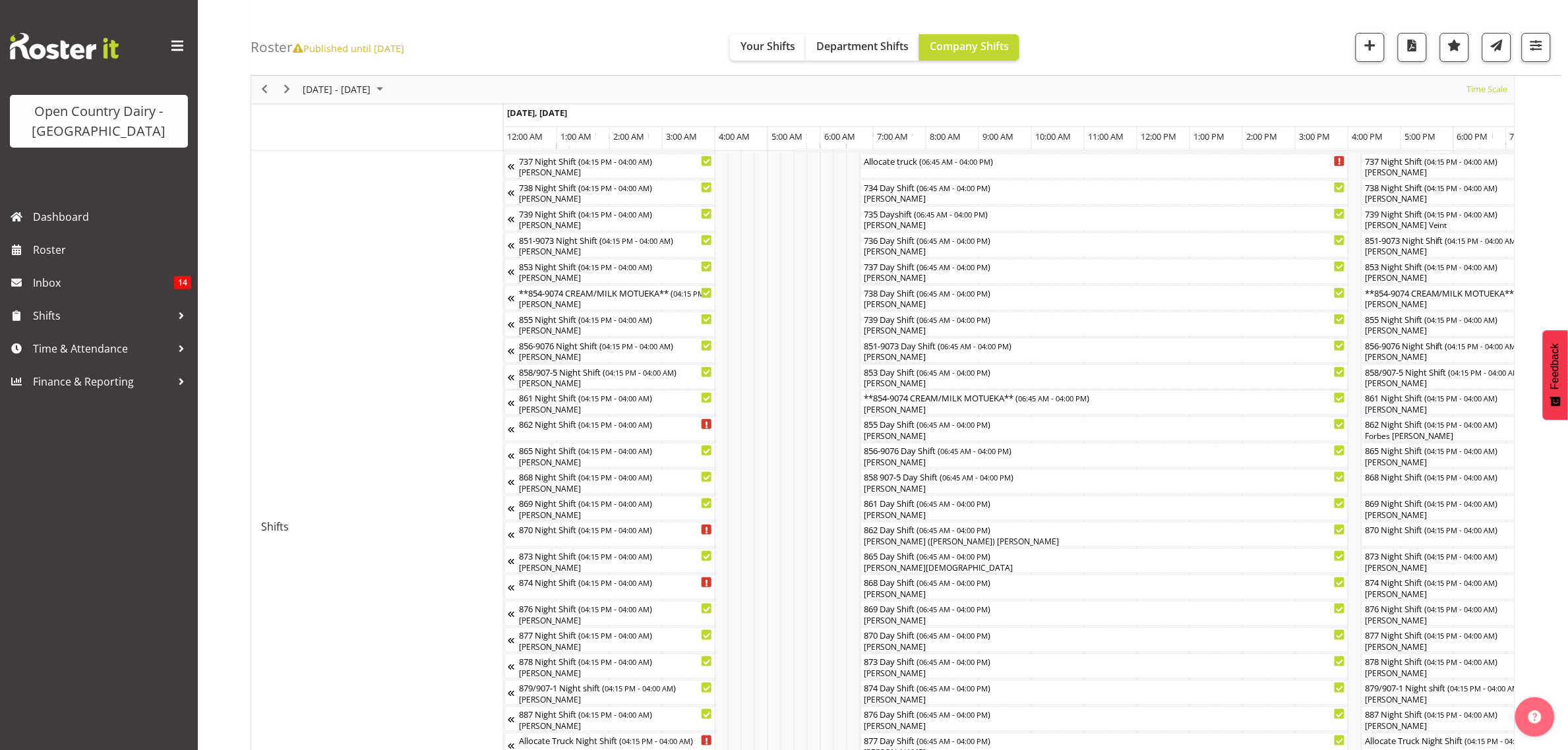
scroll to position [0, 0]
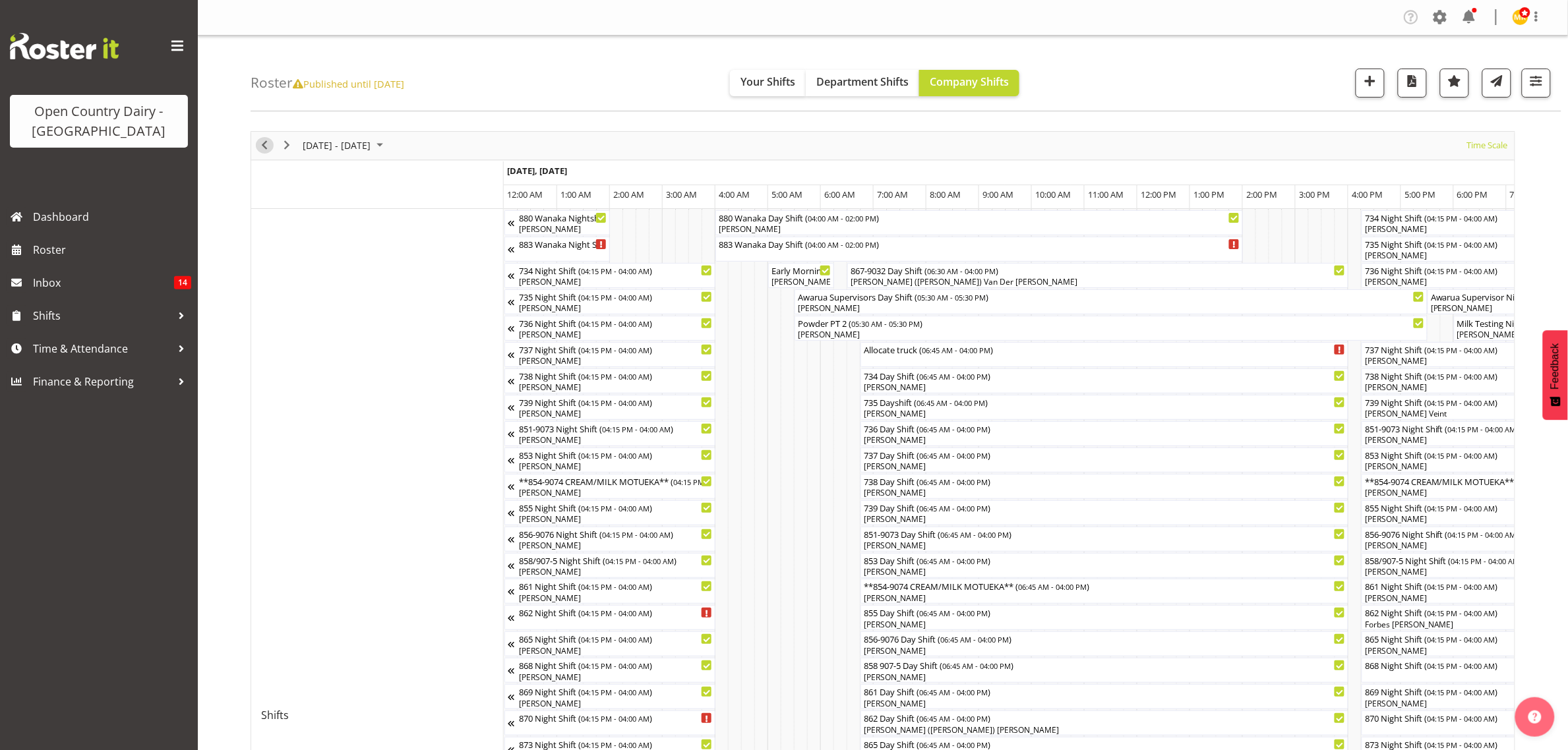
drag, startPoint x: 268, startPoint y: 146, endPoint x: 776, endPoint y: 355, distance: 549.3
click at [268, 146] on span "Previous" at bounding box center [264, 145] width 16 height 17
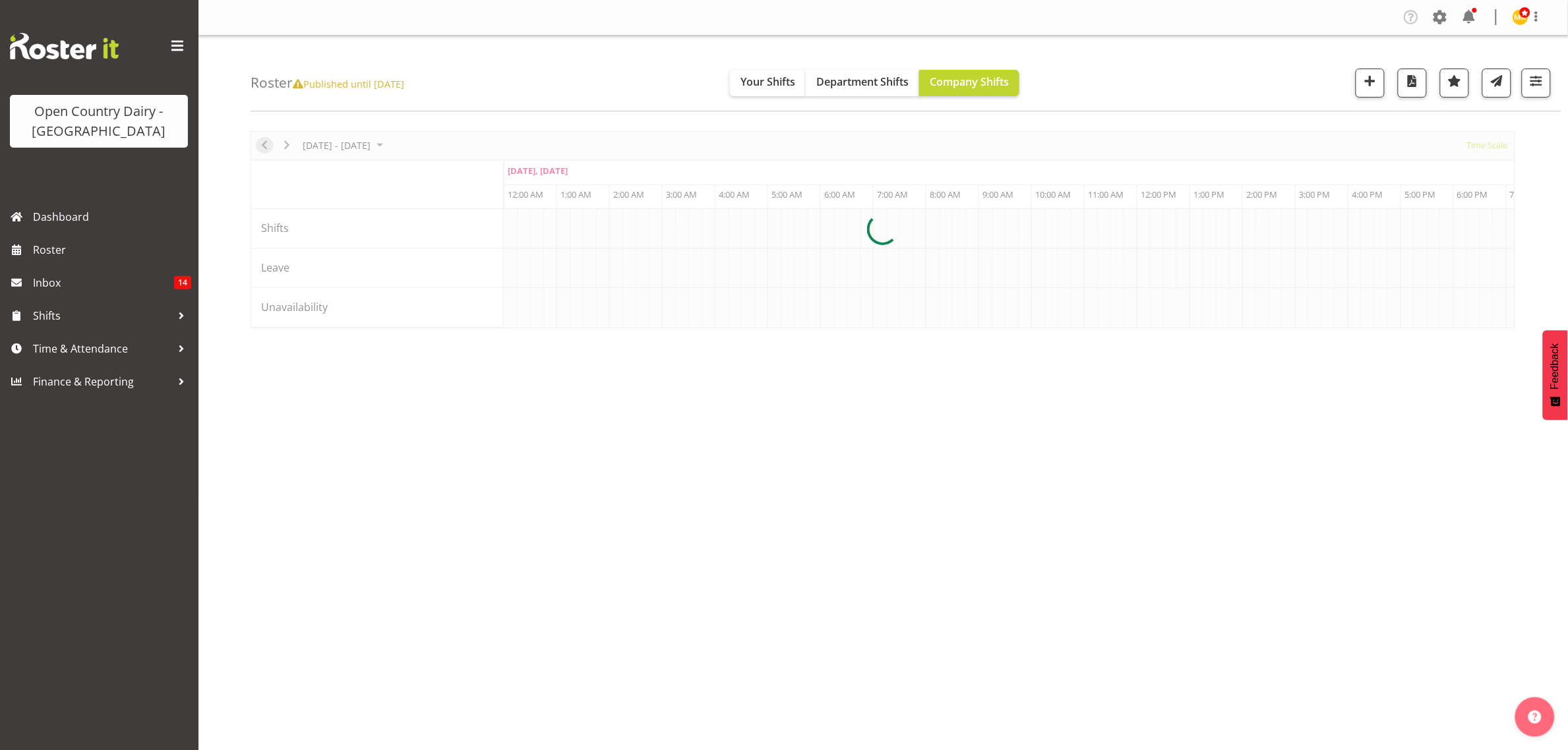
scroll to position [0, 3799]
